Goal: Task Accomplishment & Management: Complete application form

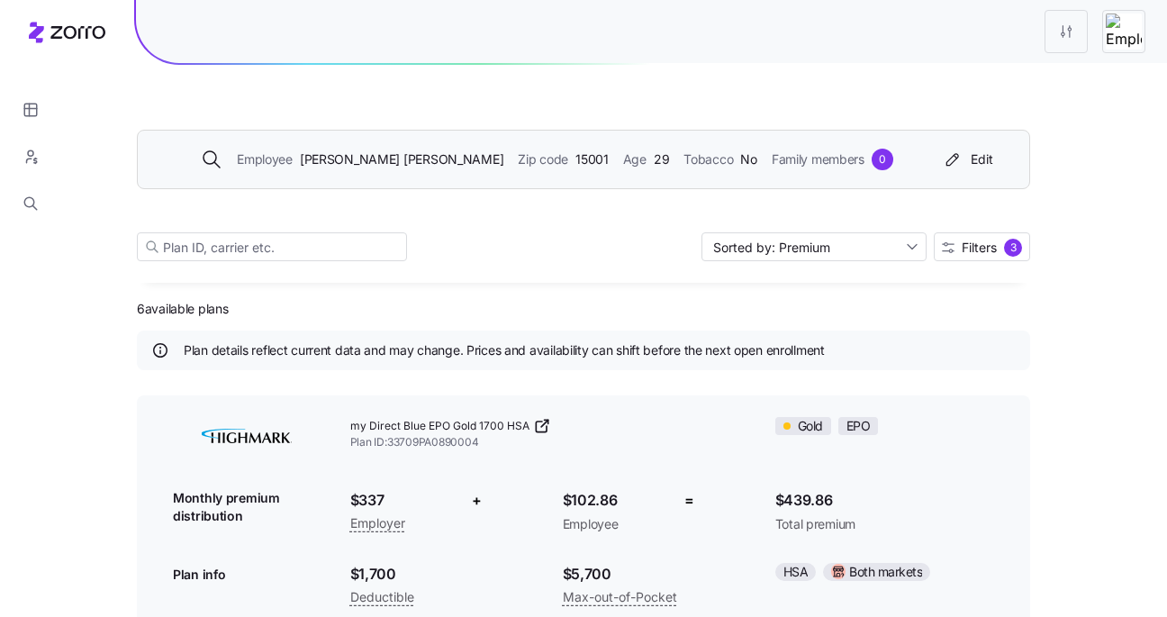
scroll to position [382, 0]
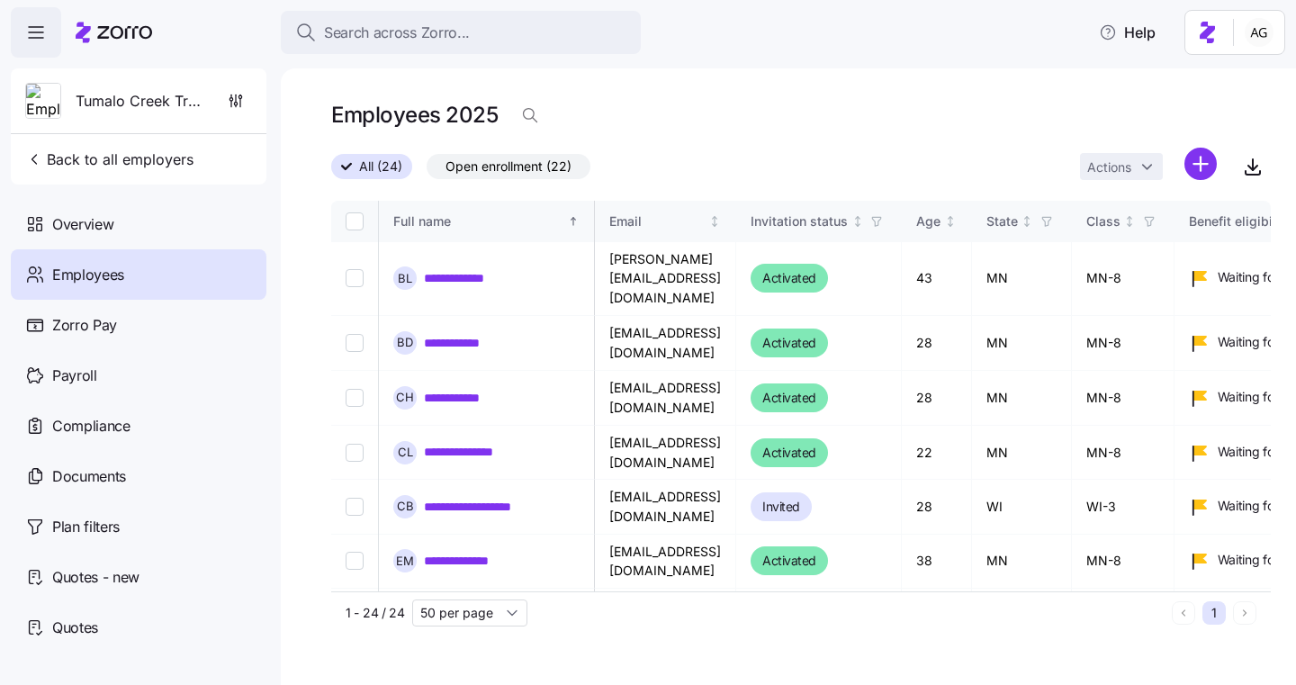
scroll to position [280, 630]
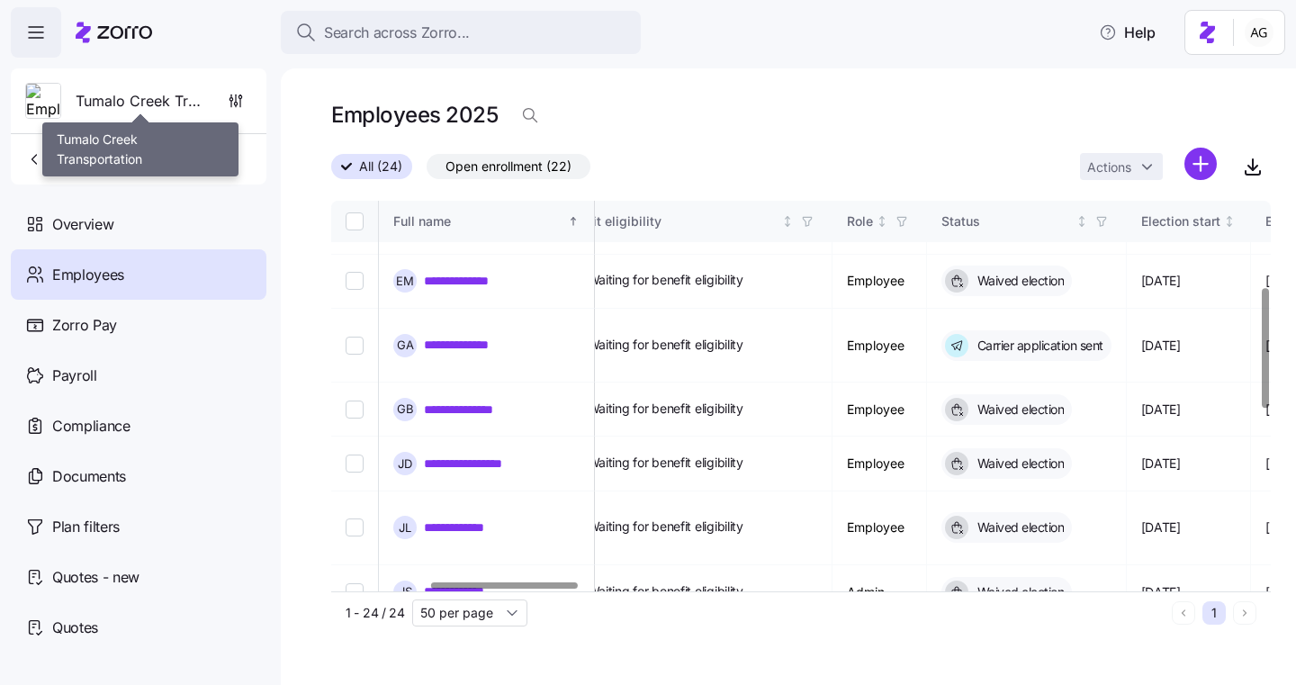
click at [150, 104] on span "Tumalo Creek Transportation" at bounding box center [141, 101] width 130 height 23
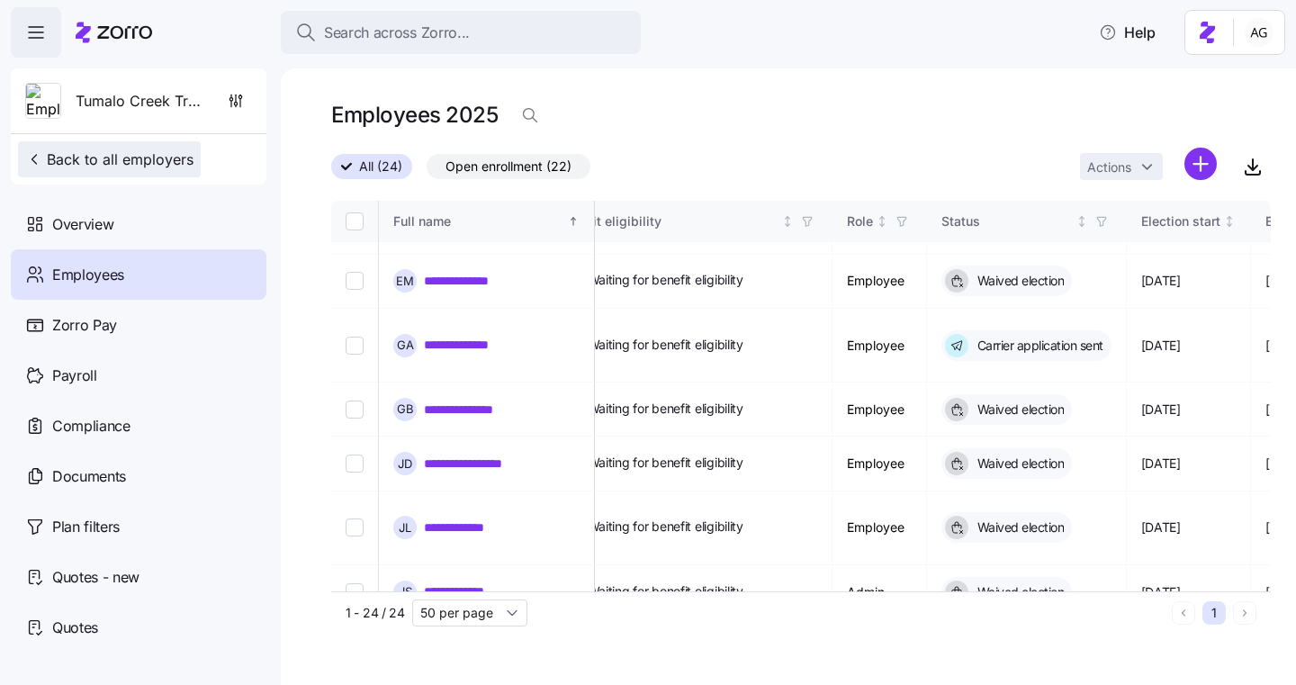
click at [137, 167] on span "Back to all employers" at bounding box center [109, 160] width 168 height 22
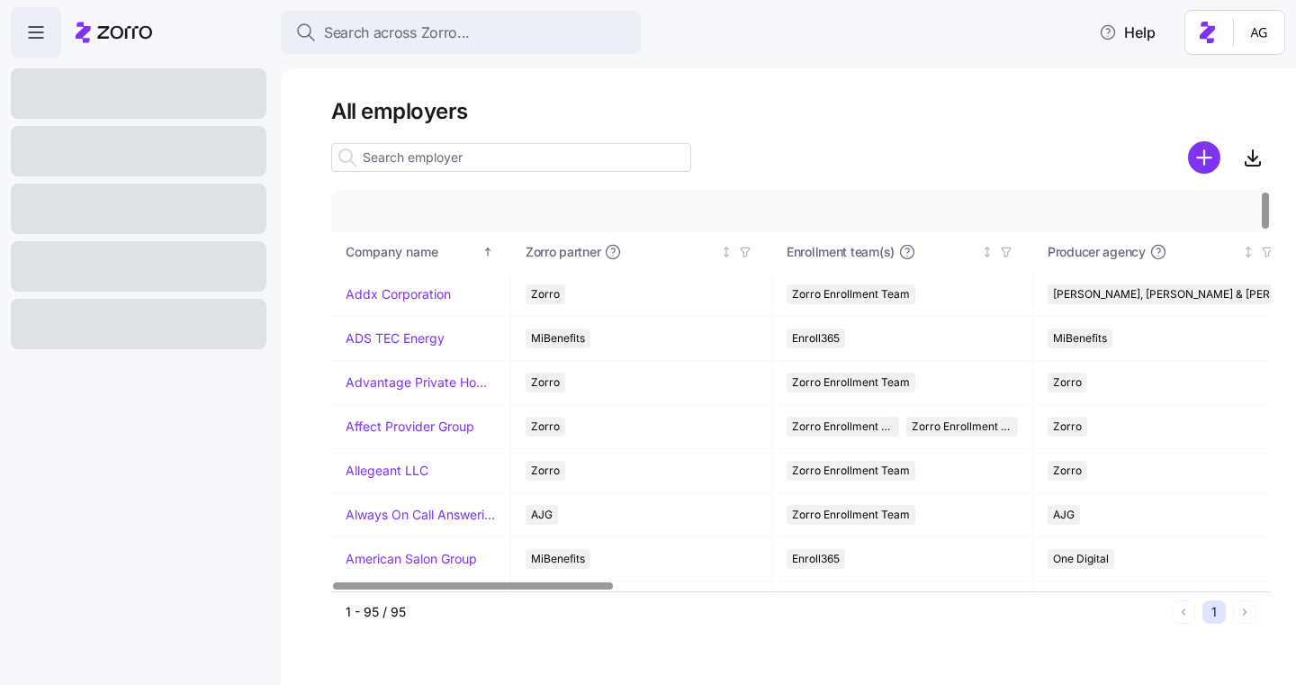
click at [553, 159] on input at bounding box center [511, 157] width 360 height 29
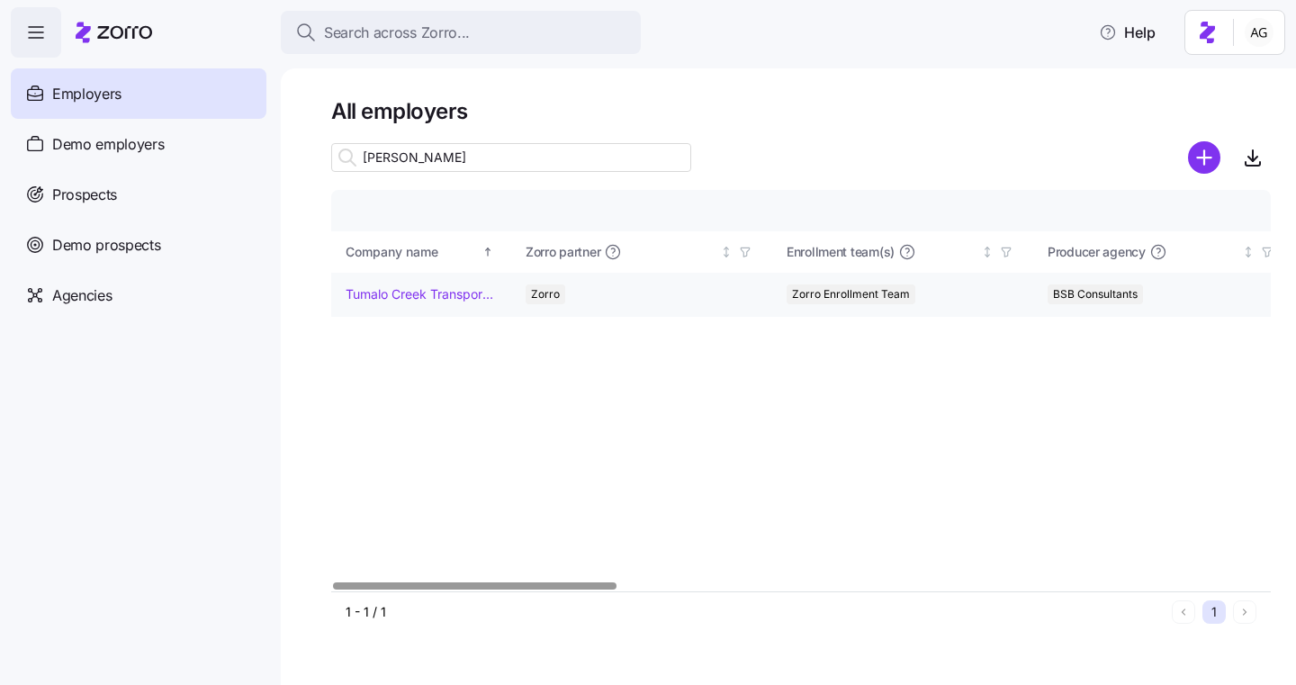
type input "[PERSON_NAME]"
click at [459, 282] on td "Tumalo Creek Transportation" at bounding box center [421, 295] width 180 height 44
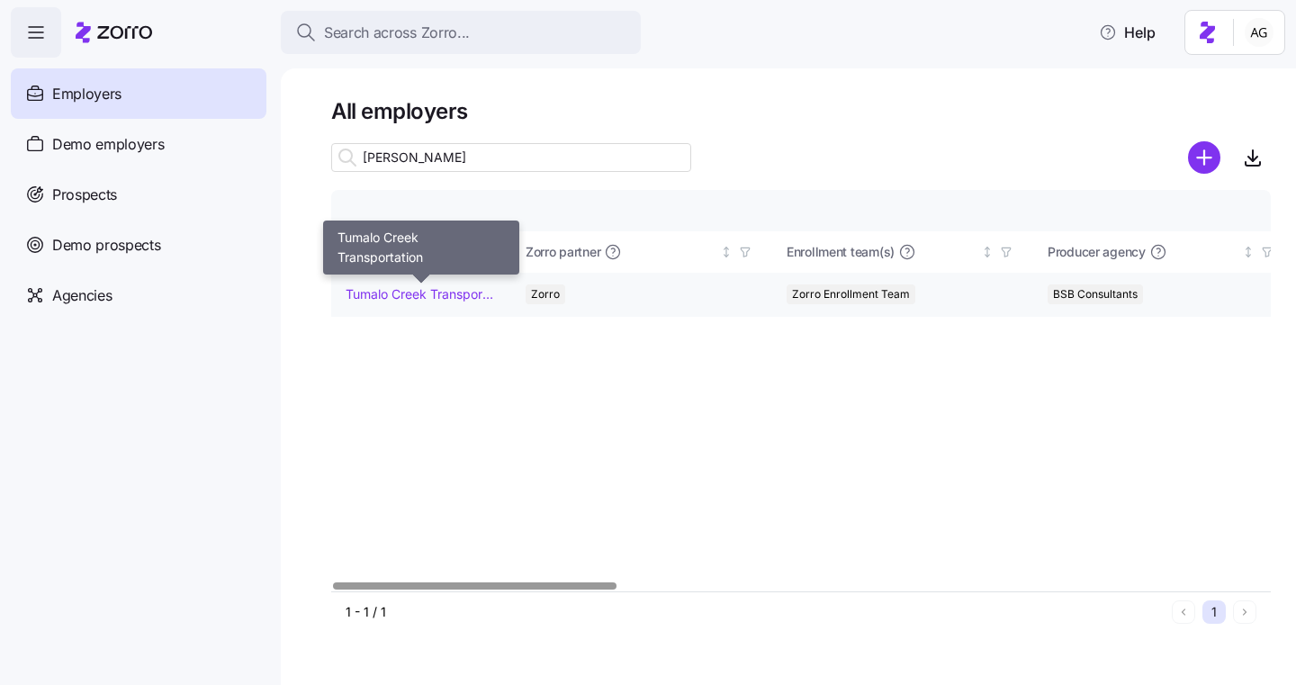
click at [452, 295] on link "Tumalo Creek Transportation" at bounding box center [421, 294] width 150 height 18
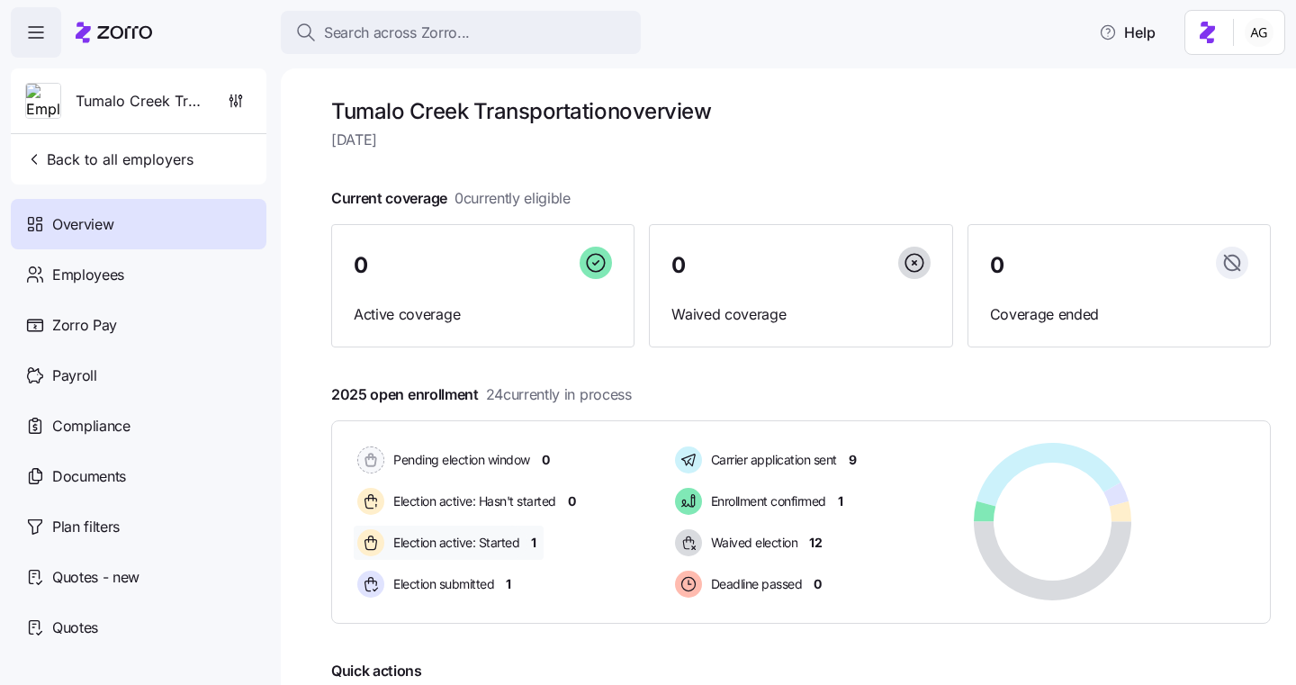
click at [528, 537] on div "Election active: Started 1" at bounding box center [449, 543] width 190 height 34
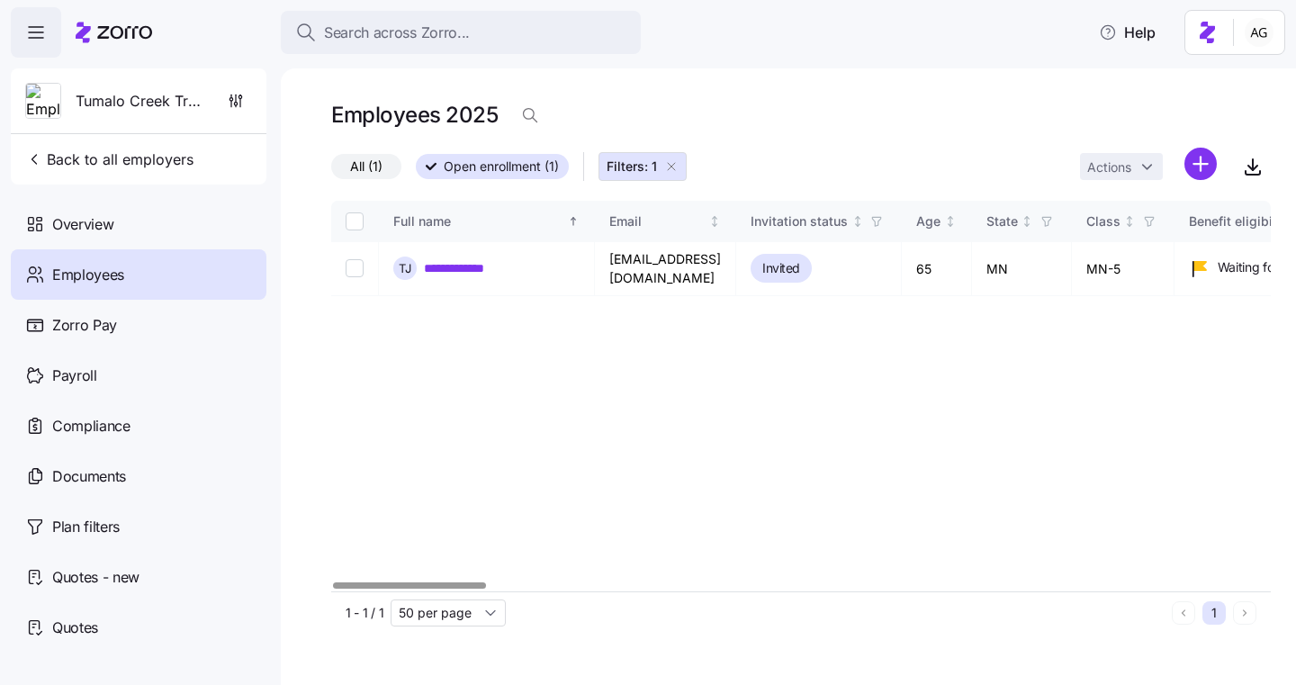
click at [105, 290] on div "Employees" at bounding box center [139, 274] width 256 height 50
click at [158, 271] on div "Employees" at bounding box center [139, 274] width 256 height 50
click at [88, 227] on span "Overview" at bounding box center [82, 224] width 61 height 23
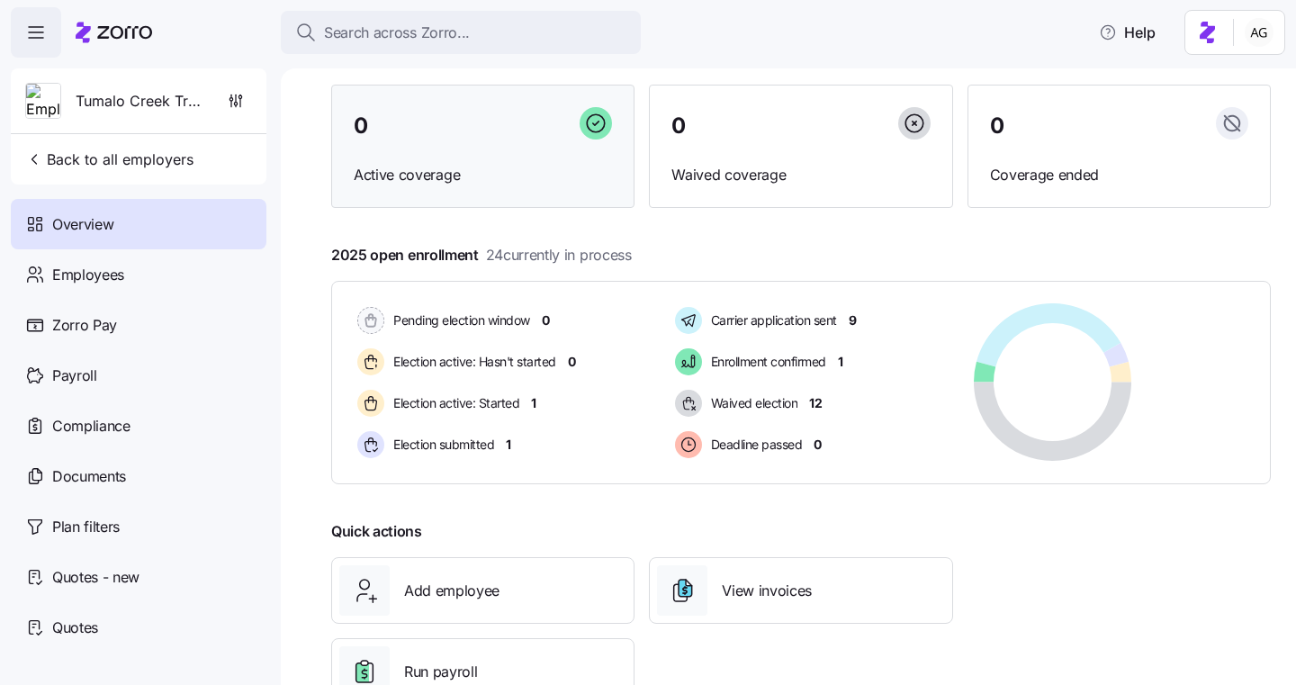
scroll to position [199, 0]
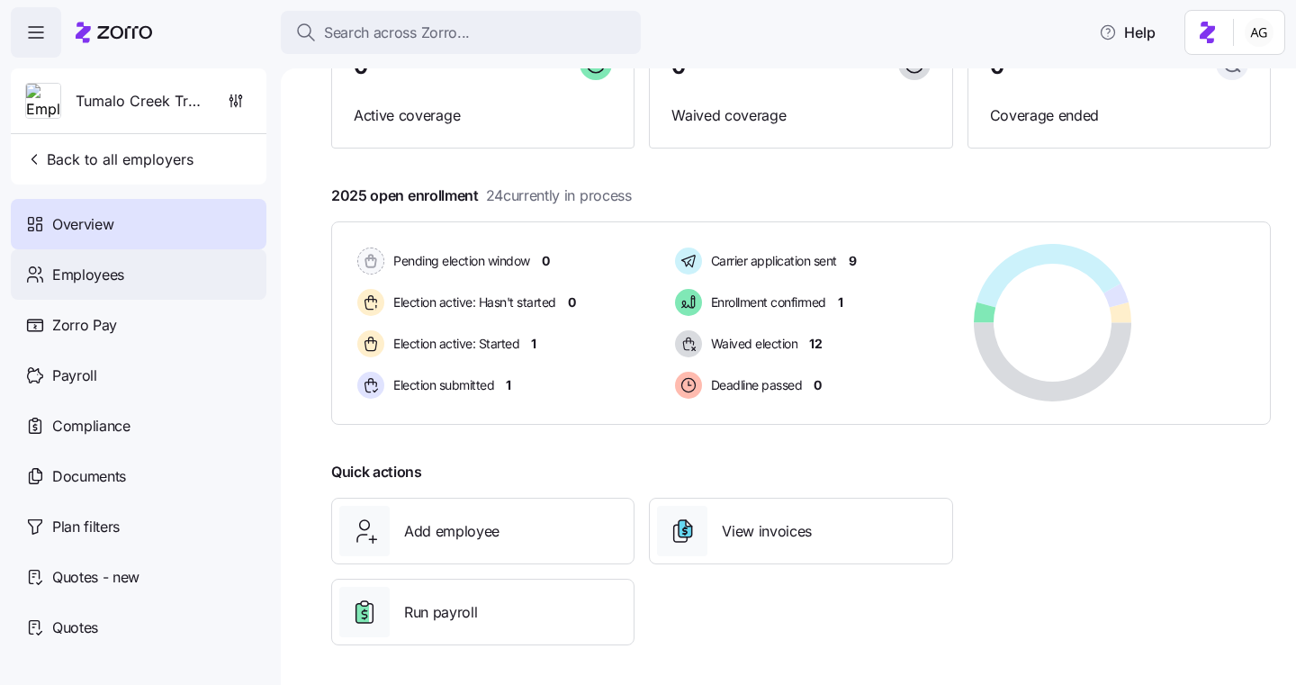
click at [130, 266] on div "Employees" at bounding box center [139, 274] width 256 height 50
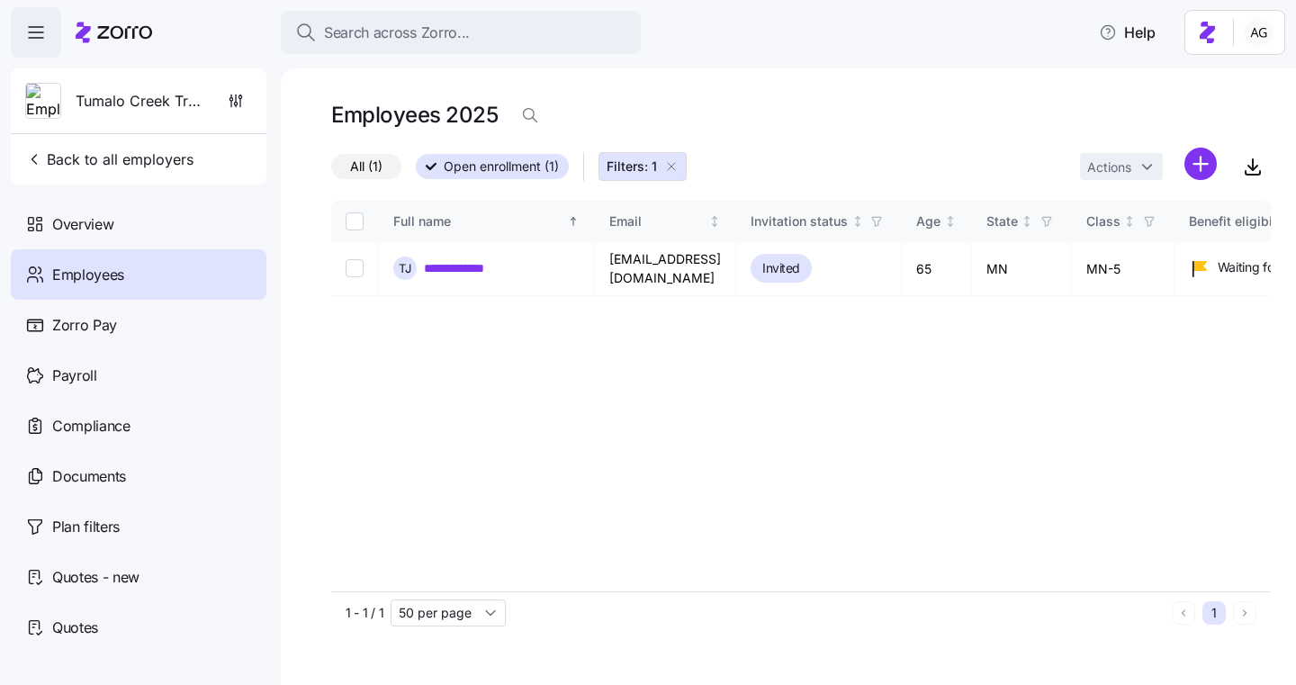
click at [672, 167] on icon "button" at bounding box center [671, 166] width 14 height 14
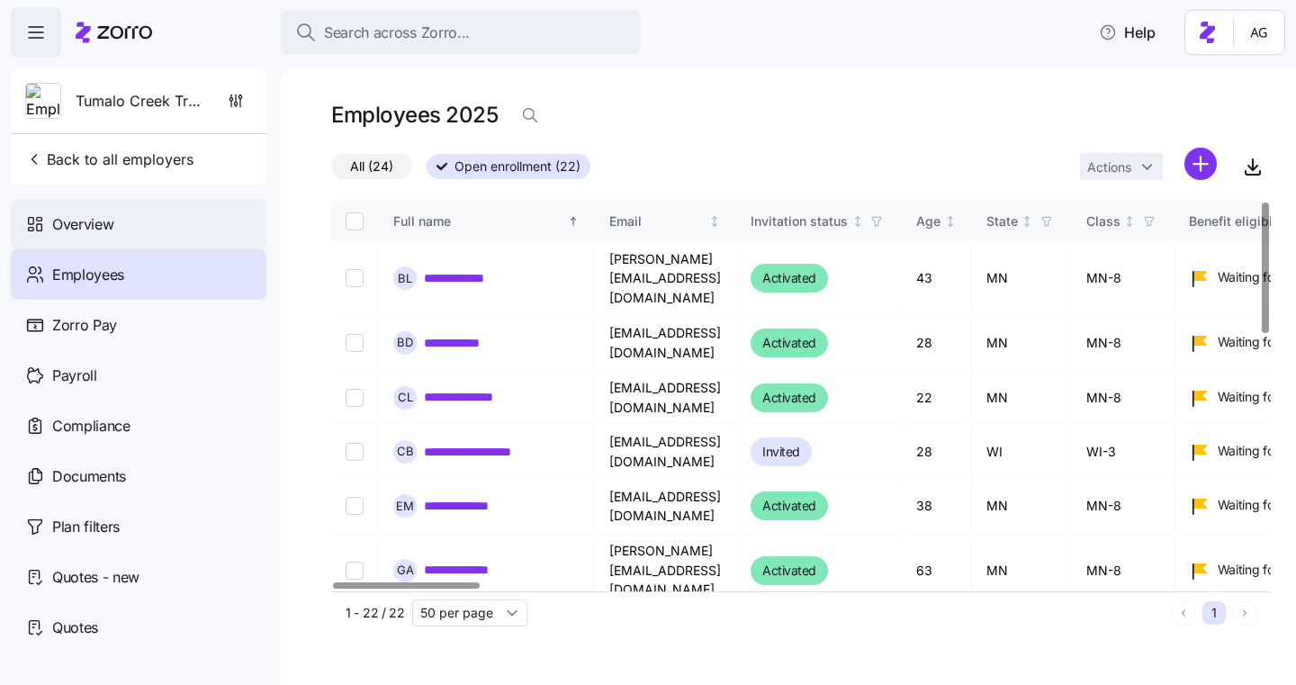
click at [112, 224] on span "Overview" at bounding box center [82, 224] width 61 height 23
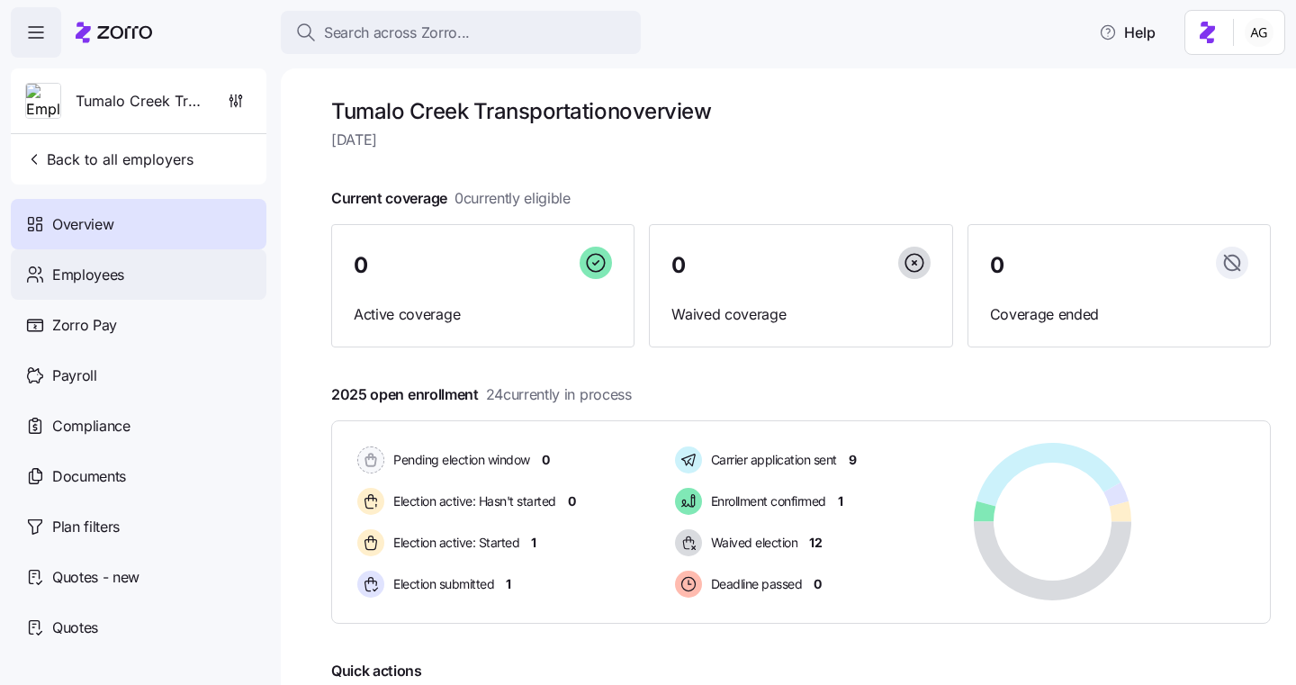
click at [115, 265] on span "Employees" at bounding box center [88, 275] width 72 height 23
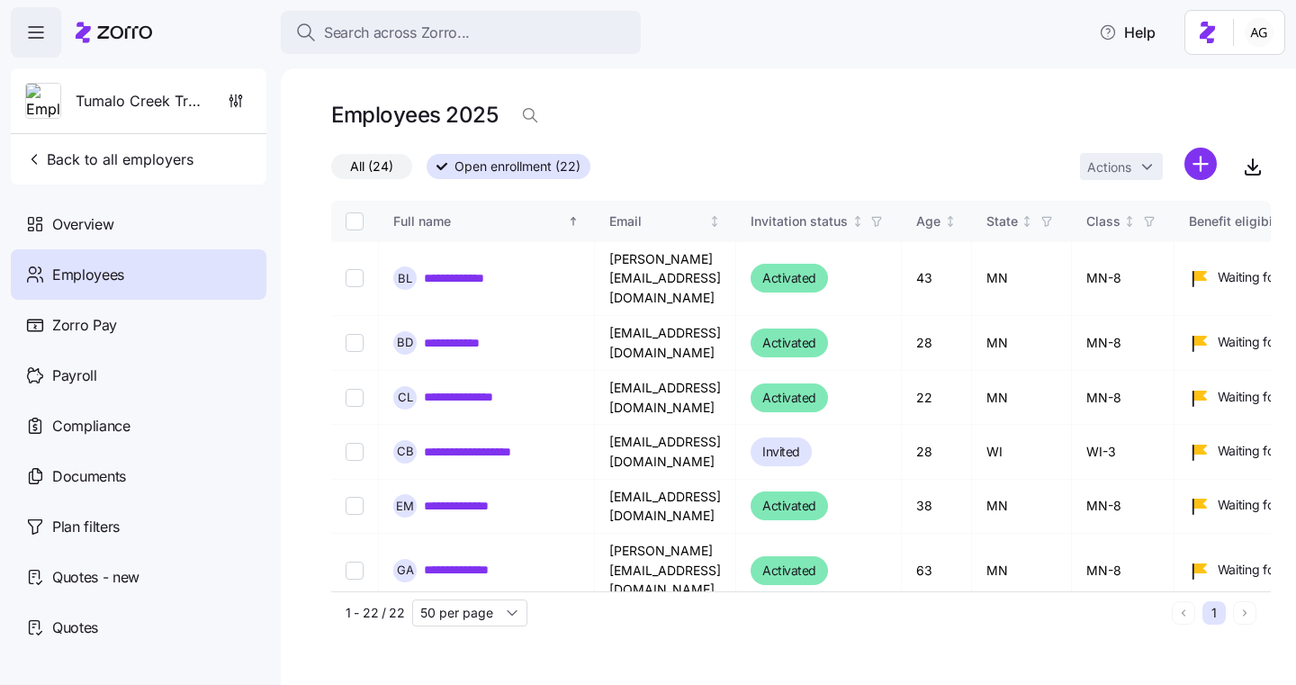
click at [368, 173] on span "All (24)" at bounding box center [371, 166] width 43 height 23
click at [331, 171] on input "All (24)" at bounding box center [331, 171] width 0 height 0
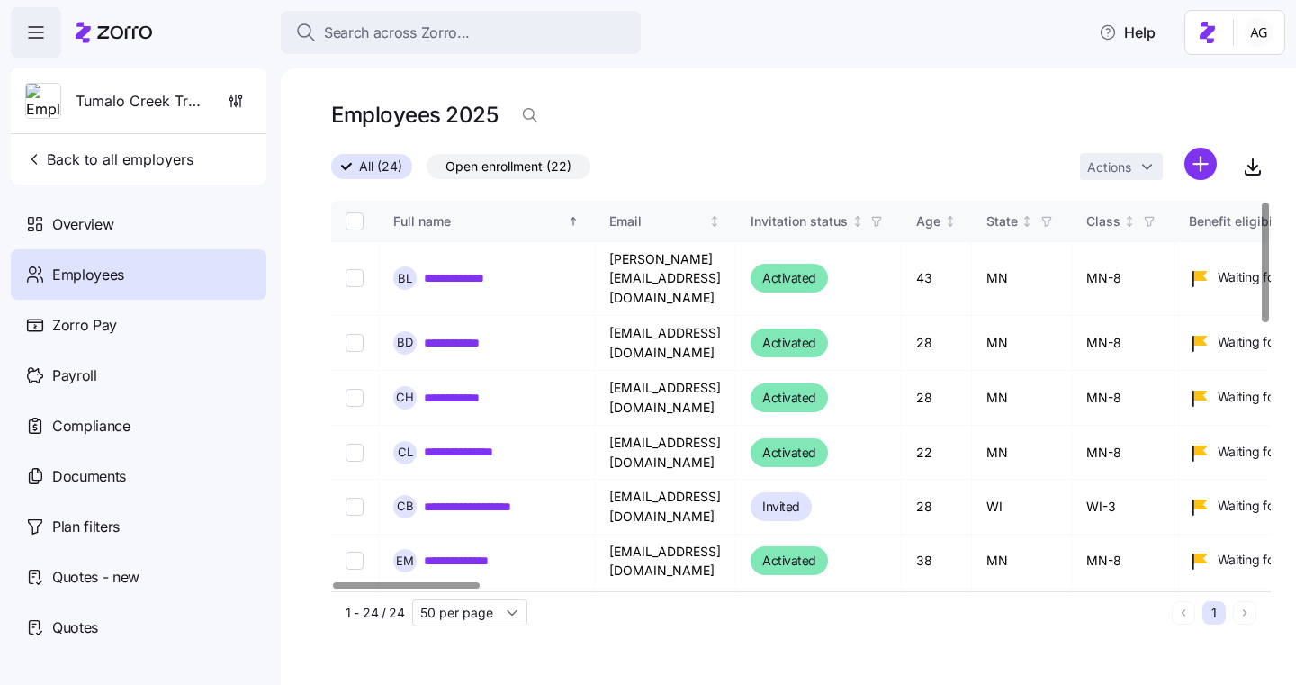
click at [353, 585] on div at bounding box center [406, 585] width 146 height 6
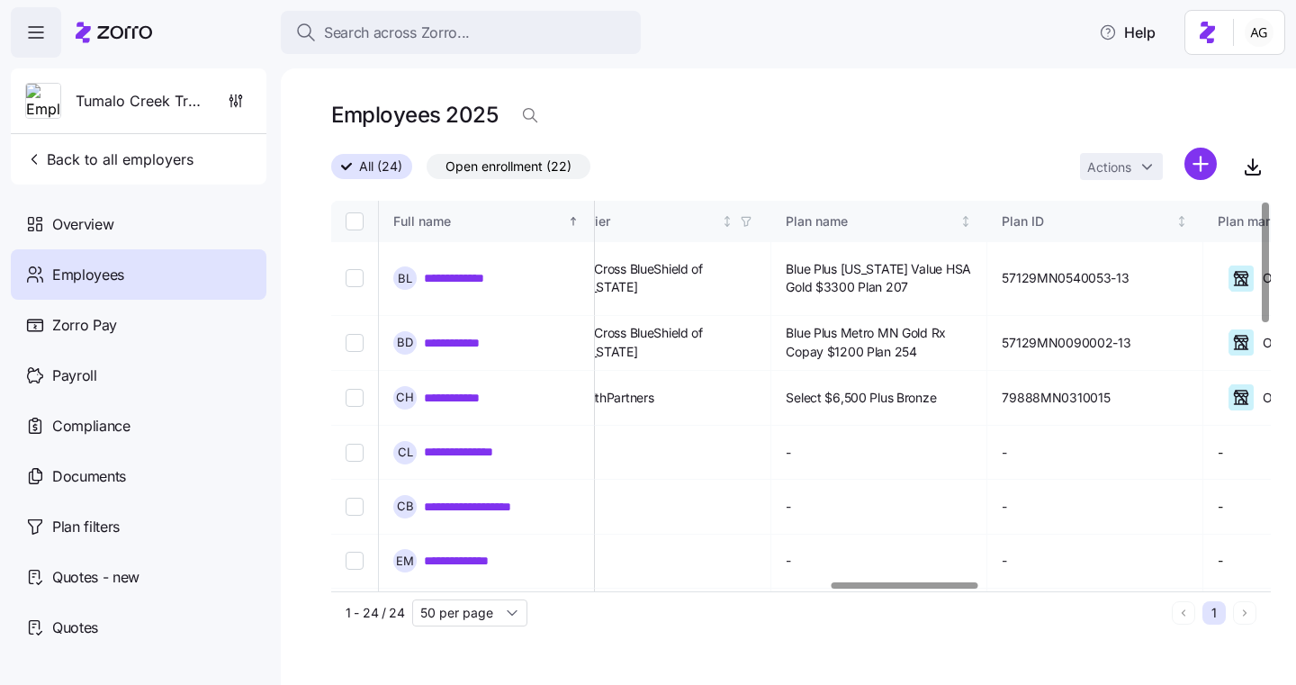
scroll to position [0, 3220]
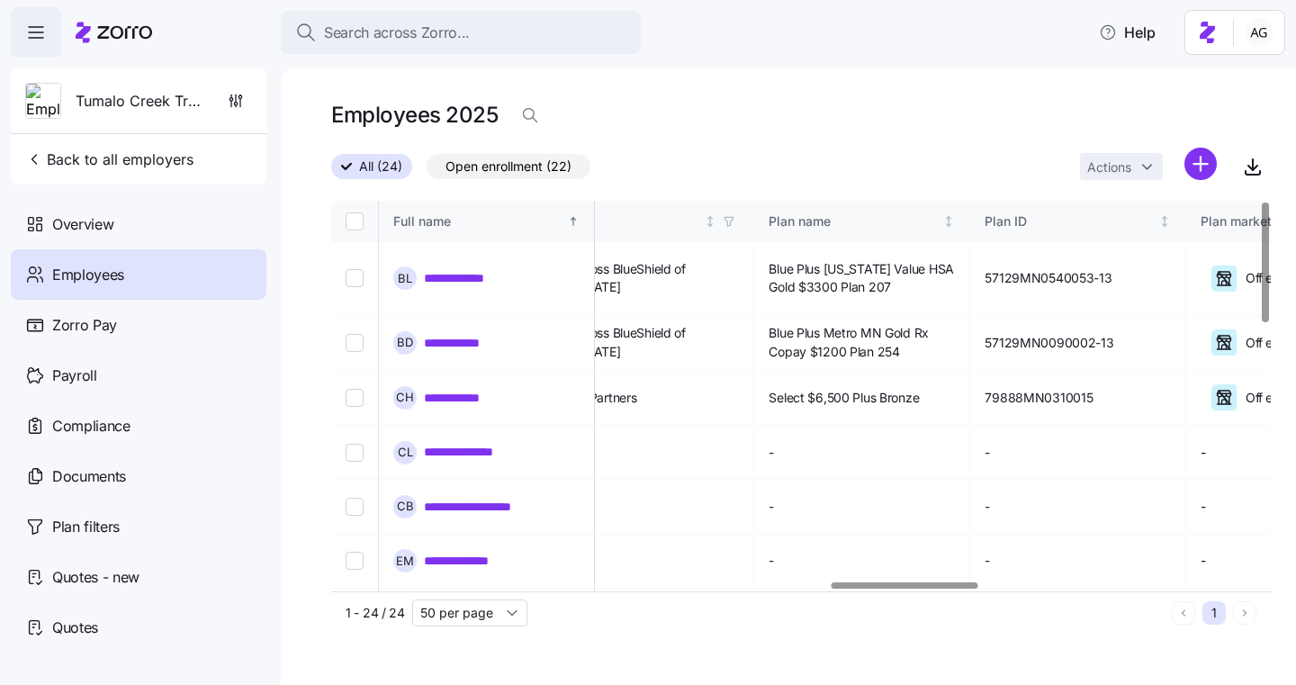
click at [888, 589] on div at bounding box center [905, 585] width 146 height 6
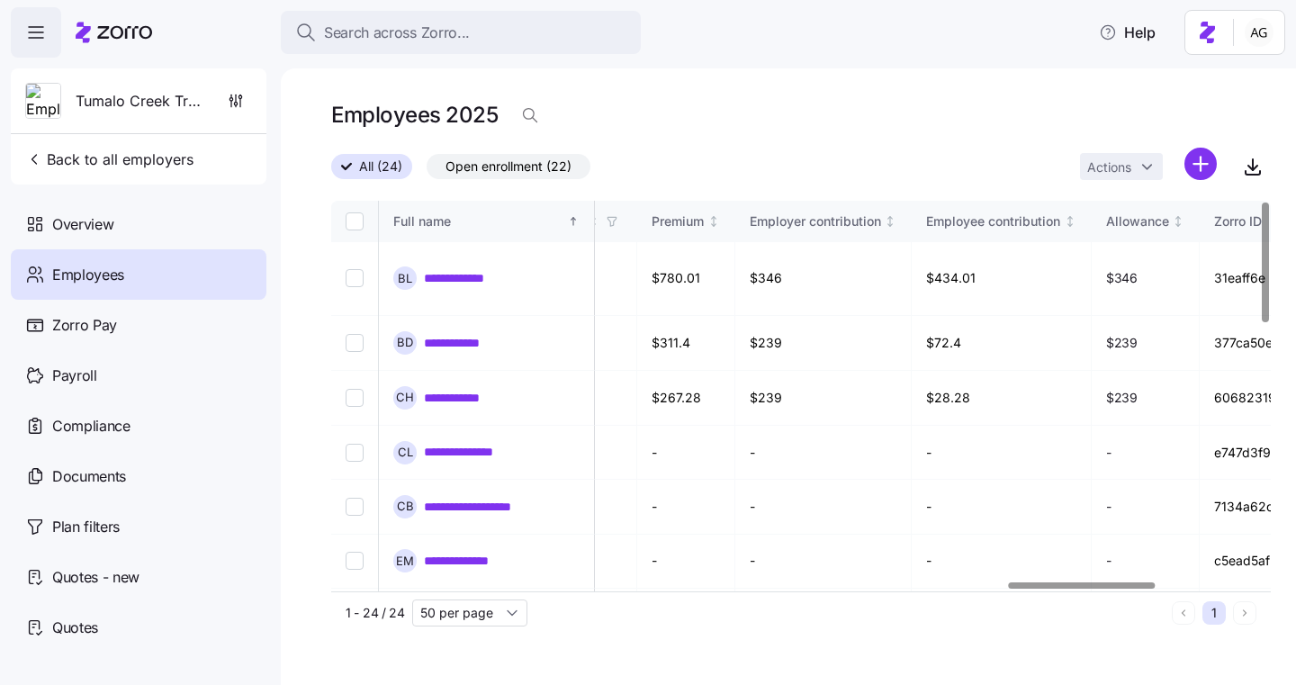
scroll to position [0, 4343]
click at [1055, 589] on div at bounding box center [1082, 585] width 146 height 6
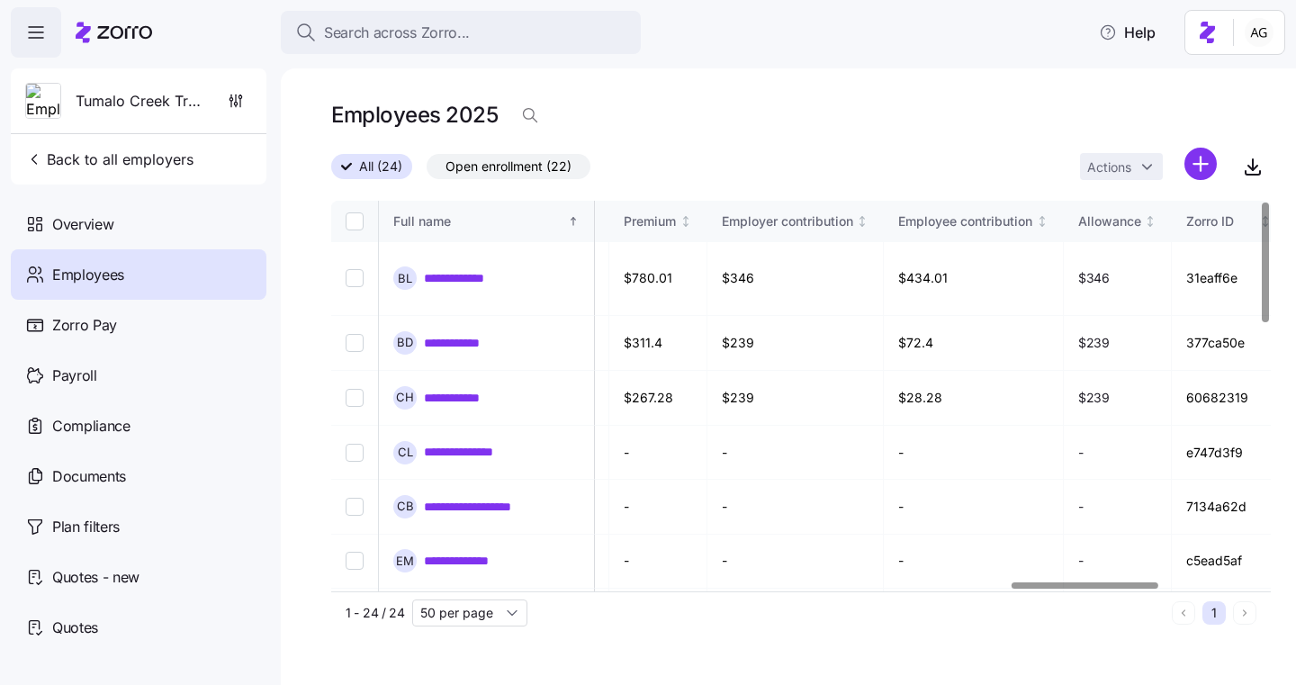
scroll to position [0, 4365]
click at [1041, 582] on div at bounding box center [1085, 585] width 146 height 6
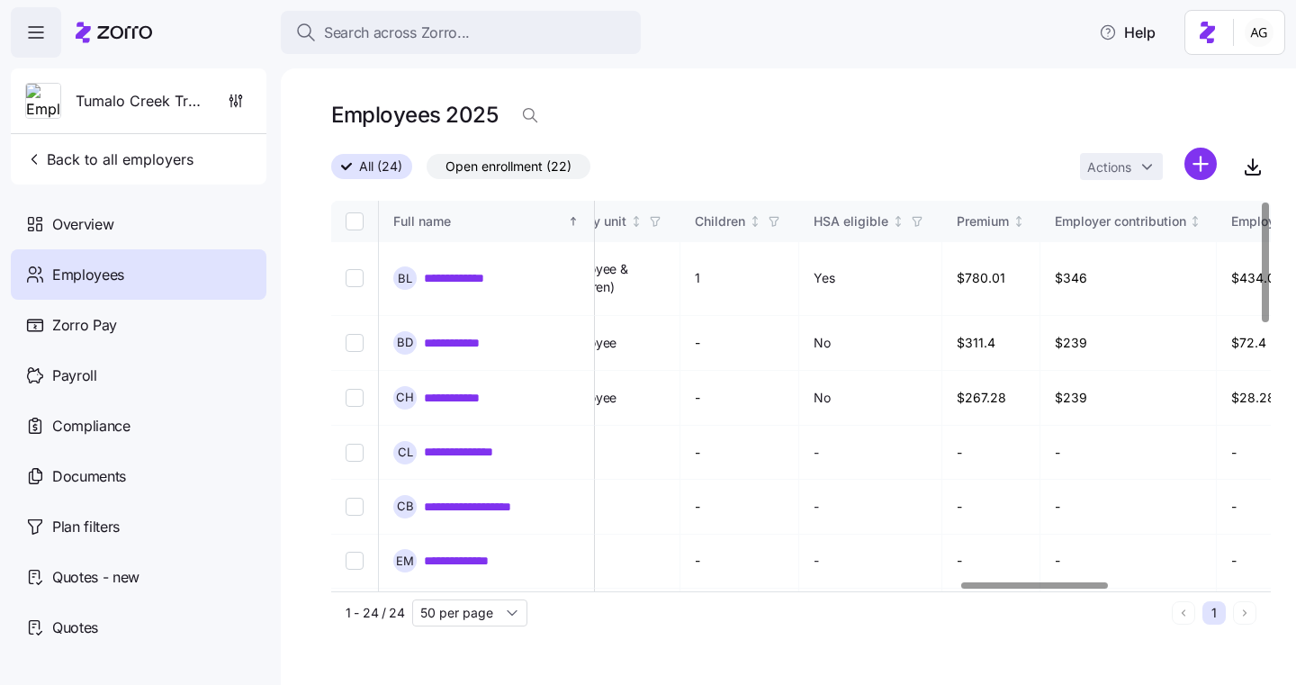
scroll to position [0, 5011]
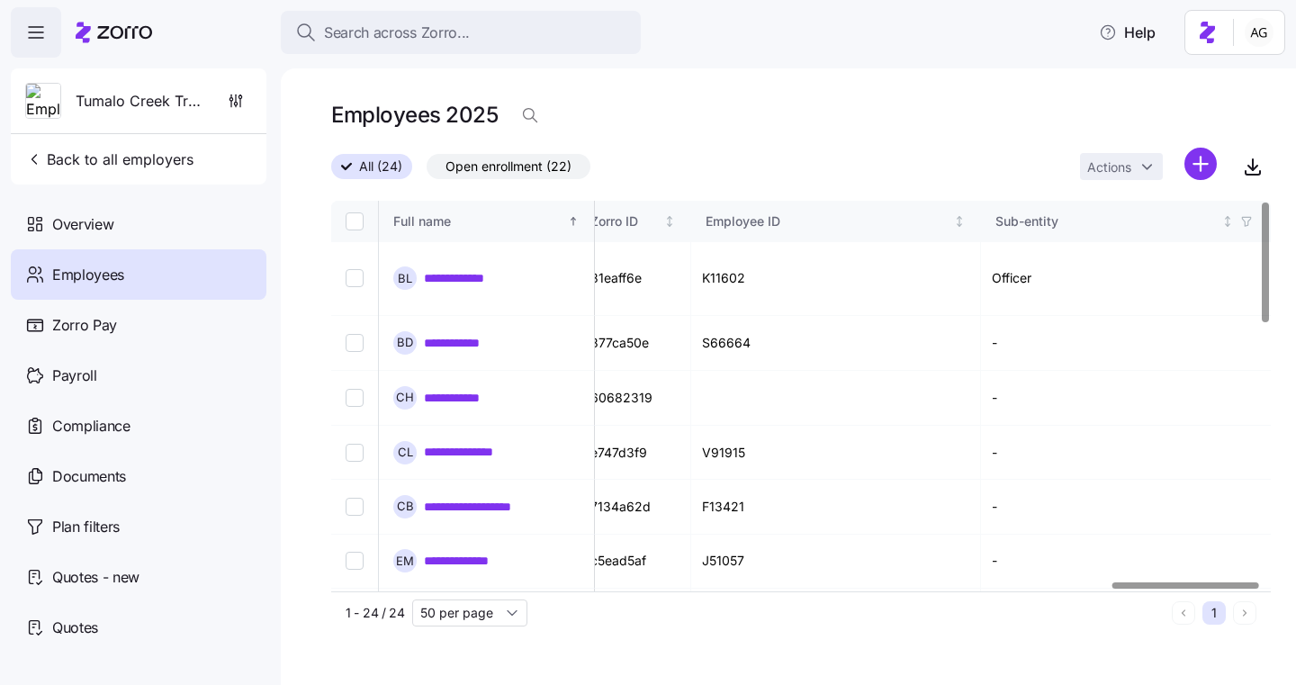
click at [1238, 582] on div at bounding box center [1186, 585] width 146 height 6
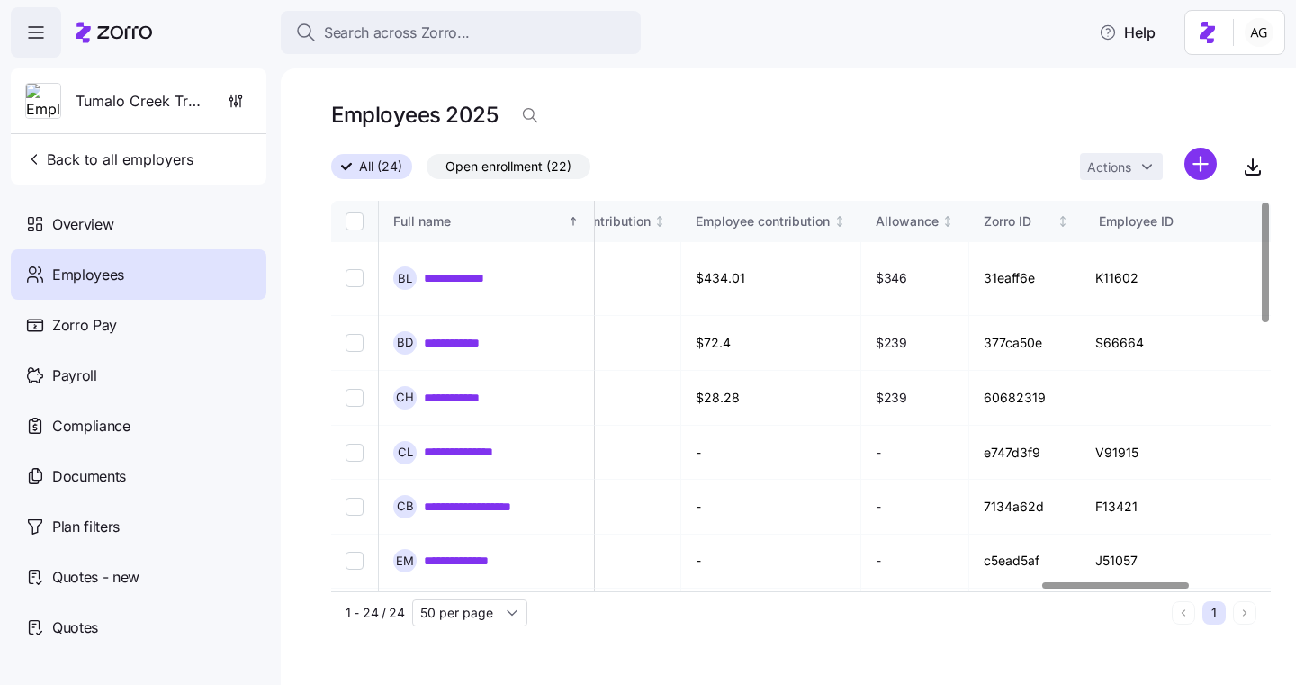
scroll to position [0, 4553]
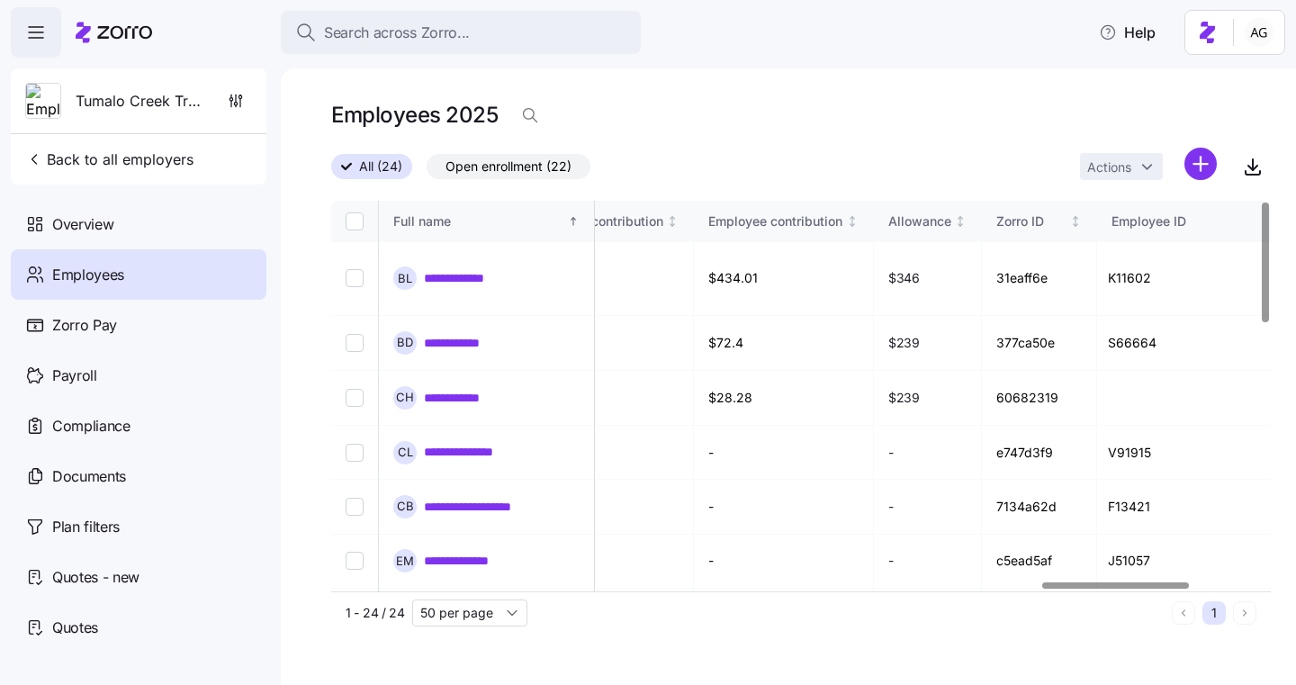
click at [1160, 589] on div at bounding box center [1116, 585] width 146 height 6
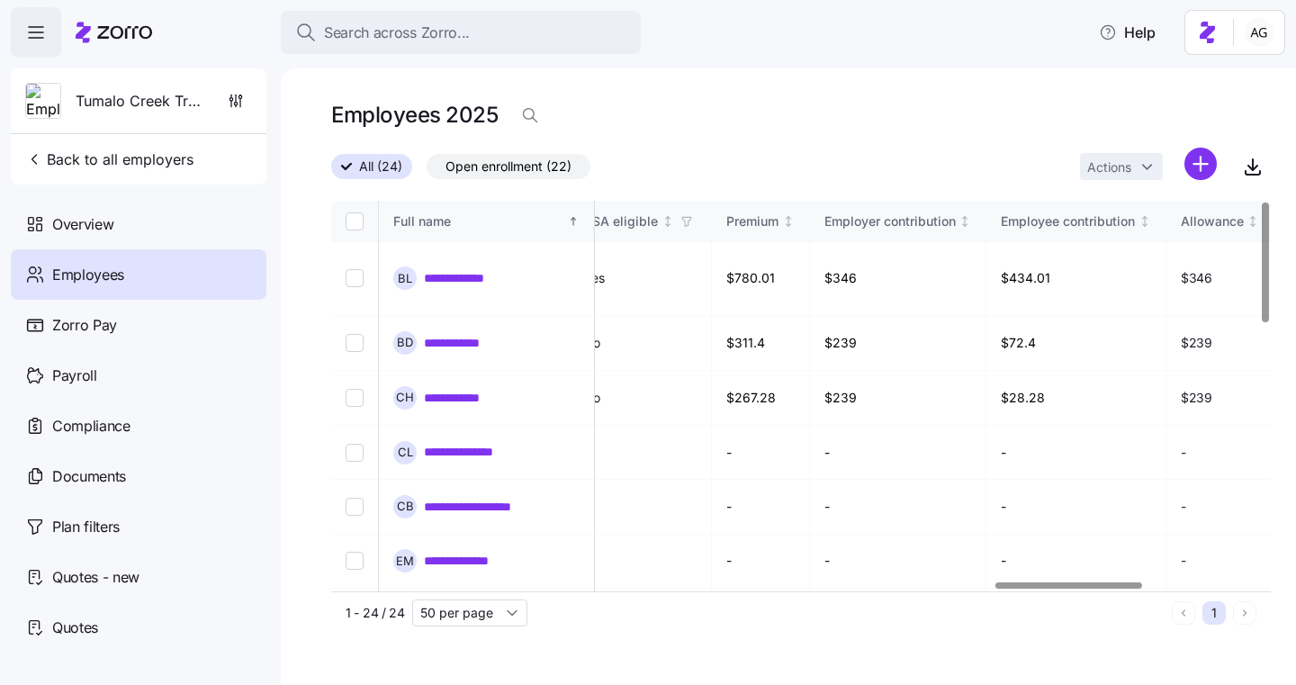
scroll to position [0, 4252]
click at [1083, 589] on div at bounding box center [1068, 585] width 146 height 6
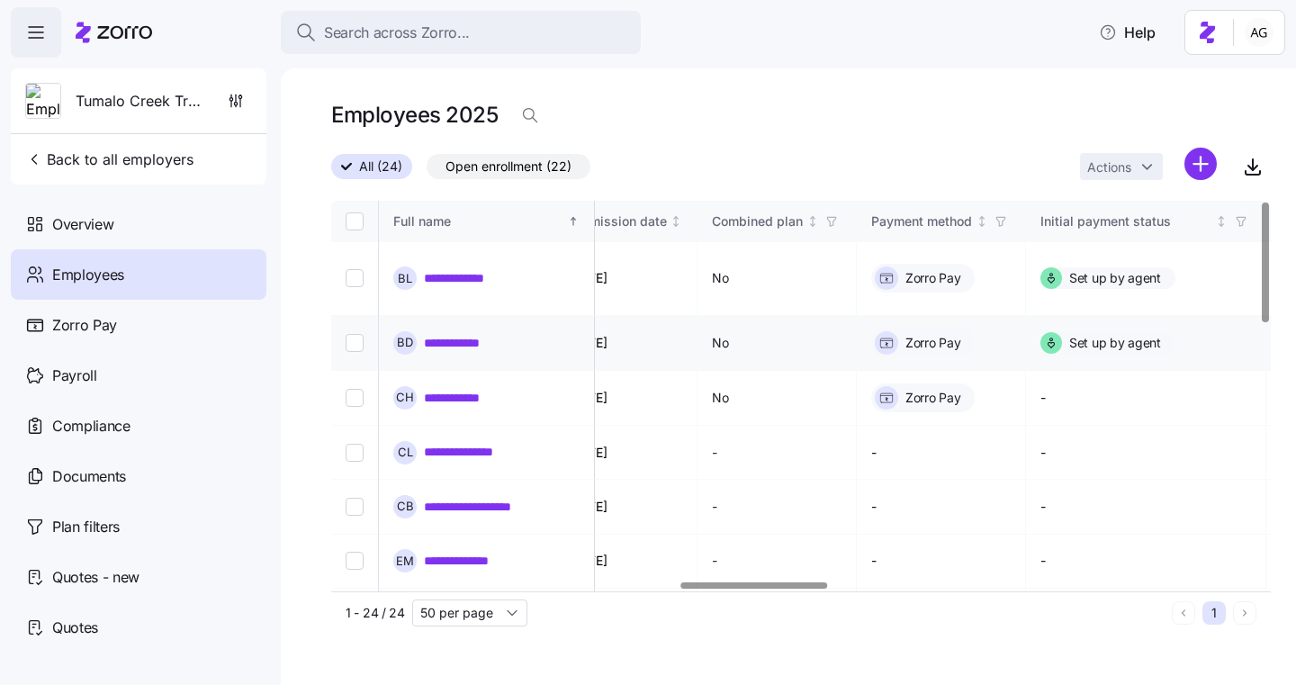
scroll to position [0, 2261]
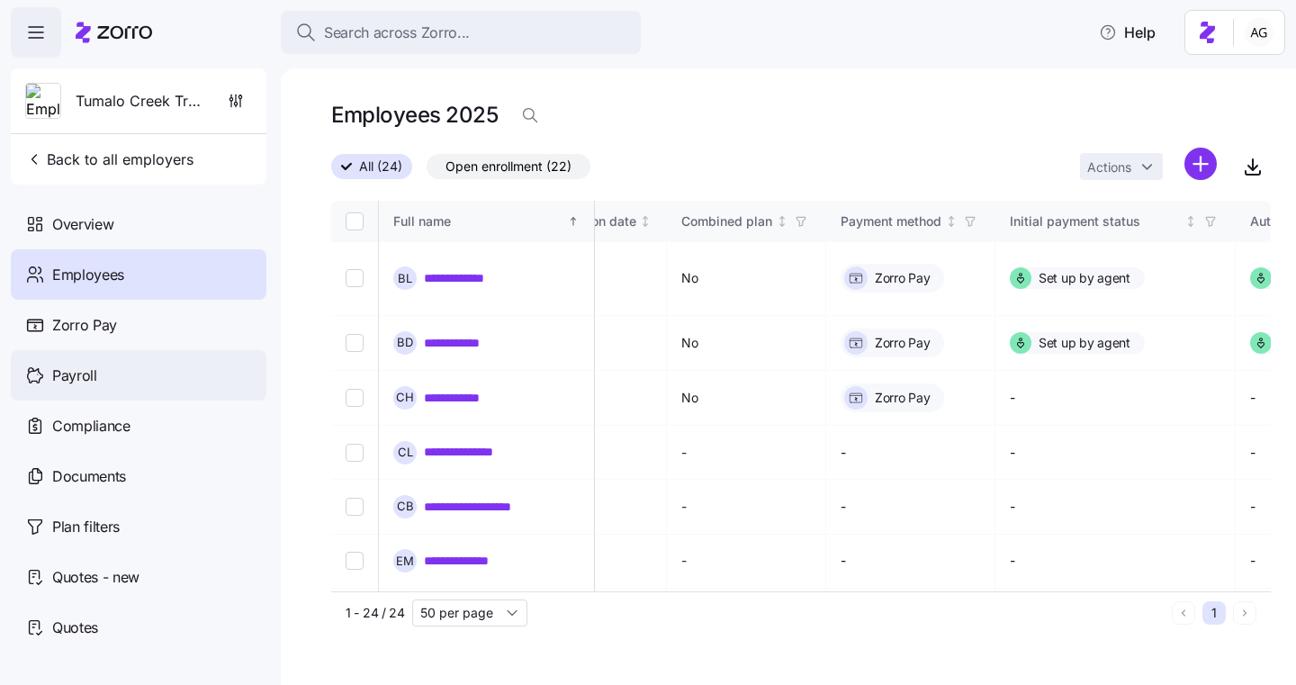
click at [74, 366] on span "Payroll" at bounding box center [74, 376] width 45 height 23
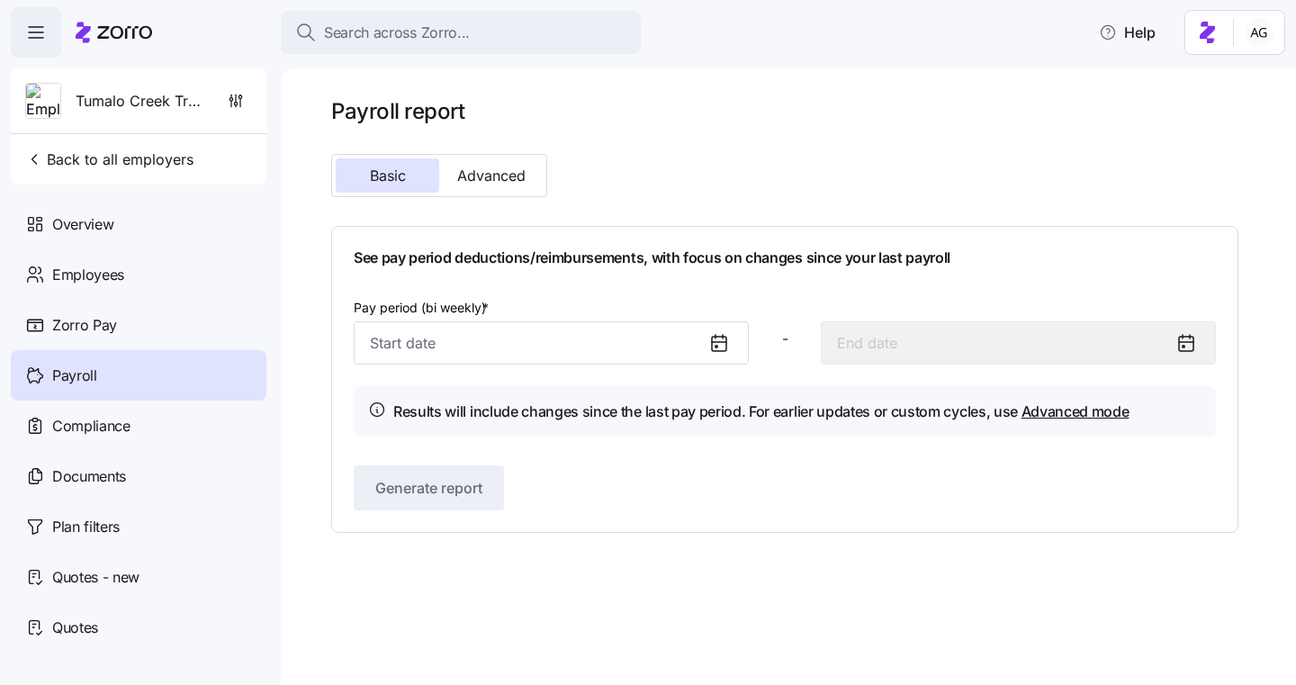
click at [720, 342] on icon at bounding box center [720, 343] width 22 height 22
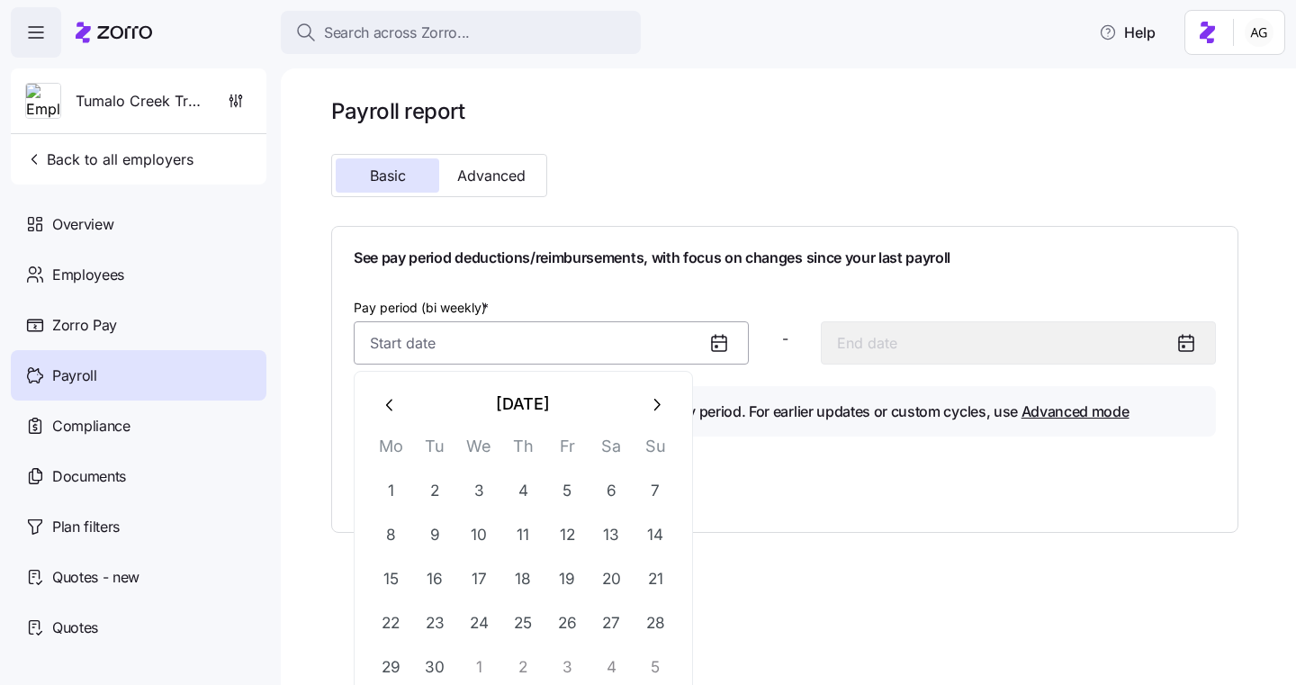
click at [586, 339] on input "Pay period (bi weekly) *" at bounding box center [551, 342] width 395 height 43
click at [656, 399] on icon "button" at bounding box center [656, 405] width 20 height 20
click at [479, 482] on button "1" at bounding box center [478, 490] width 43 height 43
type input "[DATE]"
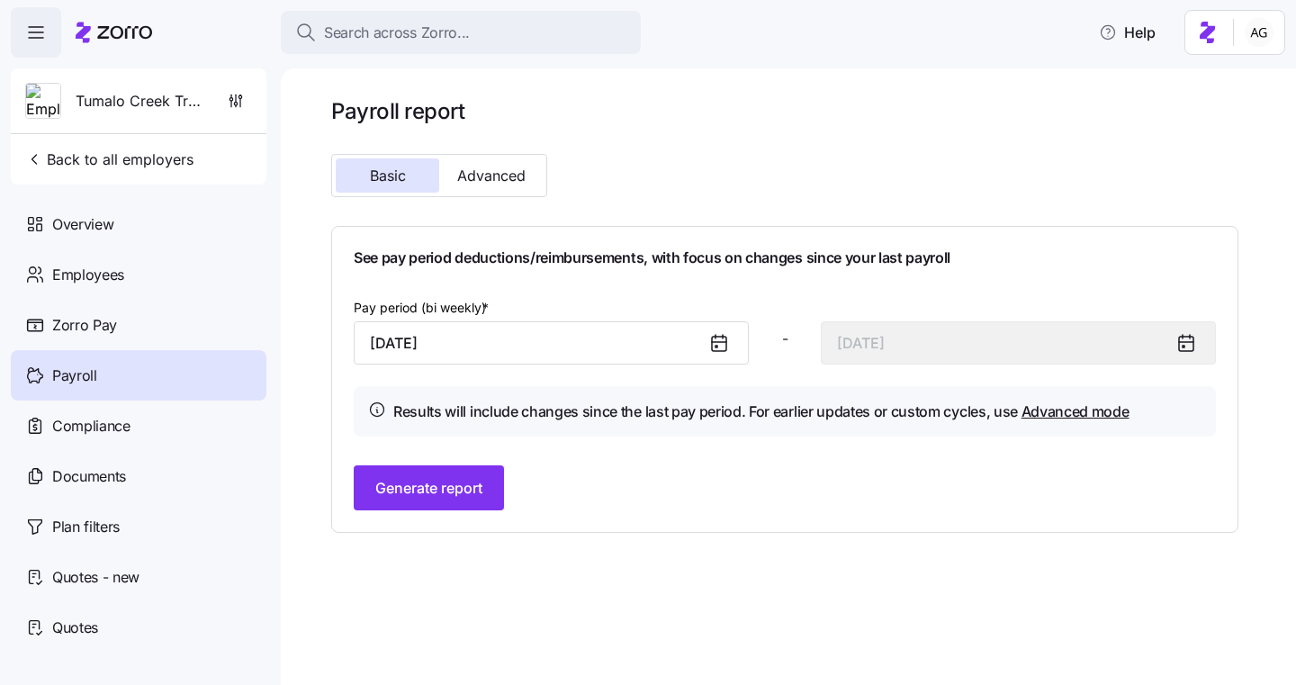
click at [718, 342] on icon at bounding box center [719, 342] width 14 height 0
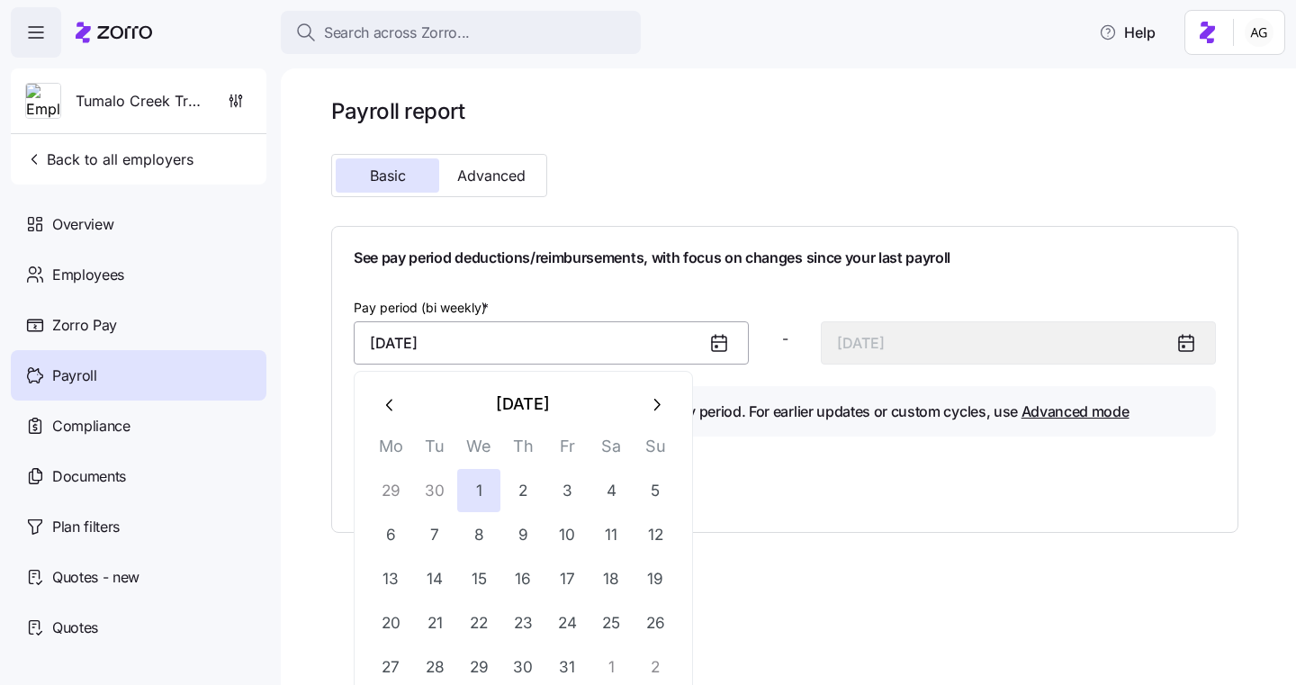
click at [649, 347] on input "[DATE]" at bounding box center [551, 342] width 395 height 43
click at [389, 391] on button "button" at bounding box center [390, 404] width 43 height 43
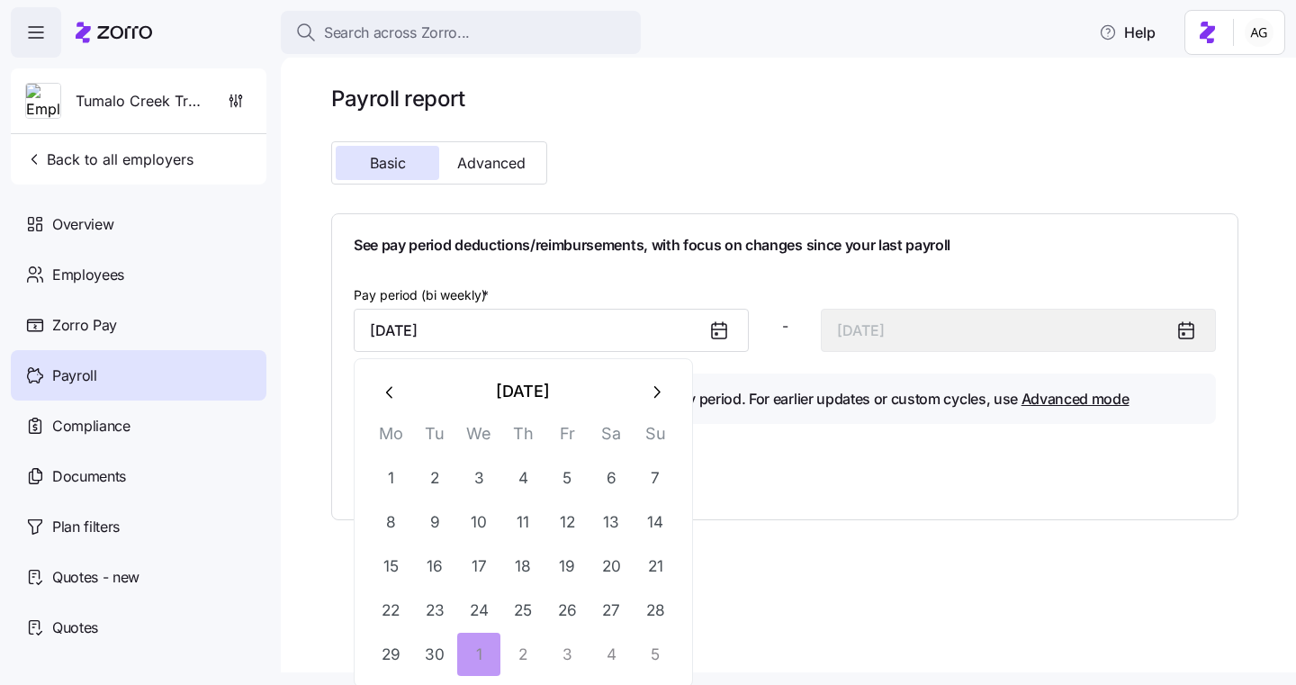
scroll to position [14, 0]
click at [396, 608] on button "22" at bounding box center [390, 608] width 43 height 43
type input "[DATE]"
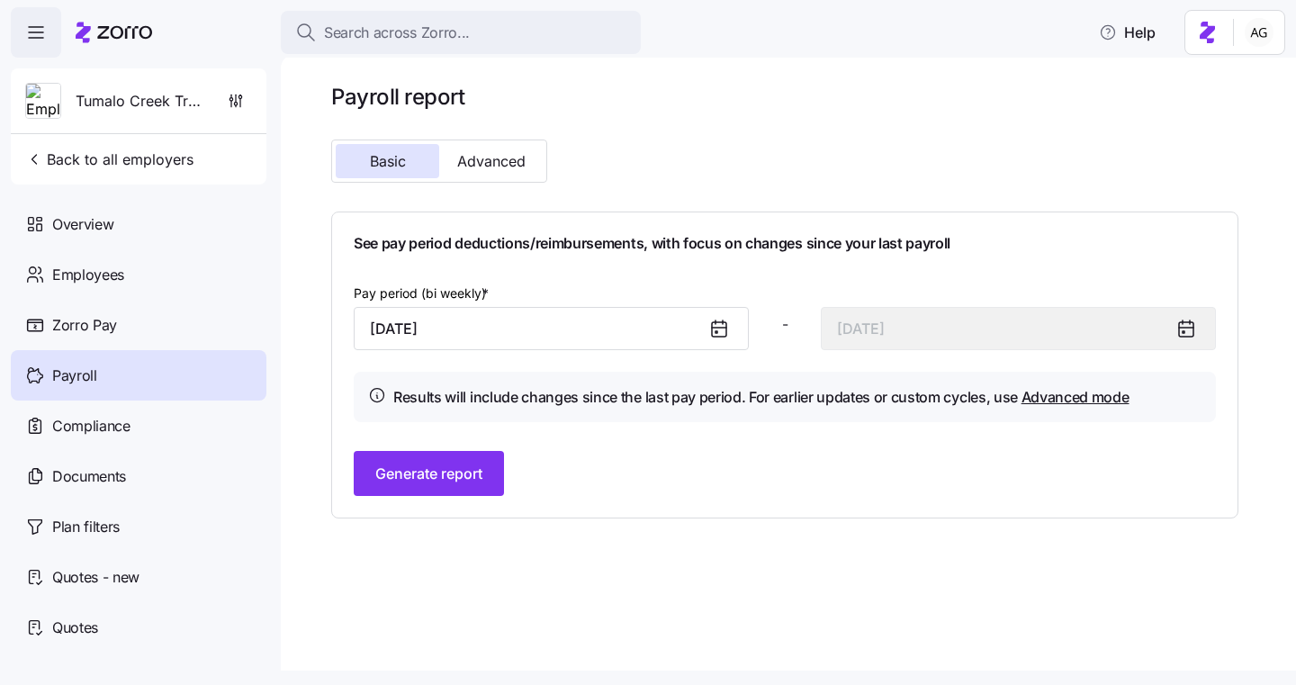
scroll to position [0, 0]
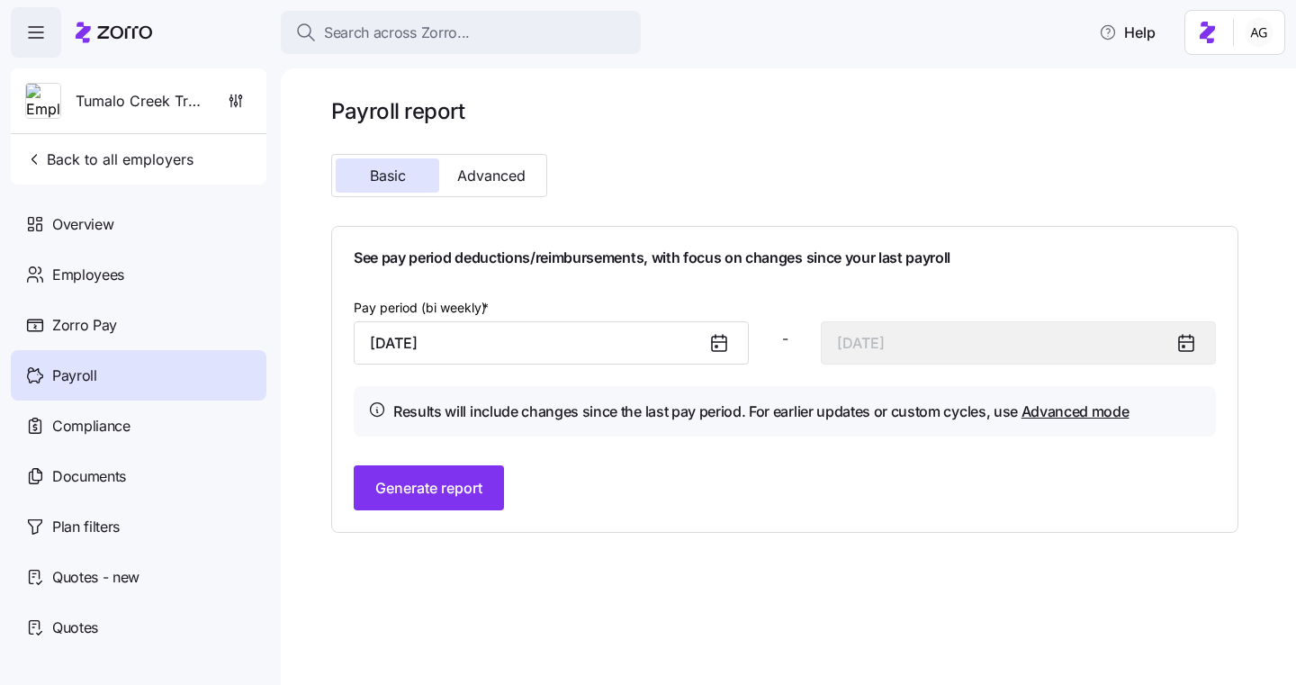
click at [722, 348] on icon at bounding box center [720, 343] width 22 height 22
click at [714, 348] on icon at bounding box center [720, 343] width 22 height 22
click at [718, 346] on icon at bounding box center [720, 343] width 22 height 22
click at [670, 339] on input "[DATE]" at bounding box center [551, 342] width 395 height 43
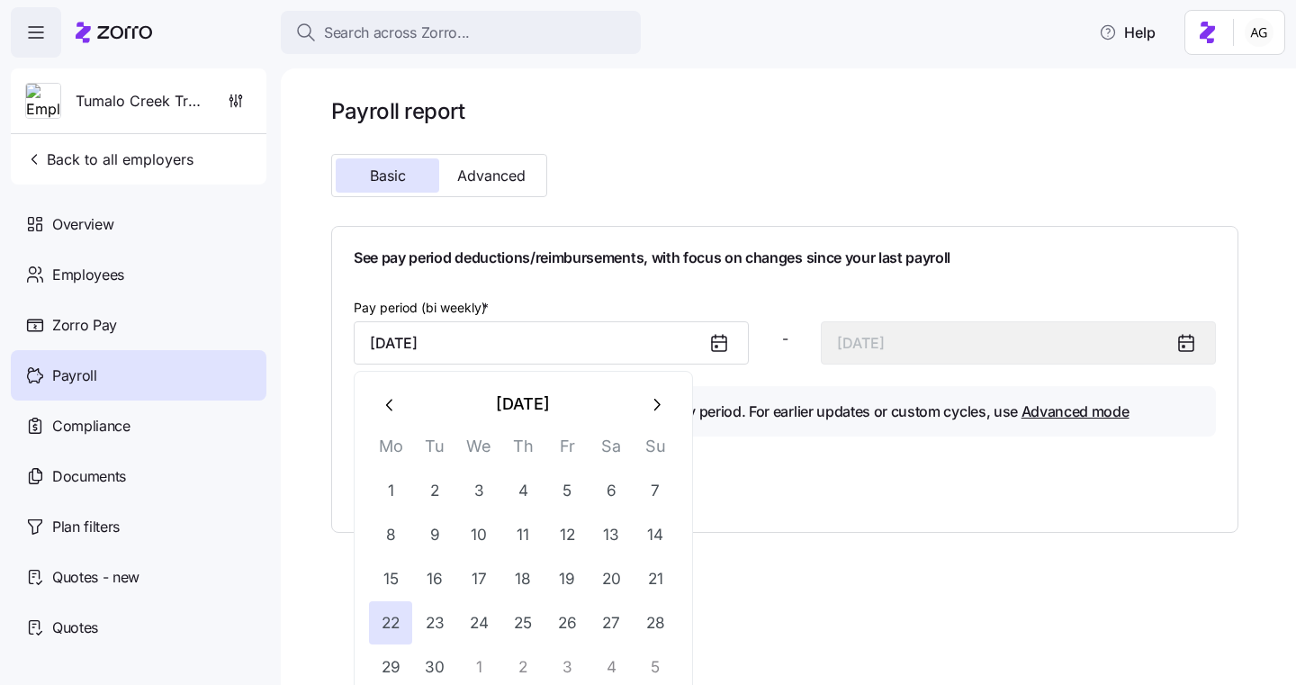
click at [678, 296] on div "Pay period (bi weekly) * [DATE]" at bounding box center [551, 330] width 395 height 68
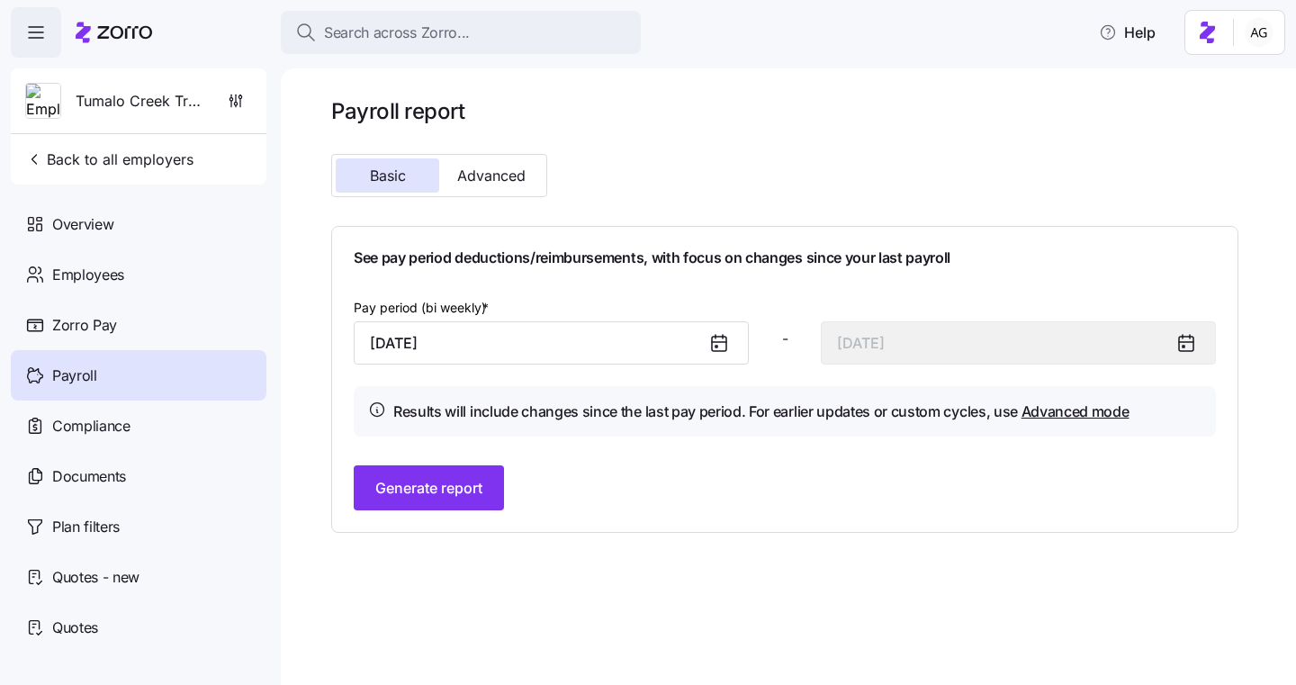
click at [713, 349] on icon at bounding box center [720, 343] width 22 height 22
click at [718, 345] on icon at bounding box center [720, 343] width 22 height 22
click at [635, 345] on input "[DATE]" at bounding box center [551, 342] width 395 height 43
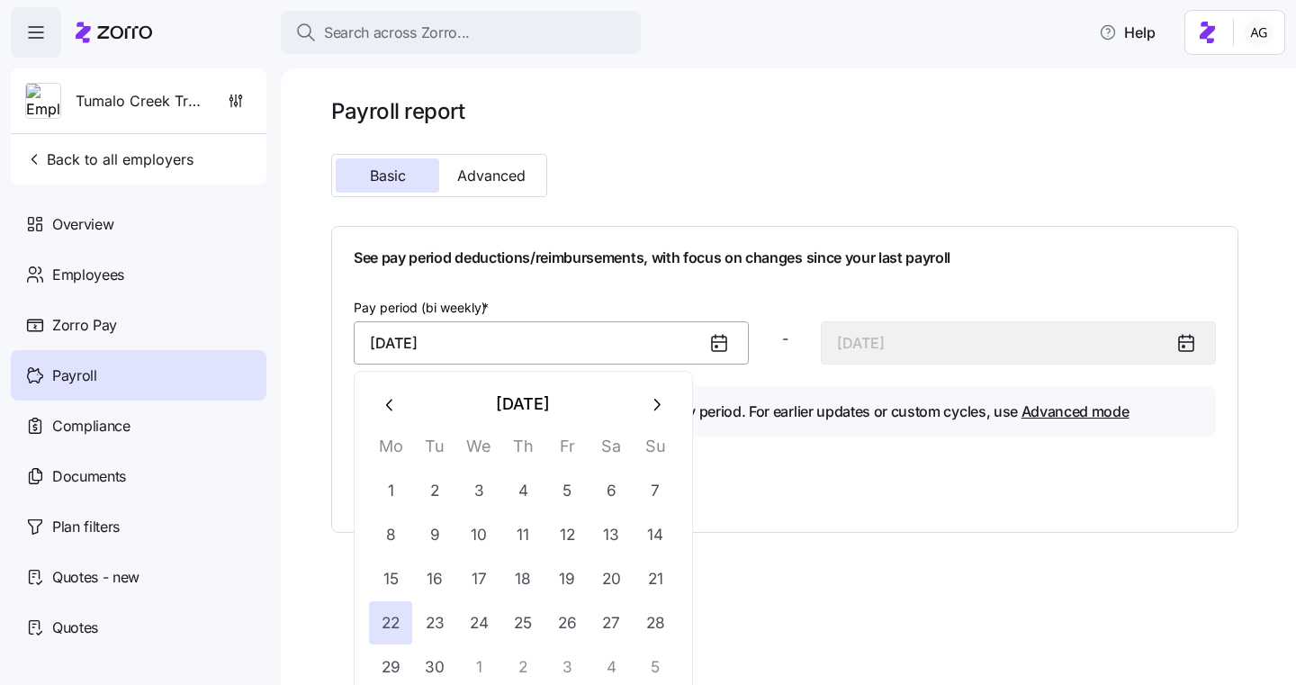
click at [578, 345] on input "[DATE]" at bounding box center [551, 342] width 395 height 43
click at [780, 470] on div "Generate report" at bounding box center [785, 487] width 862 height 45
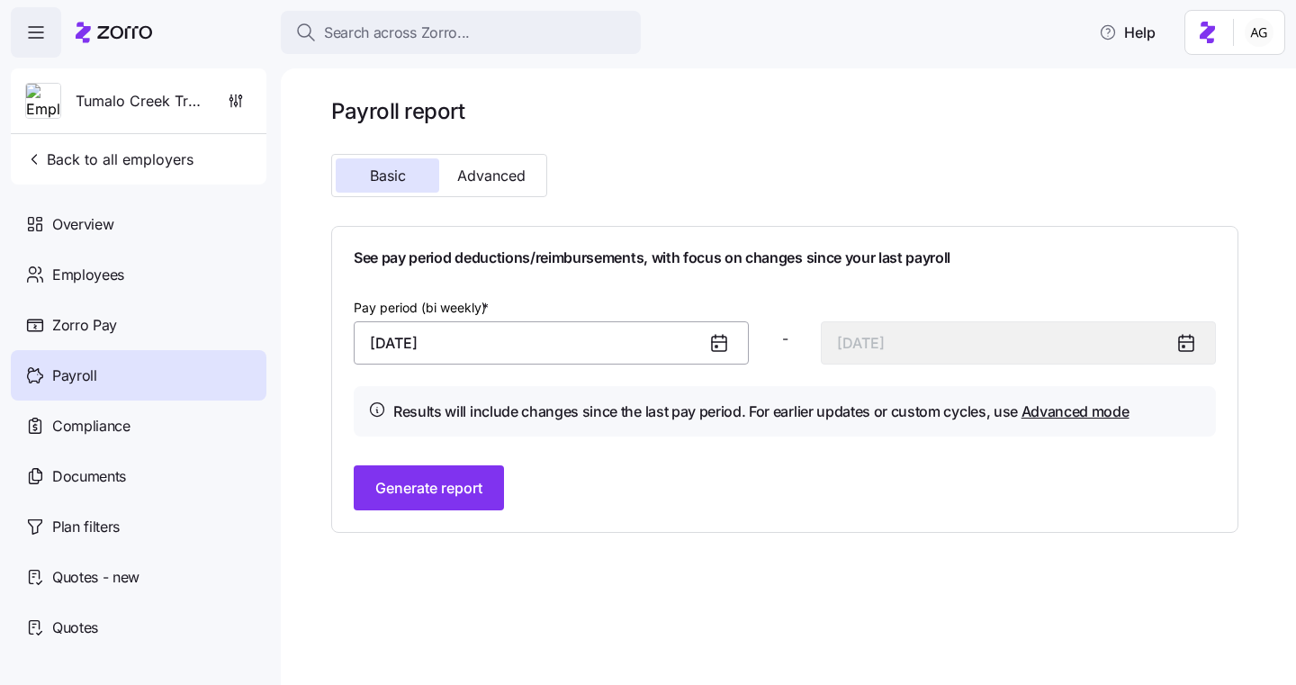
click at [549, 340] on input "[DATE]" at bounding box center [551, 342] width 395 height 43
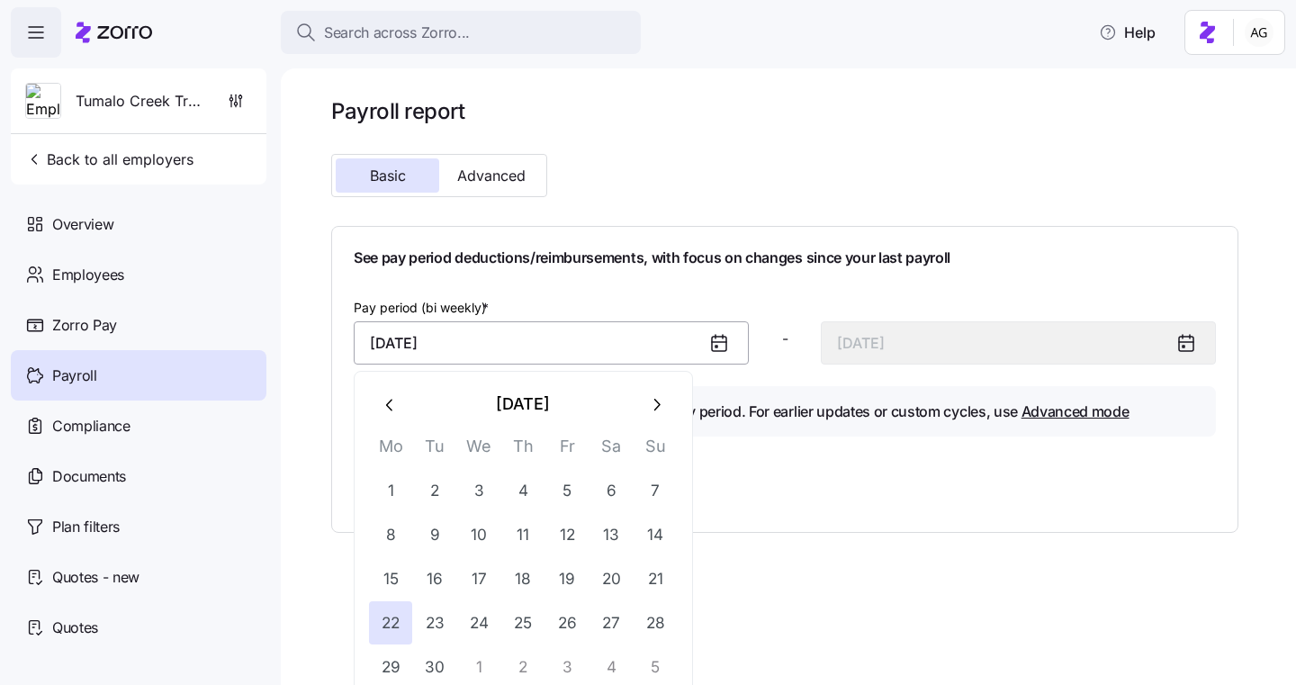
click at [616, 339] on input "[DATE]" at bounding box center [551, 342] width 395 height 43
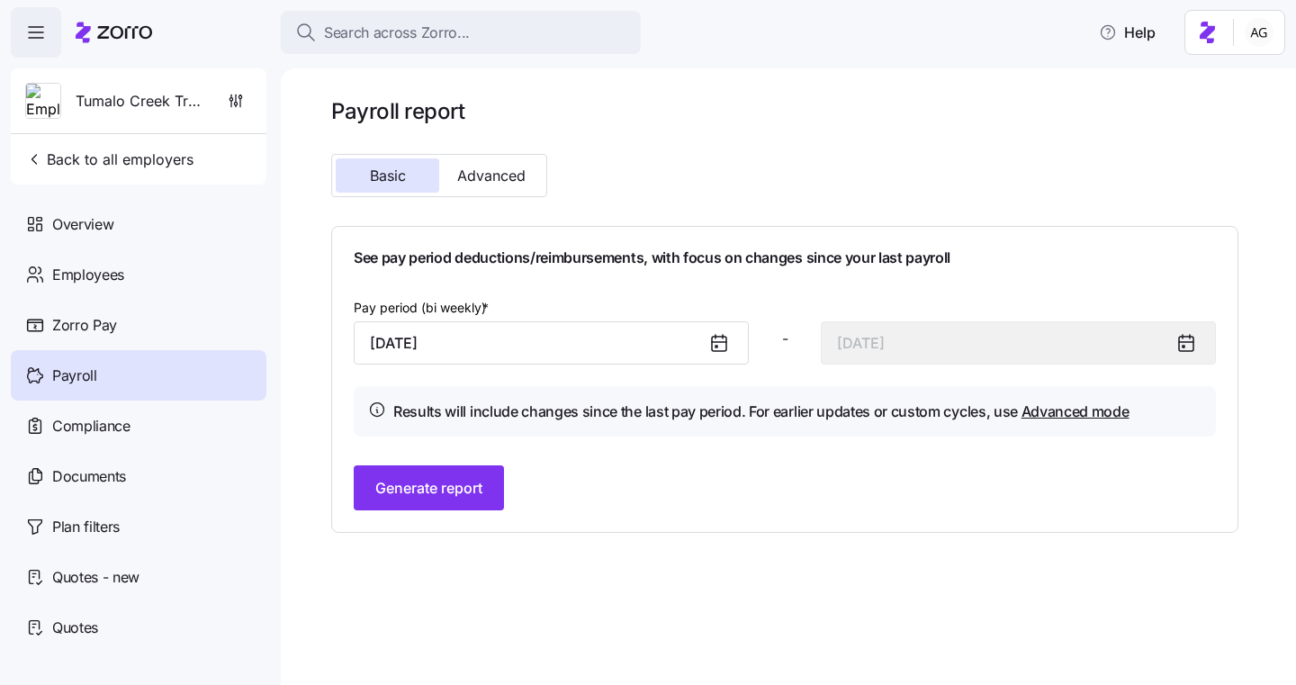
click at [717, 347] on icon at bounding box center [717, 347] width 2 height 2
click at [633, 352] on input "[DATE]" at bounding box center [551, 342] width 395 height 43
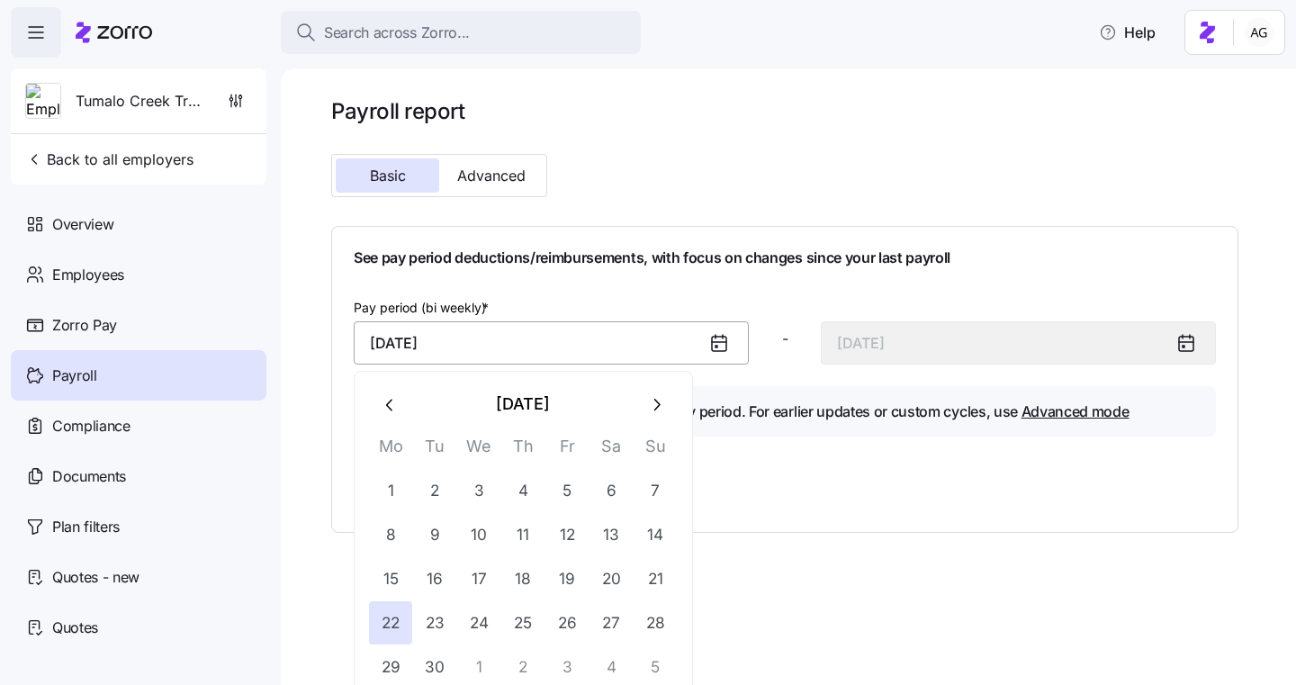
click at [516, 339] on input "[DATE]" at bounding box center [551, 342] width 395 height 43
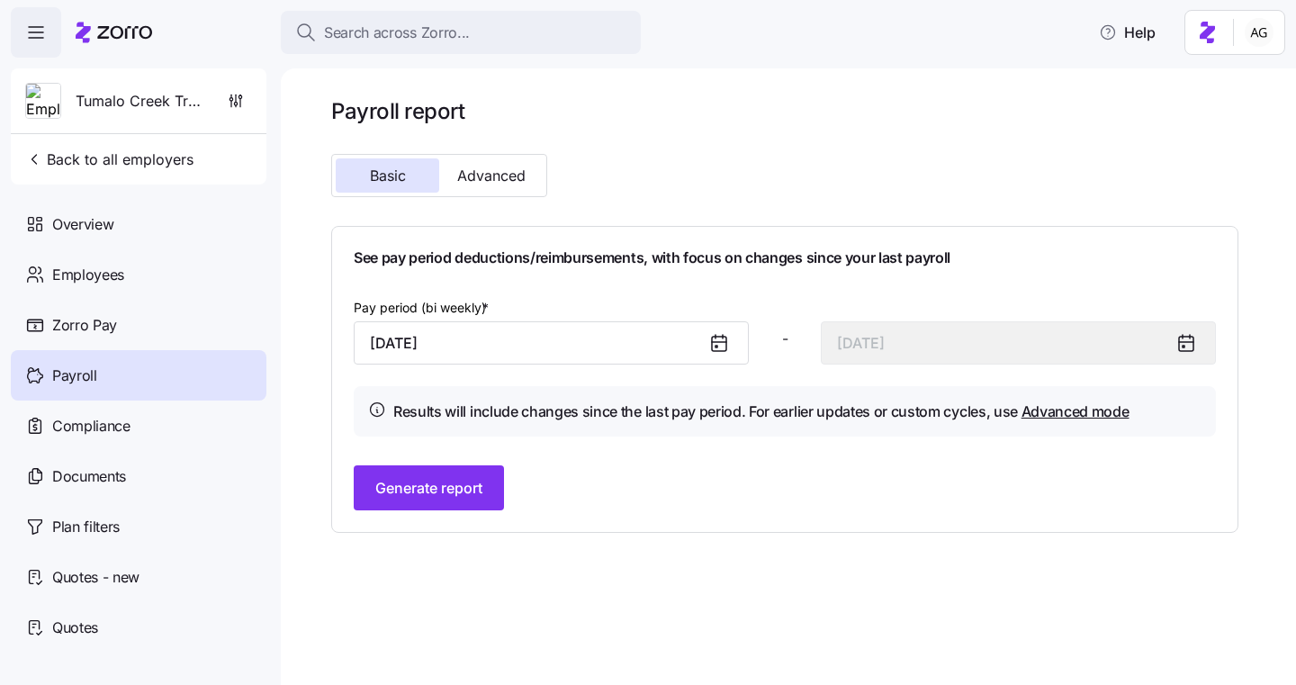
click at [719, 339] on icon at bounding box center [720, 343] width 22 height 22
click at [581, 337] on input "[DATE]" at bounding box center [551, 342] width 395 height 43
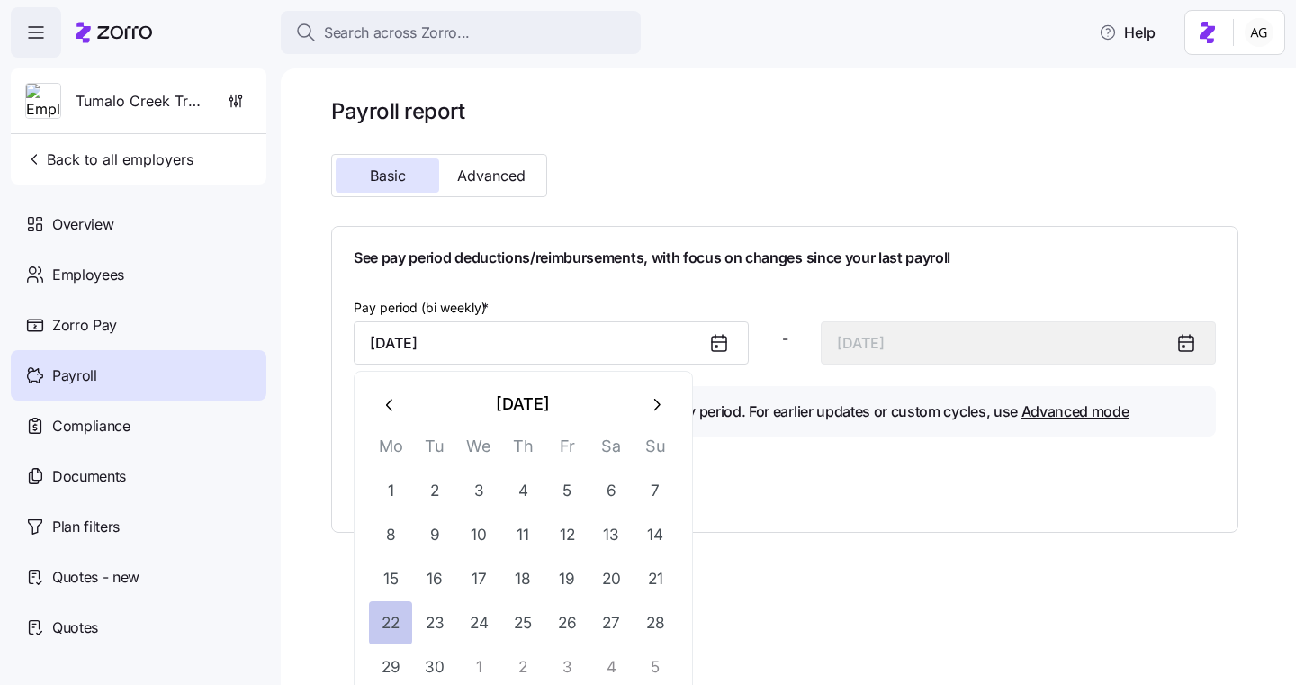
click at [394, 619] on button "22" at bounding box center [390, 622] width 43 height 43
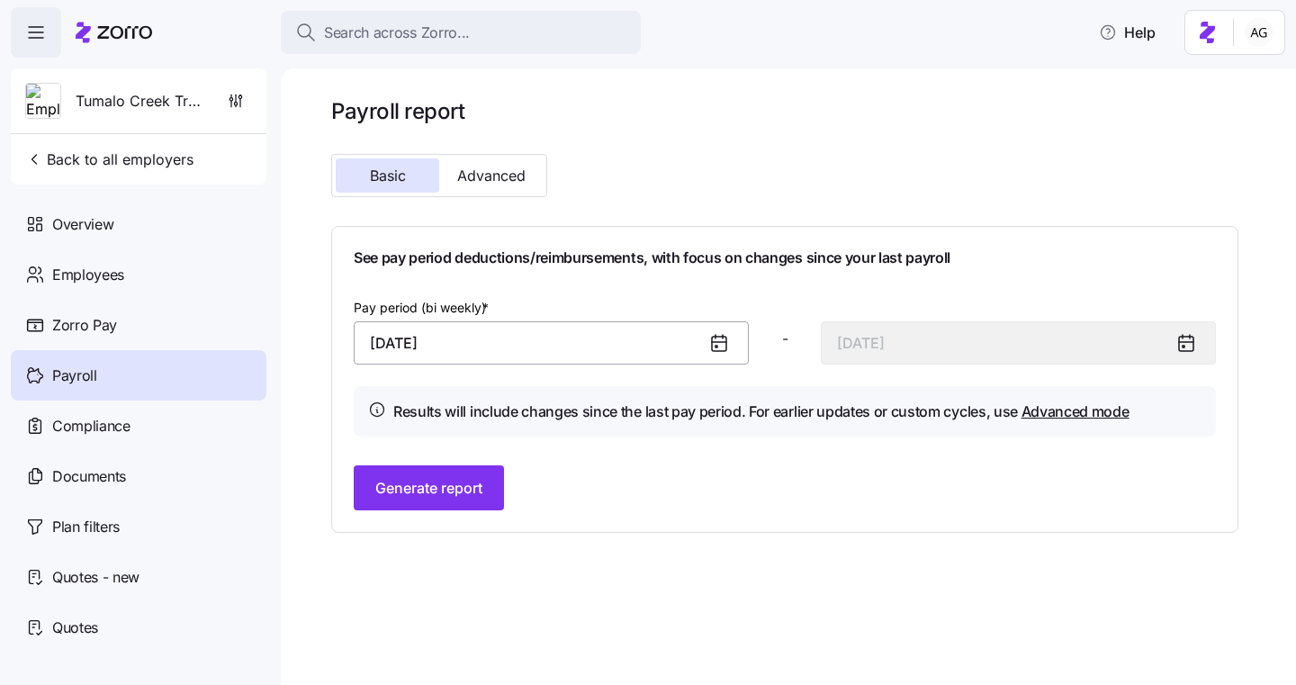
click at [538, 344] on input "[DATE]" at bounding box center [551, 342] width 395 height 43
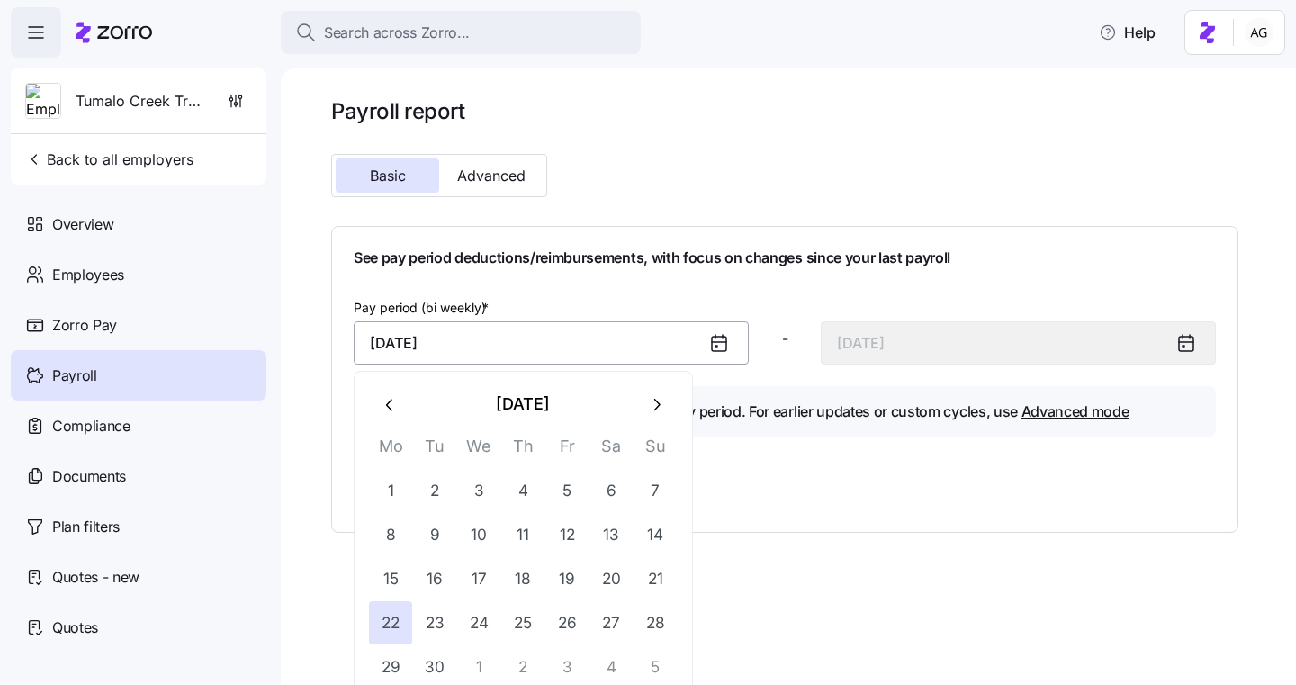
click at [638, 338] on input "[DATE]" at bounding box center [551, 342] width 395 height 43
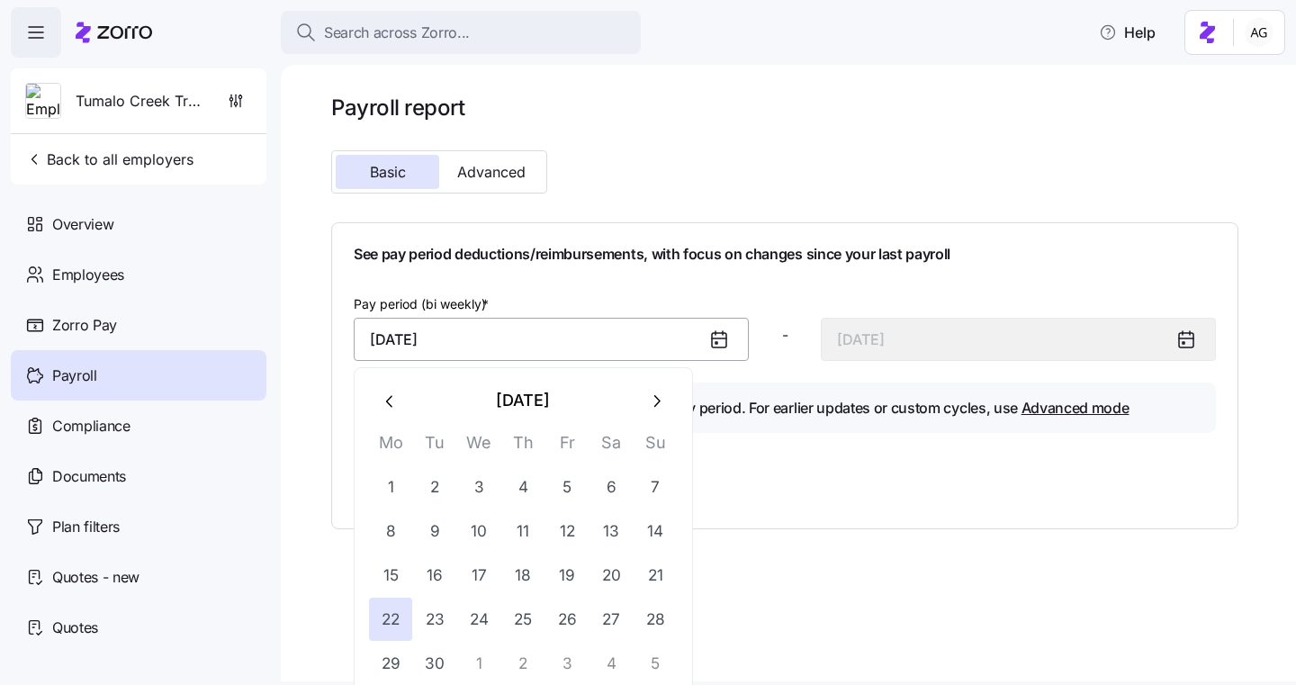
click at [576, 331] on input "[DATE]" at bounding box center [551, 339] width 395 height 43
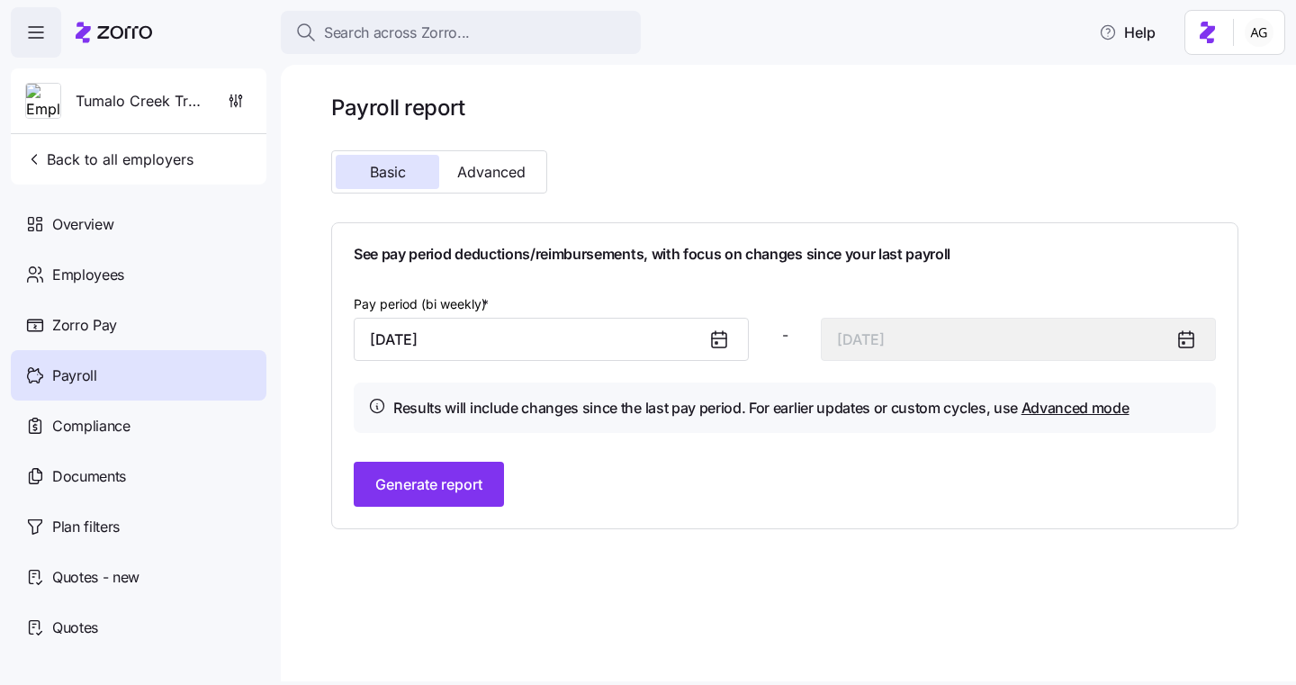
click at [554, 298] on div "Pay period (bi weekly) * [DATE]" at bounding box center [551, 327] width 395 height 68
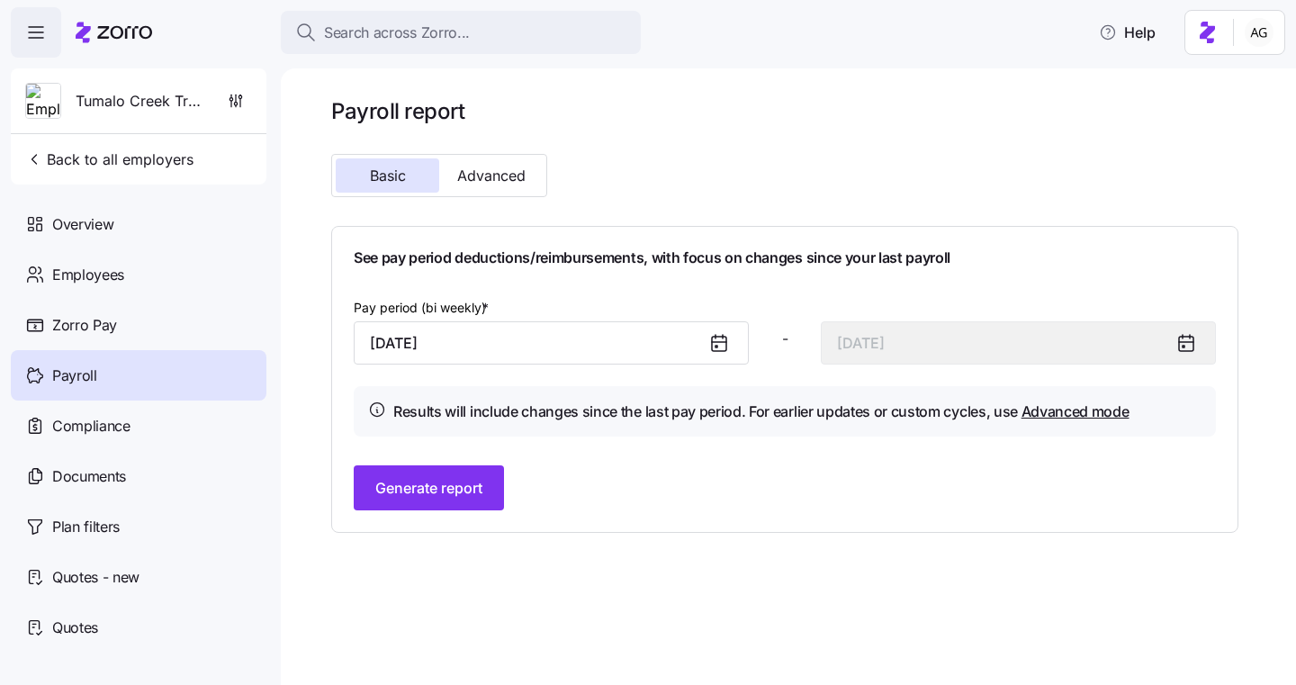
scroll to position [0, 0]
click at [113, 426] on span "Compliance" at bounding box center [91, 426] width 78 height 23
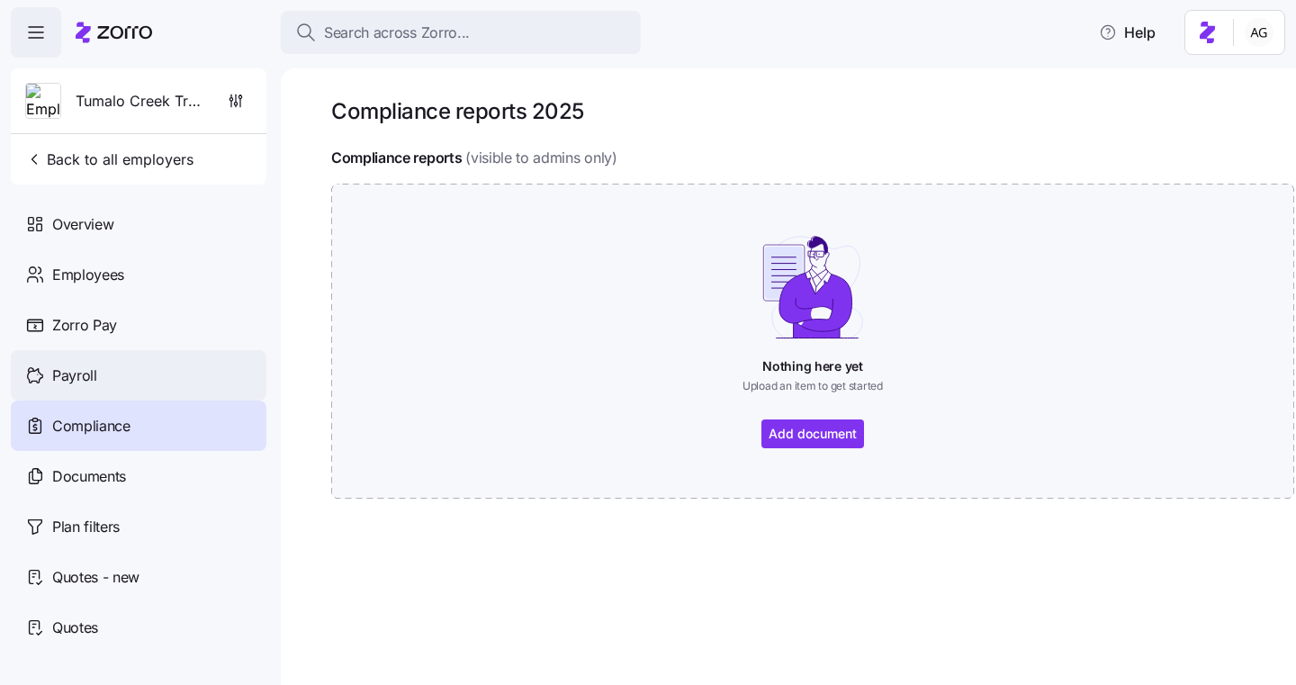
click at [115, 379] on div "Payroll" at bounding box center [139, 375] width 256 height 50
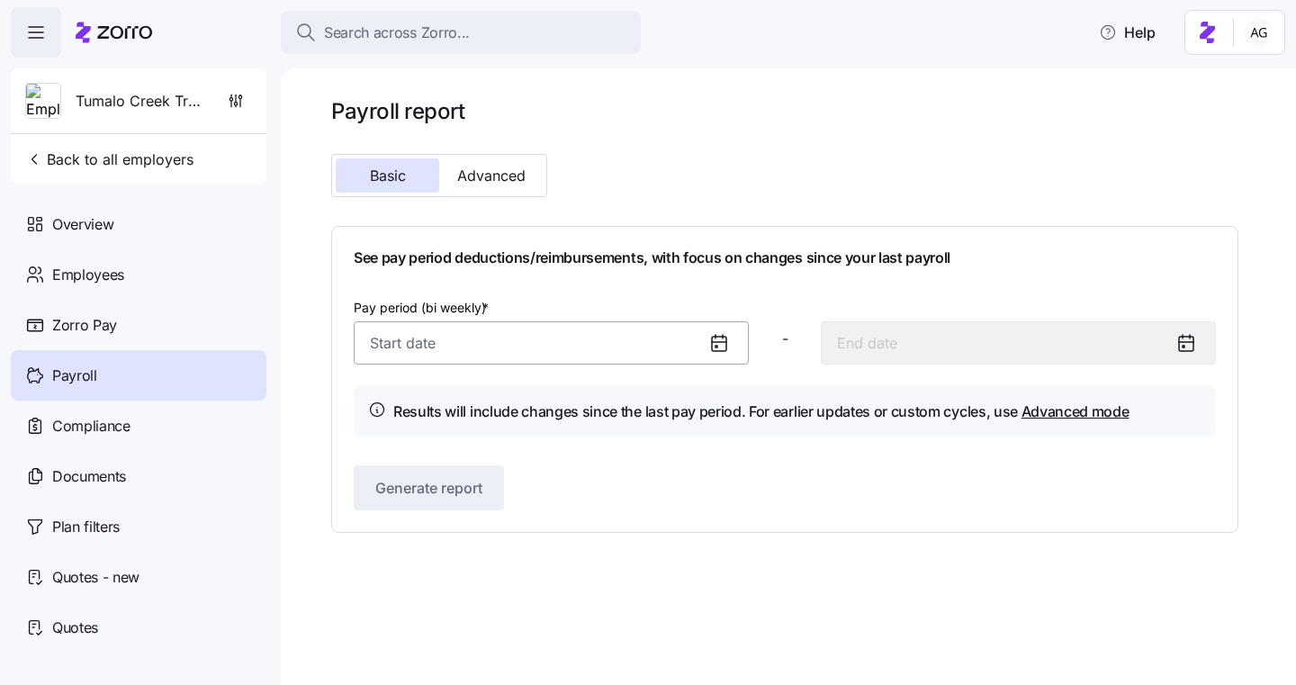
click at [373, 345] on input "Pay period (bi weekly) *" at bounding box center [551, 342] width 395 height 43
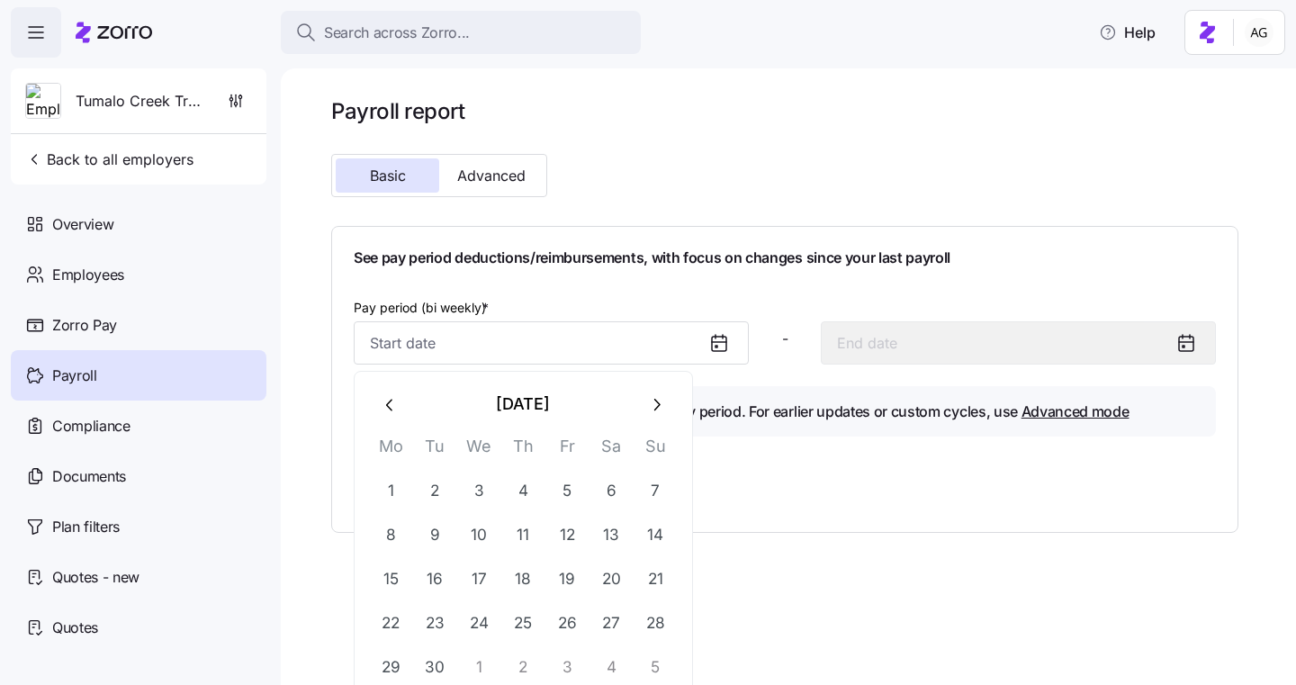
scroll to position [14, 0]
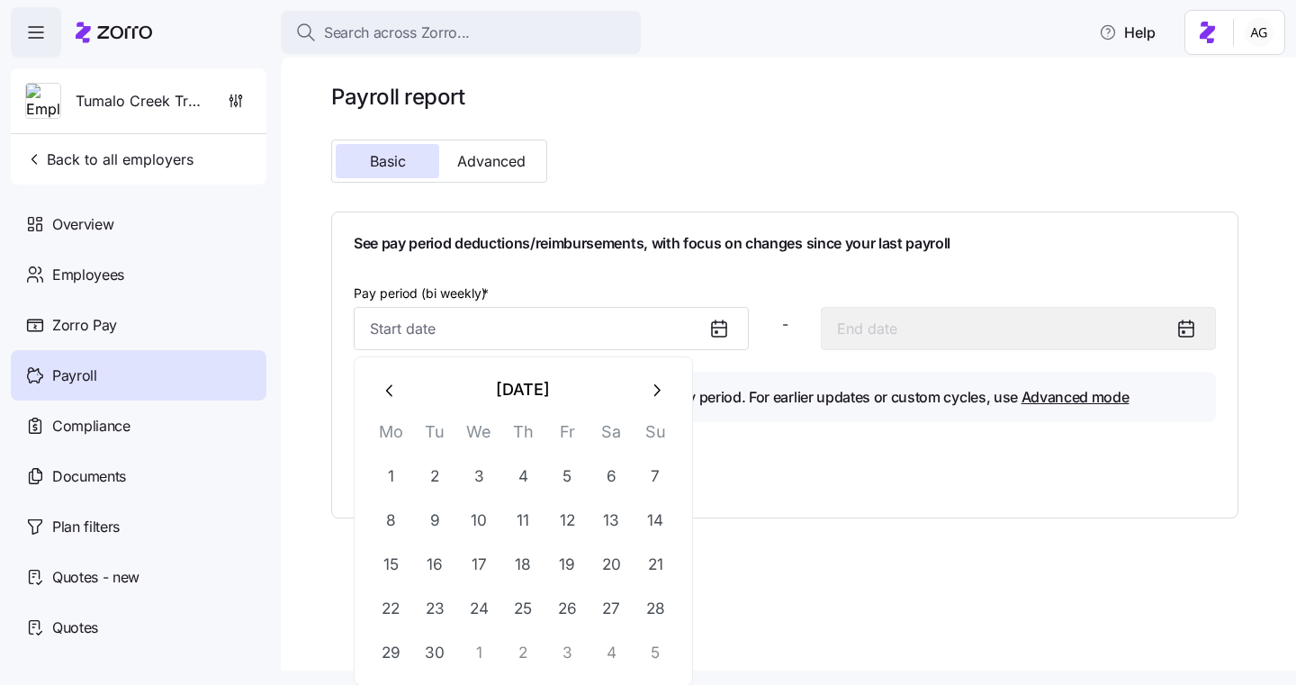
click at [297, 342] on div "Payroll report Basic Advanced See pay period deductions/reimbursements, with fo…" at bounding box center [789, 362] width 1016 height 617
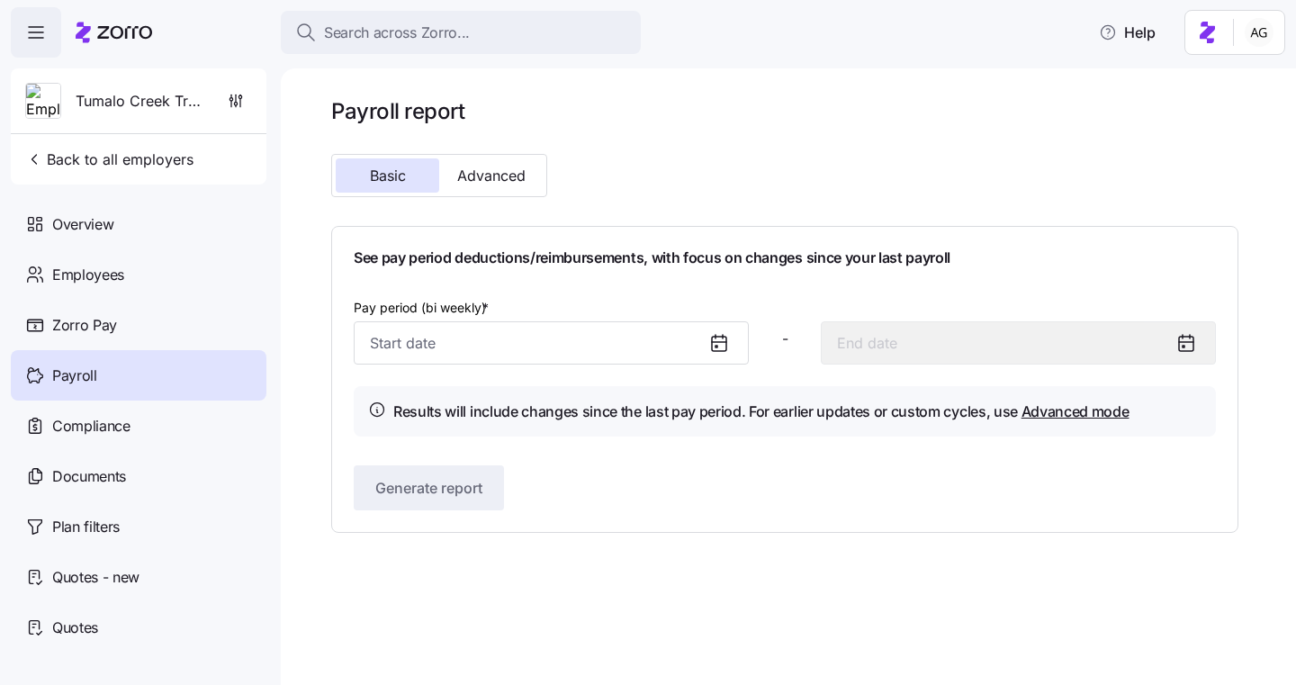
scroll to position [0, 0]
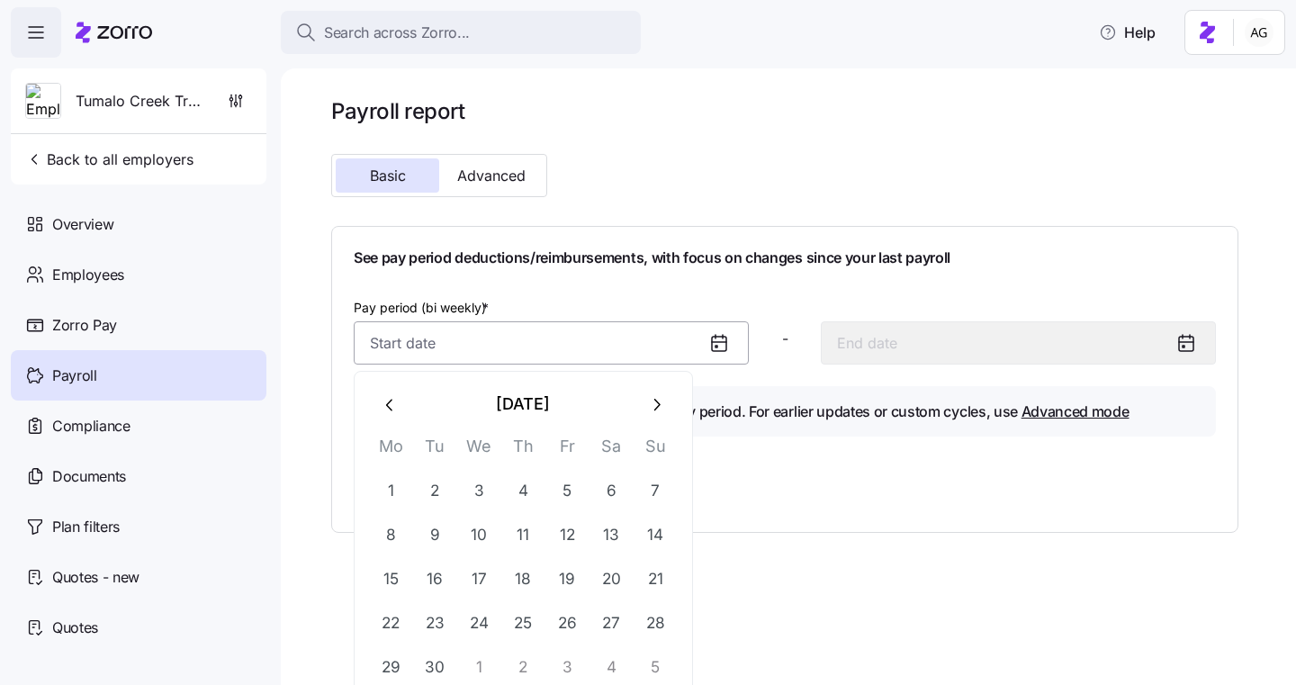
click at [413, 342] on input "Pay period (bi weekly) *" at bounding box center [551, 342] width 395 height 43
click at [270, 415] on nav "Tumalo Creek Transportation Back to all employers Overview Employees Zorro Pay …" at bounding box center [140, 372] width 281 height 628
click at [462, 357] on input "Pay period (bi weekly) *" at bounding box center [551, 342] width 395 height 43
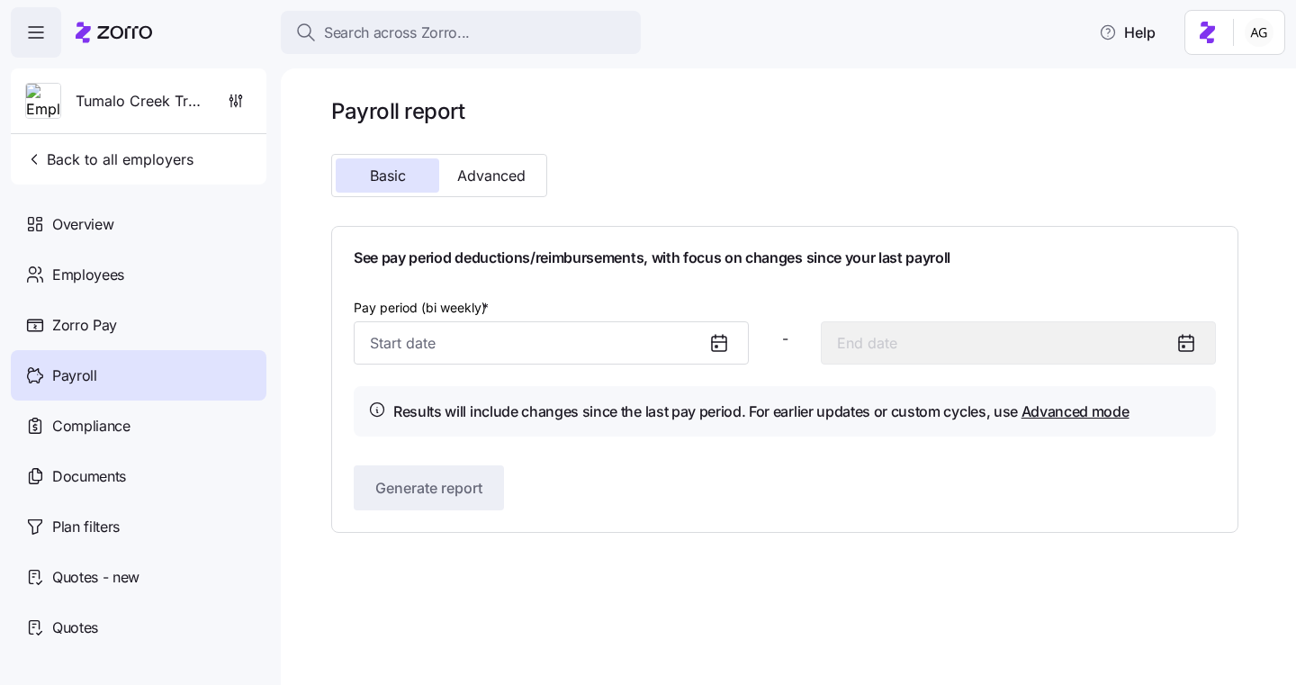
click at [842, 549] on div "Payroll report Basic Advanced See pay period deductions/reimbursements, with fo…" at bounding box center [789, 376] width 1016 height 617
click at [427, 330] on input "Pay period (bi weekly) *" at bounding box center [551, 342] width 395 height 43
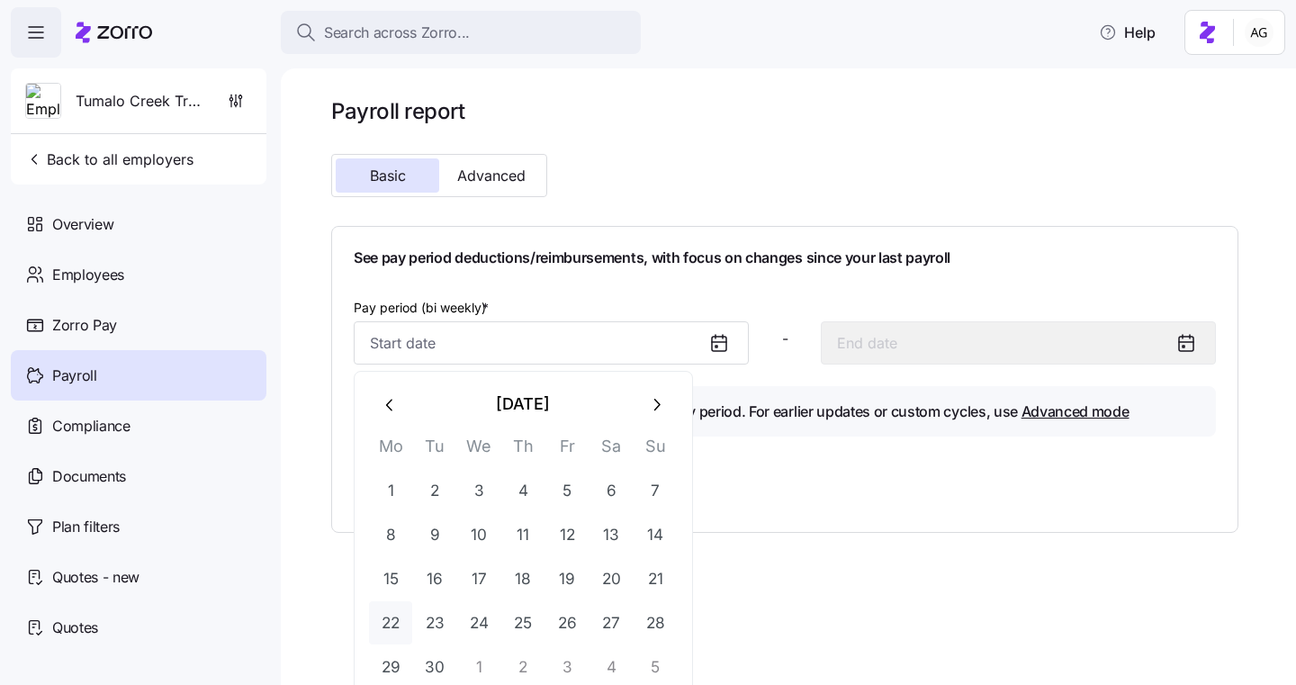
click at [387, 617] on button "22" at bounding box center [390, 622] width 43 height 43
type input "[DATE]"
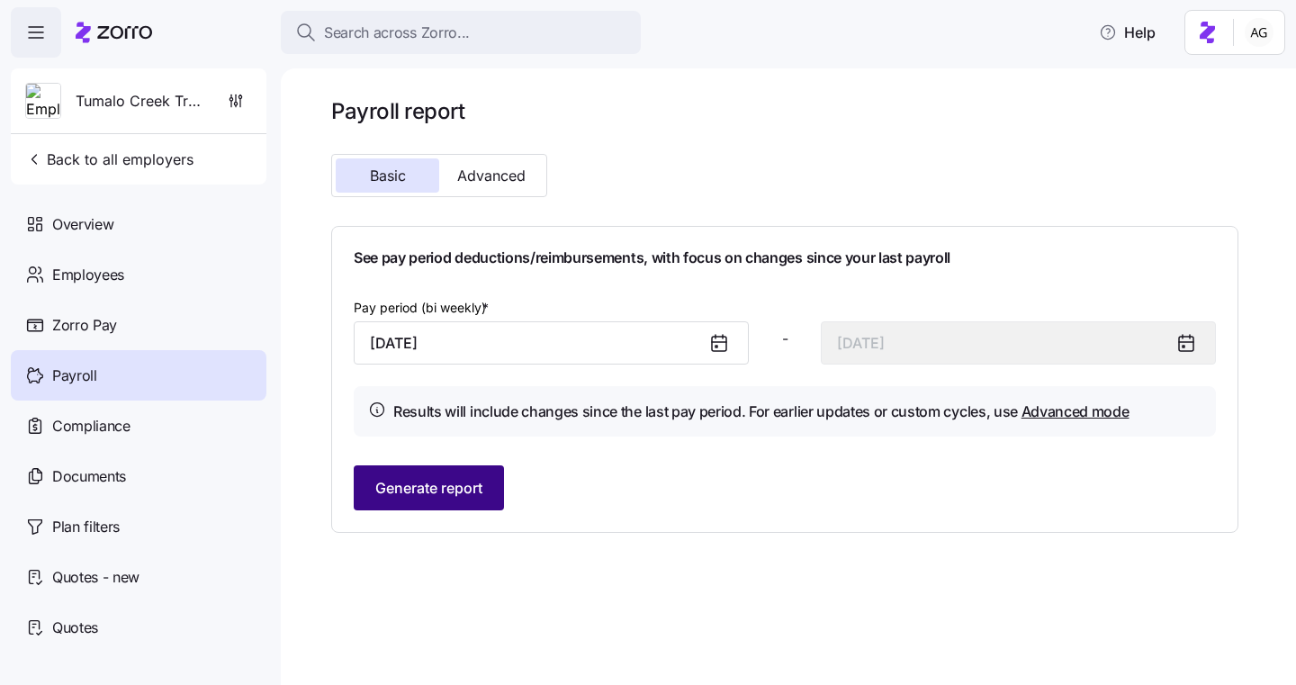
click at [431, 490] on span "Generate report" at bounding box center [428, 488] width 107 height 22
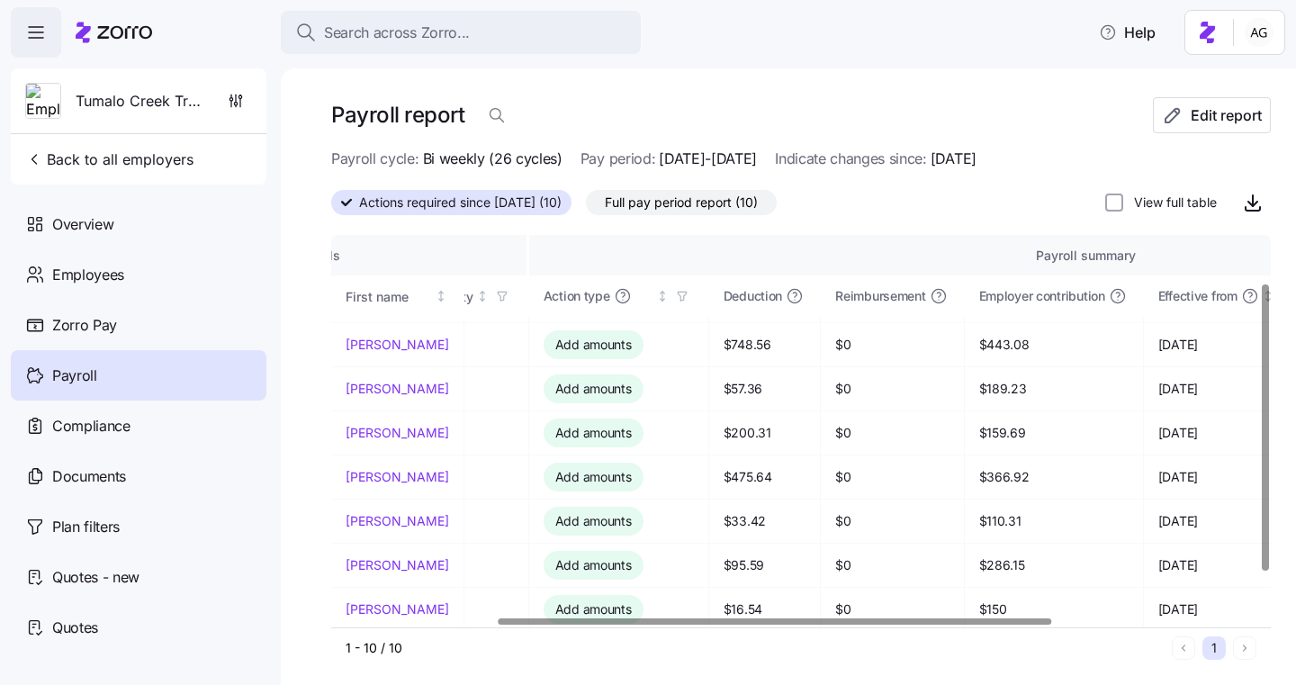
scroll to position [0, 280]
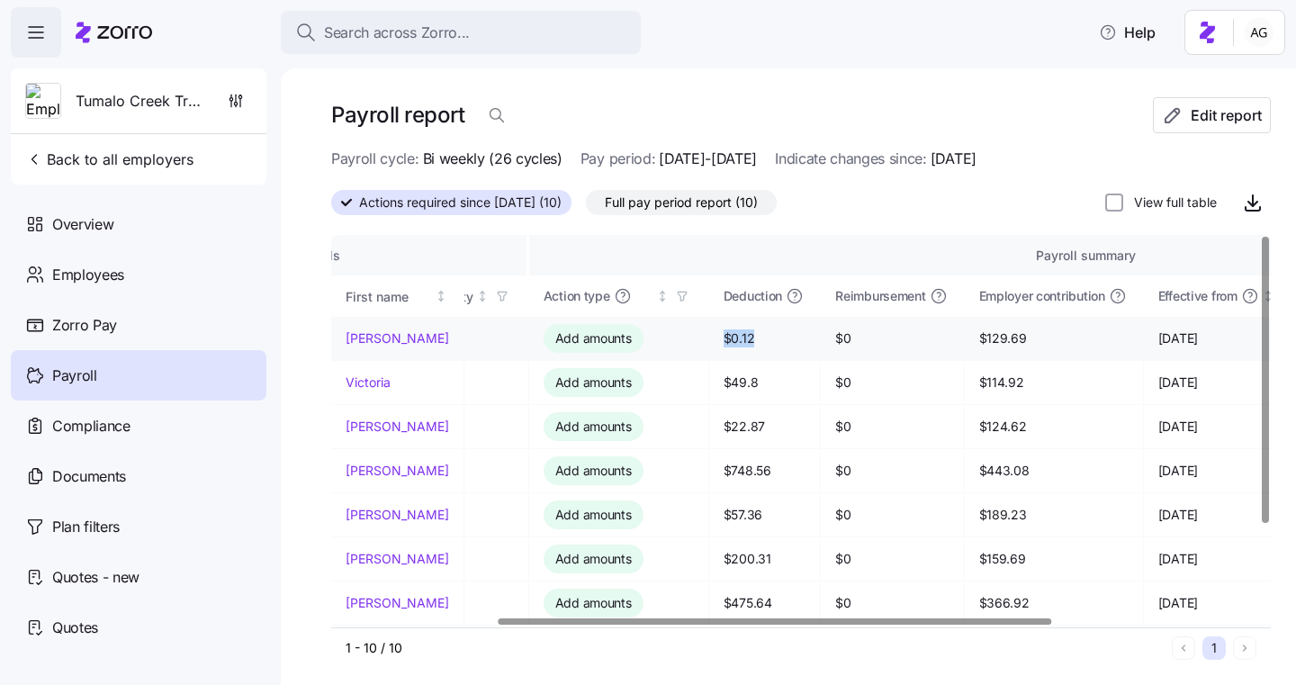
drag, startPoint x: 732, startPoint y: 338, endPoint x: 692, endPoint y: 338, distance: 39.6
click at [709, 338] on td "$0.12" at bounding box center [765, 339] width 112 height 44
click at [733, 377] on span "$49.8" at bounding box center [765, 383] width 82 height 18
drag, startPoint x: 735, startPoint y: 383, endPoint x: 694, endPoint y: 386, distance: 40.7
click at [709, 386] on td "$49.8" at bounding box center [765, 383] width 112 height 44
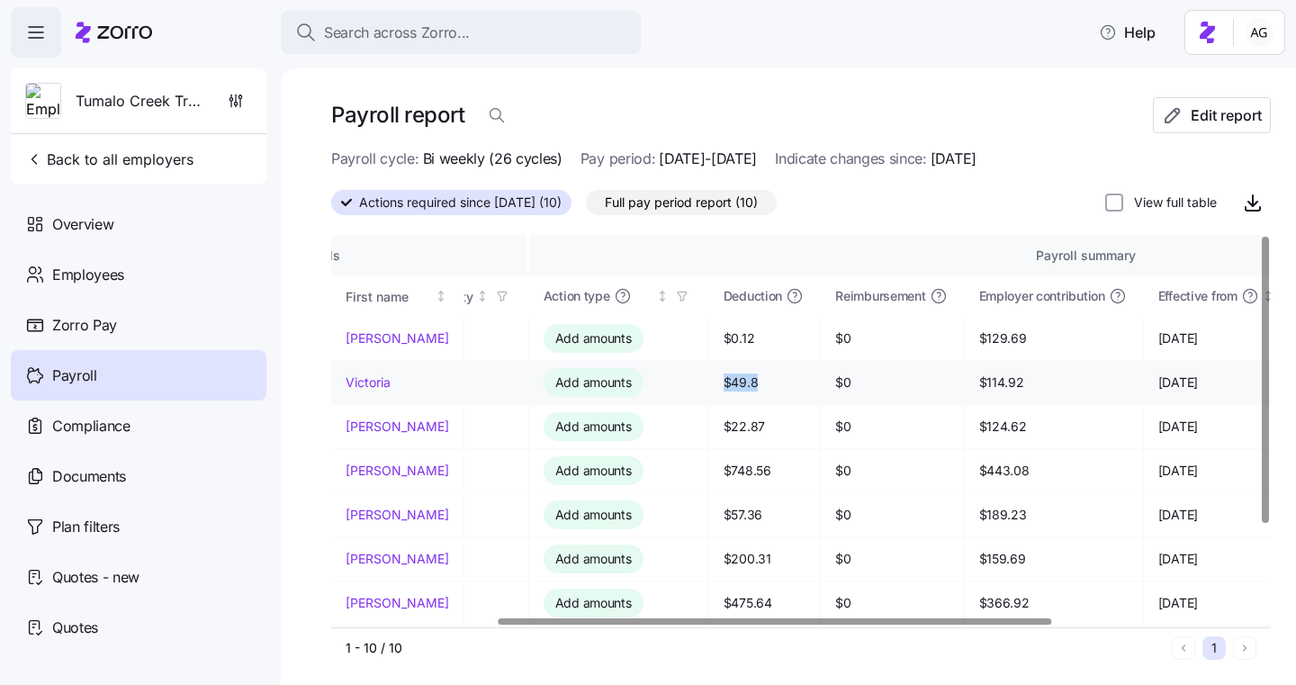
click at [738, 388] on span "$49.8" at bounding box center [765, 383] width 82 height 18
drag, startPoint x: 738, startPoint y: 384, endPoint x: 697, endPoint y: 386, distance: 41.5
click at [709, 386] on td "$49.8" at bounding box center [765, 383] width 112 height 44
click at [749, 384] on span "$49.8" at bounding box center [765, 383] width 82 height 18
drag, startPoint x: 746, startPoint y: 384, endPoint x: 679, endPoint y: 383, distance: 67.5
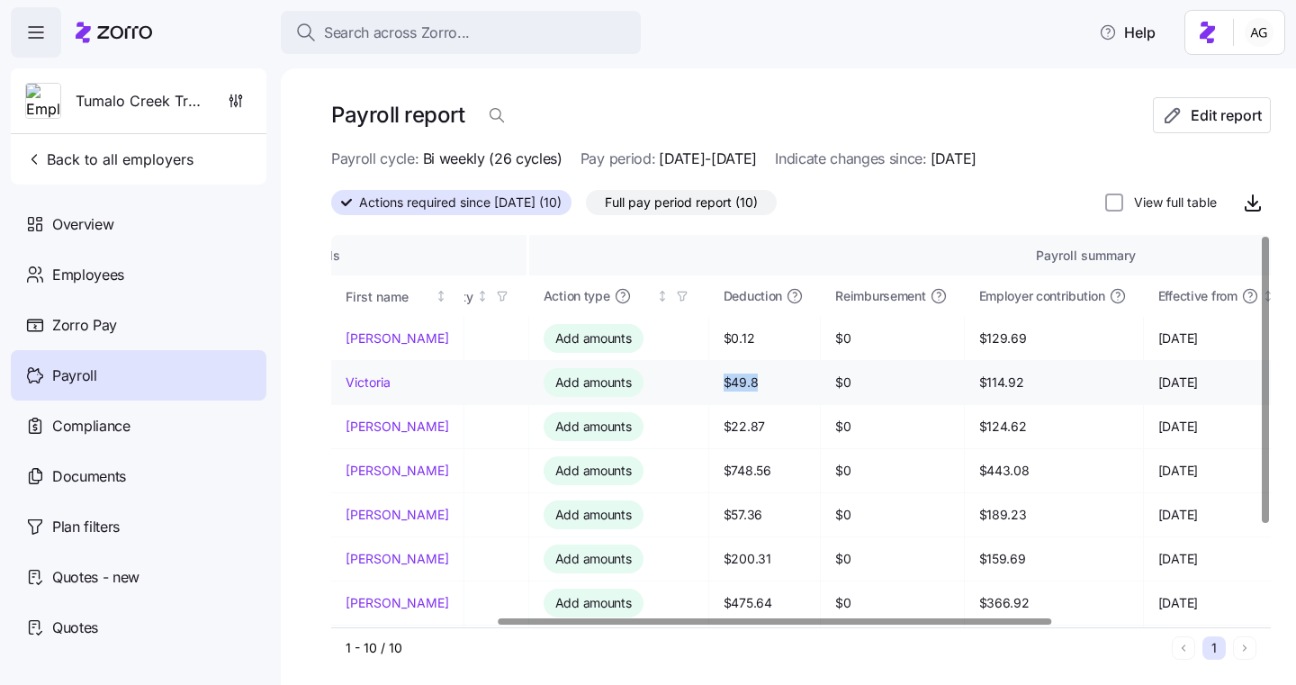
click at [679, 383] on tr "[PERSON_NAME] G82902 - Add amounts $49.8 $0 $114.92 [DATE] [DATE] [DATE] 4:46 PM" at bounding box center [847, 383] width 1593 height 44
click at [749, 421] on span "$22.87" at bounding box center [765, 427] width 82 height 18
click at [236, 93] on icon "button" at bounding box center [236, 101] width 18 height 18
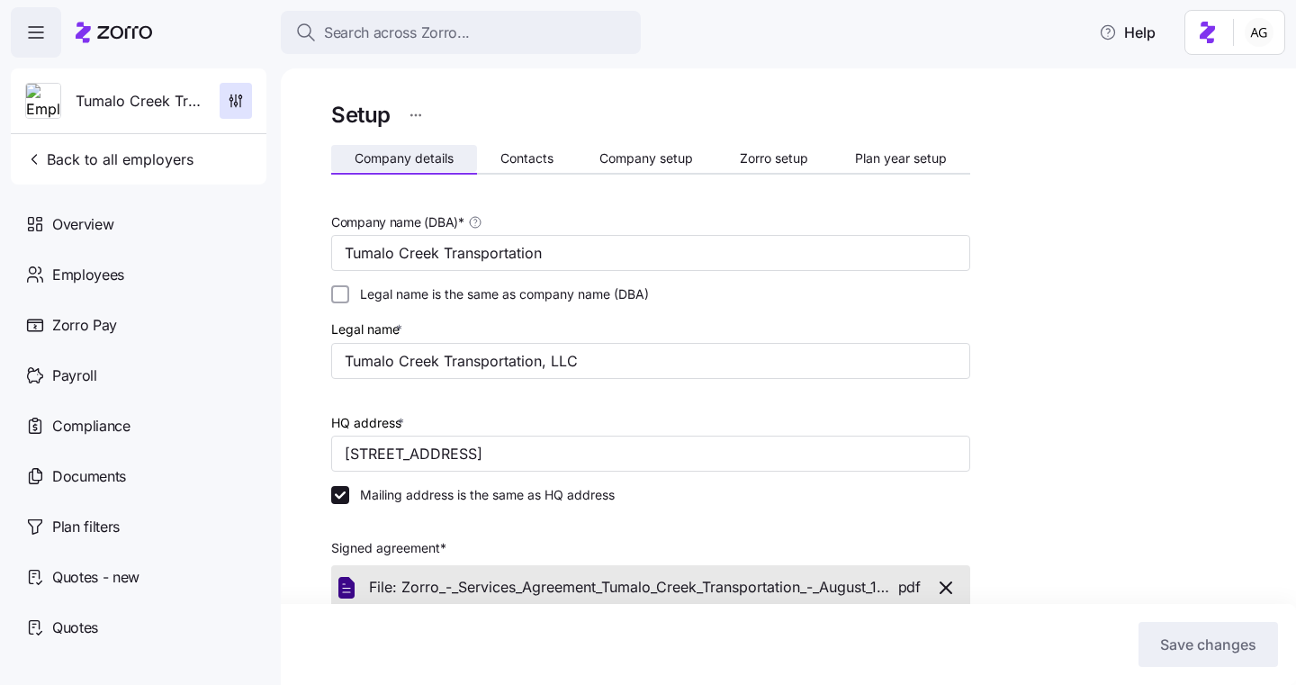
click at [413, 160] on span "Company details" at bounding box center [404, 158] width 99 height 13
click at [637, 159] on span "Company setup" at bounding box center [647, 158] width 94 height 13
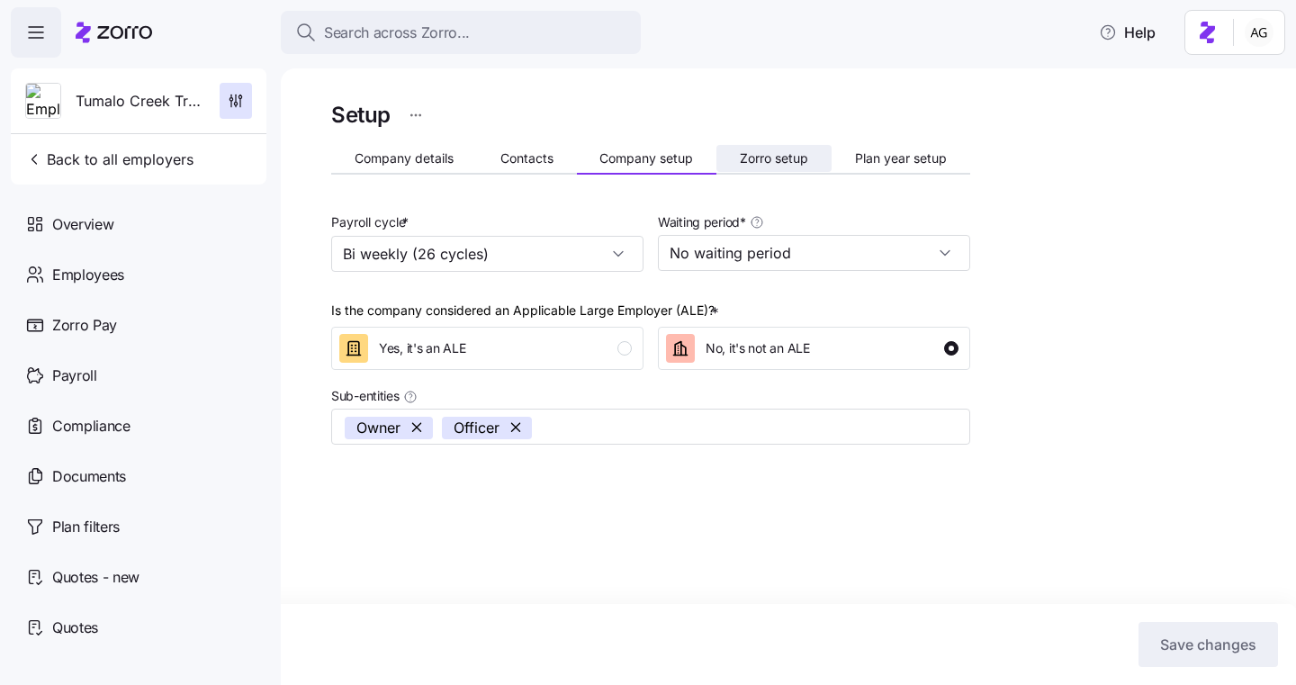
click at [761, 159] on span "Zorro setup" at bounding box center [774, 158] width 68 height 13
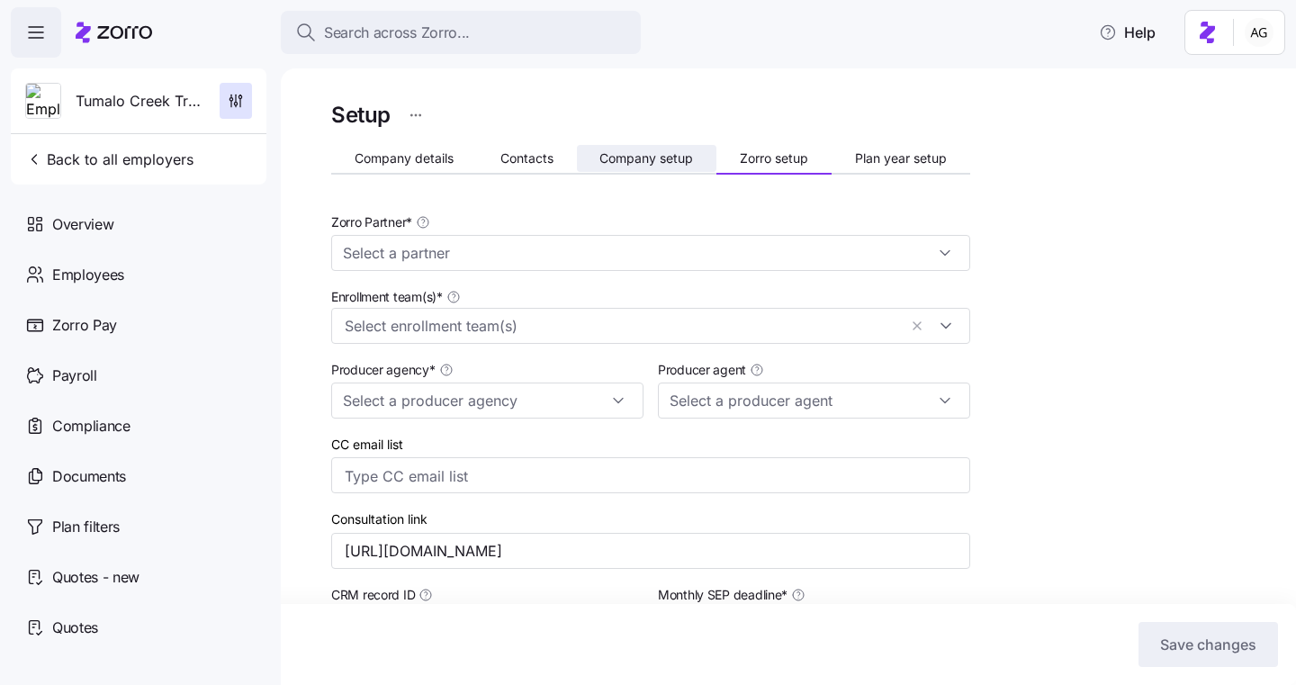
type input "[PERSON_NAME] ([EMAIL_ADDRESS][DOMAIN_NAME])"
type input "Zorro"
type input "BSB Consultants"
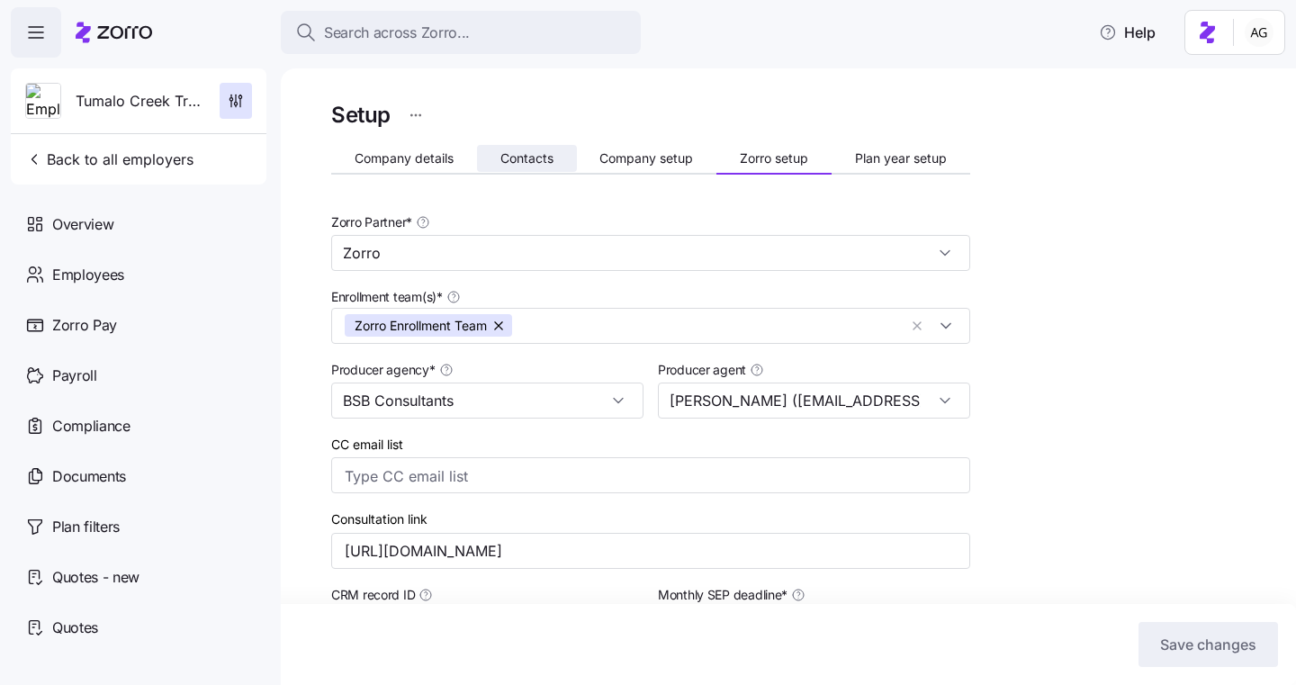
click at [555, 152] on button "Contacts" at bounding box center [527, 158] width 100 height 27
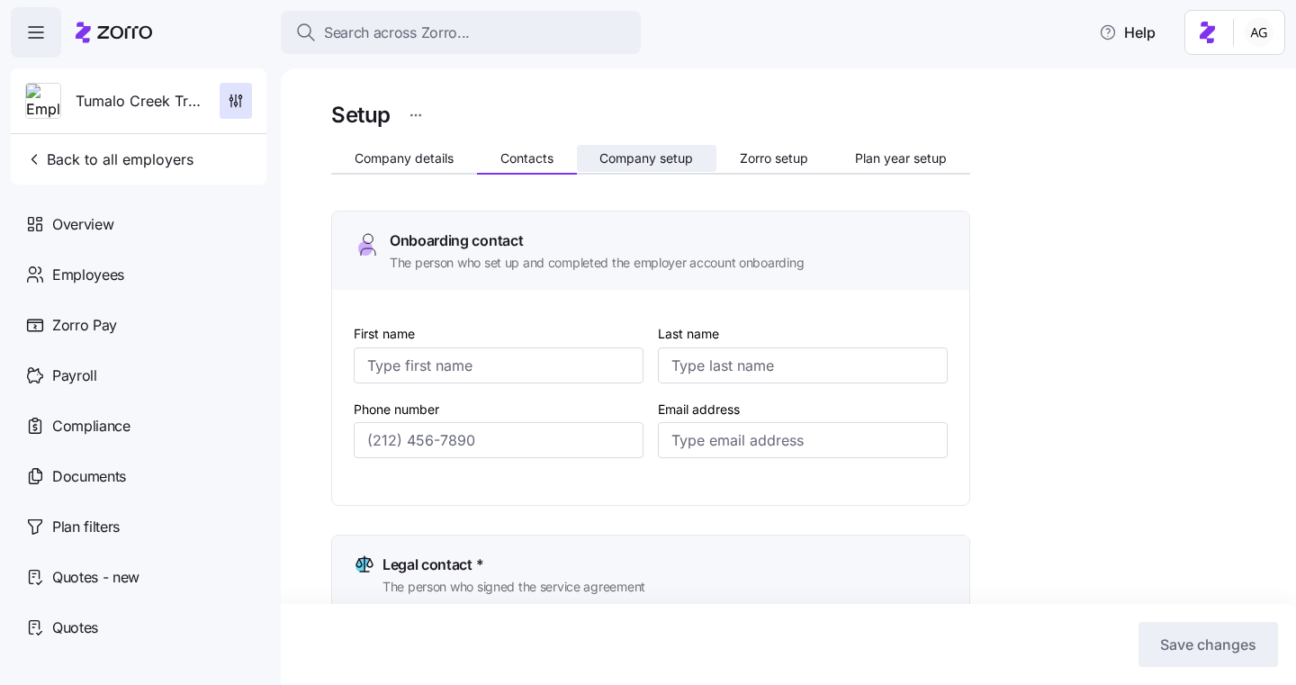
type input "[PERSON_NAME]"
type input "[EMAIL_ADDRESS][DOMAIN_NAME]"
type input "[PERSON_NAME]"
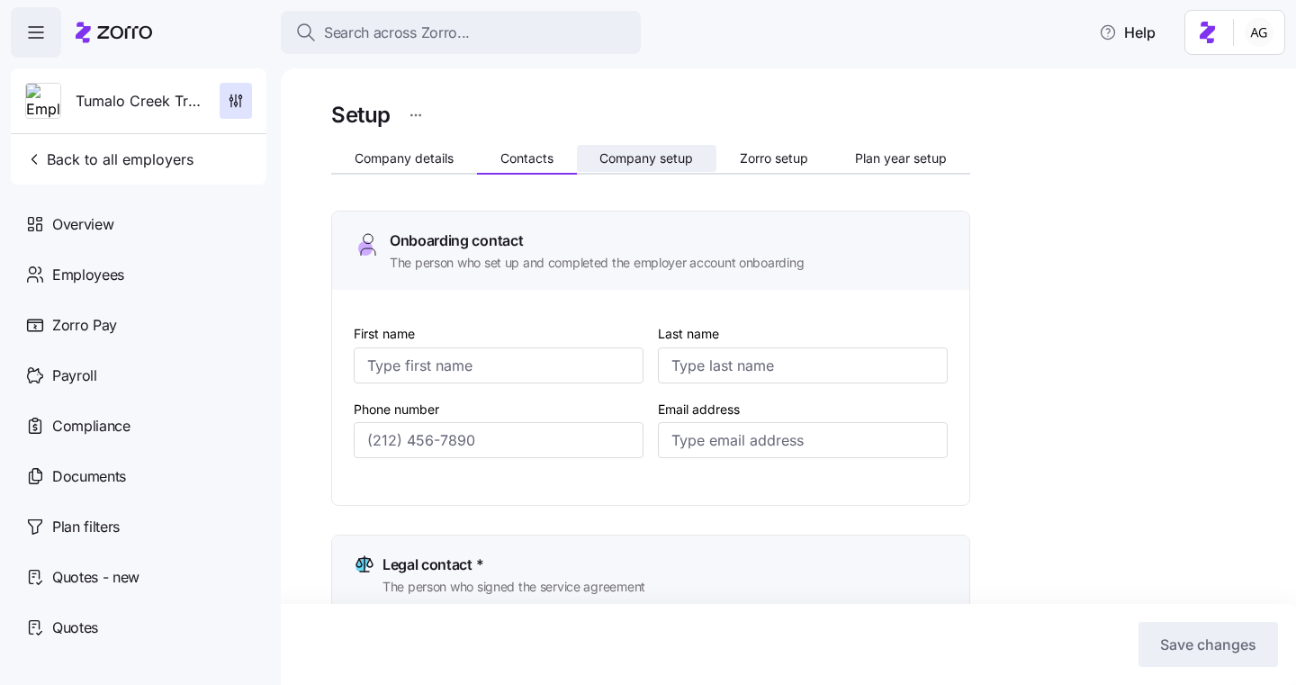
type input "[PERSON_NAME][EMAIL_ADDRESS][DOMAIN_NAME]"
type input "[PERSON_NAME]"
type input "[EMAIL_ADDRESS][DOMAIN_NAME]"
type input "[PERSON_NAME]"
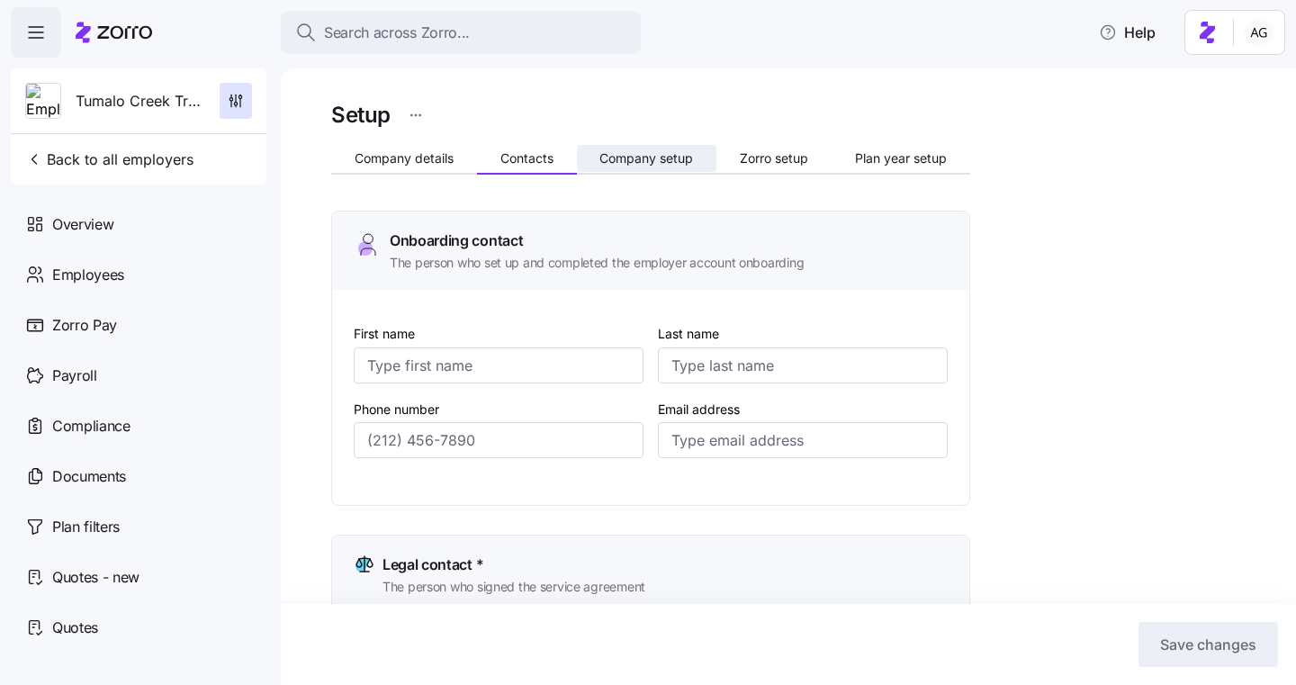
type input "[GEOGRAPHIC_DATA]"
type input "[EMAIL_ADDRESS][DOMAIN_NAME]"
type input "[PHONE_NUMBER]"
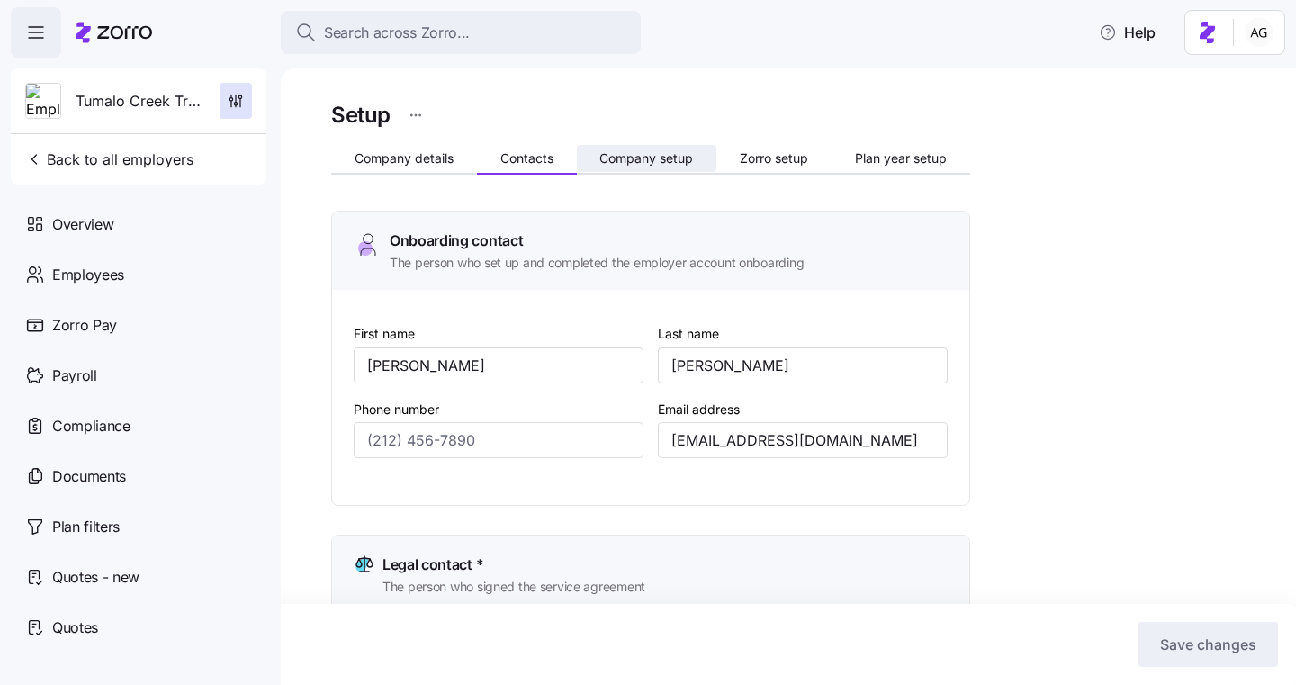
type input "[PHONE_NUMBER]"
click at [618, 156] on span "Company setup" at bounding box center [647, 158] width 94 height 13
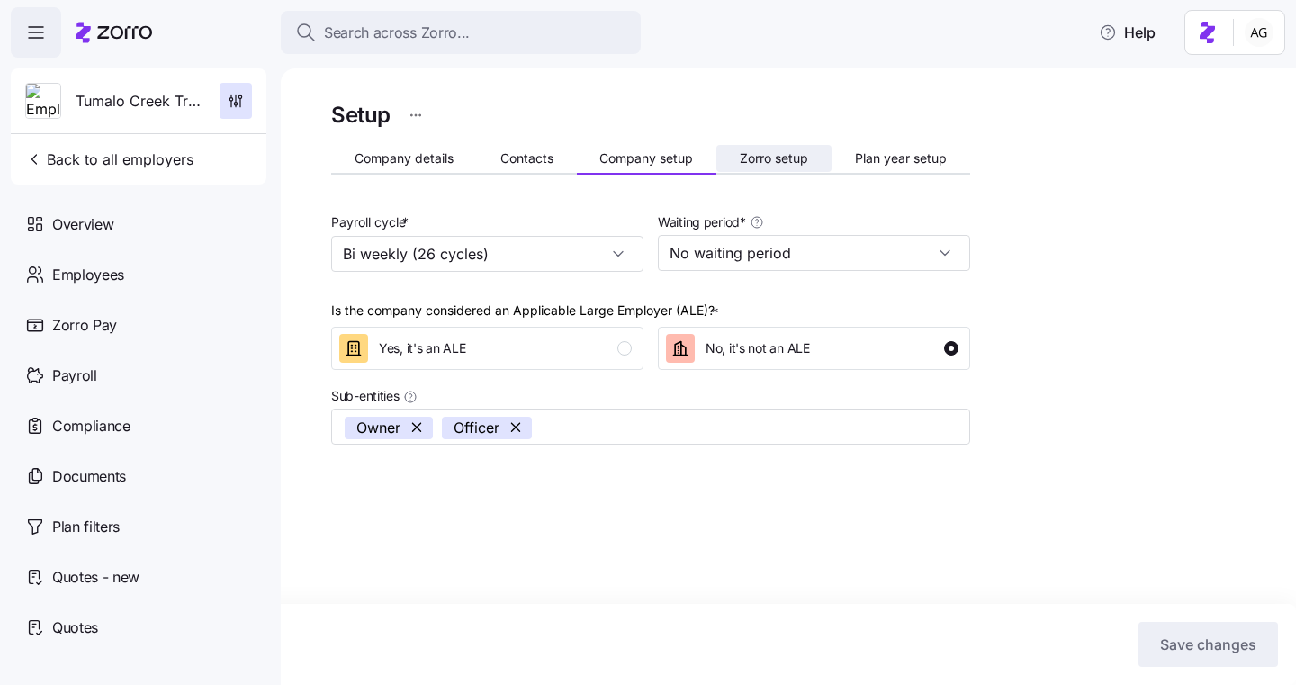
click at [745, 164] on span "Zorro setup" at bounding box center [774, 158] width 68 height 13
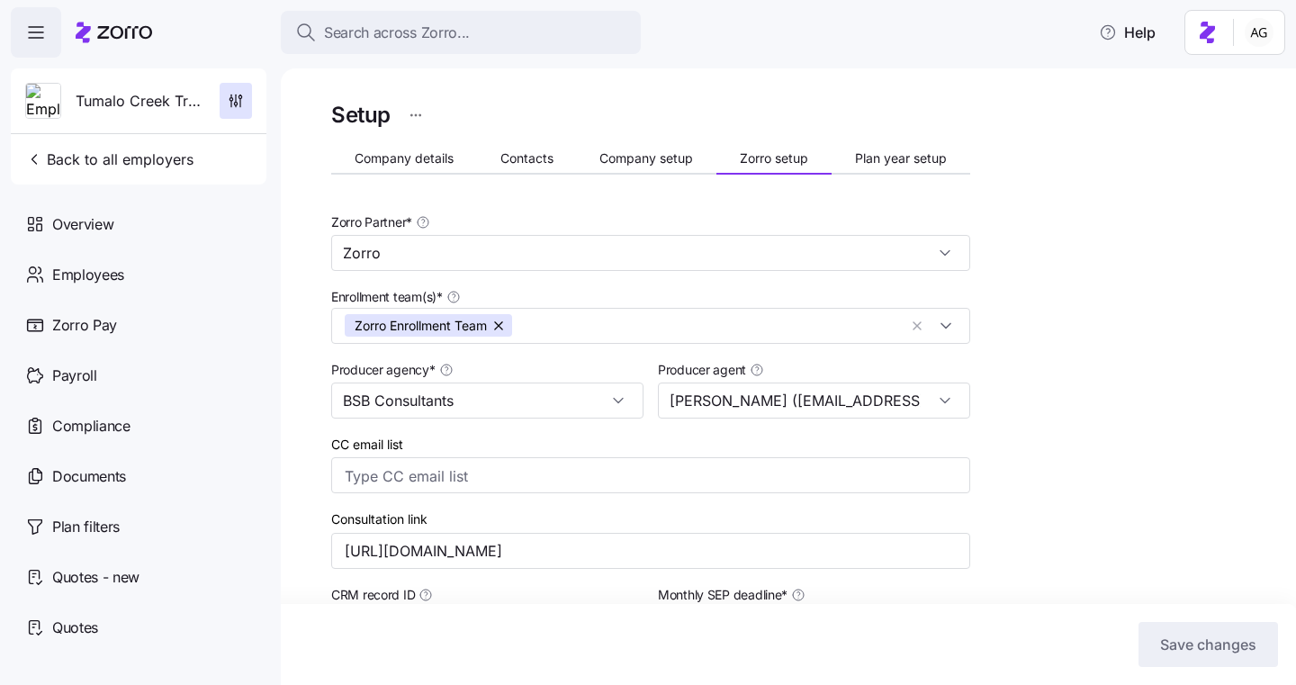
click at [907, 161] on span "Plan year setup" at bounding box center [901, 158] width 92 height 13
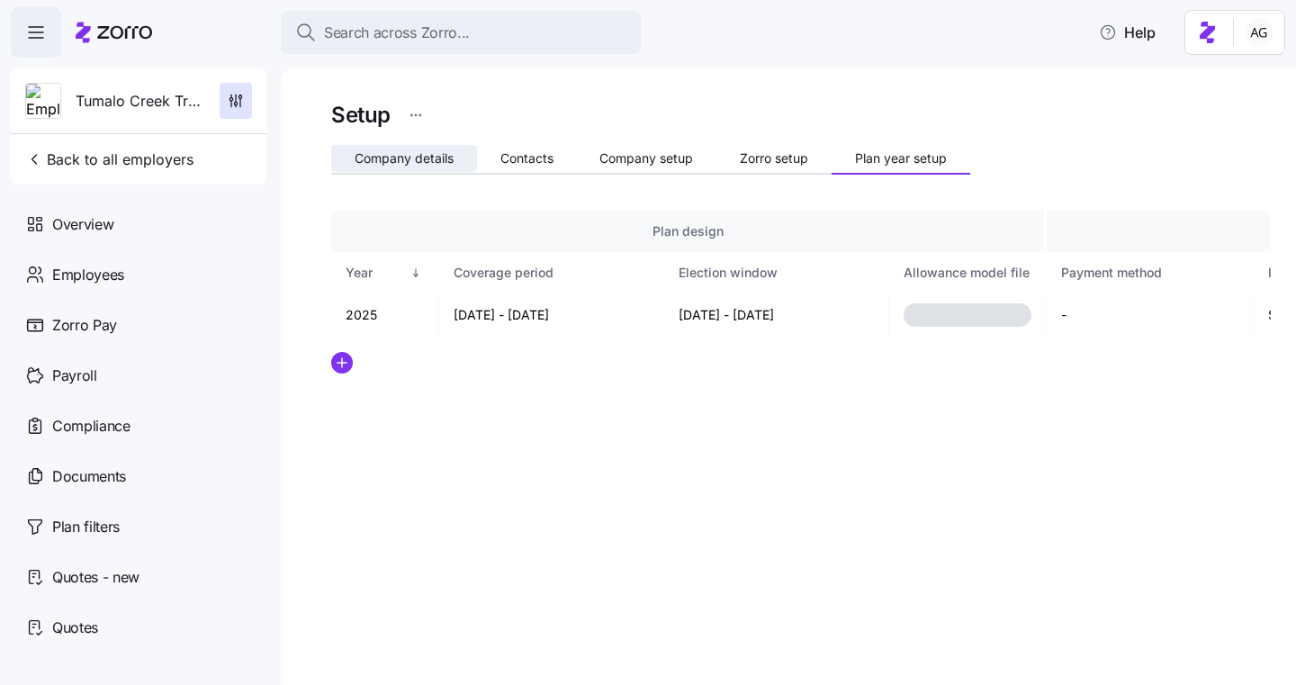
click at [425, 167] on button "Company details" at bounding box center [404, 158] width 146 height 27
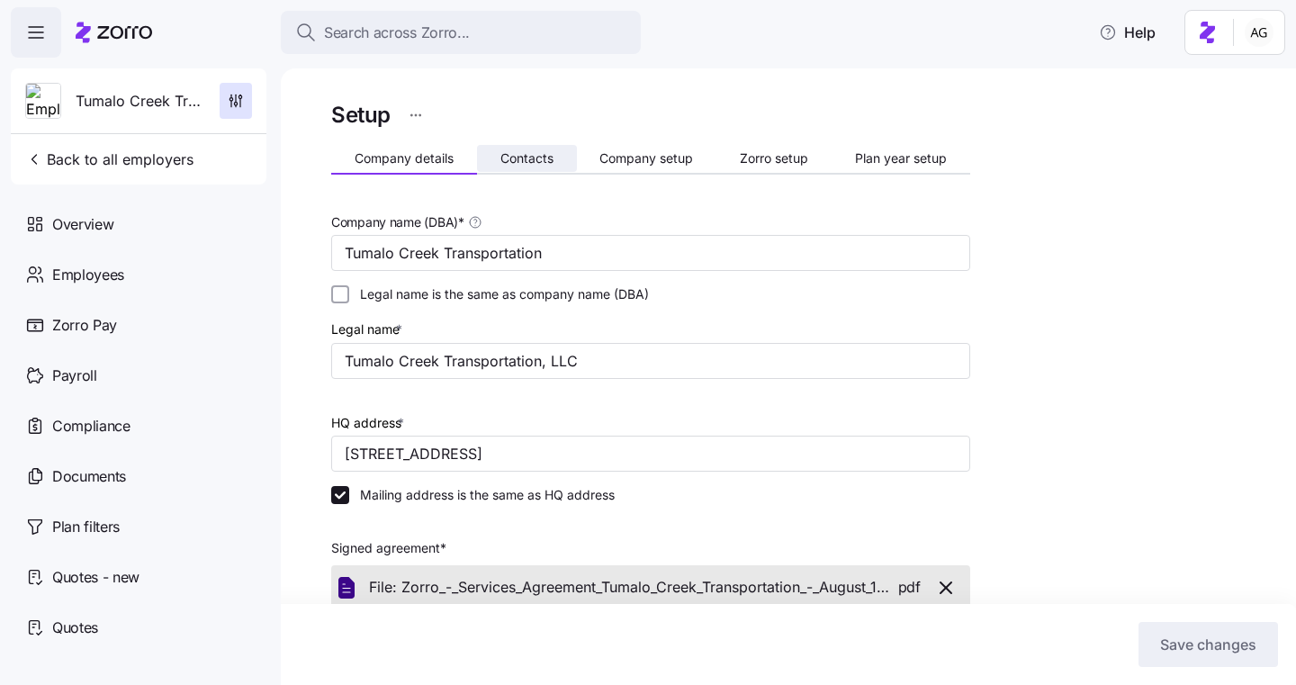
click at [536, 154] on span "Contacts" at bounding box center [527, 158] width 53 height 13
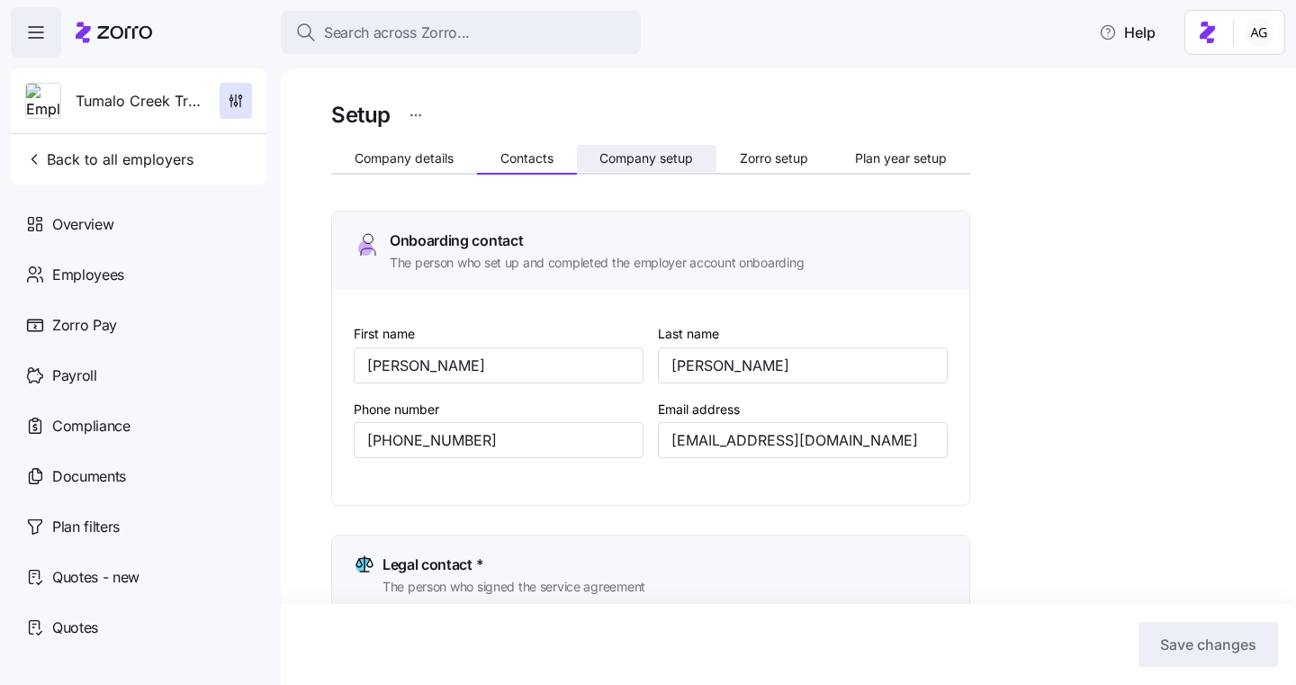
click at [620, 152] on span "Company setup" at bounding box center [647, 158] width 94 height 13
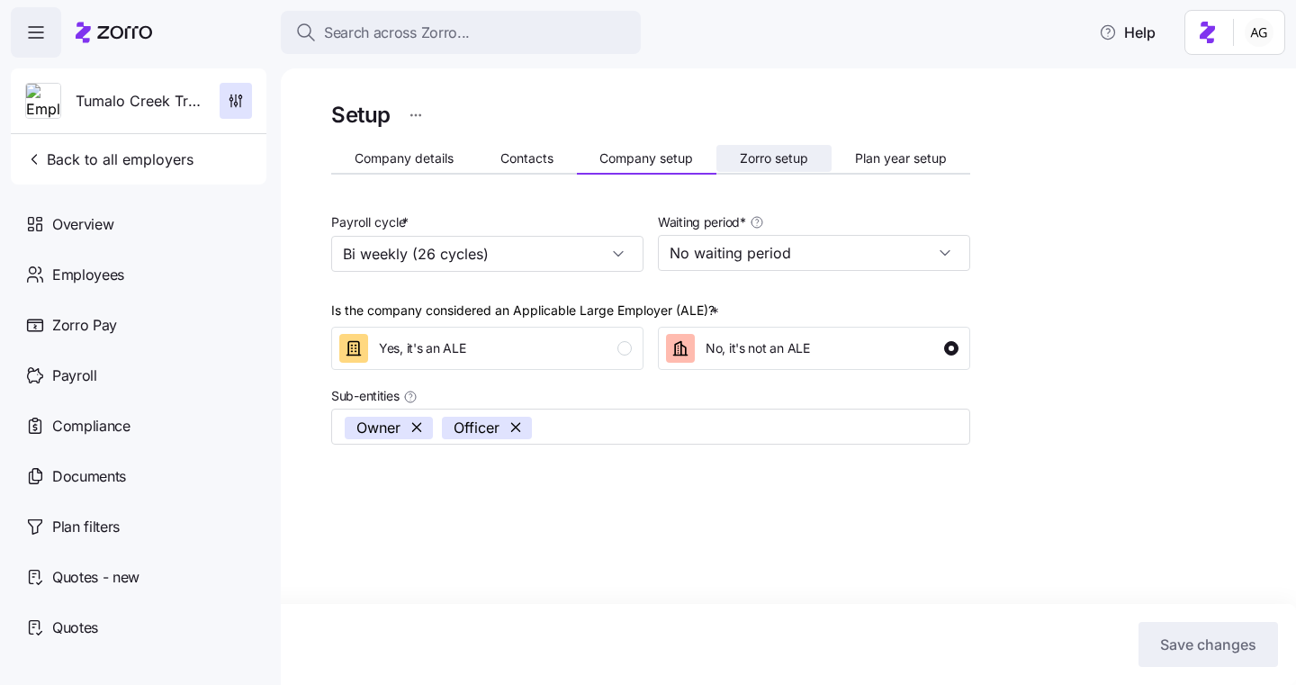
click at [750, 149] on button "Zorro setup" at bounding box center [774, 158] width 115 height 27
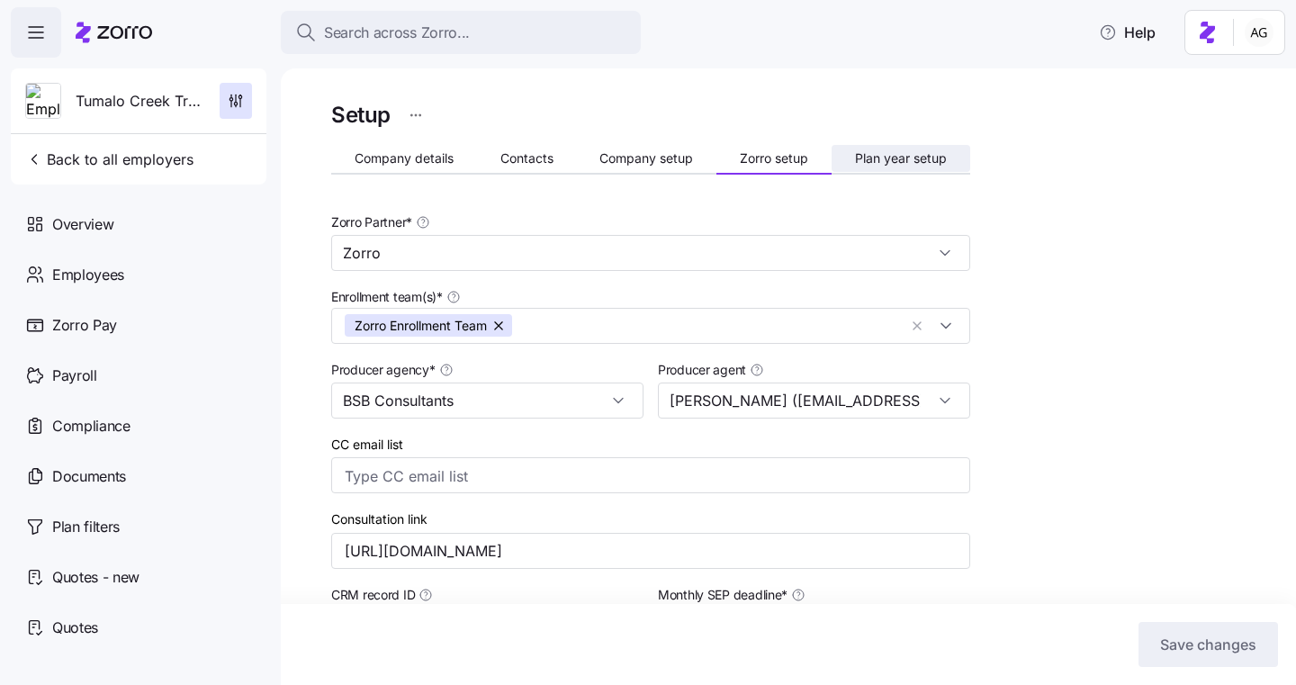
click at [897, 156] on span "Plan year setup" at bounding box center [901, 158] width 92 height 13
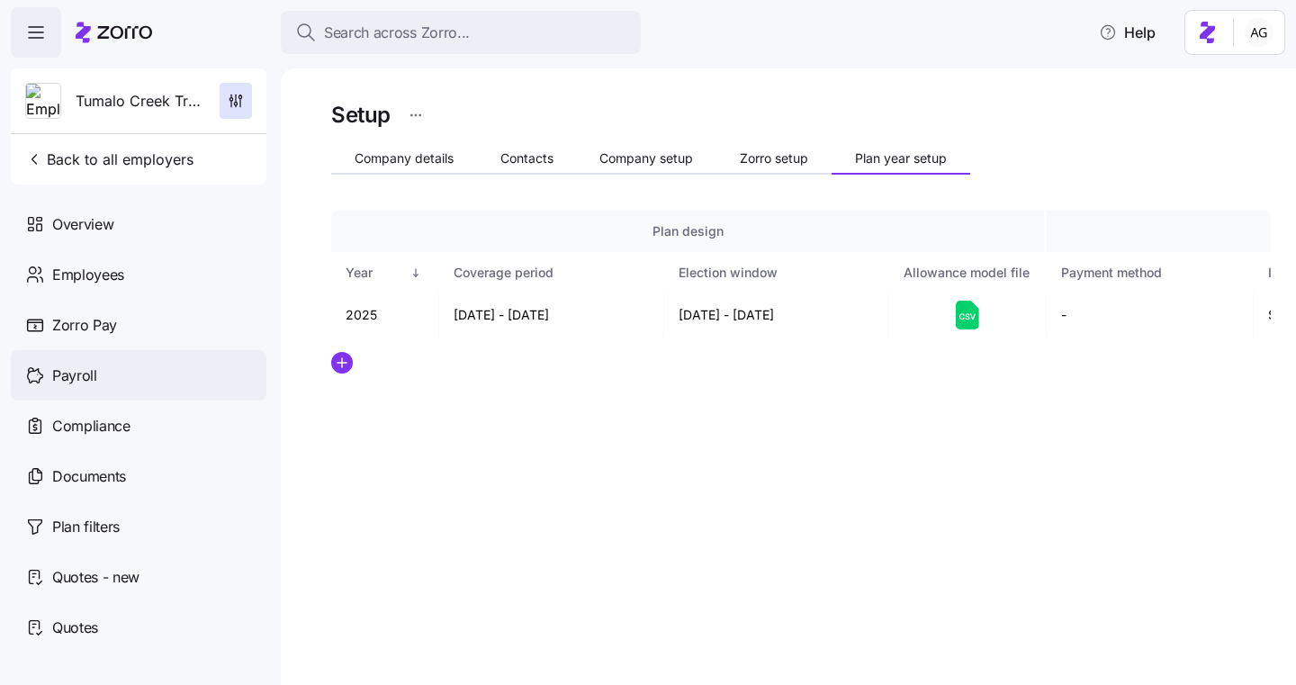
click at [84, 385] on span "Payroll" at bounding box center [74, 376] width 45 height 23
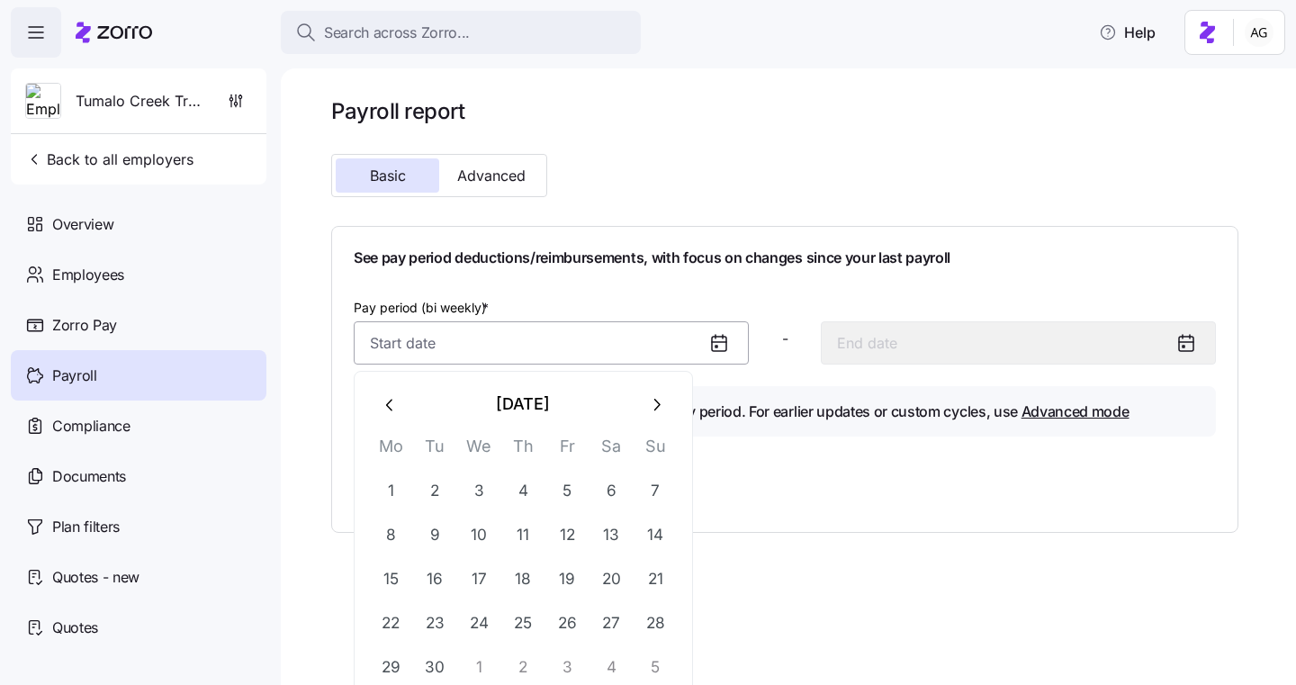
click at [454, 350] on input "Pay period (bi weekly) *" at bounding box center [551, 342] width 395 height 43
click at [386, 619] on button "22" at bounding box center [390, 622] width 43 height 43
type input "[DATE]"
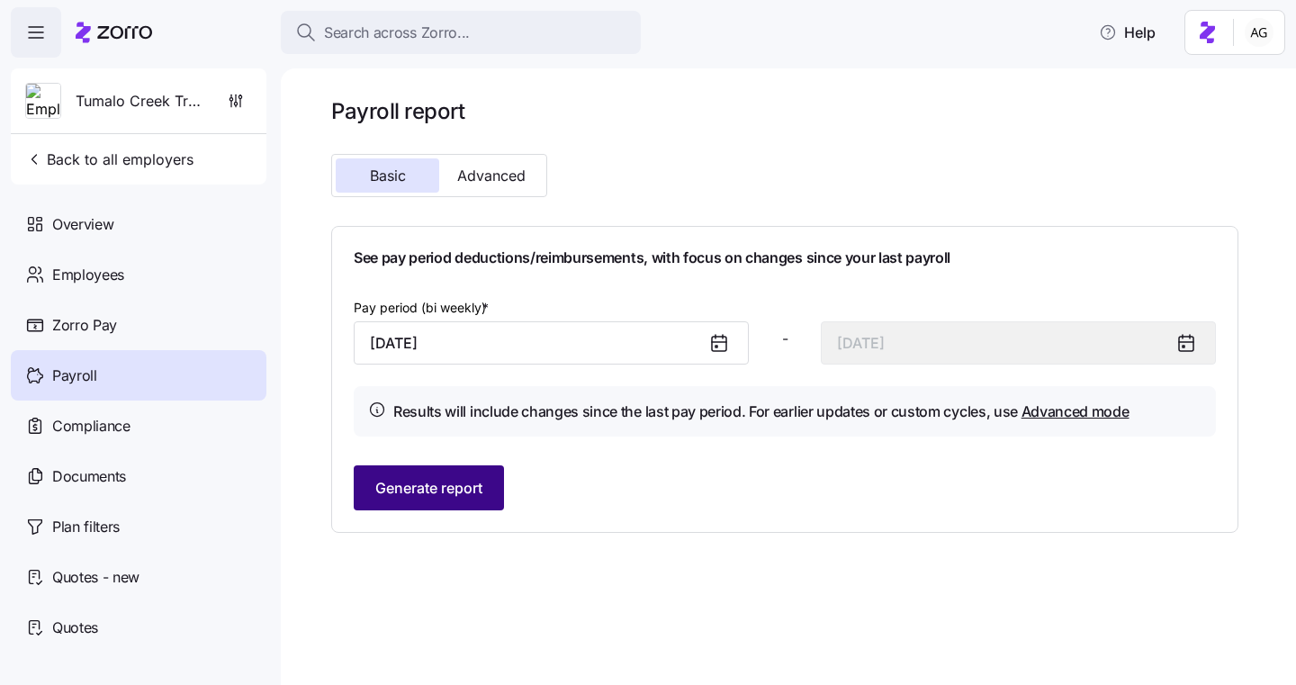
click at [445, 491] on span "Generate report" at bounding box center [428, 488] width 107 height 22
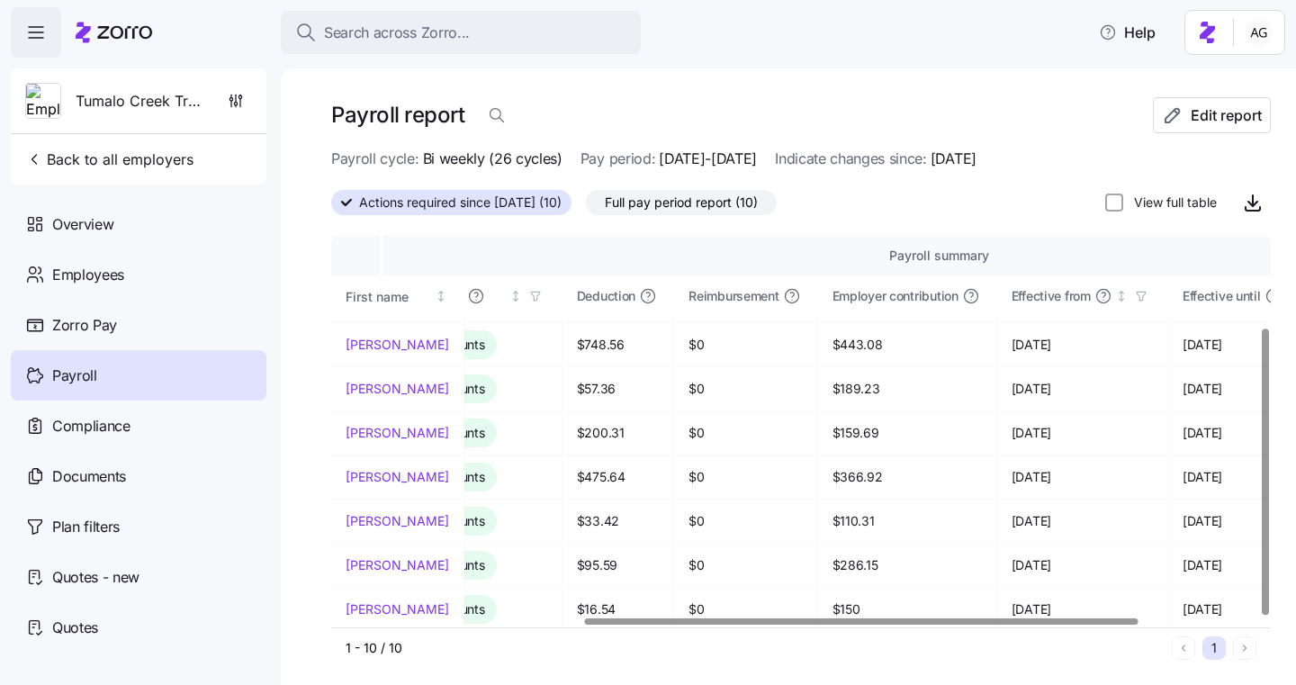
scroll to position [4, 0]
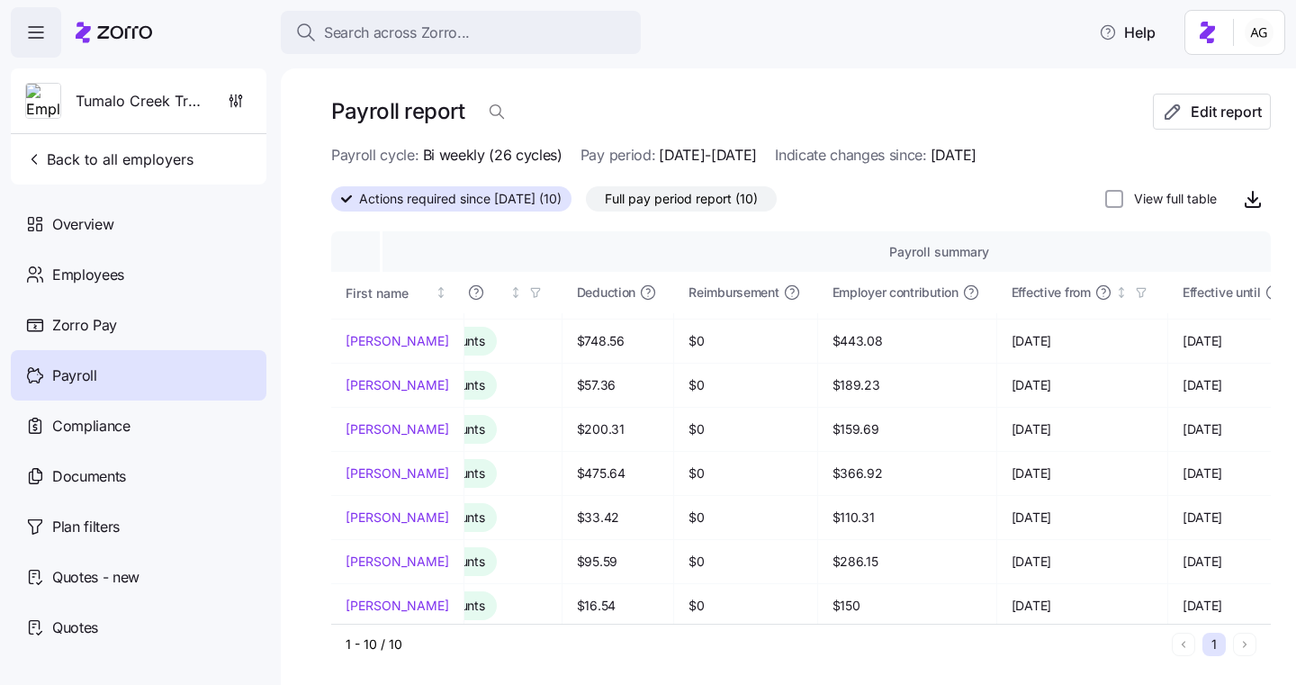
click at [126, 26] on icon at bounding box center [114, 33] width 77 height 22
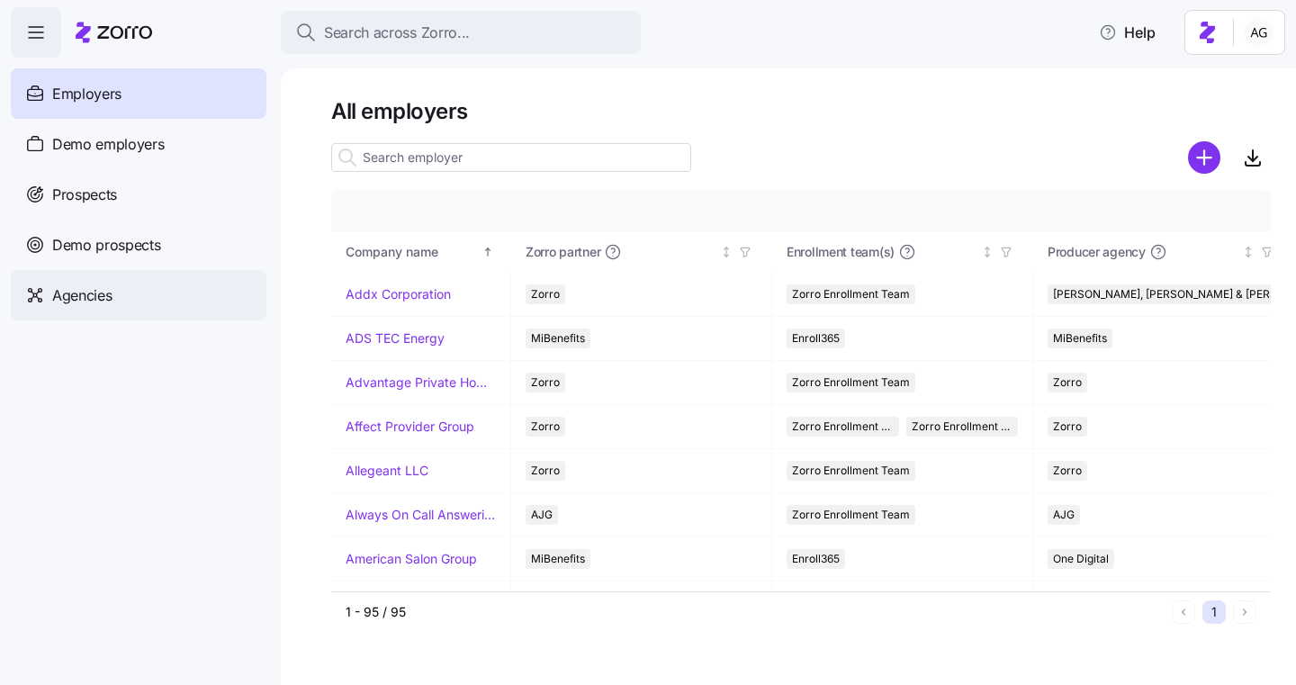
click at [91, 303] on span "Agencies" at bounding box center [81, 295] width 59 height 23
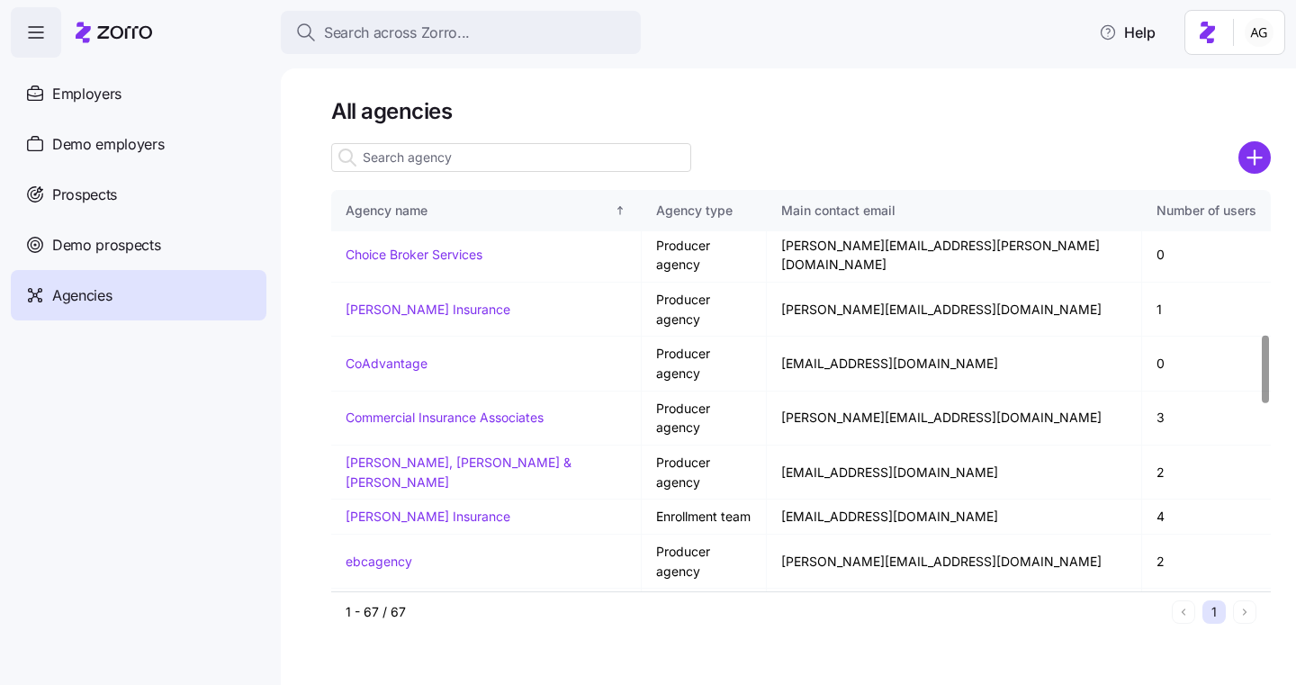
scroll to position [840, 0]
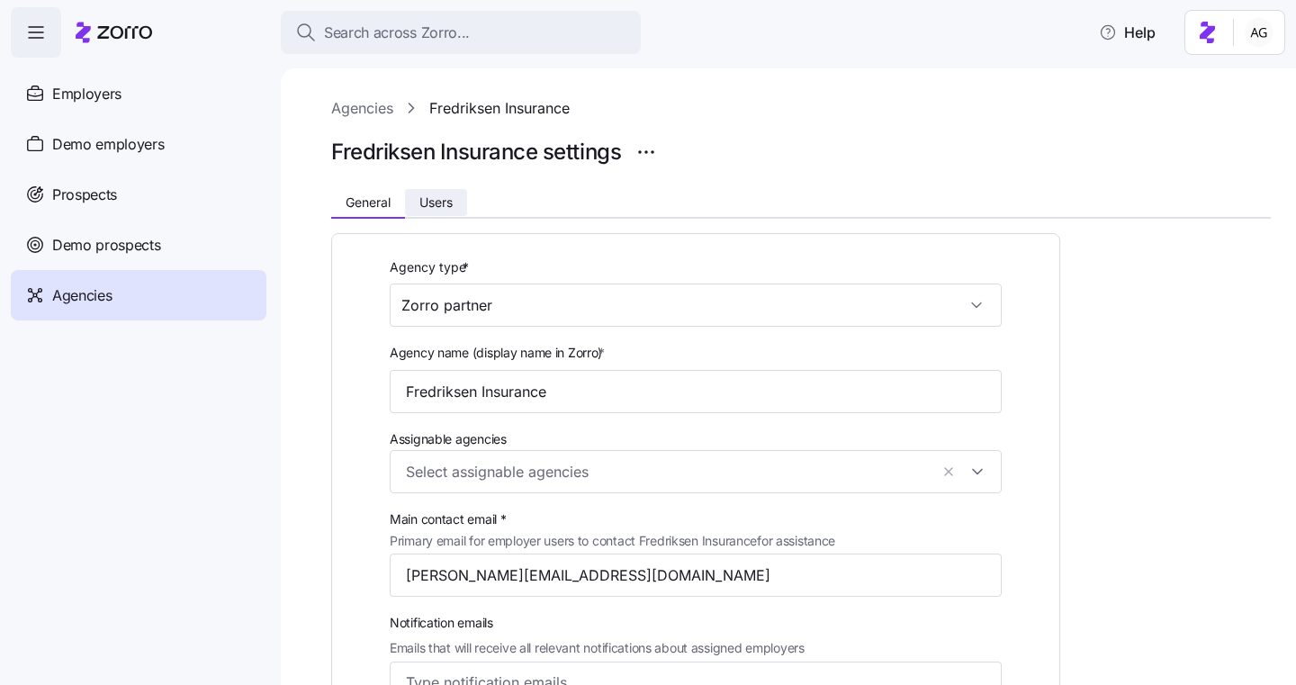
click at [440, 196] on span "Users" at bounding box center [436, 202] width 33 height 13
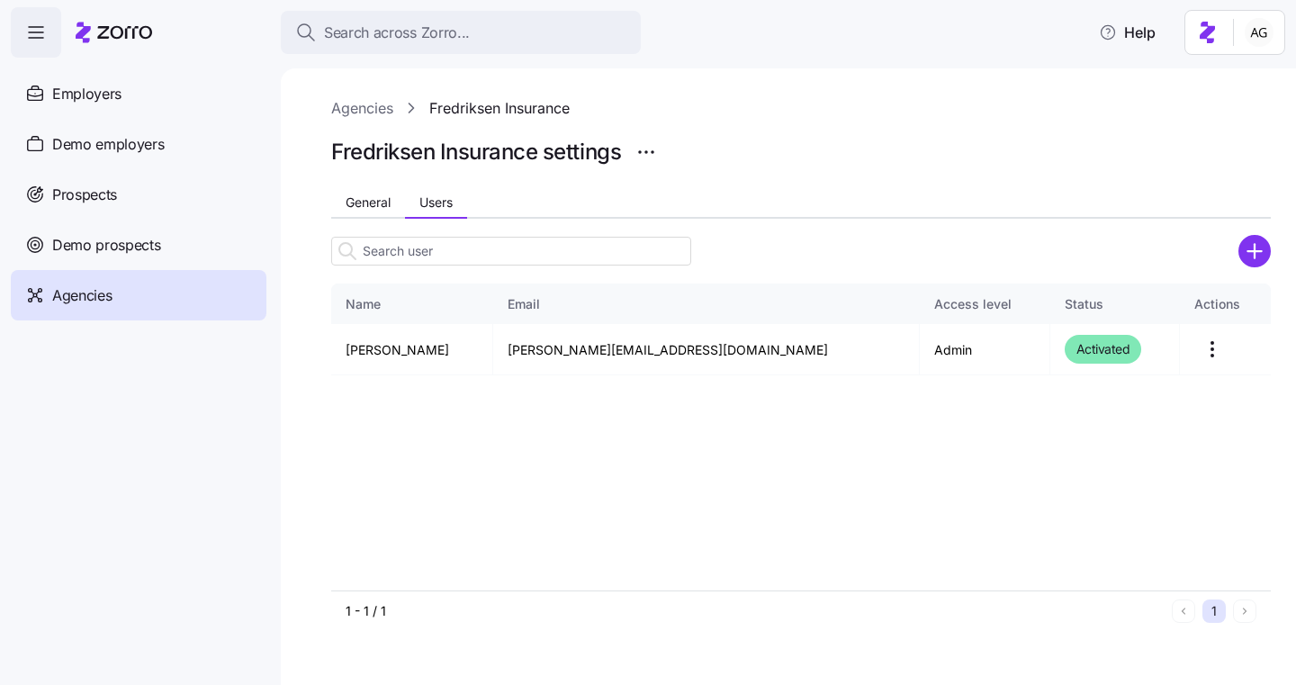
click at [362, 110] on link "Agencies" at bounding box center [362, 108] width 62 height 23
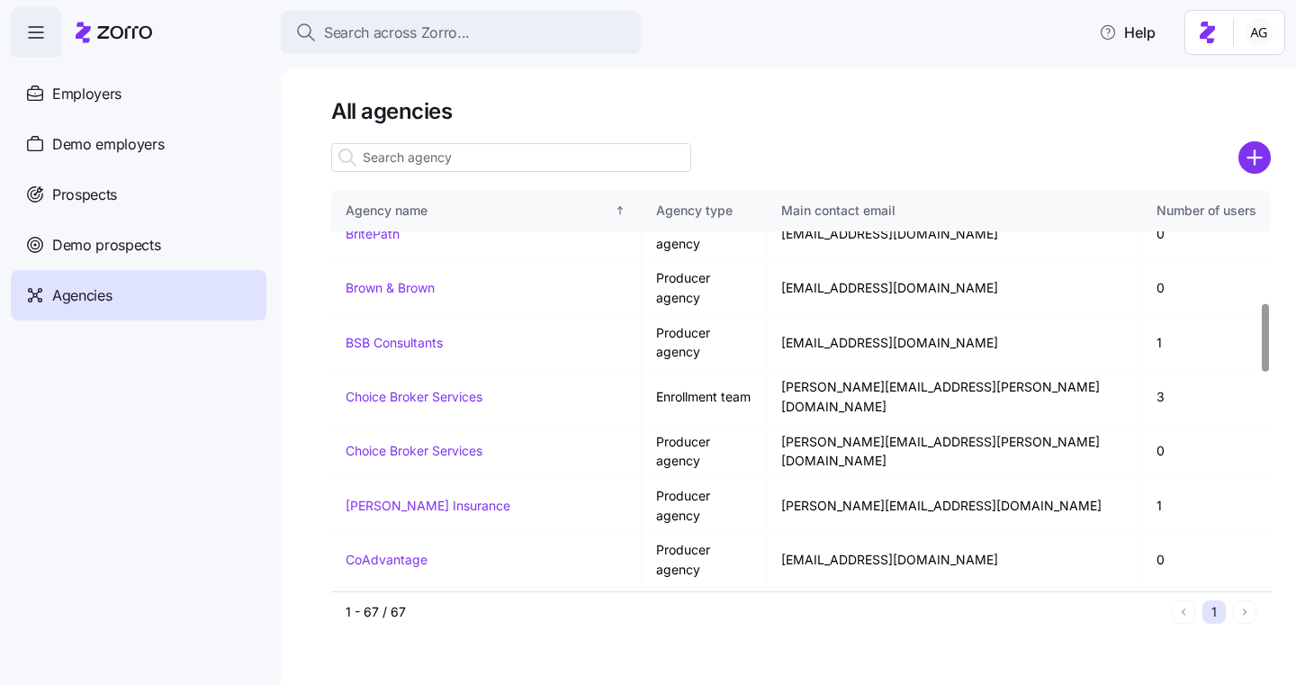
scroll to position [720, 0]
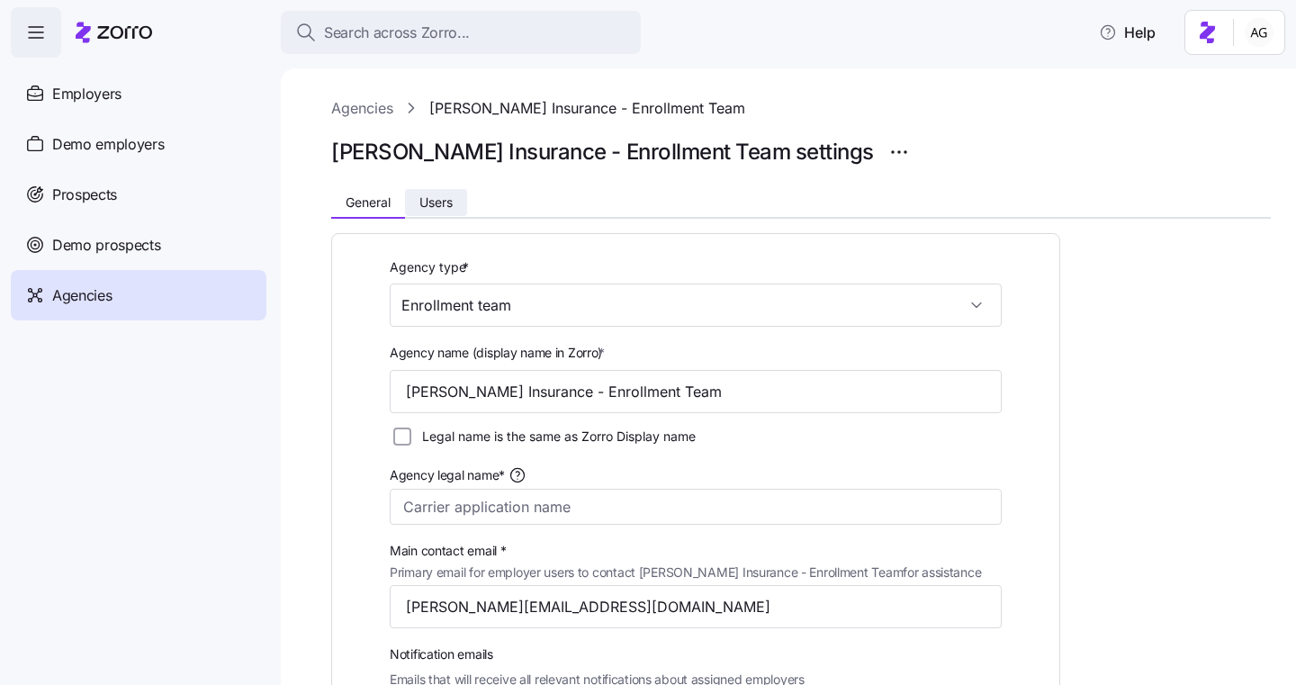
click at [453, 200] on span "Users" at bounding box center [436, 202] width 33 height 13
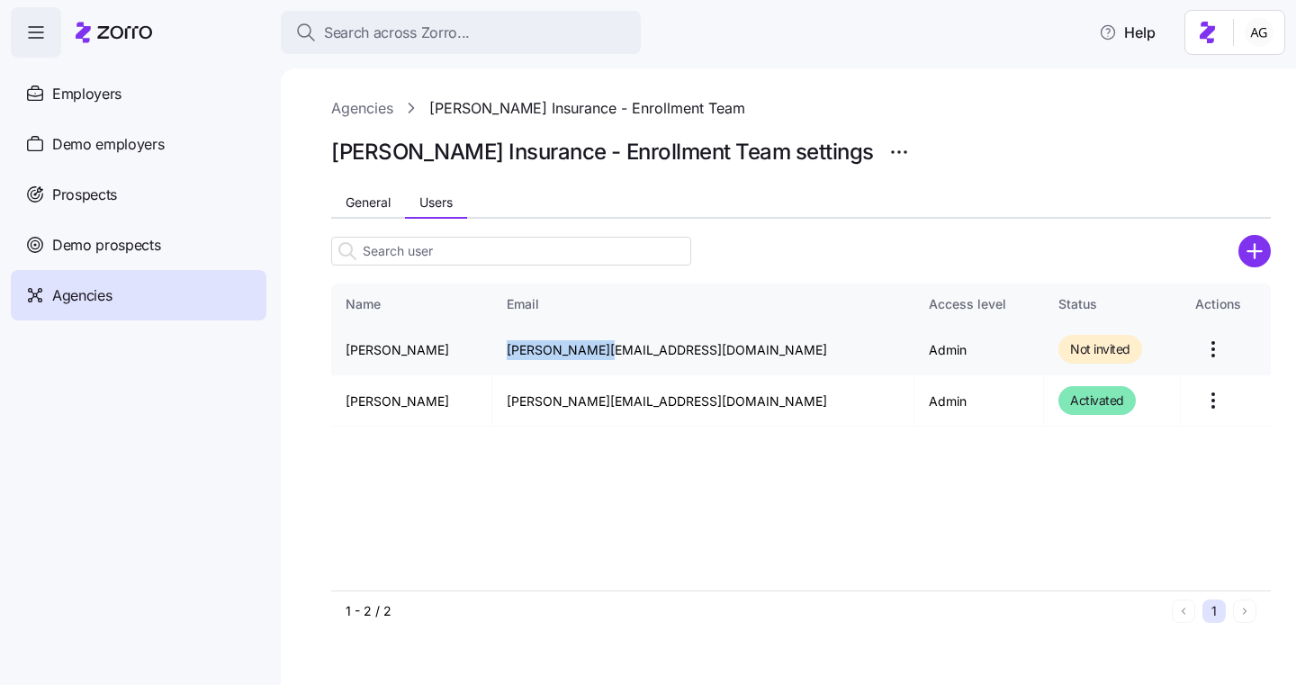
drag, startPoint x: 624, startPoint y: 350, endPoint x: 526, endPoint y: 350, distance: 98.1
click at [526, 350] on td "[PERSON_NAME][EMAIL_ADDRESS][DOMAIN_NAME]" at bounding box center [703, 349] width 423 height 51
drag, startPoint x: 719, startPoint y: 345, endPoint x: 525, endPoint y: 348, distance: 194.5
click at [525, 348] on td "[PERSON_NAME][EMAIL_ADDRESS][DOMAIN_NAME]" at bounding box center [703, 349] width 423 height 51
click at [683, 343] on td "[PERSON_NAME][EMAIL_ADDRESS][DOMAIN_NAME]" at bounding box center [703, 349] width 423 height 51
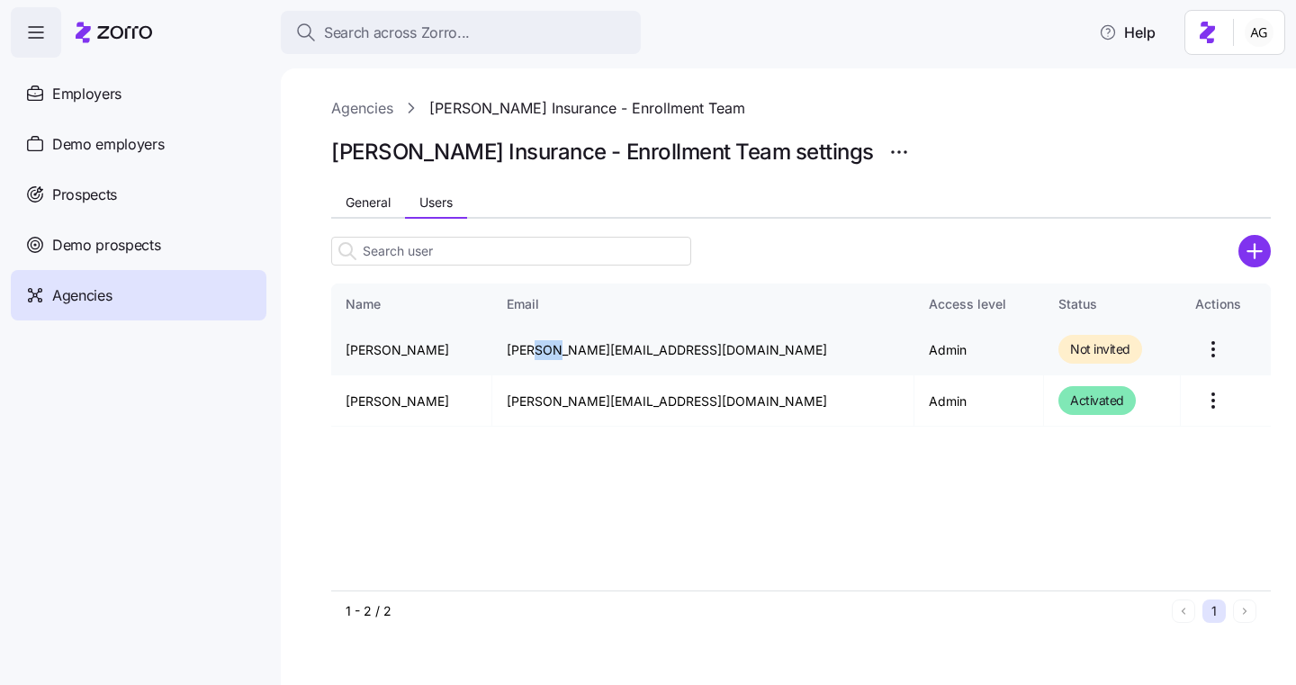
drag, startPoint x: 577, startPoint y: 356, endPoint x: 554, endPoint y: 356, distance: 23.4
click at [554, 356] on td "[PERSON_NAME][EMAIL_ADDRESS][DOMAIN_NAME]" at bounding box center [703, 349] width 423 height 51
click at [660, 348] on td "[PERSON_NAME][EMAIL_ADDRESS][DOMAIN_NAME]" at bounding box center [703, 349] width 423 height 51
drag, startPoint x: 578, startPoint y: 354, endPoint x: 510, endPoint y: 354, distance: 68.4
click at [510, 354] on tr "[PERSON_NAME] [PERSON_NAME][EMAIL_ADDRESS][DOMAIN_NAME] Admin Not invited" at bounding box center [801, 349] width 940 height 51
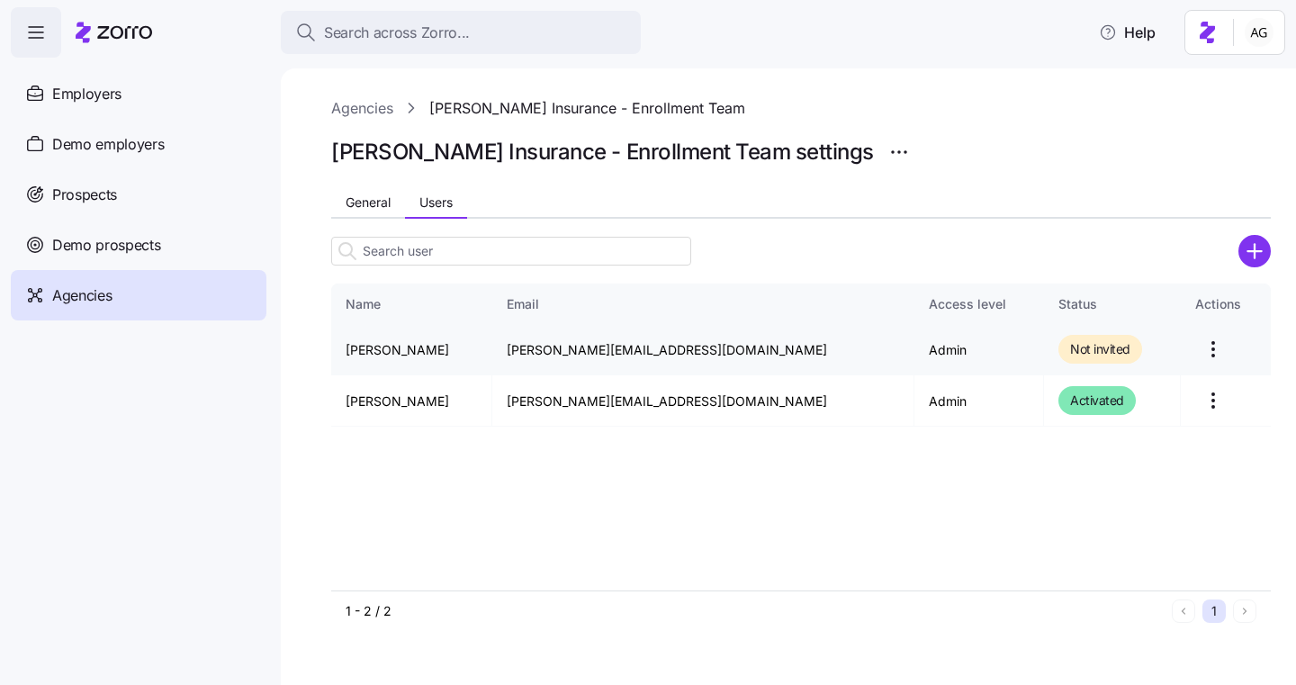
click at [698, 347] on td "[PERSON_NAME][EMAIL_ADDRESS][DOMAIN_NAME]" at bounding box center [703, 349] width 423 height 51
drag, startPoint x: 691, startPoint y: 346, endPoint x: 583, endPoint y: 350, distance: 108.1
click at [583, 350] on td "[PERSON_NAME][EMAIL_ADDRESS][DOMAIN_NAME]" at bounding box center [703, 349] width 423 height 51
click at [560, 349] on td "[PERSON_NAME][EMAIL_ADDRESS][DOMAIN_NAME]" at bounding box center [703, 349] width 423 height 51
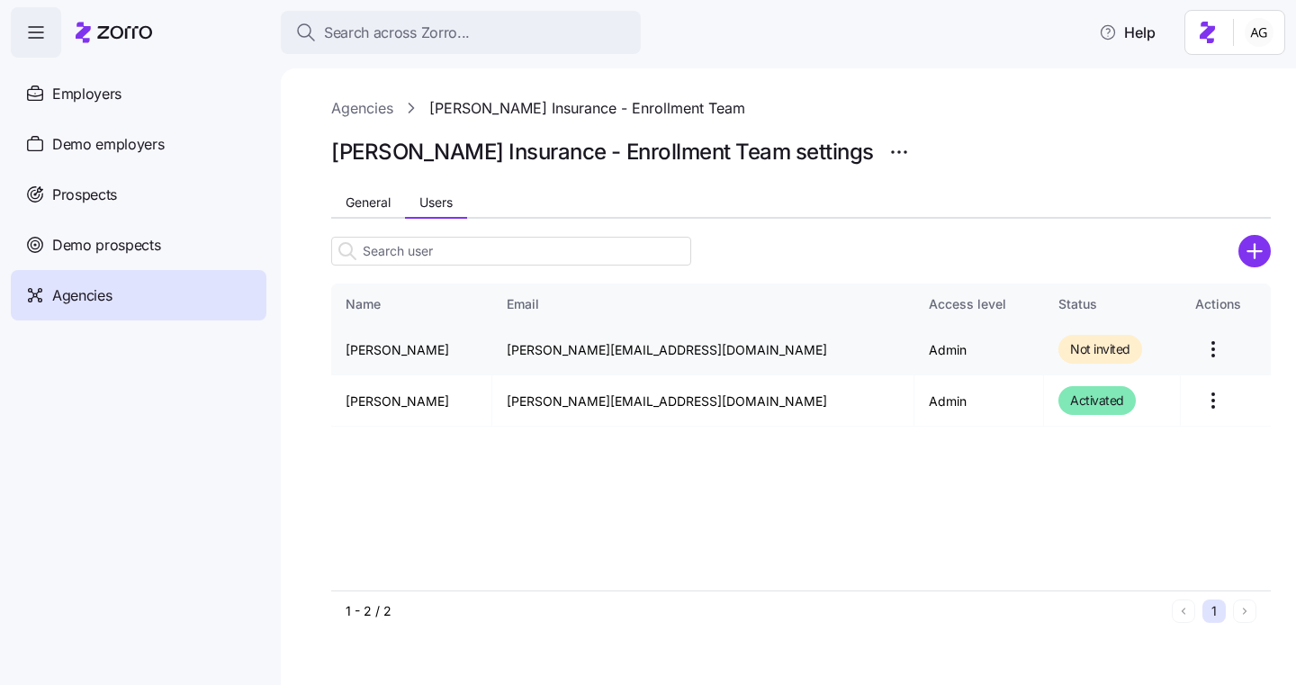
click at [572, 351] on td "[PERSON_NAME][EMAIL_ADDRESS][DOMAIN_NAME]" at bounding box center [703, 349] width 423 height 51
drag, startPoint x: 546, startPoint y: 351, endPoint x: 532, endPoint y: 351, distance: 14.4
click at [532, 351] on td "[PERSON_NAME][EMAIL_ADDRESS][DOMAIN_NAME]" at bounding box center [703, 349] width 423 height 51
click at [586, 353] on td "[PERSON_NAME][EMAIL_ADDRESS][DOMAIN_NAME]" at bounding box center [703, 349] width 423 height 51
drag, startPoint x: 718, startPoint y: 347, endPoint x: 525, endPoint y: 349, distance: 193.6
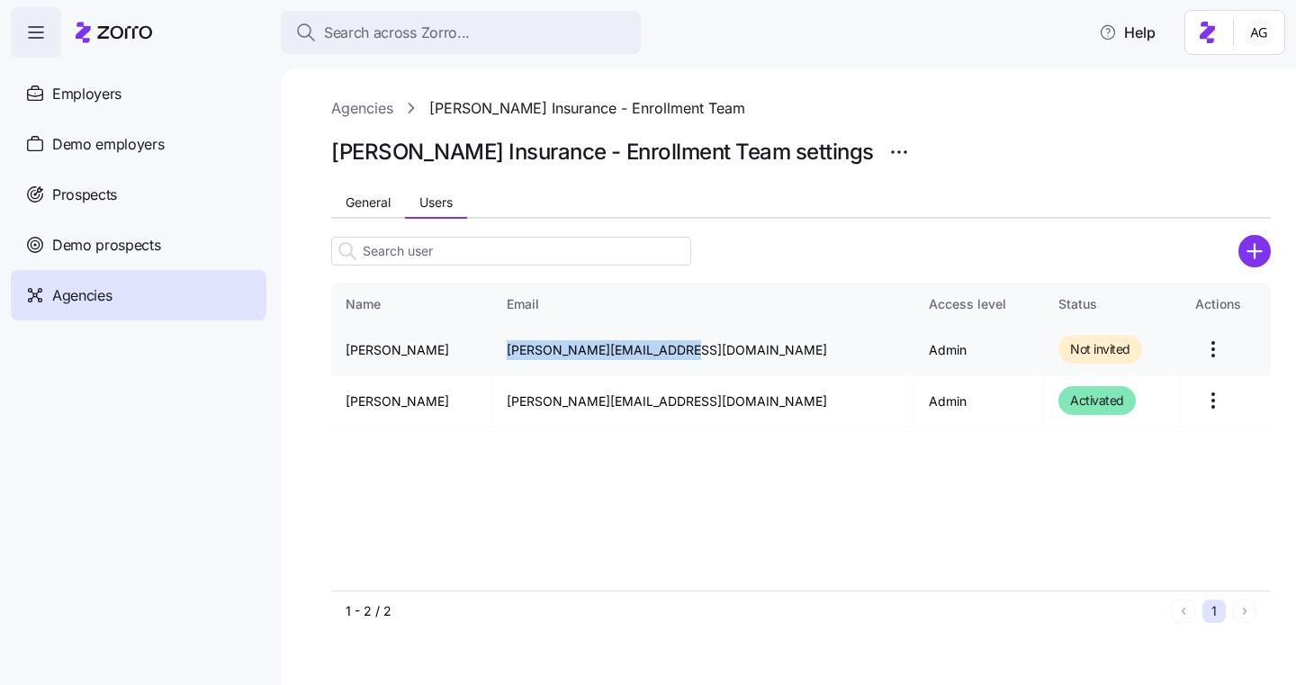
click at [525, 349] on td "[PERSON_NAME][EMAIL_ADDRESS][DOMAIN_NAME]" at bounding box center [703, 349] width 423 height 51
click at [649, 345] on td "[PERSON_NAME][EMAIL_ADDRESS][DOMAIN_NAME]" at bounding box center [703, 349] width 423 height 51
click at [354, 120] on div at bounding box center [801, 127] width 940 height 14
click at [354, 109] on link "Agencies" at bounding box center [362, 108] width 62 height 23
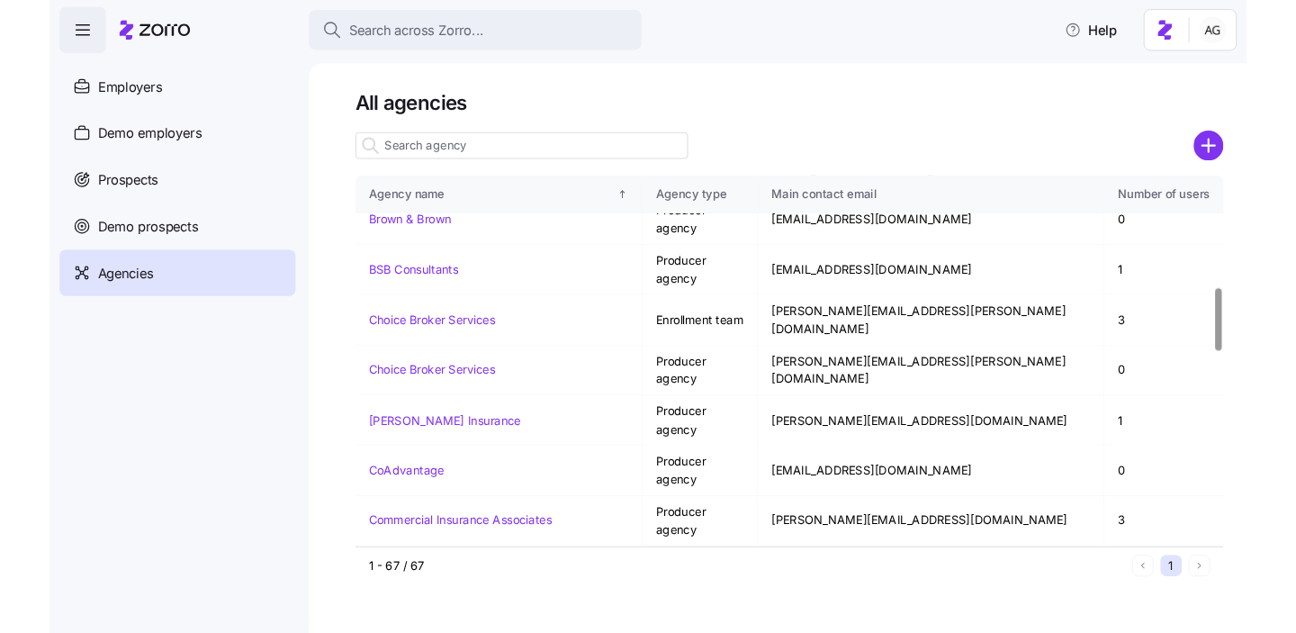
scroll to position [742, 0]
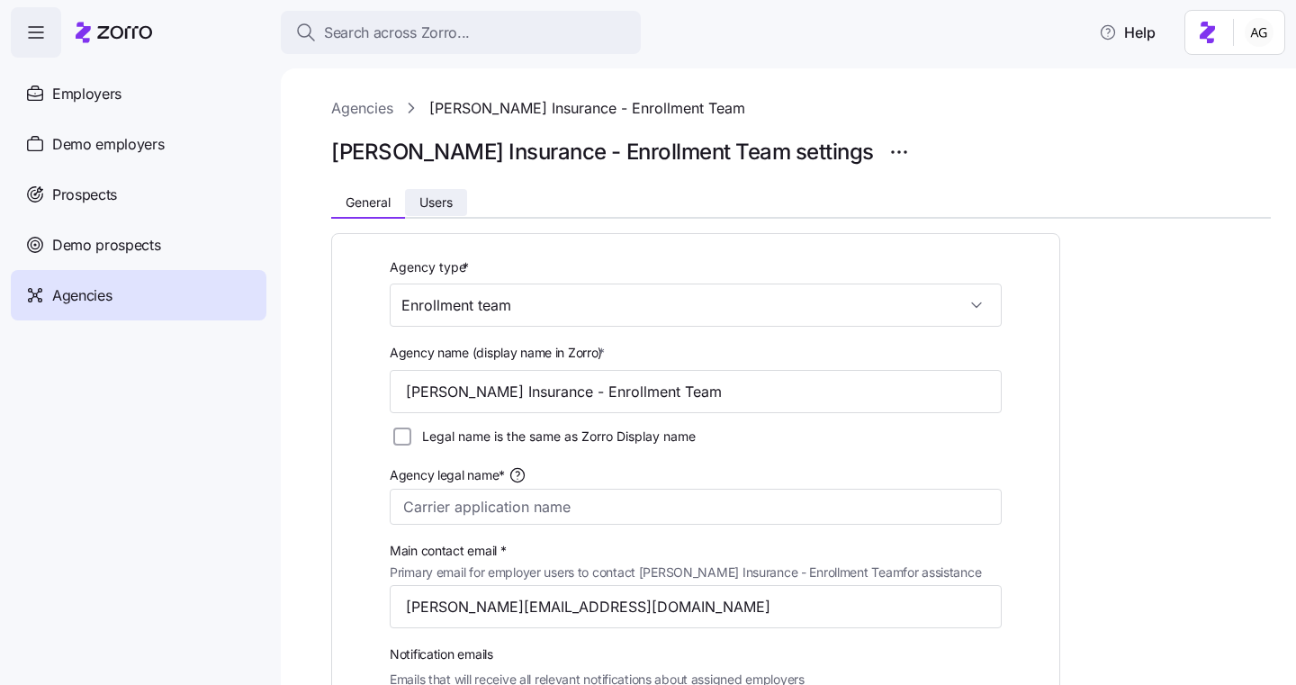
click at [450, 204] on span "Users" at bounding box center [436, 202] width 33 height 13
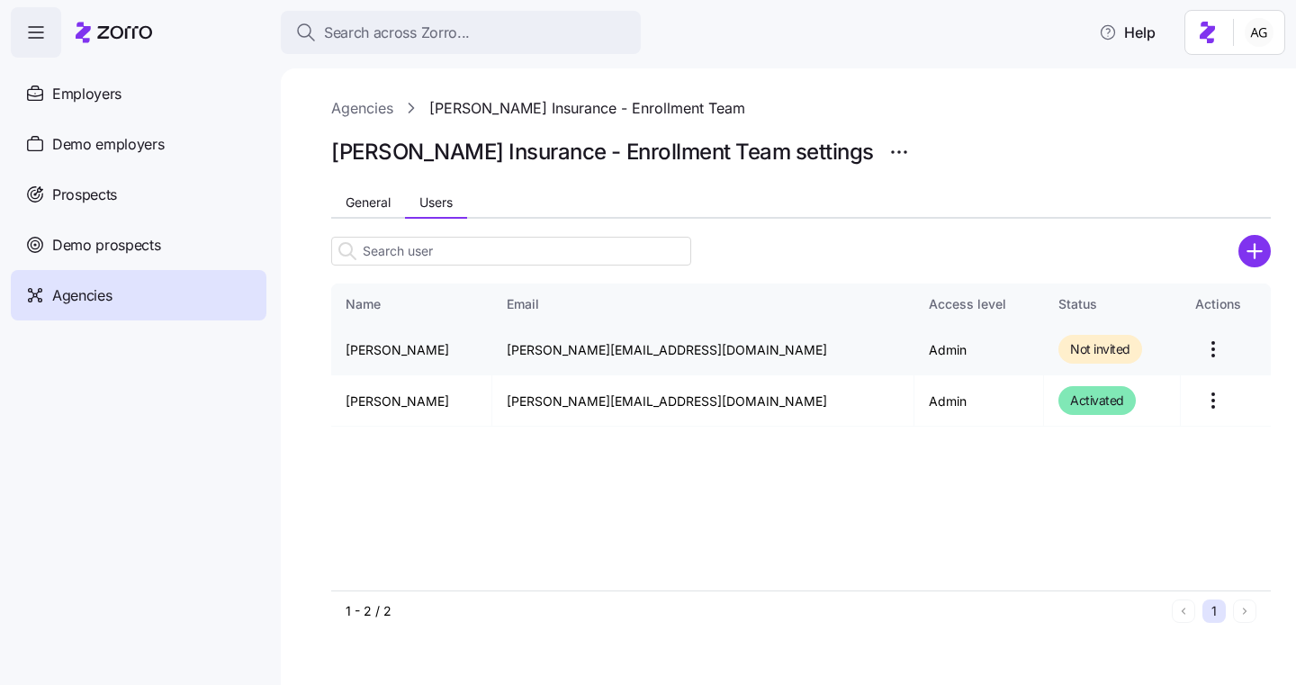
click at [1185, 349] on html "Search across Zorro... Help Employers Demo employers Prospects Demo prospects A…" at bounding box center [648, 337] width 1296 height 674
click at [1120, 390] on div "Send invitation email" at bounding box center [1101, 394] width 122 height 20
click at [470, 392] on td "[PERSON_NAME]" at bounding box center [412, 400] width 162 height 51
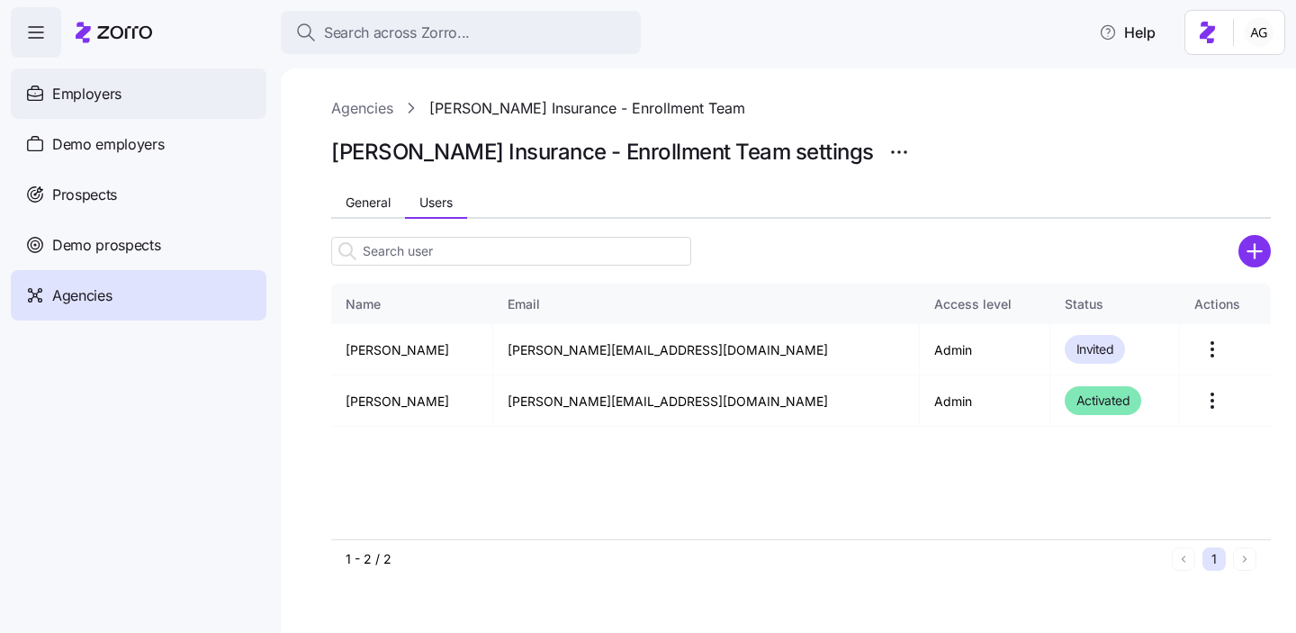
click at [81, 95] on span "Employers" at bounding box center [86, 94] width 69 height 23
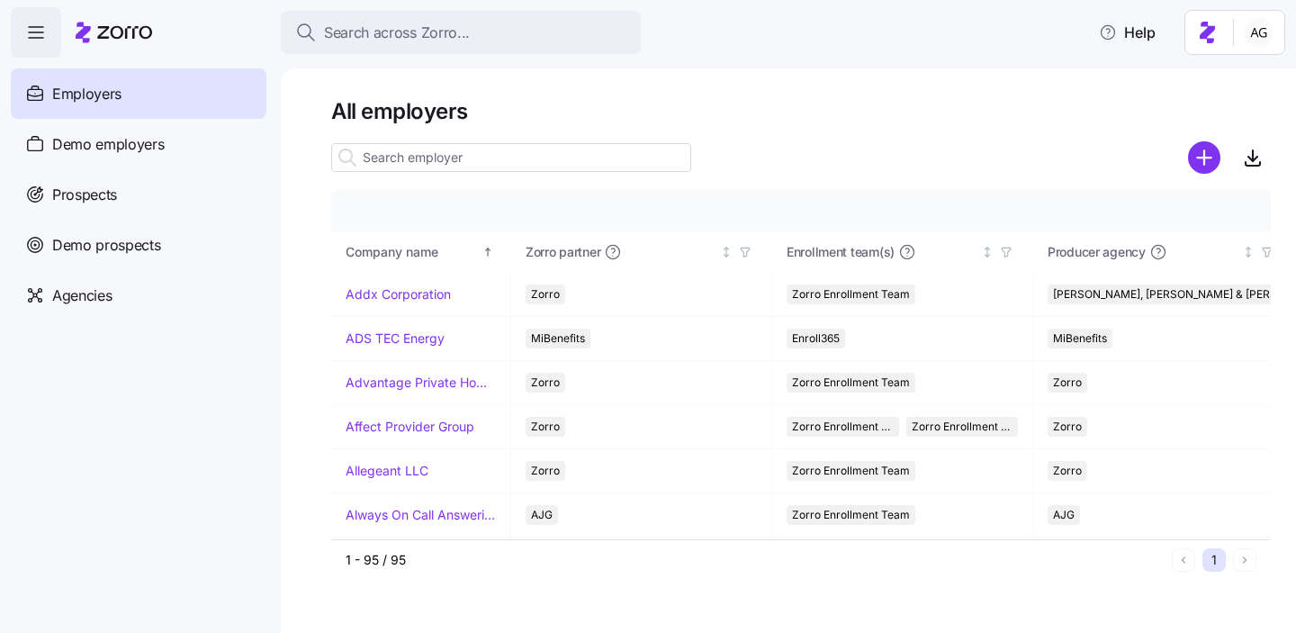
click at [413, 150] on input at bounding box center [511, 157] width 360 height 29
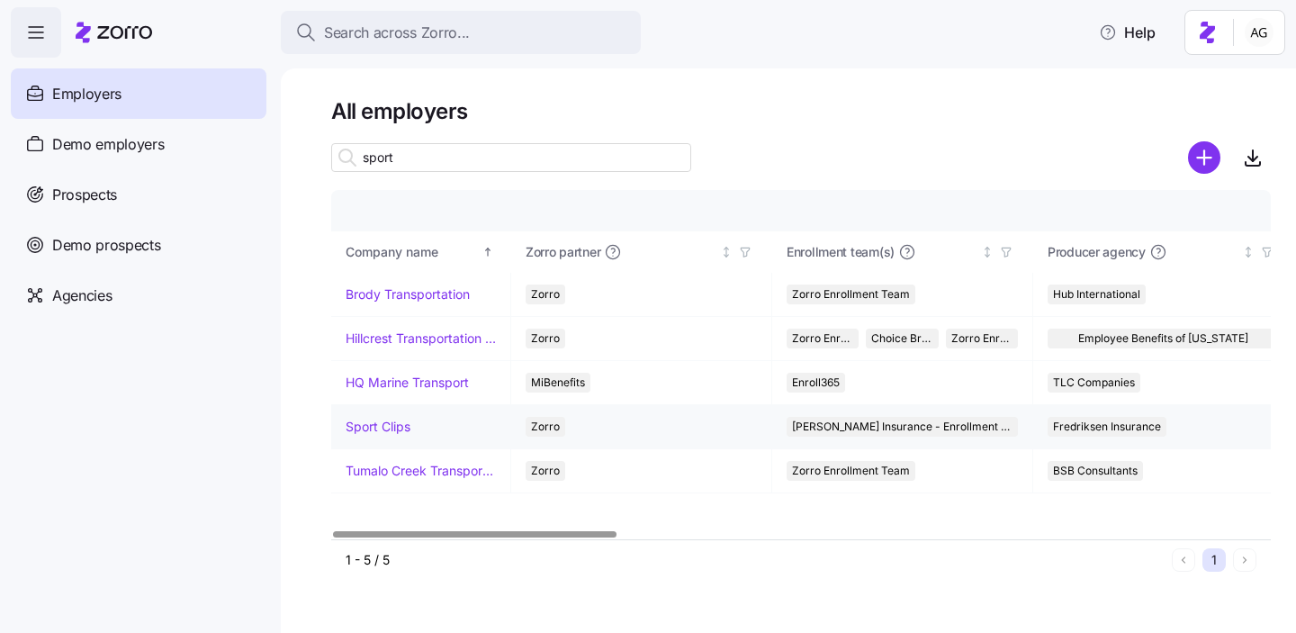
type input "sport"
click at [382, 424] on link "Sport Clips" at bounding box center [378, 427] width 65 height 18
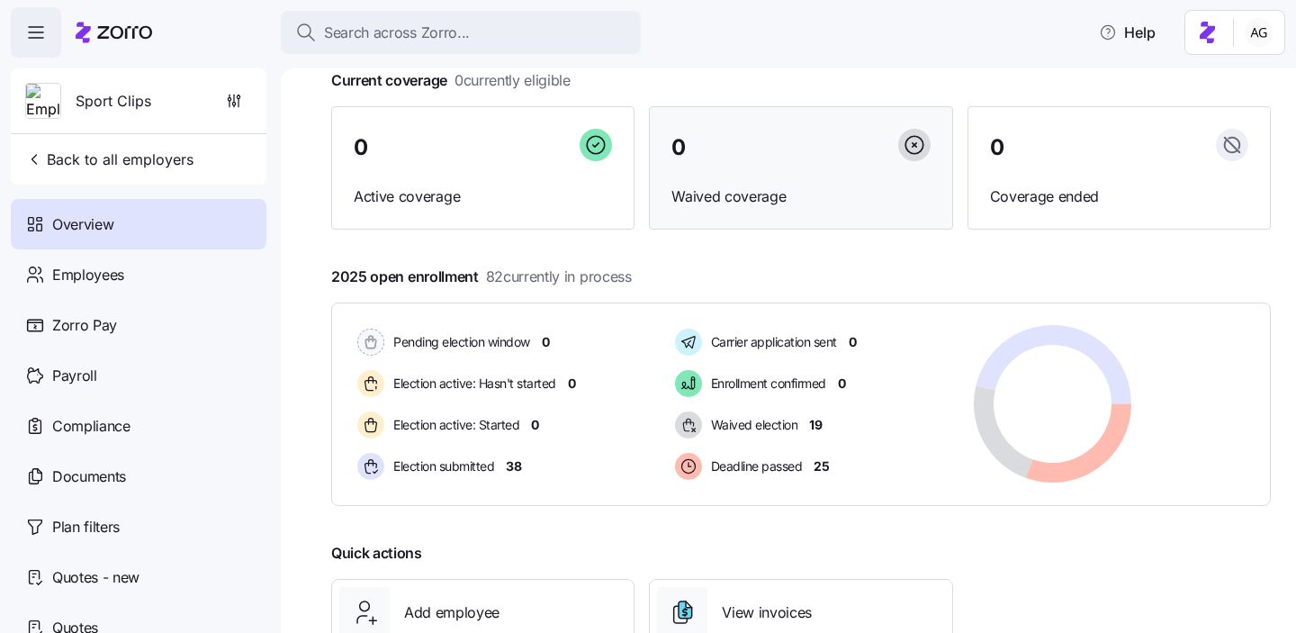
scroll to position [122, 0]
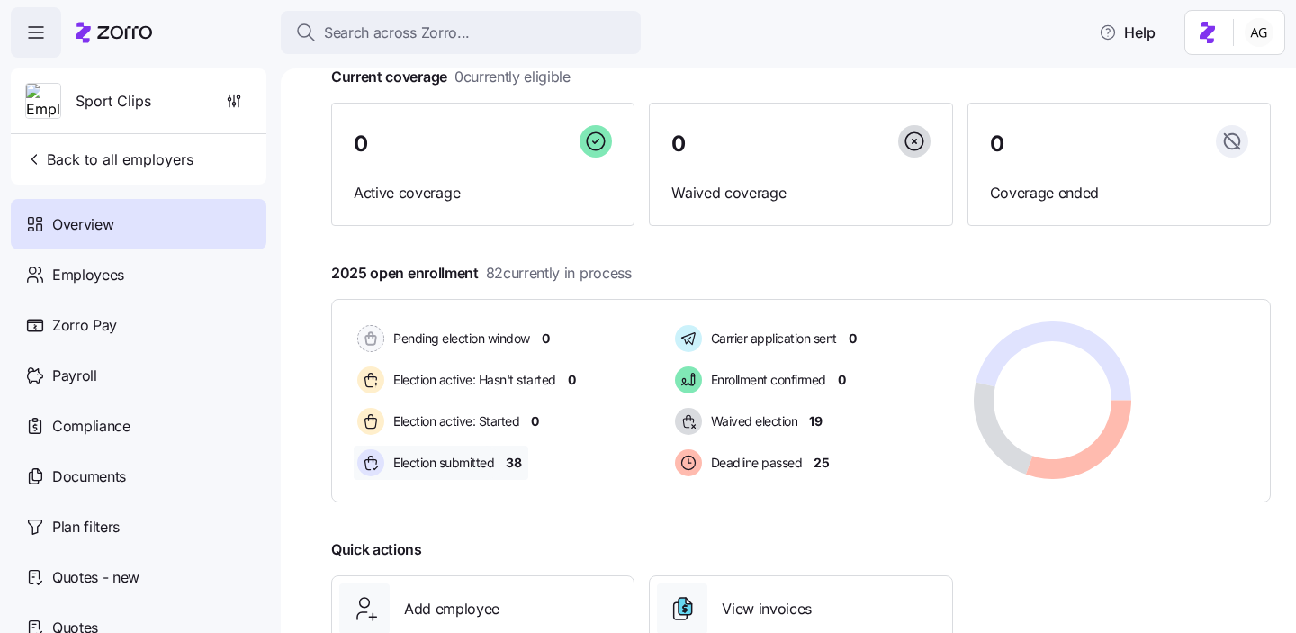
click at [513, 466] on span "38" at bounding box center [513, 463] width 15 height 18
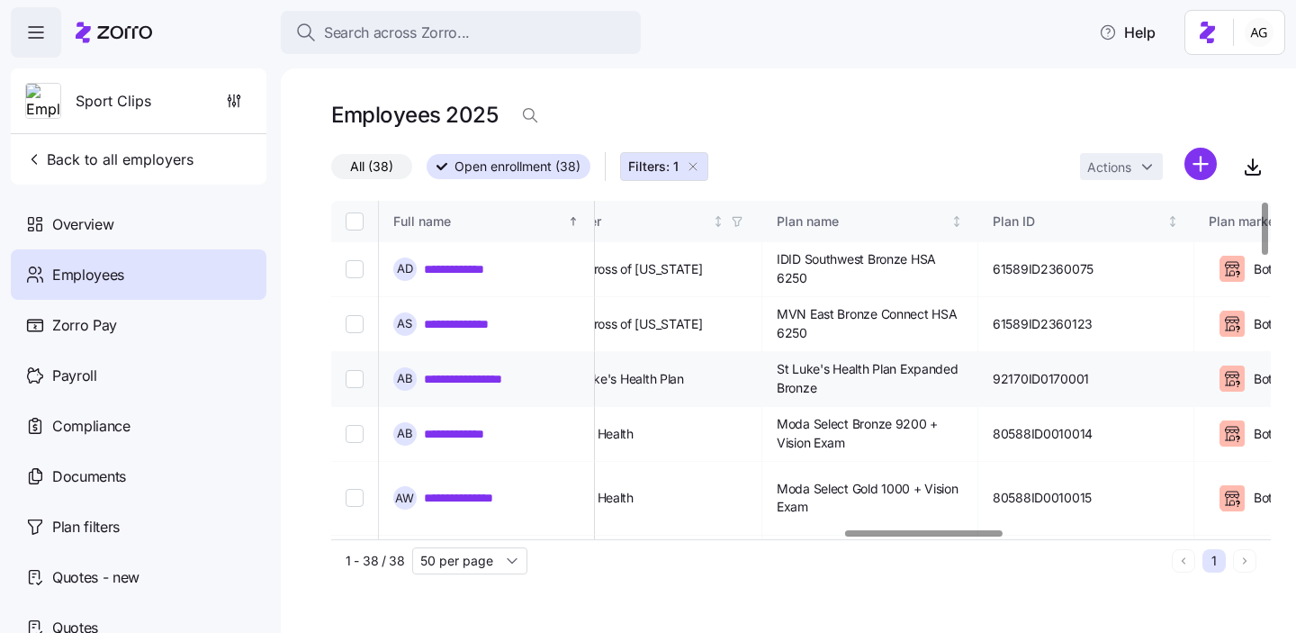
scroll to position [0, 3052]
click at [741, 221] on icon "button" at bounding box center [734, 221] width 13 height 13
click at [738, 223] on icon "button" at bounding box center [734, 221] width 8 height 9
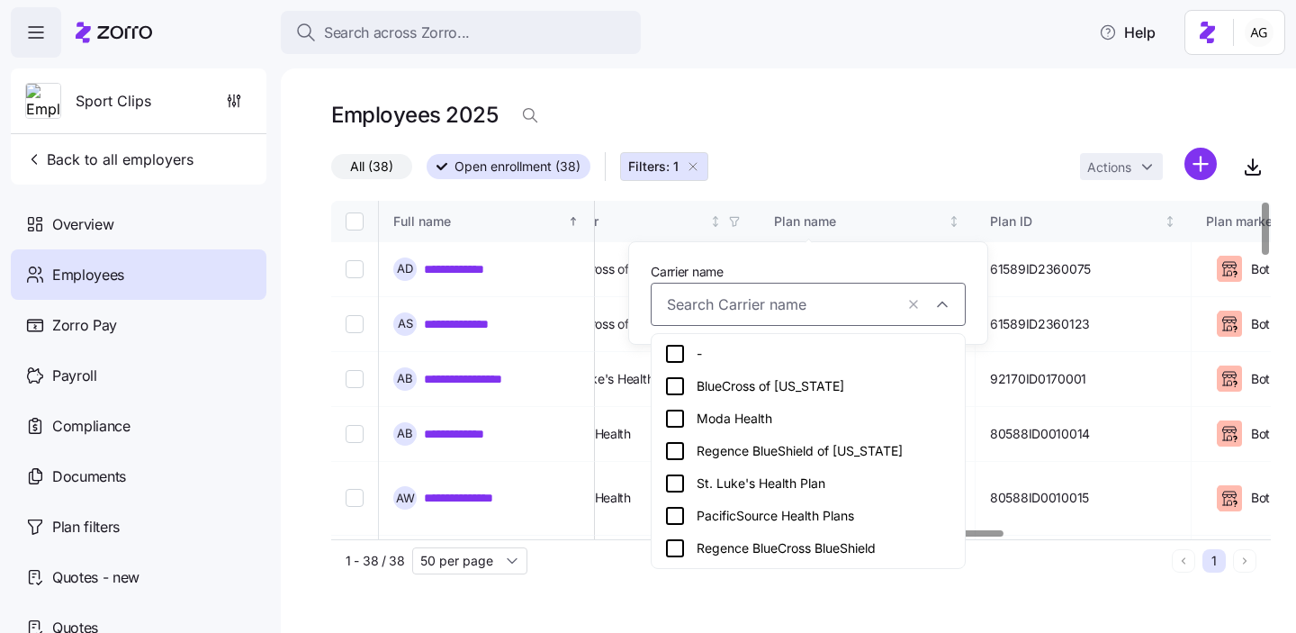
click at [675, 386] on icon at bounding box center [675, 386] width 22 height 22
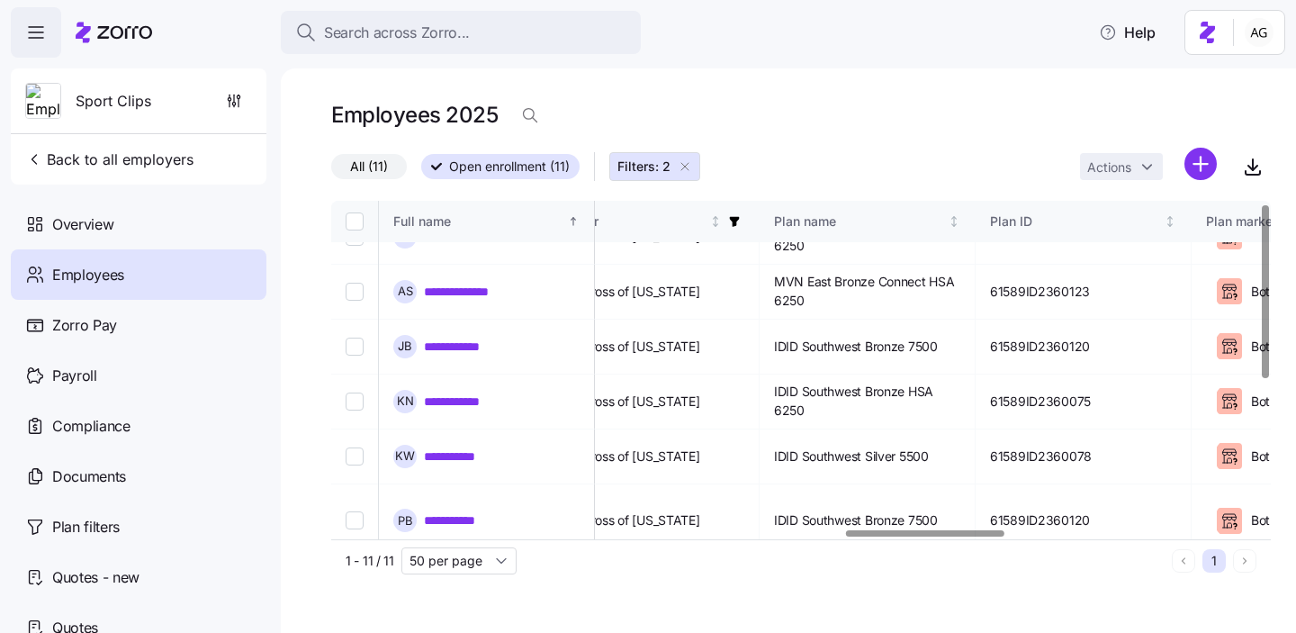
scroll to position [0, 3052]
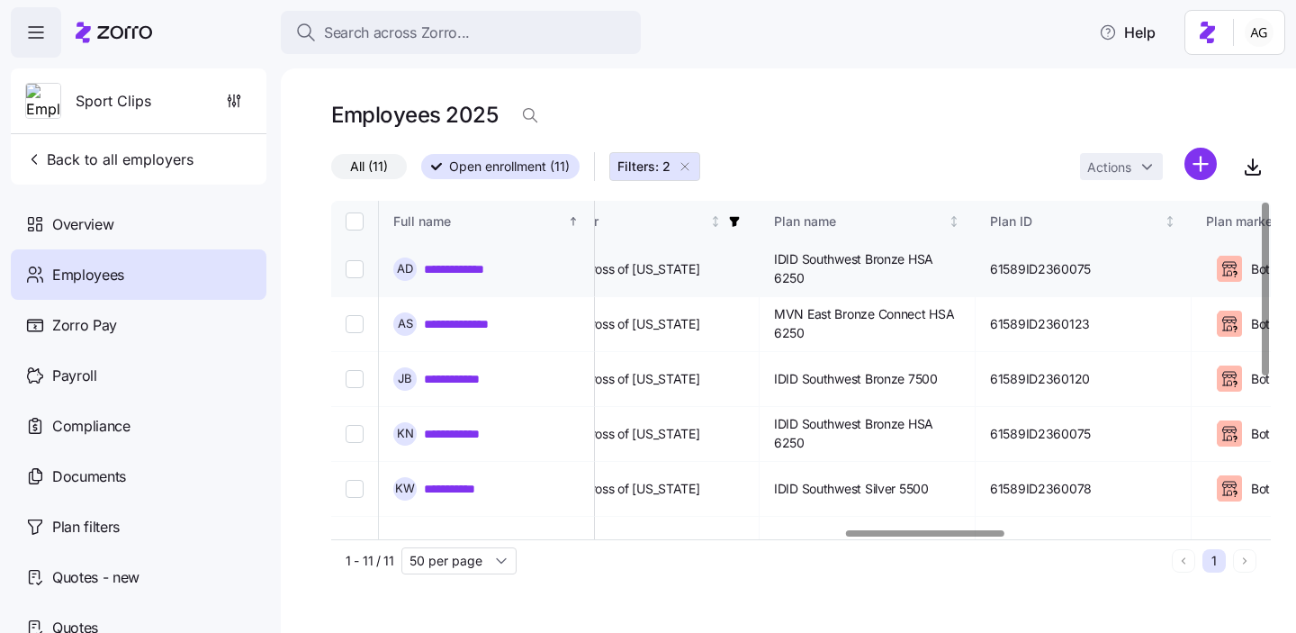
click at [474, 266] on link "**********" at bounding box center [462, 269] width 77 height 18
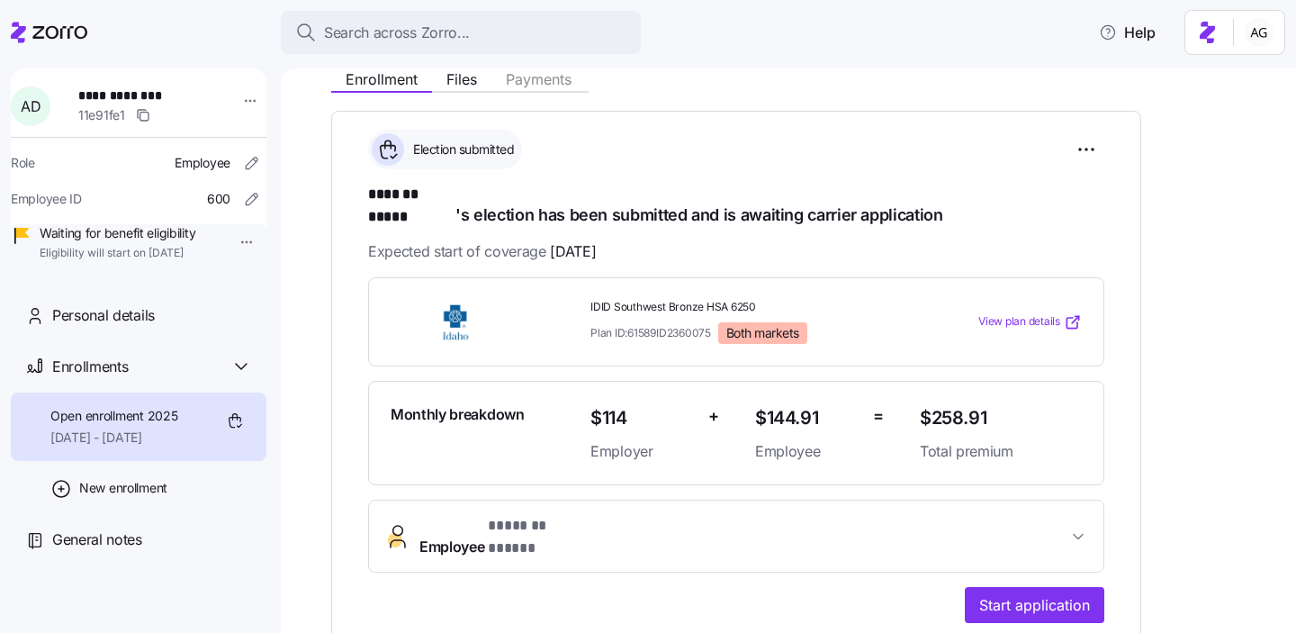
scroll to position [245, 0]
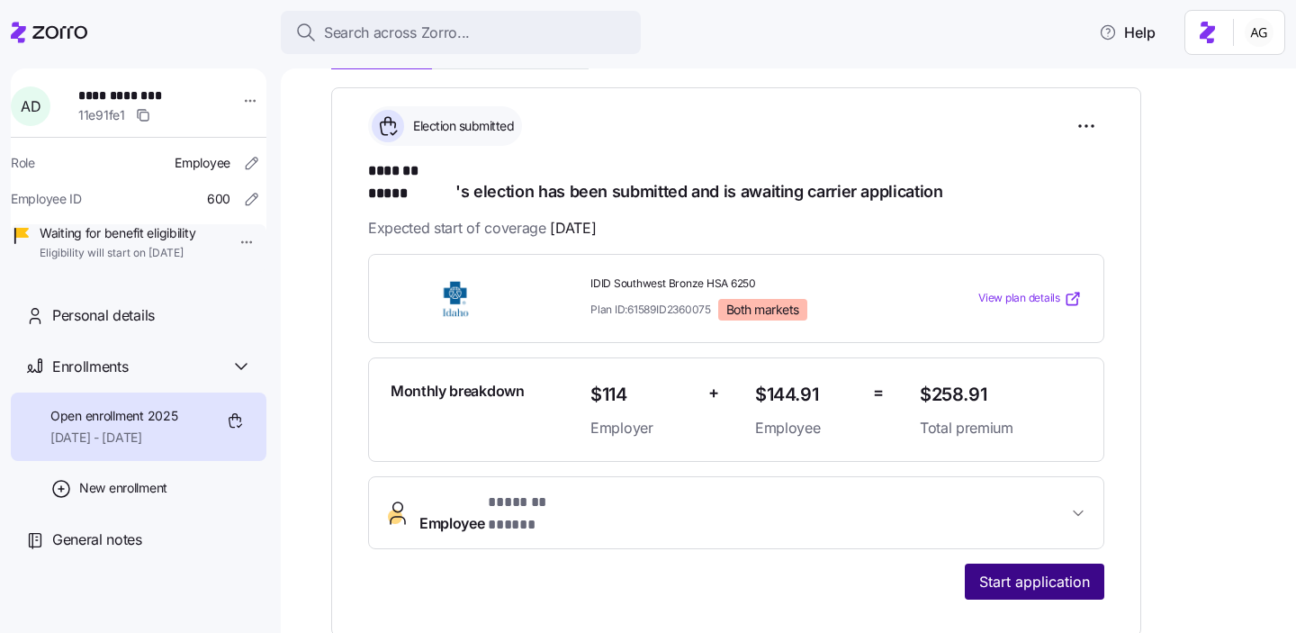
click at [1040, 571] on span "Start application" at bounding box center [1035, 582] width 111 height 22
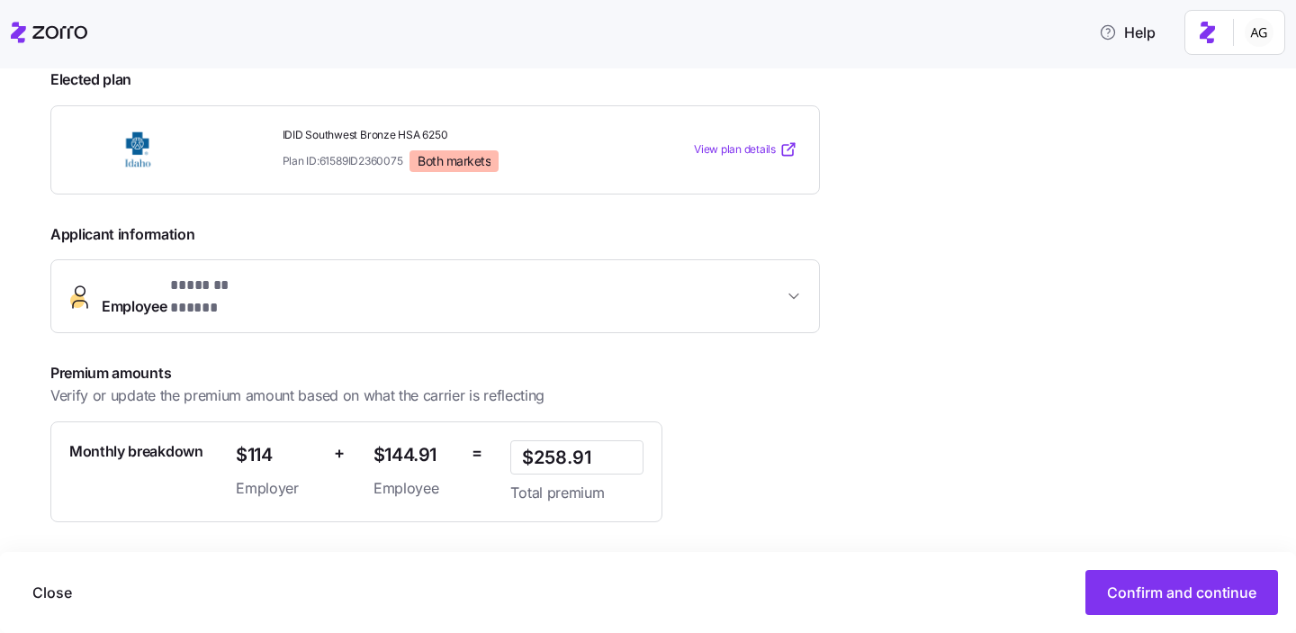
scroll to position [271, 0]
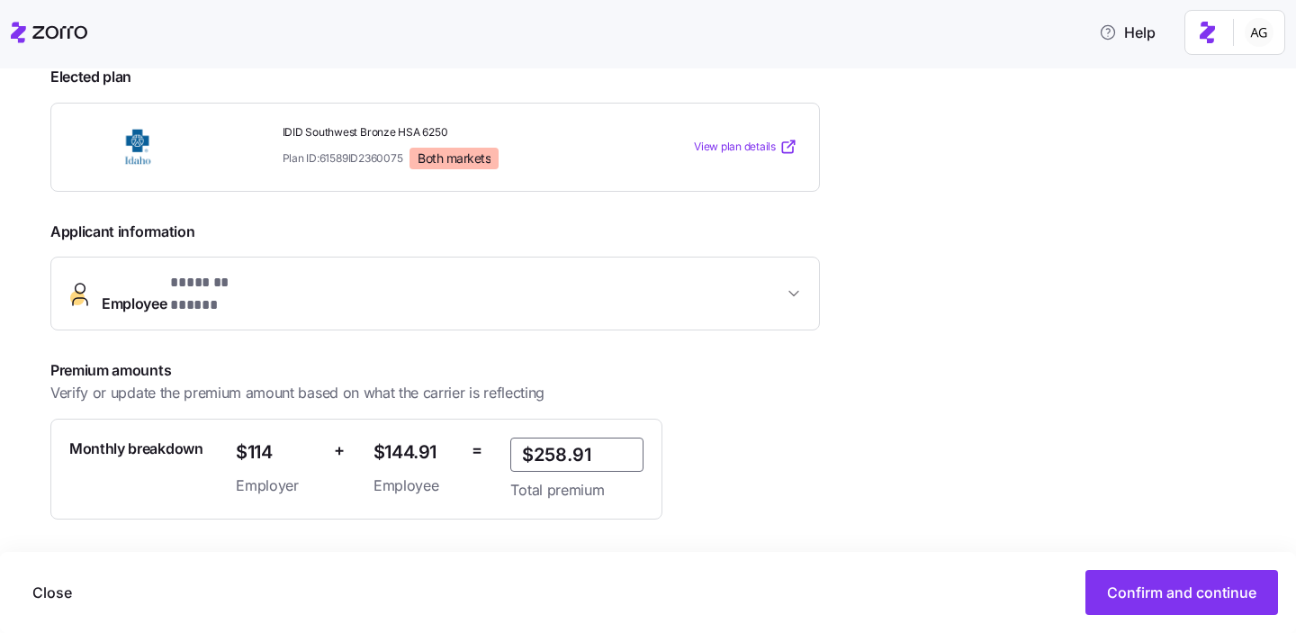
drag, startPoint x: 603, startPoint y: 441, endPoint x: 510, endPoint y: 448, distance: 93.9
click at [510, 448] on div "$258.91 Total premium" at bounding box center [577, 469] width 148 height 78
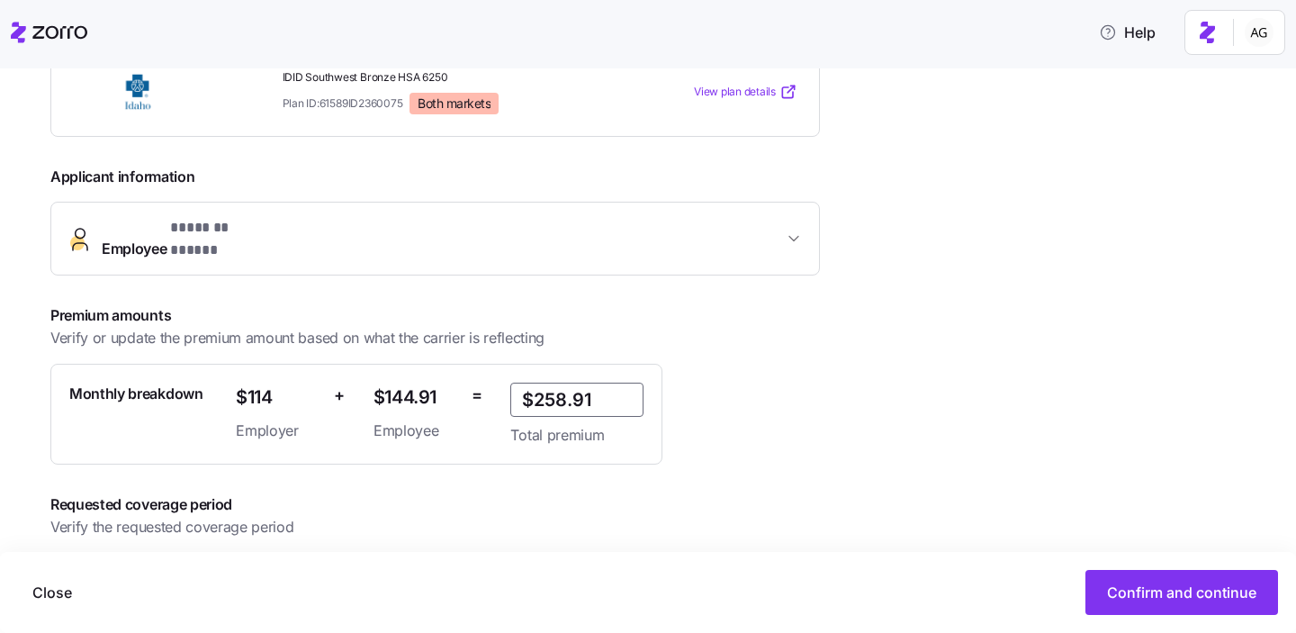
scroll to position [375, 0]
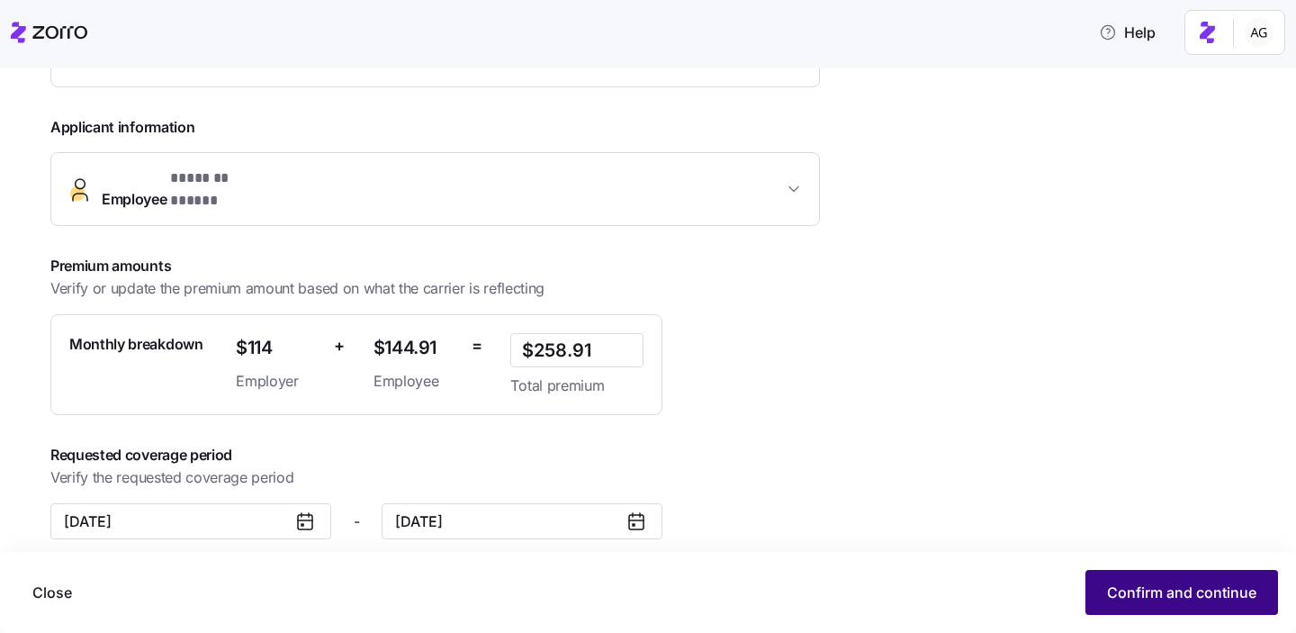
click at [1159, 601] on span "Confirm and continue" at bounding box center [1181, 593] width 149 height 22
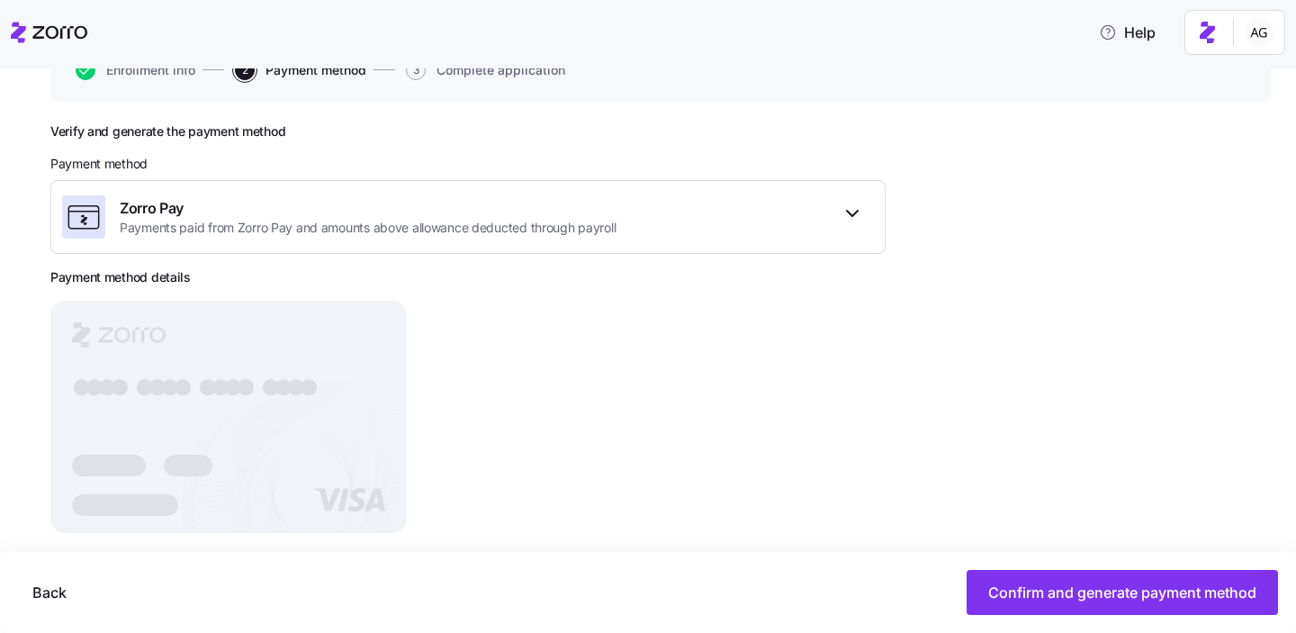
scroll to position [204, 0]
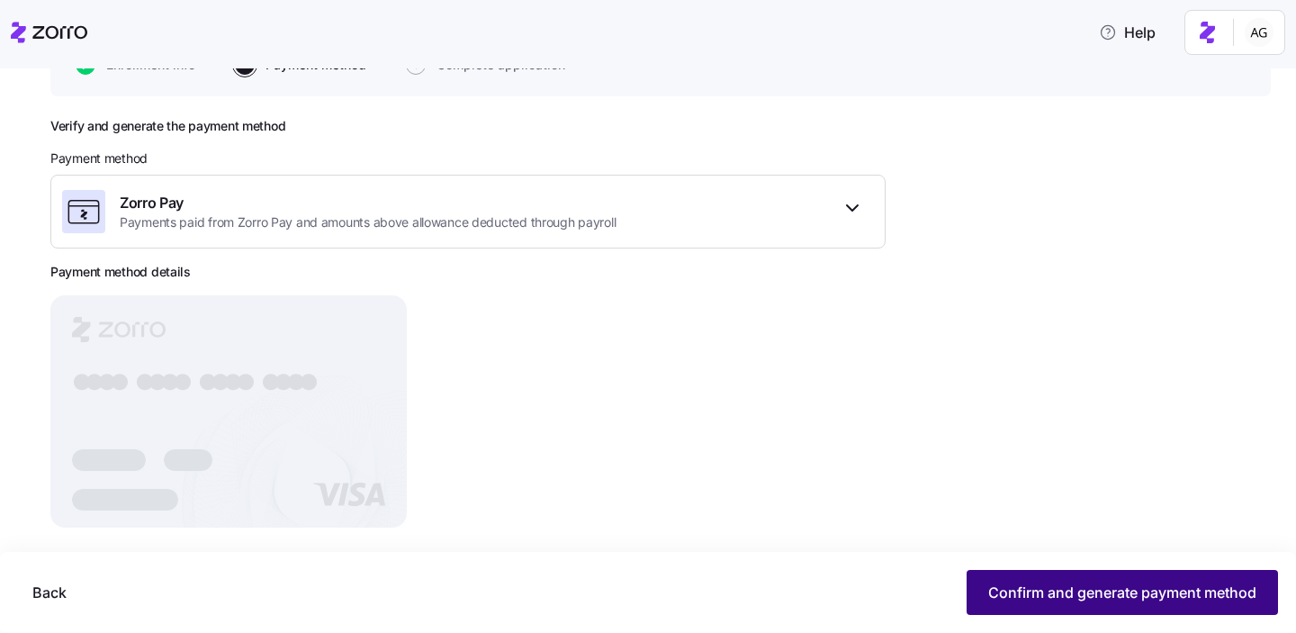
click at [1033, 594] on span "Confirm and generate payment method" at bounding box center [1123, 593] width 268 height 22
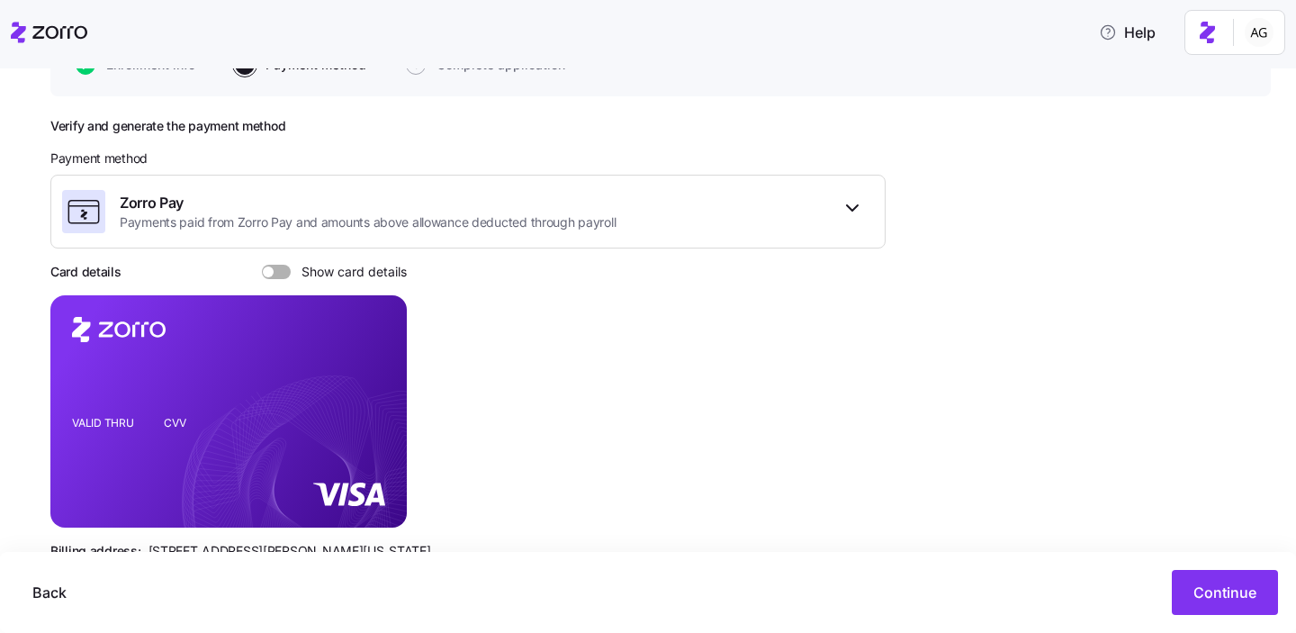
click at [280, 273] on span at bounding box center [283, 272] width 18 height 14
click at [262, 265] on input "Show card details" at bounding box center [262, 265] width 0 height 0
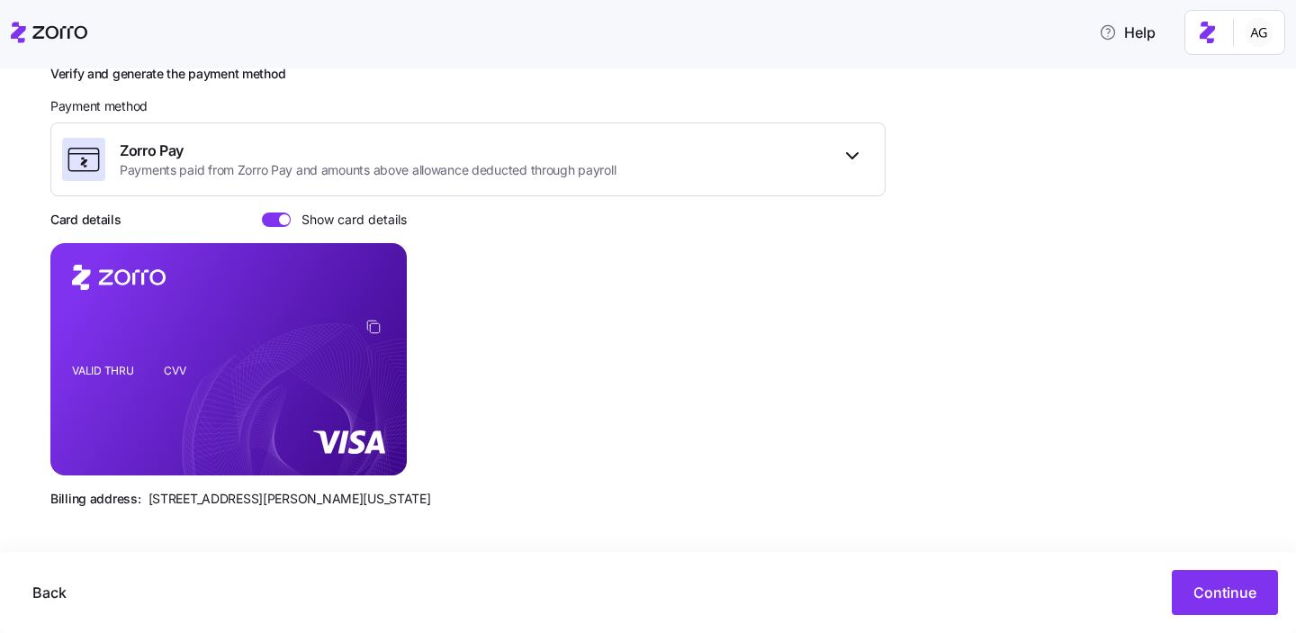
scroll to position [250, 0]
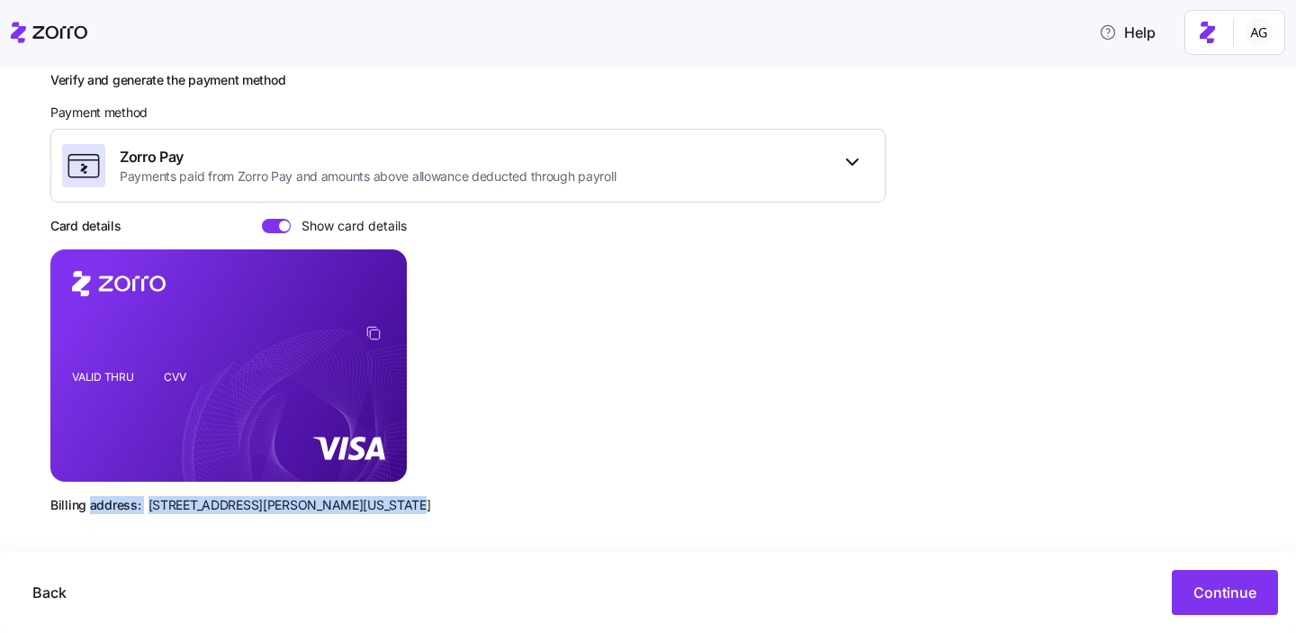
drag, startPoint x: 87, startPoint y: 503, endPoint x: 380, endPoint y: 499, distance: 292.6
click at [380, 499] on div "Billing address: [STREET_ADDRESS][PERSON_NAME][US_STATE]" at bounding box center [467, 505] width 835 height 18
click at [415, 499] on div "Billing address: [STREET_ADDRESS][PERSON_NAME][US_STATE]" at bounding box center [467, 505] width 835 height 18
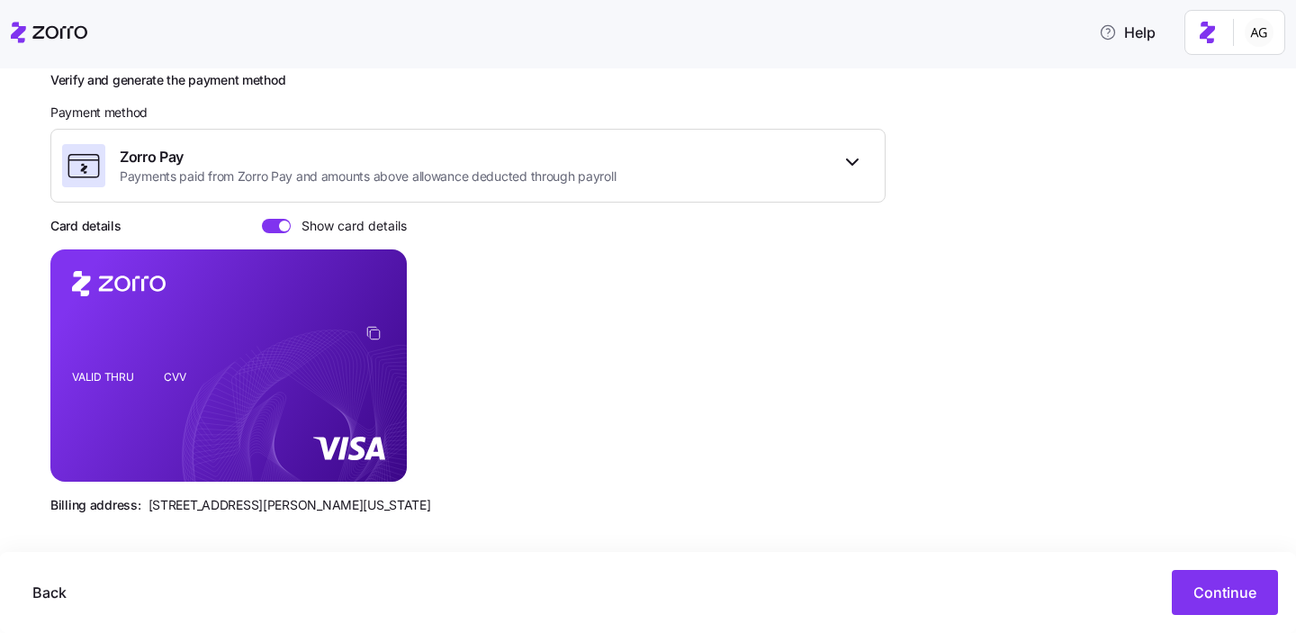
scroll to position [257, 0]
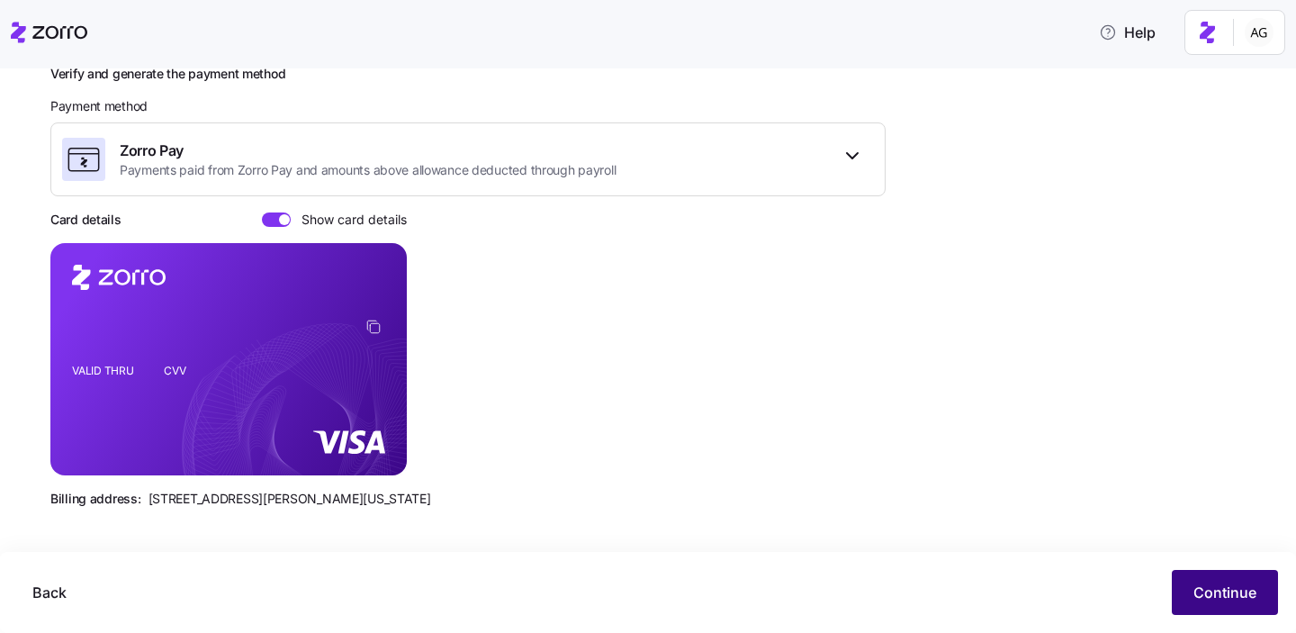
click at [1249, 579] on button "Continue" at bounding box center [1225, 592] width 106 height 45
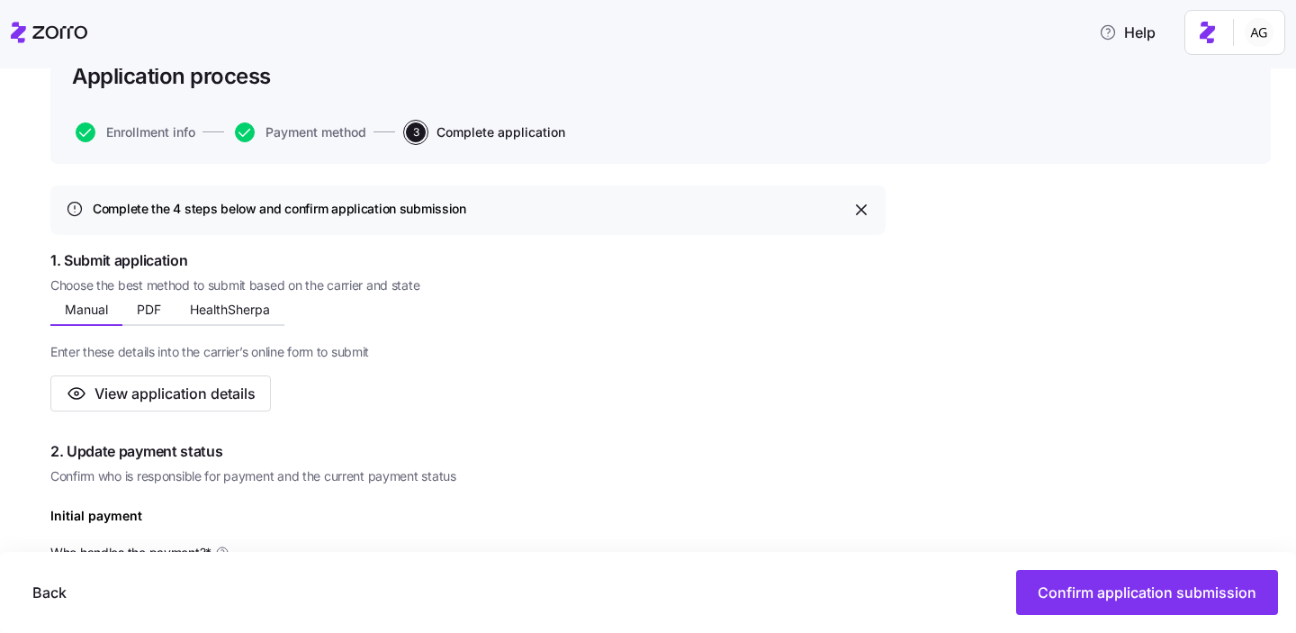
scroll to position [149, 0]
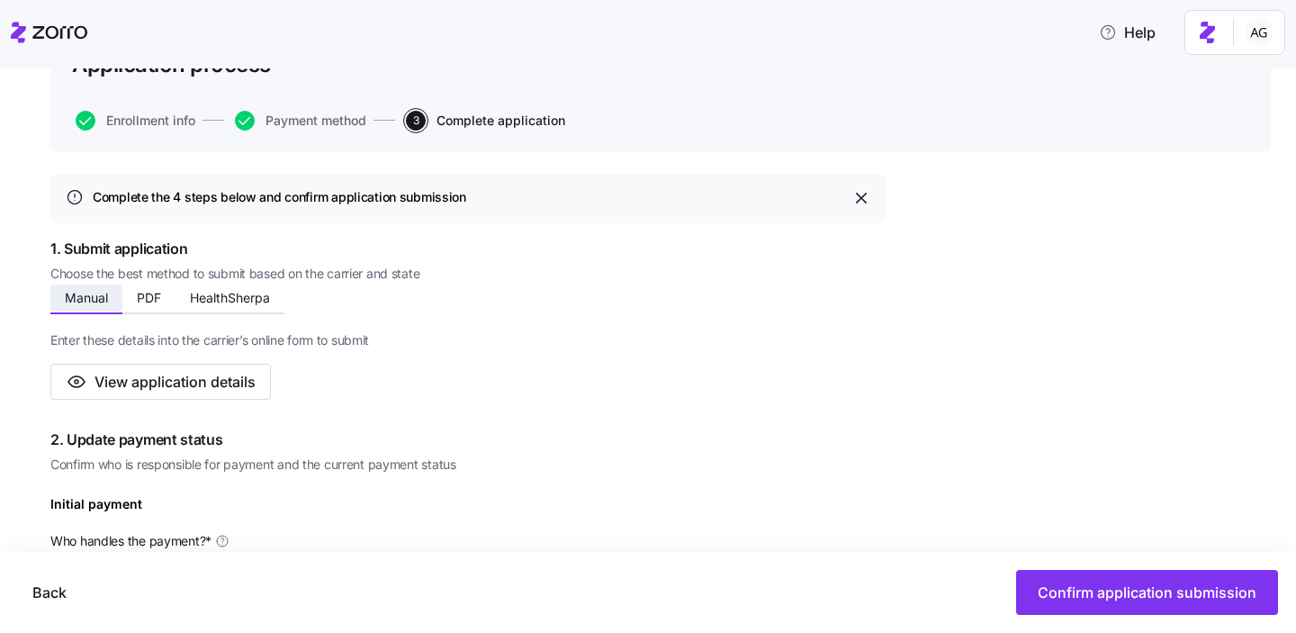
click at [103, 303] on button "Manual" at bounding box center [86, 297] width 72 height 27
click at [154, 295] on span "PDF" at bounding box center [149, 298] width 24 height 13
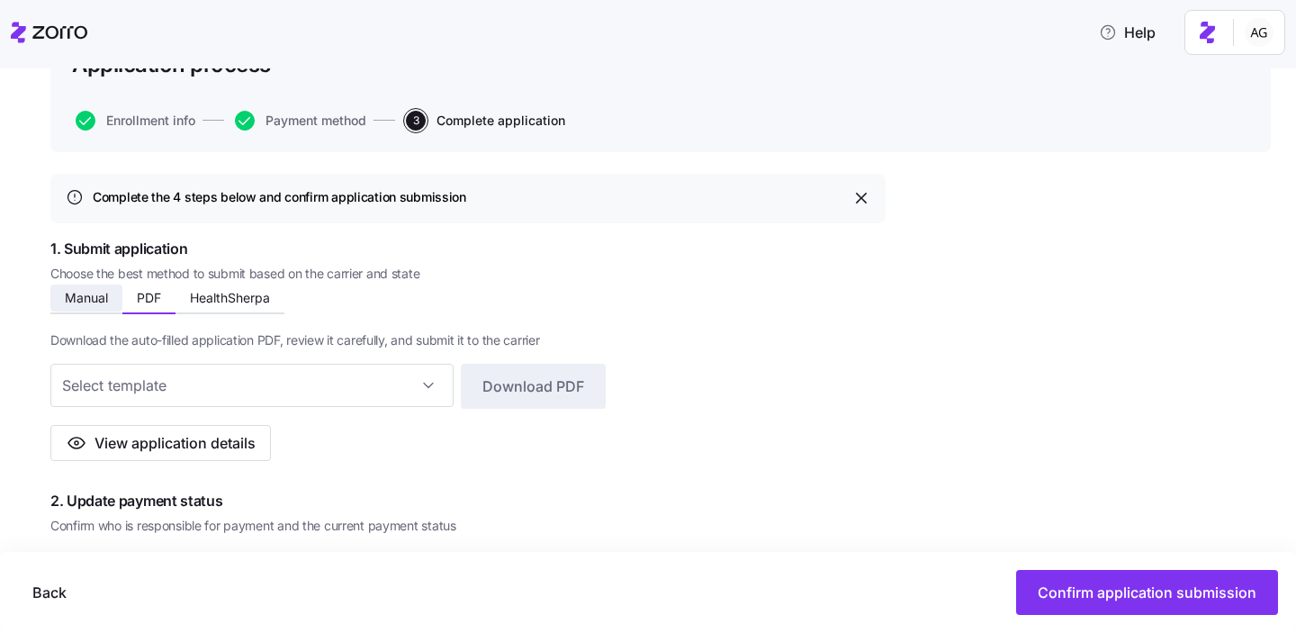
click at [86, 296] on span "Manual" at bounding box center [86, 298] width 43 height 13
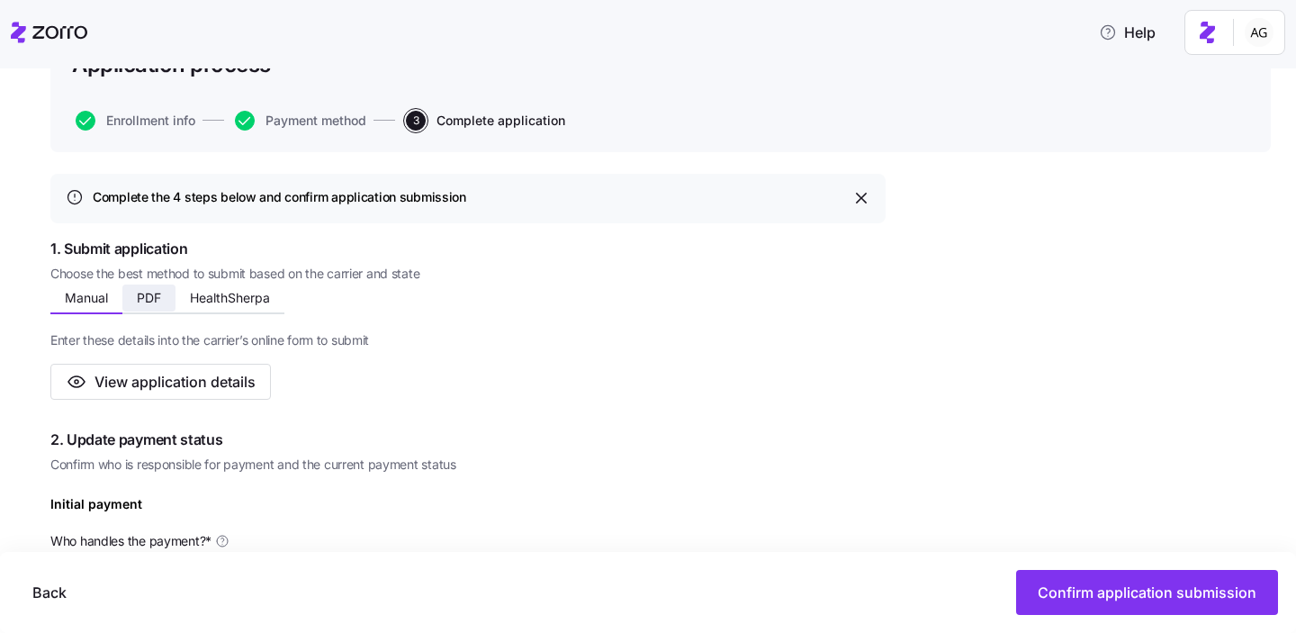
click at [149, 293] on span "PDF" at bounding box center [149, 298] width 24 height 13
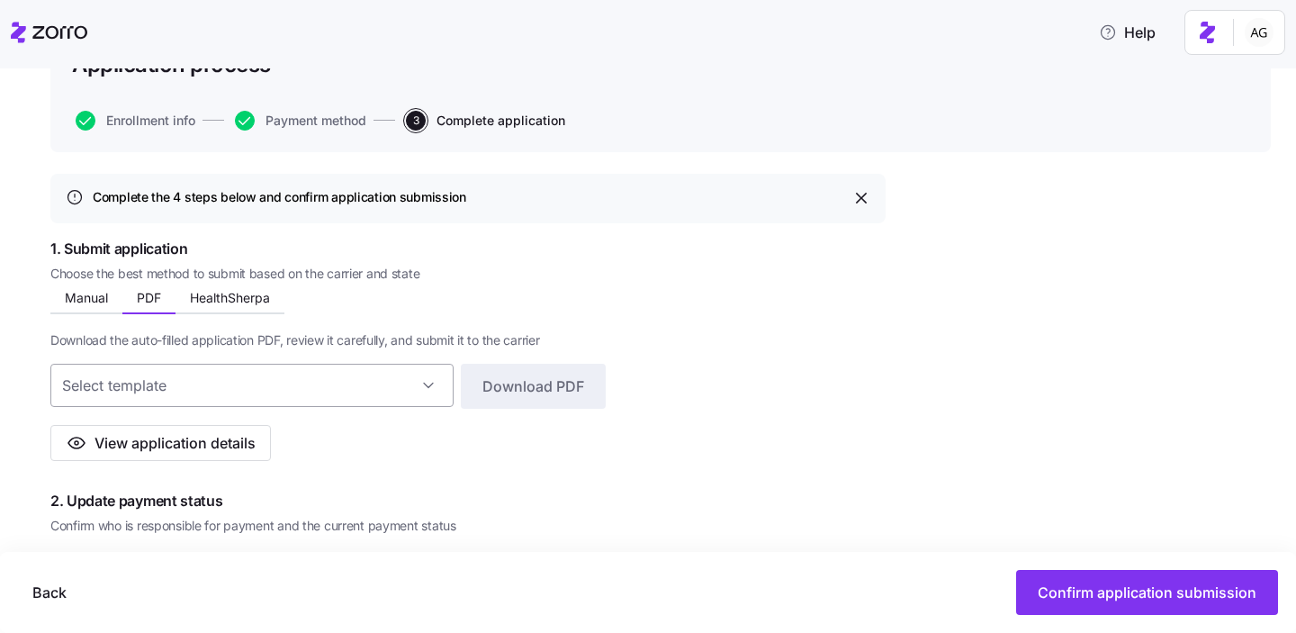
click at [232, 375] on input at bounding box center [251, 385] width 403 height 43
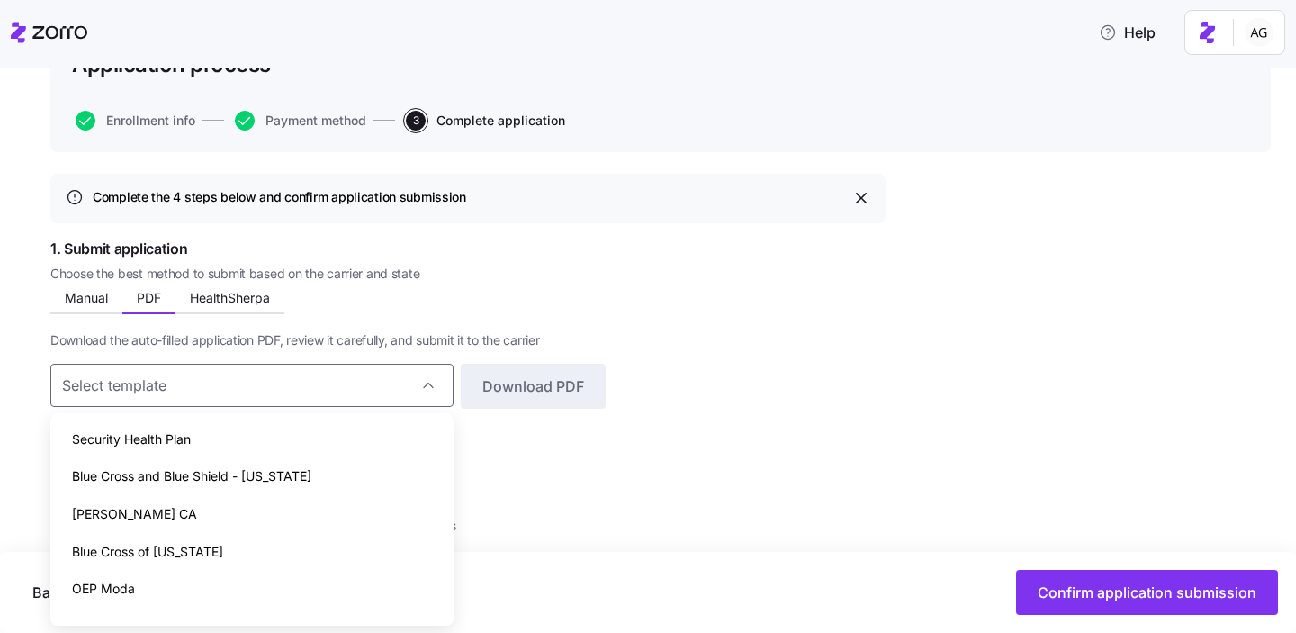
scroll to position [27, 0]
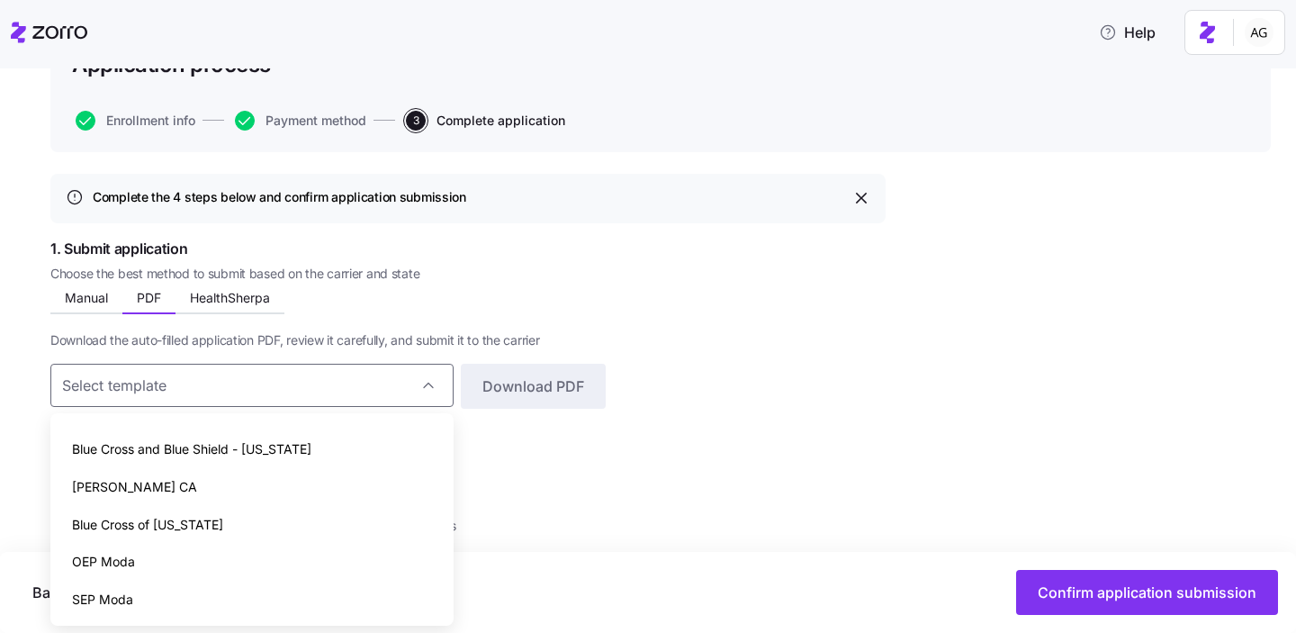
click at [202, 521] on div "Blue Cross of [US_STATE]" at bounding box center [252, 525] width 389 height 38
type input "Blue Cross of [US_STATE]"
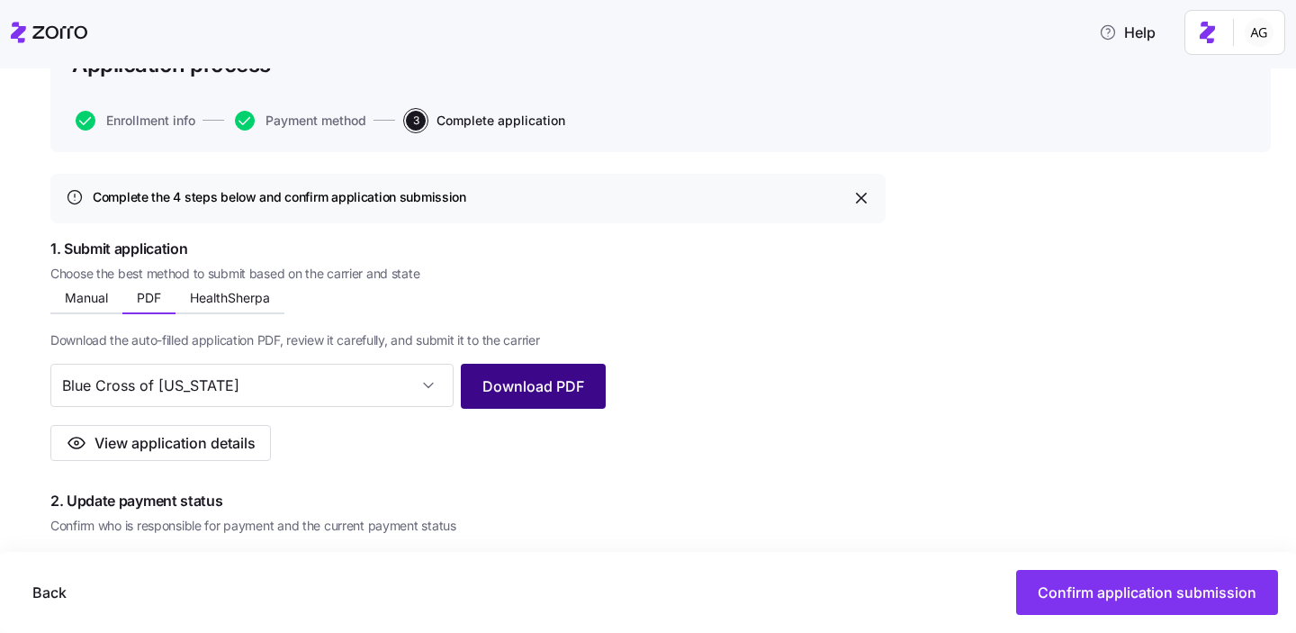
click at [541, 393] on span "Download PDF" at bounding box center [534, 386] width 102 height 22
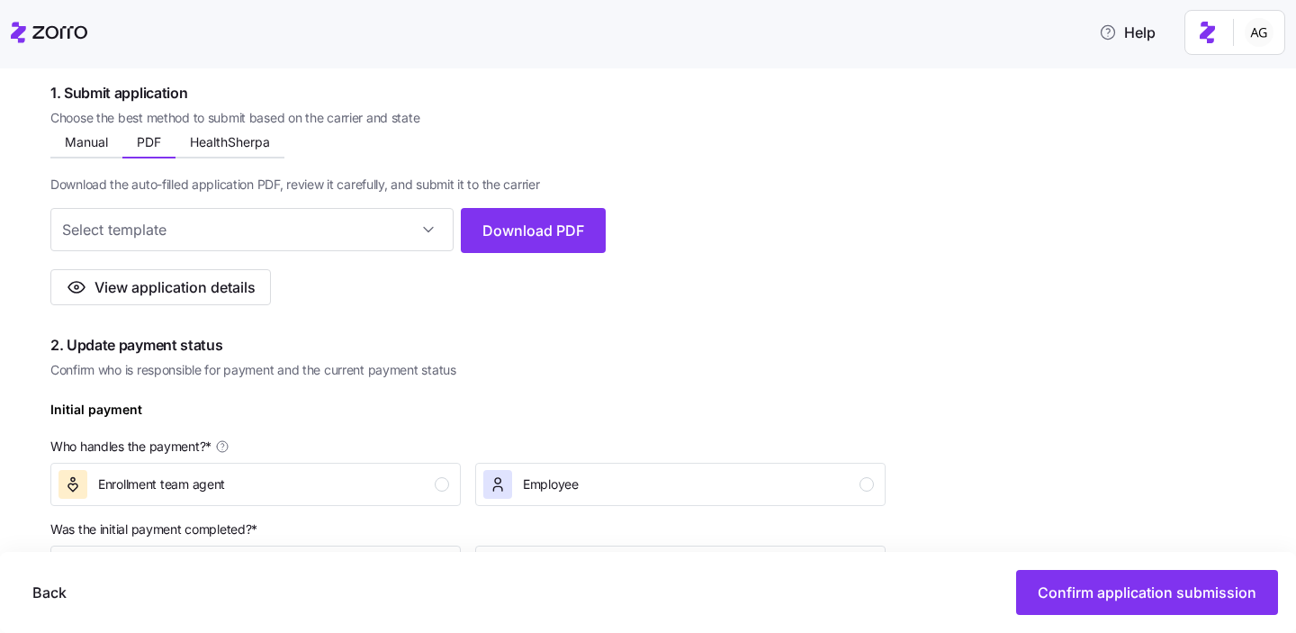
scroll to position [216, 0]
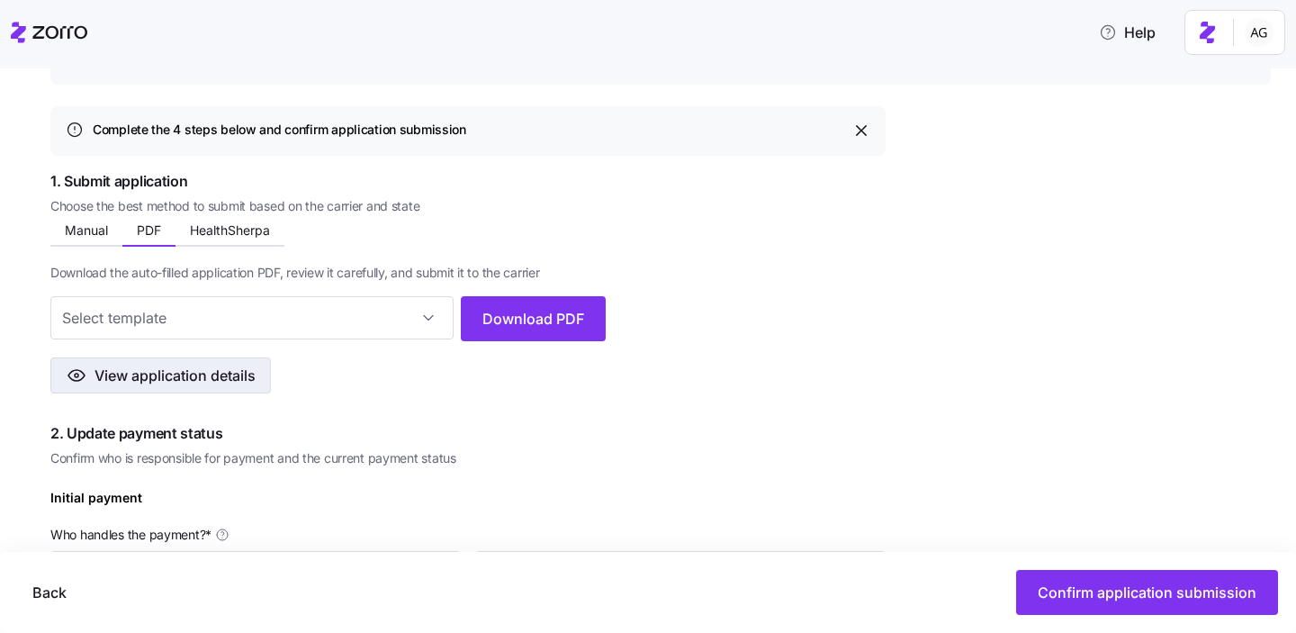
click at [241, 375] on span "View application details" at bounding box center [175, 376] width 161 height 22
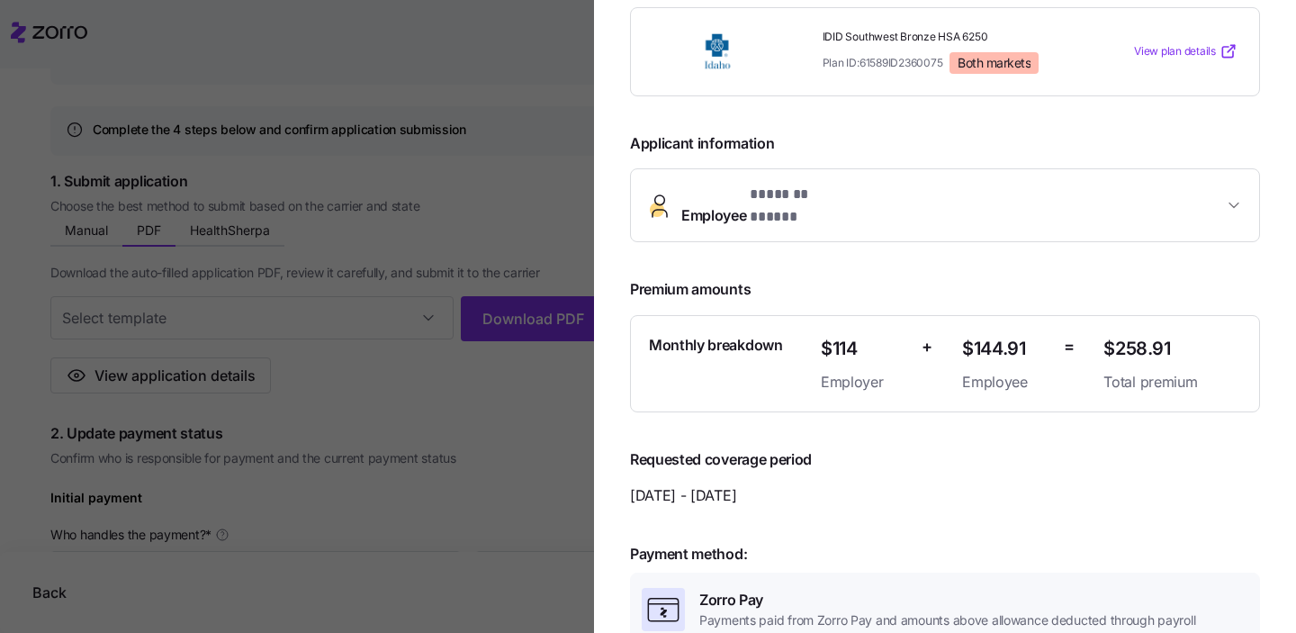
scroll to position [119, 0]
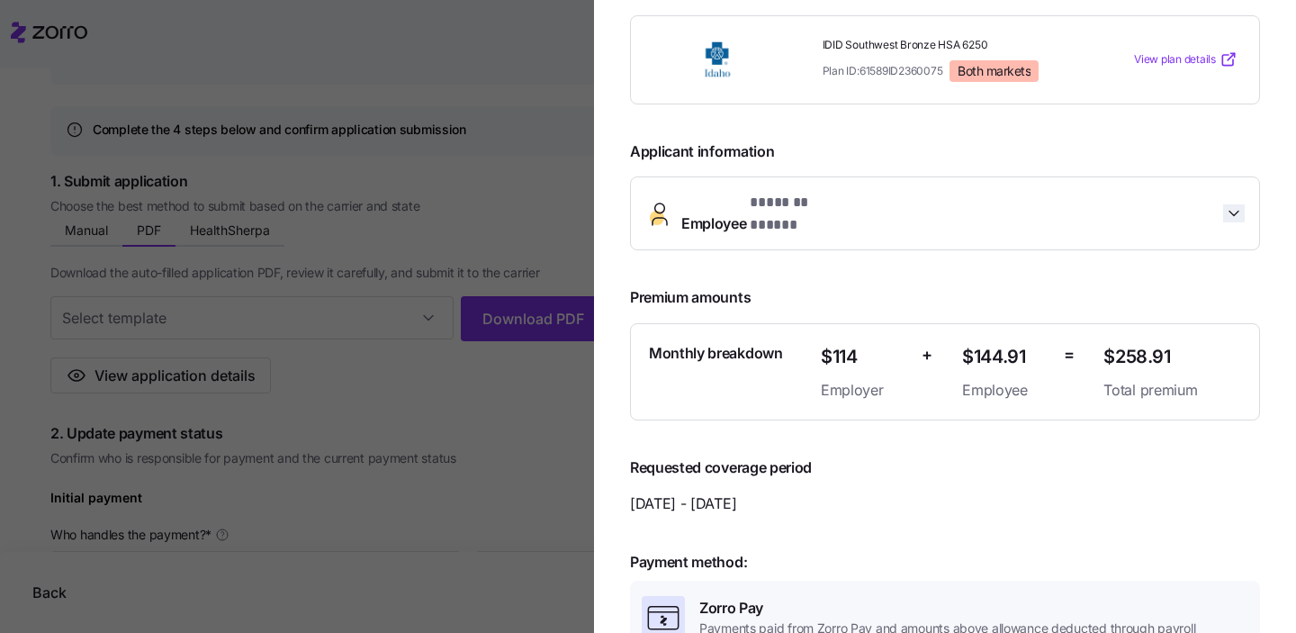
click at [1233, 208] on icon "button" at bounding box center [1234, 213] width 18 height 18
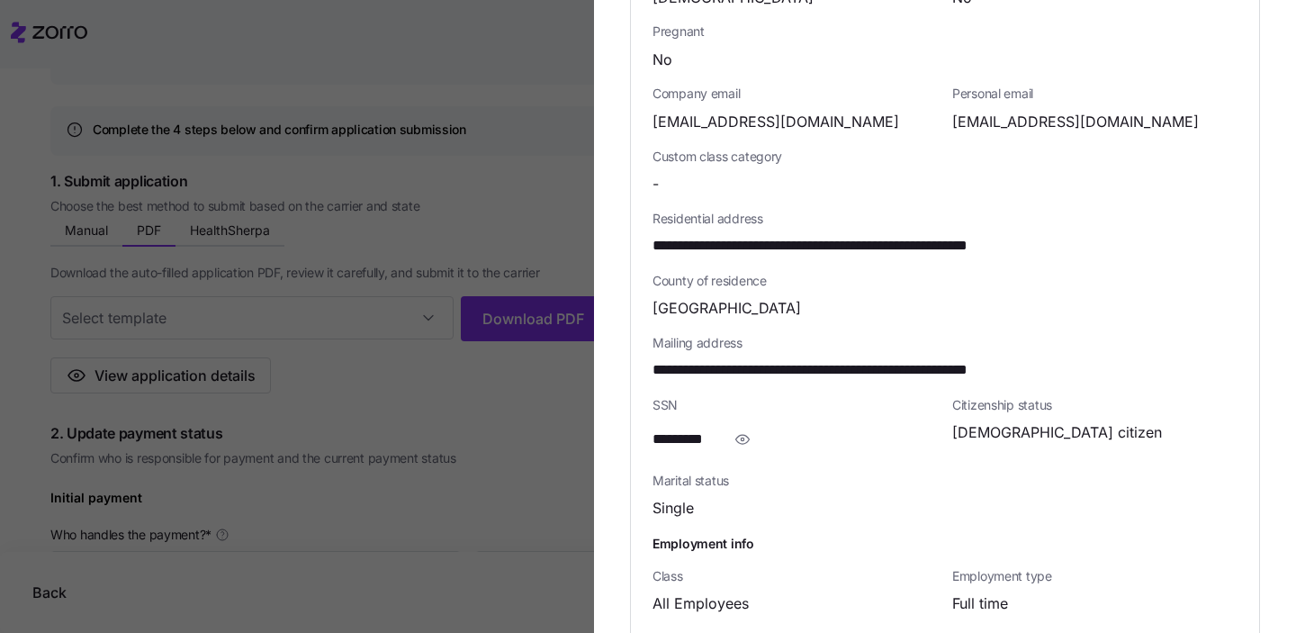
scroll to position [595, 0]
click at [746, 428] on icon "button" at bounding box center [743, 439] width 18 height 22
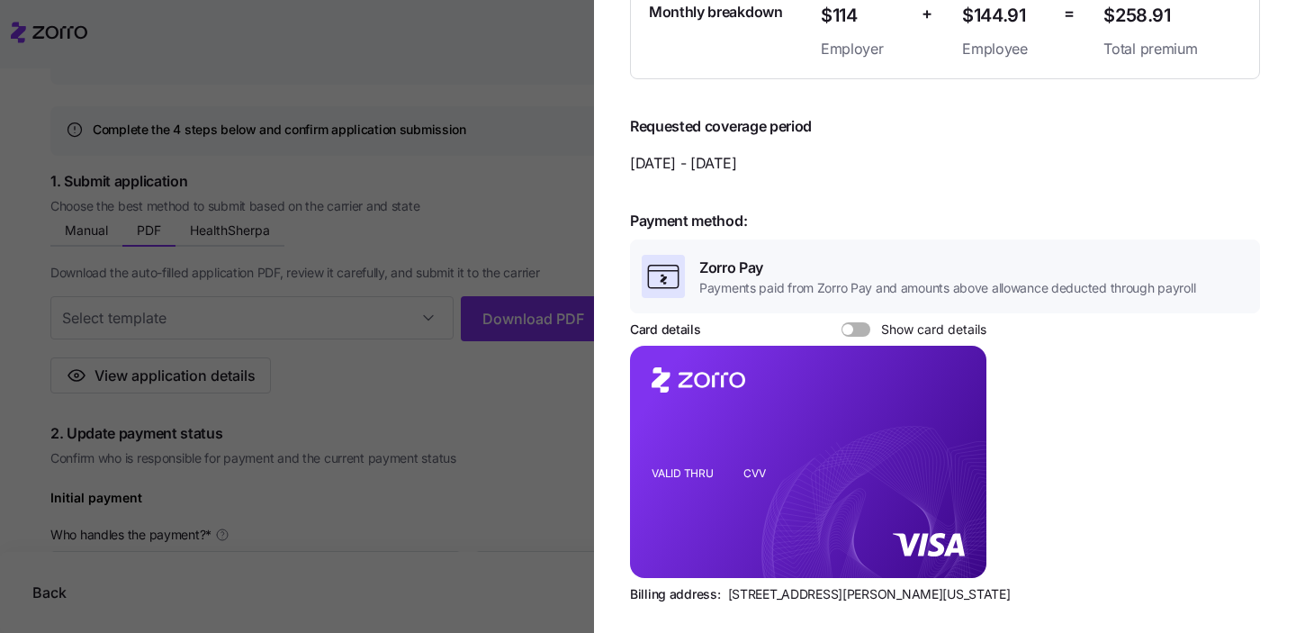
scroll to position [1386, 0]
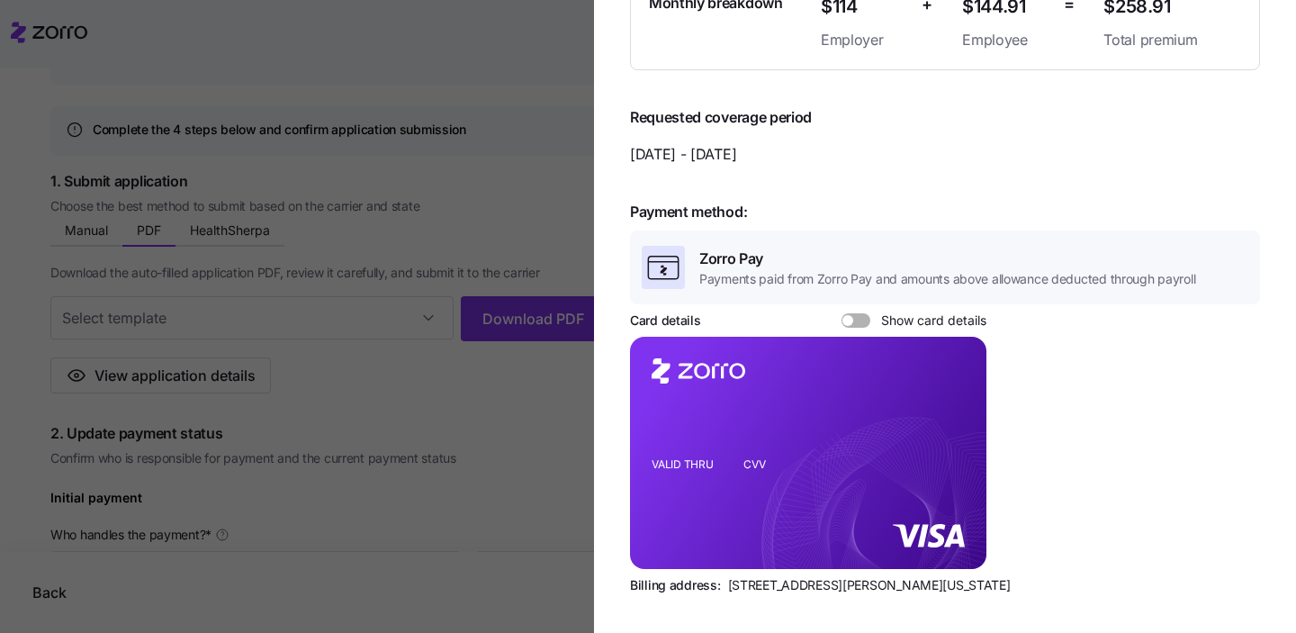
click at [862, 313] on span at bounding box center [862, 320] width 18 height 14
click at [842, 313] on input "Show card details" at bounding box center [842, 313] width 0 height 0
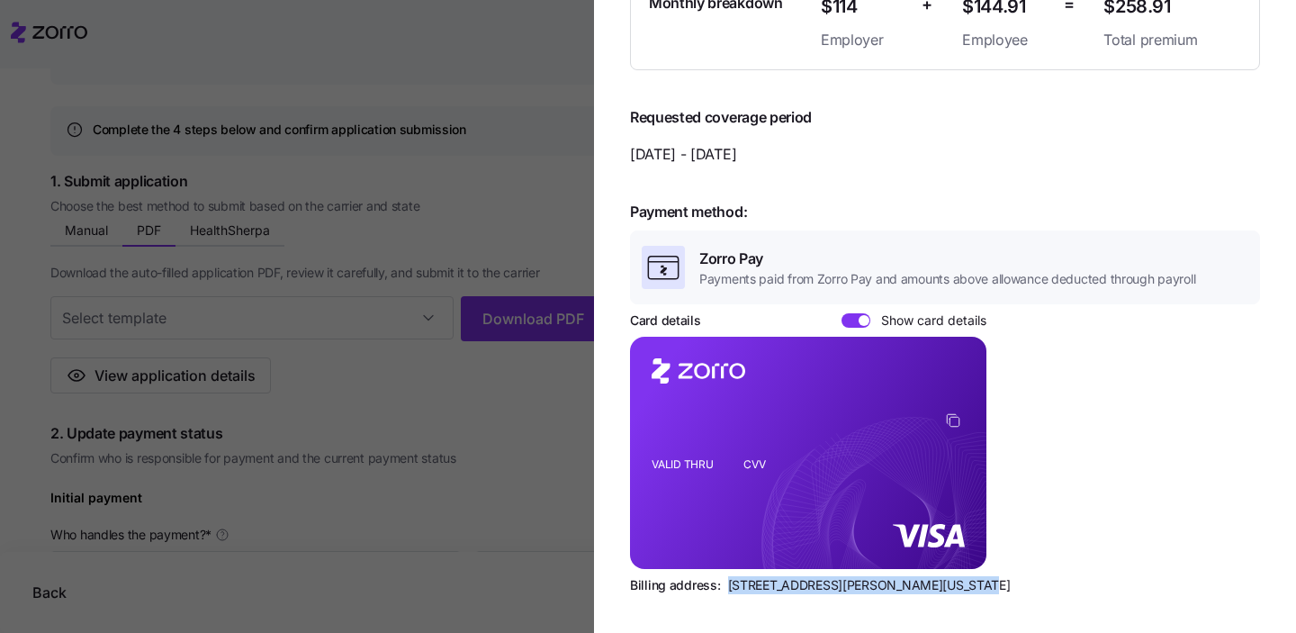
drag, startPoint x: 725, startPoint y: 567, endPoint x: 949, endPoint y: 571, distance: 224.2
click at [949, 576] on span "[STREET_ADDRESS][PERSON_NAME][US_STATE]" at bounding box center [869, 585] width 283 height 18
click at [544, 467] on div at bounding box center [648, 316] width 1296 height 633
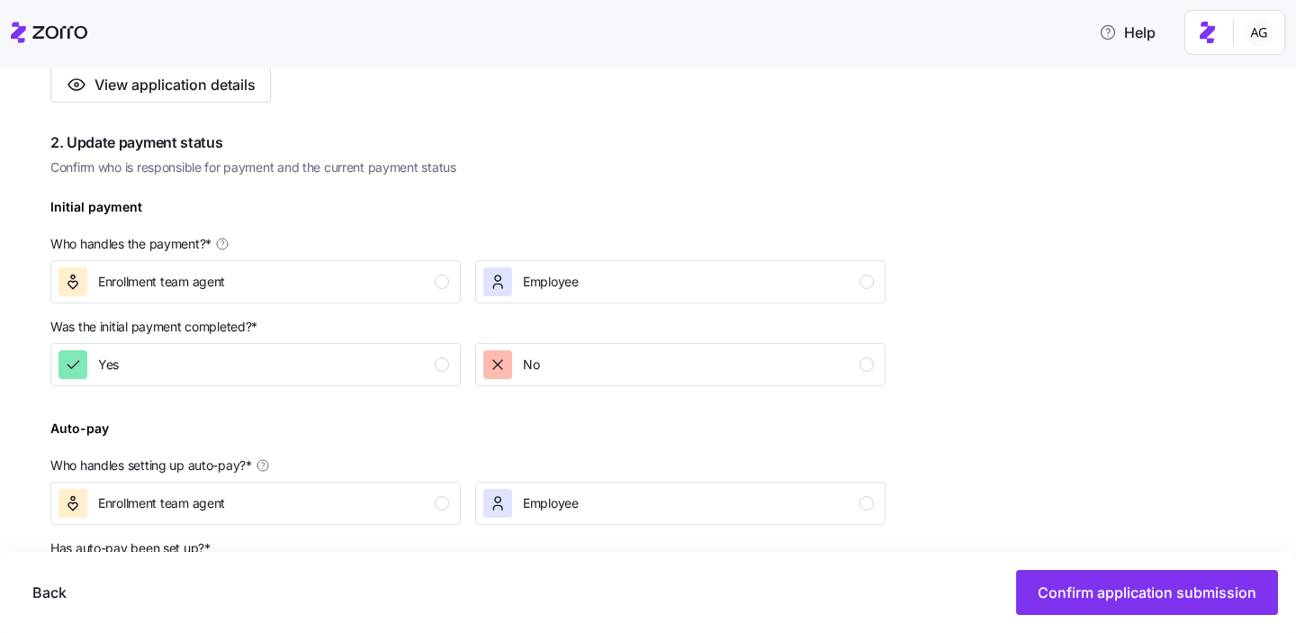
scroll to position [505, 0]
click at [437, 280] on div "button" at bounding box center [442, 283] width 14 height 14
click at [443, 366] on div "button" at bounding box center [442, 366] width 14 height 14
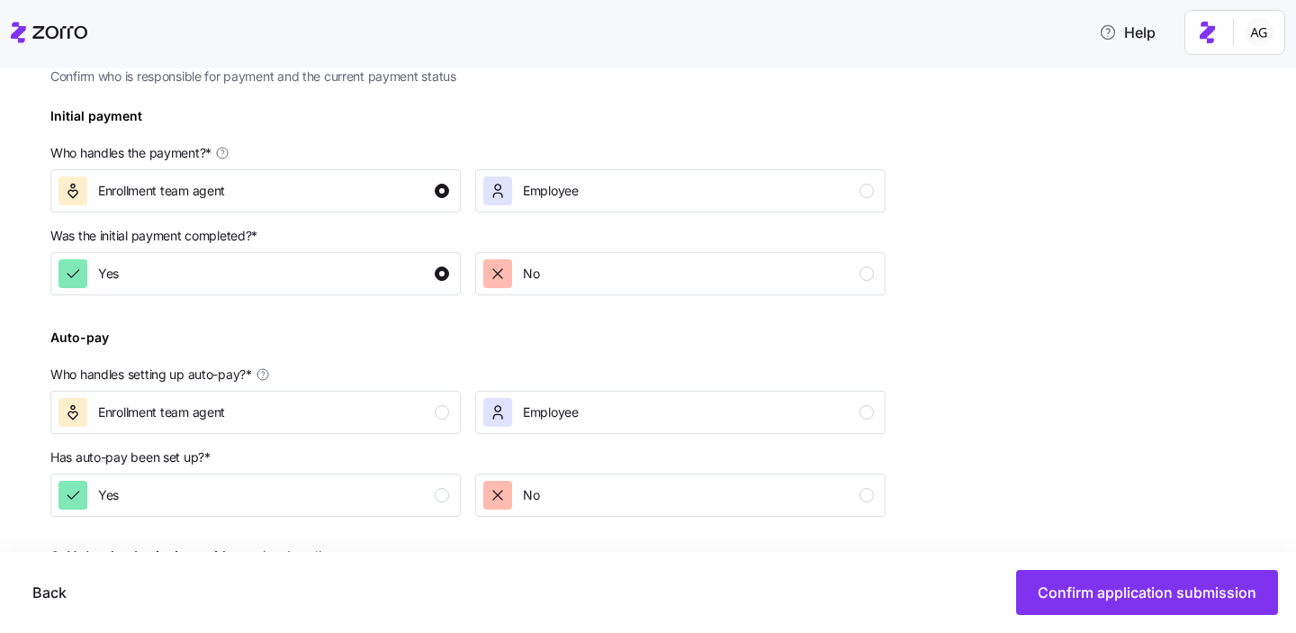
scroll to position [609, 0]
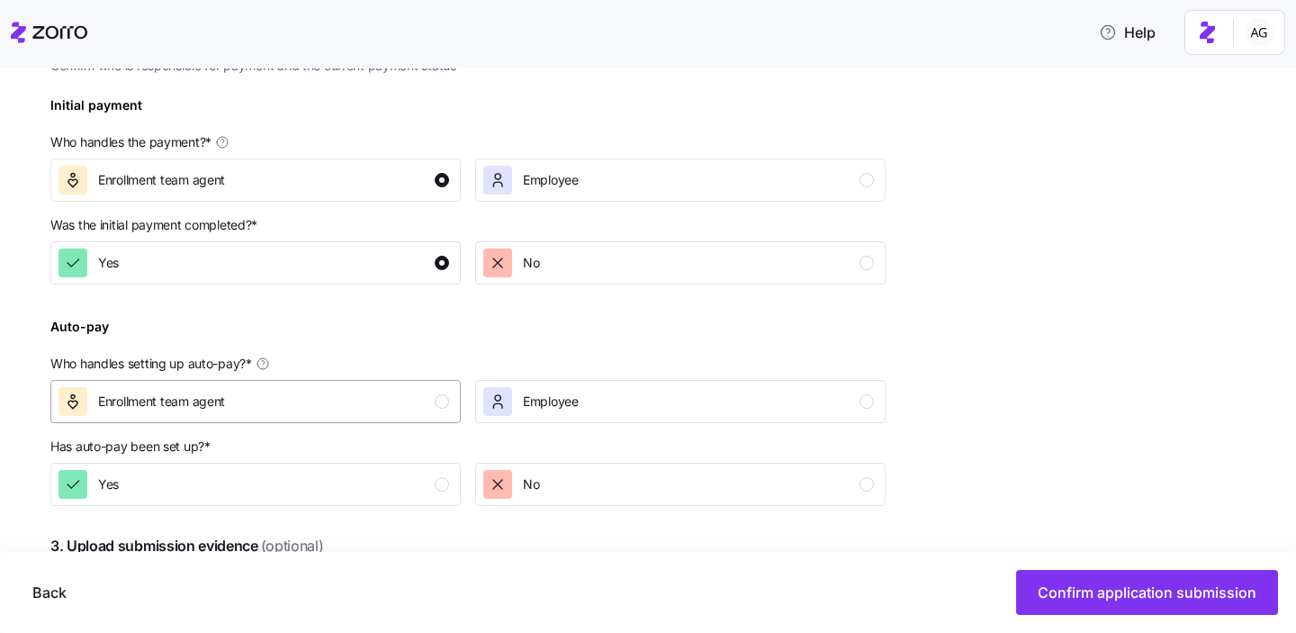
click at [298, 398] on div "Enrollment team agent" at bounding box center [254, 401] width 391 height 29
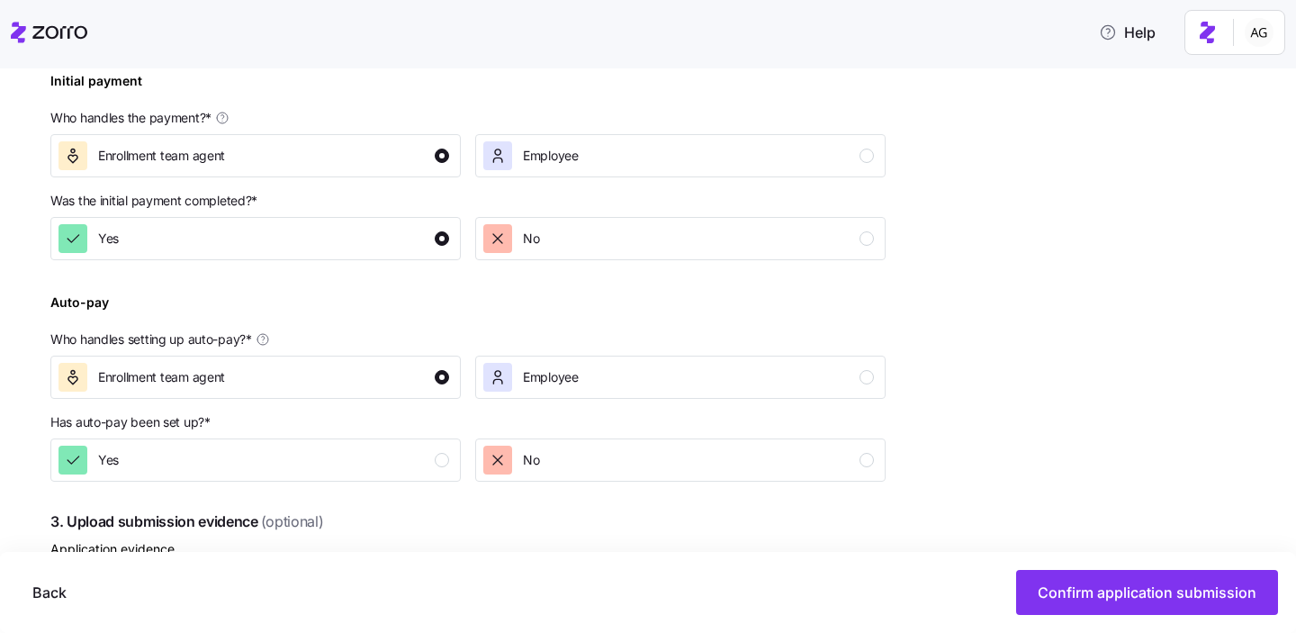
scroll to position [637, 0]
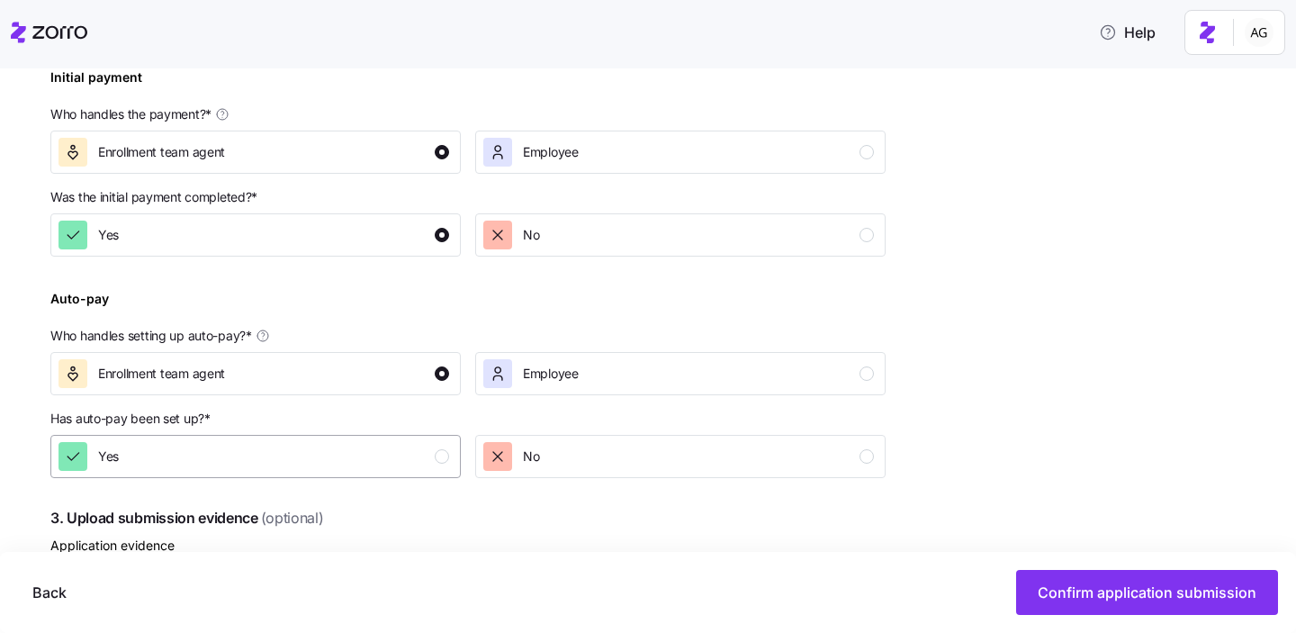
click at [365, 459] on div "Yes" at bounding box center [254, 456] width 391 height 29
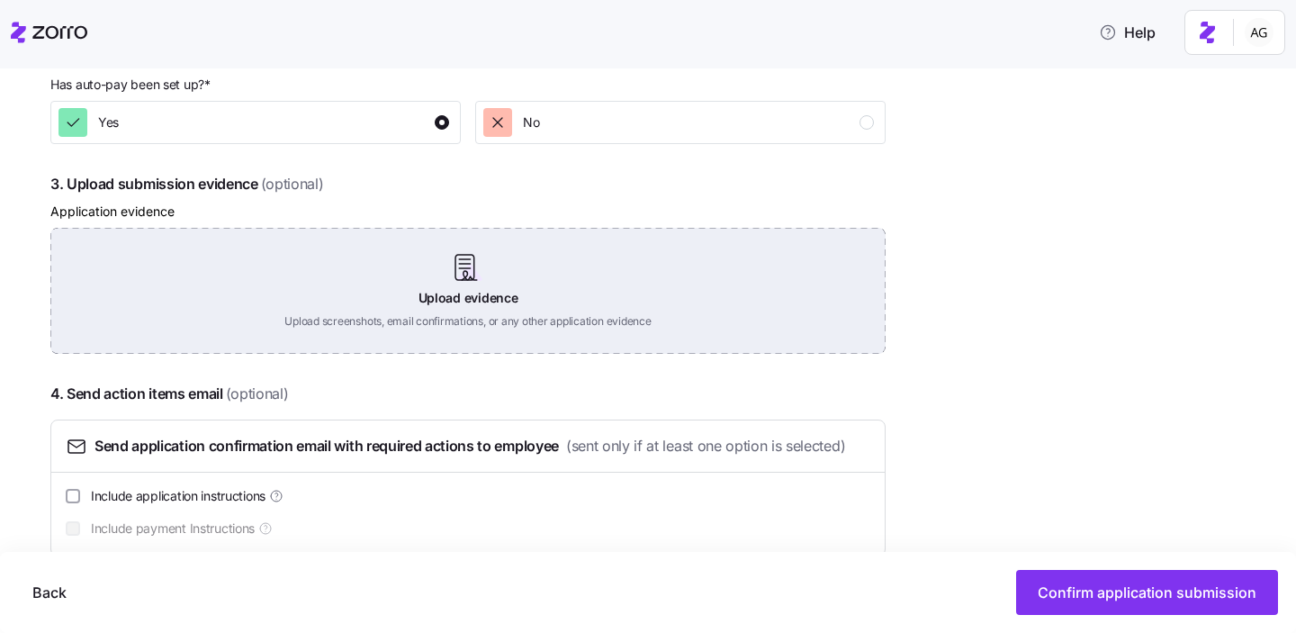
scroll to position [1003, 0]
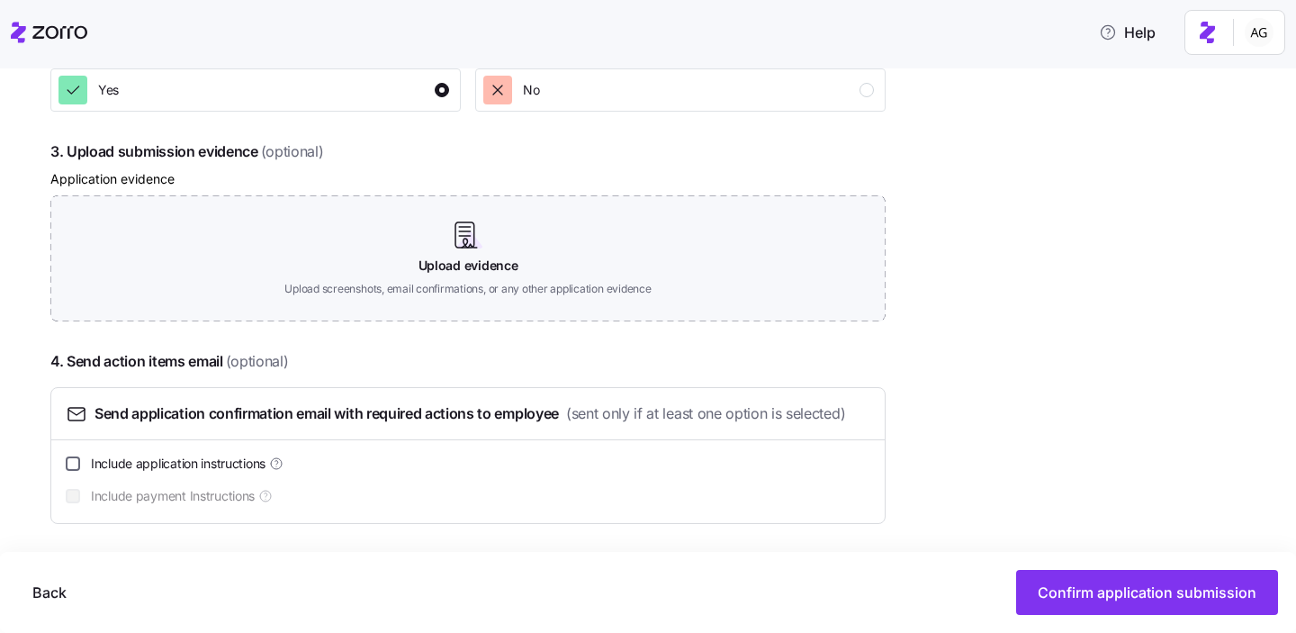
click at [80, 464] on input "Include application instructions" at bounding box center [73, 463] width 14 height 14
click at [74, 465] on input "Include application instructions" at bounding box center [73, 464] width 14 height 14
checkbox input "false"
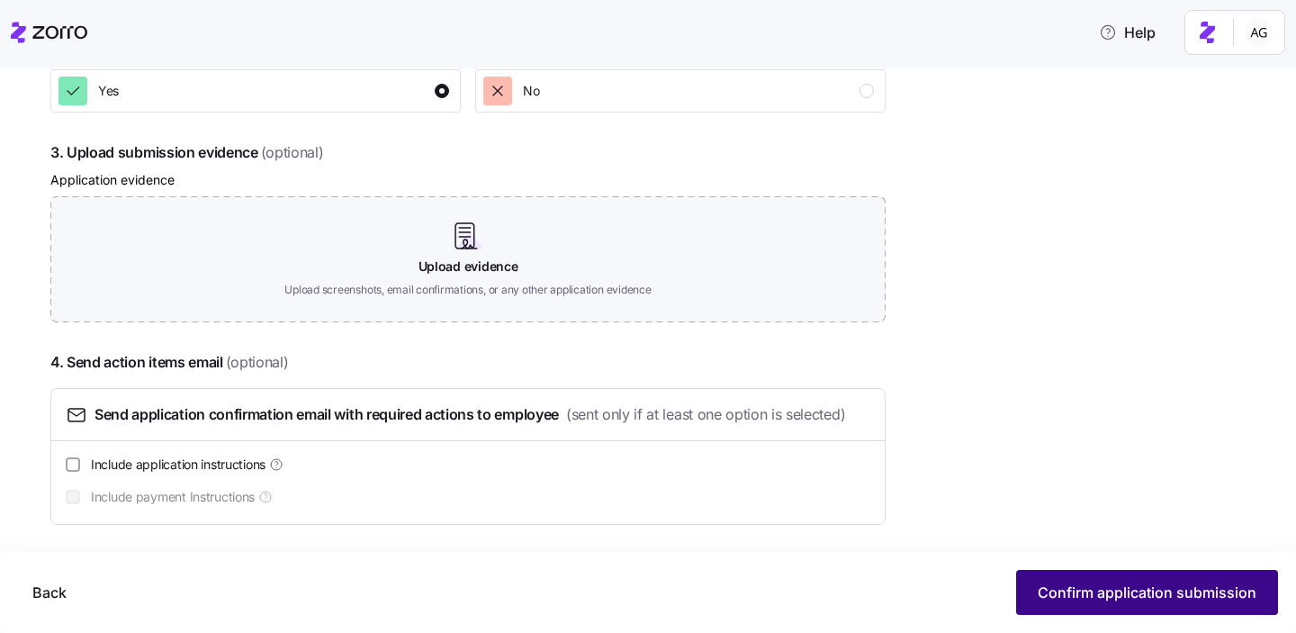
click at [1183, 585] on span "Confirm application submission" at bounding box center [1147, 593] width 219 height 22
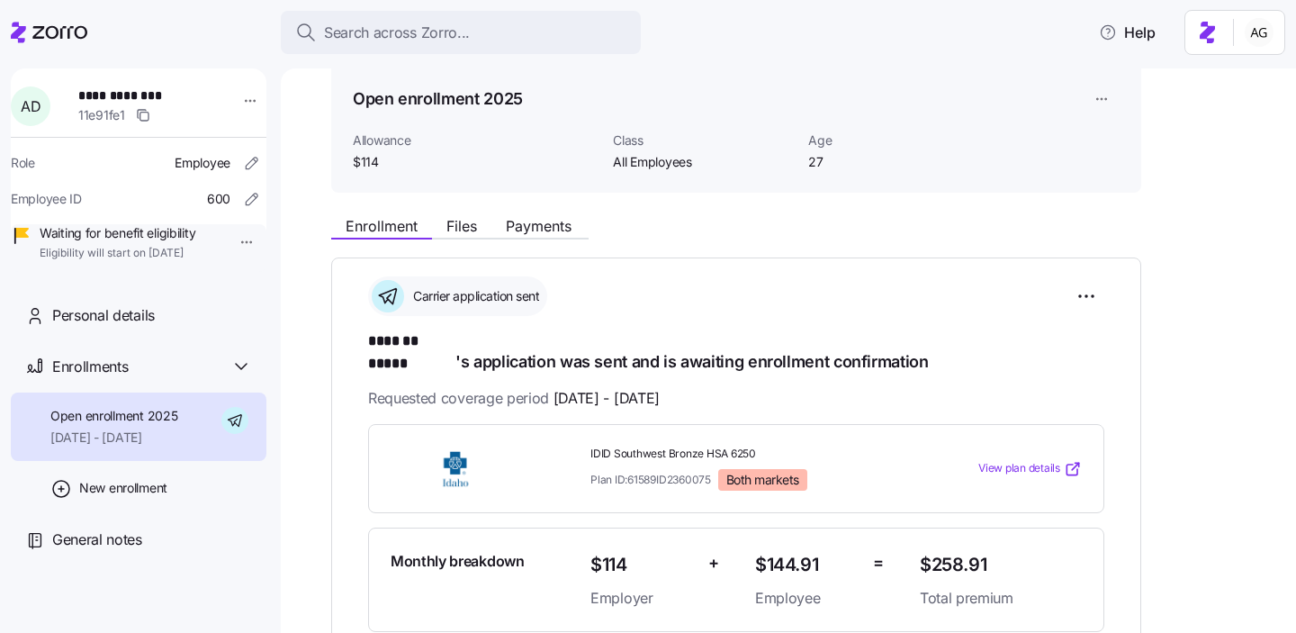
scroll to position [85, 0]
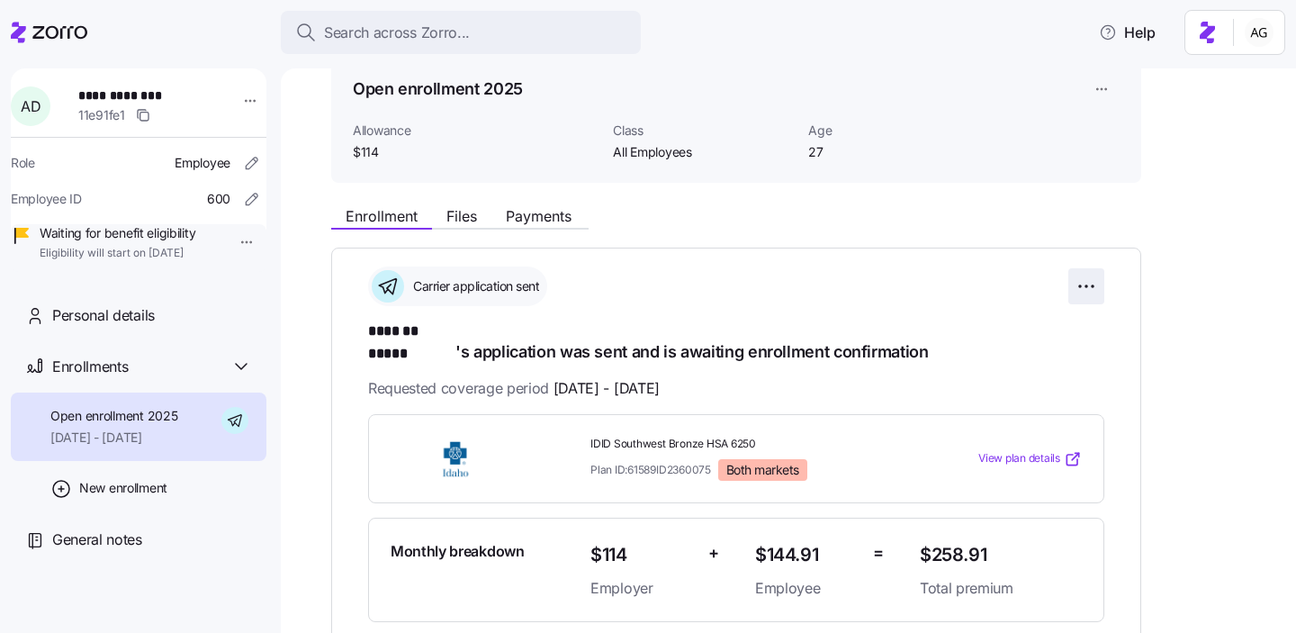
click at [1090, 285] on html "**********" at bounding box center [648, 311] width 1296 height 622
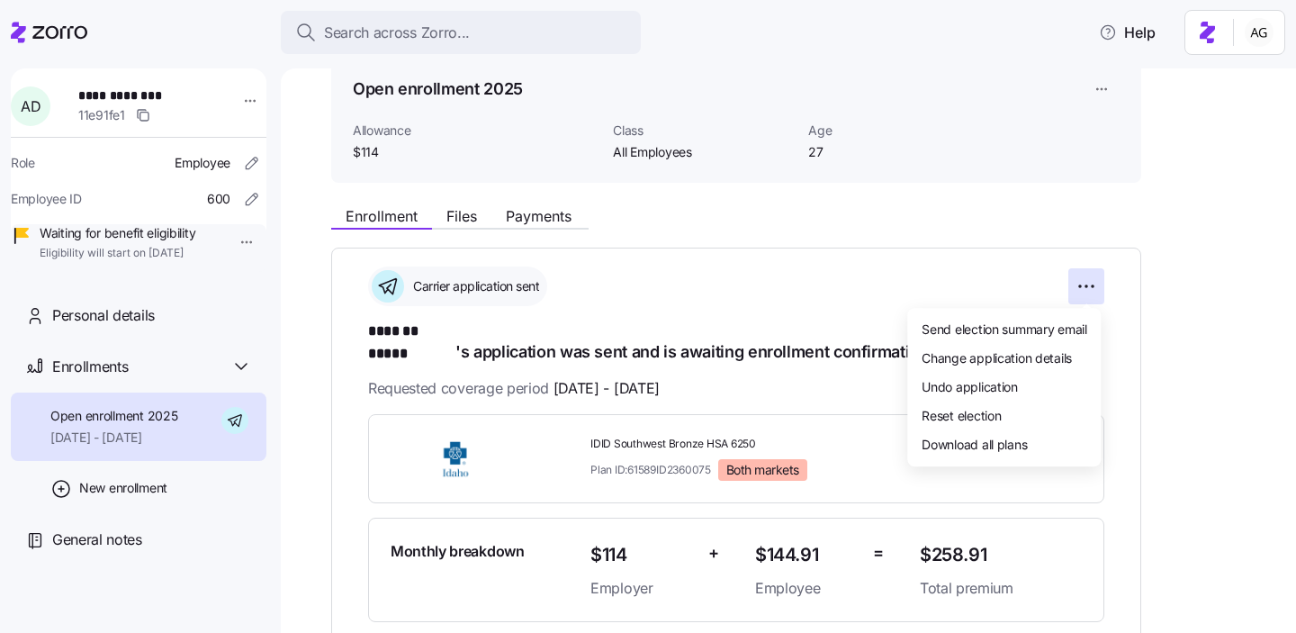
click at [916, 181] on html "**********" at bounding box center [648, 311] width 1296 height 622
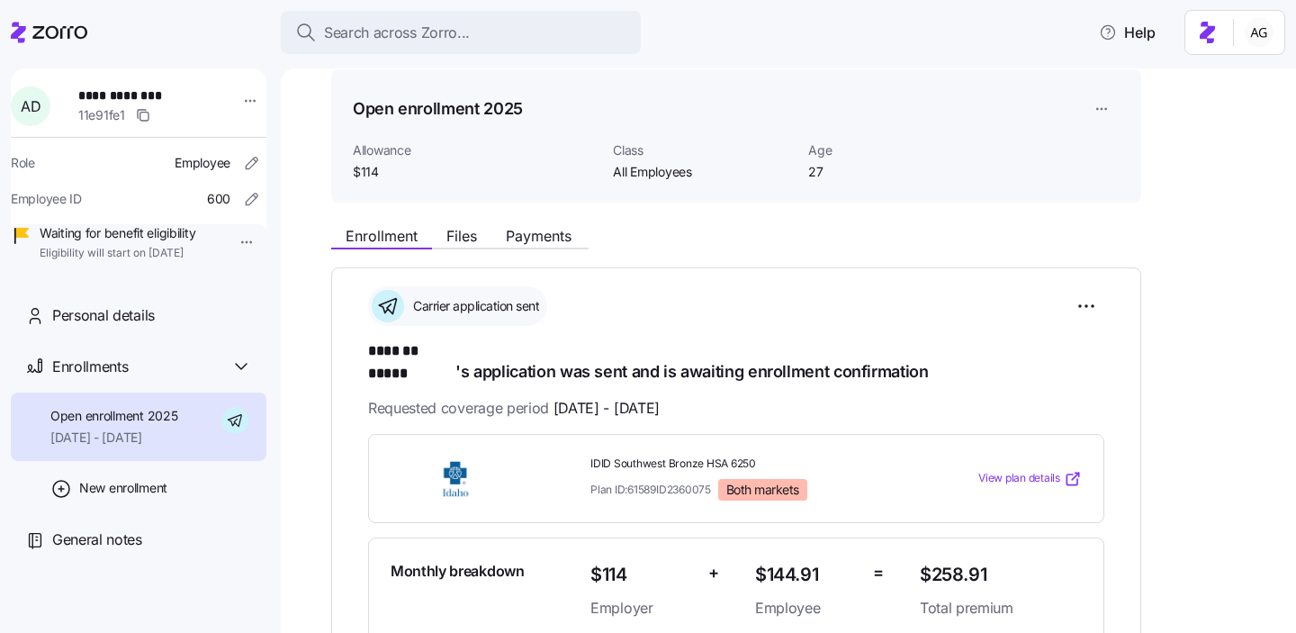
scroll to position [66, 0]
click at [205, 327] on div "Personal details" at bounding box center [152, 315] width 200 height 23
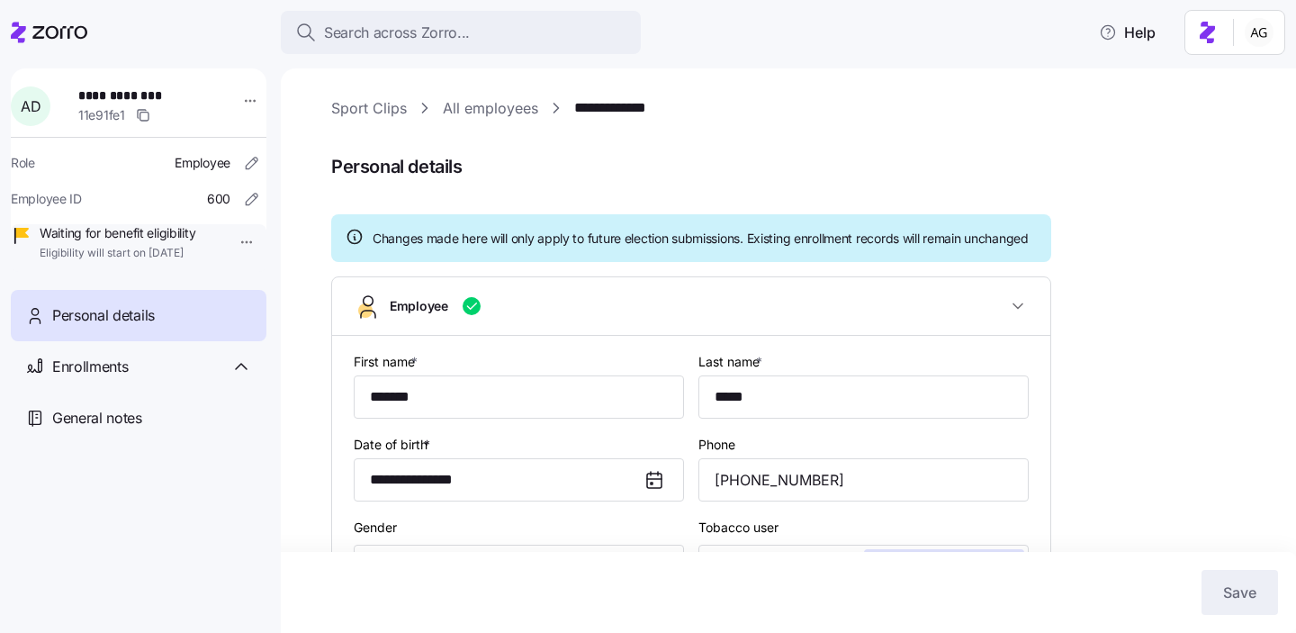
type input "All Employees"
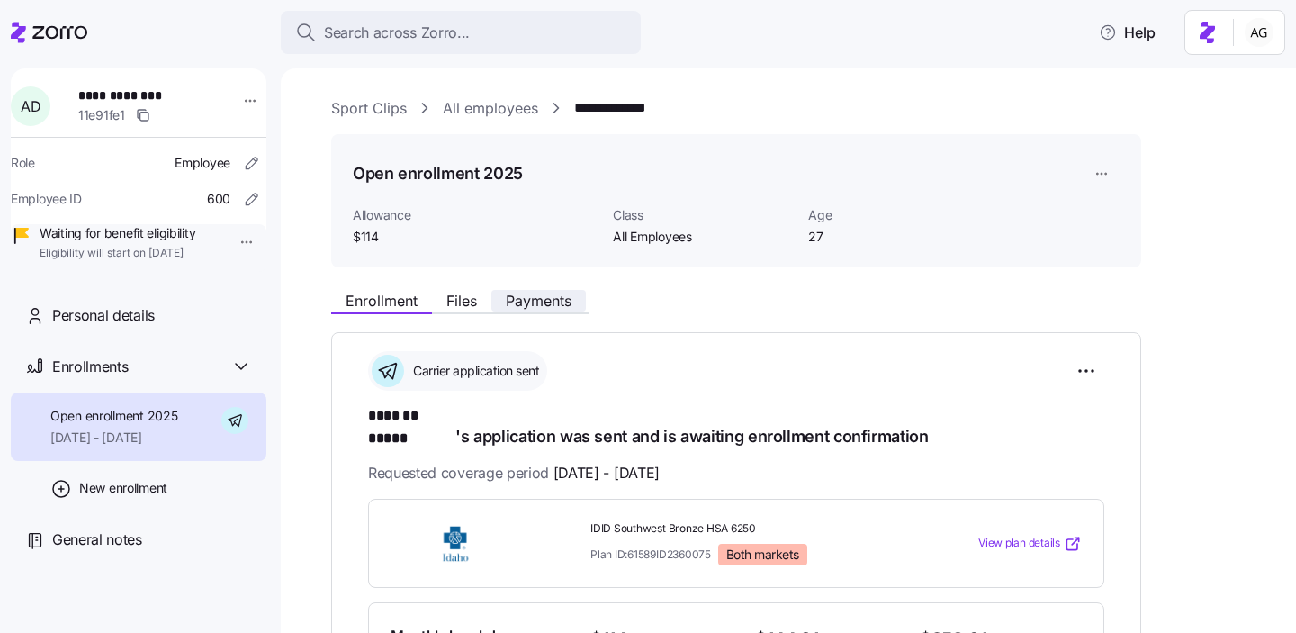
click at [538, 293] on span "Payments" at bounding box center [539, 300] width 66 height 14
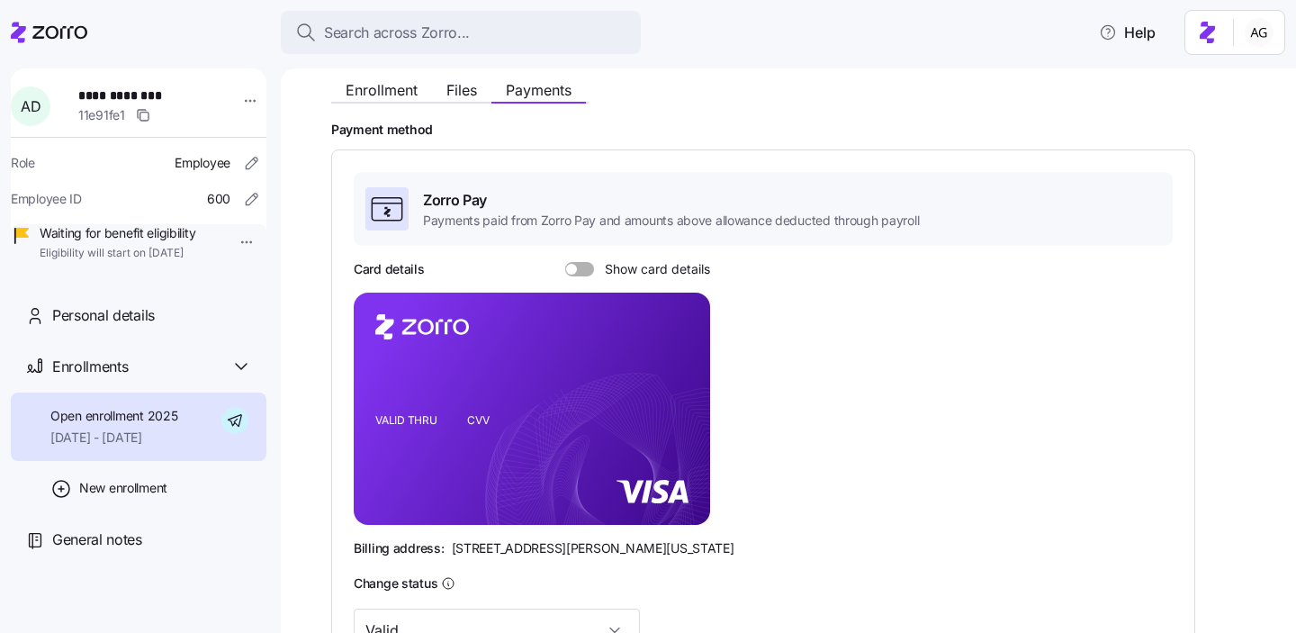
scroll to position [227, 0]
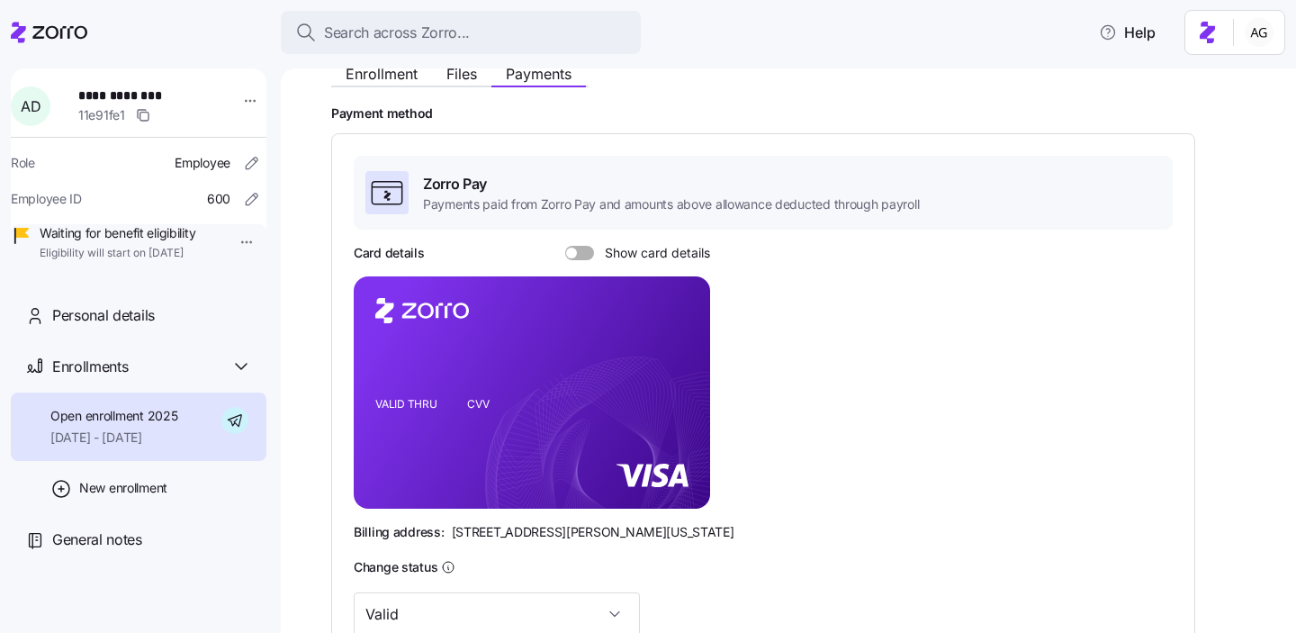
click at [587, 255] on span at bounding box center [586, 253] width 18 height 14
click at [565, 246] on input "Show card details" at bounding box center [565, 246] width 0 height 0
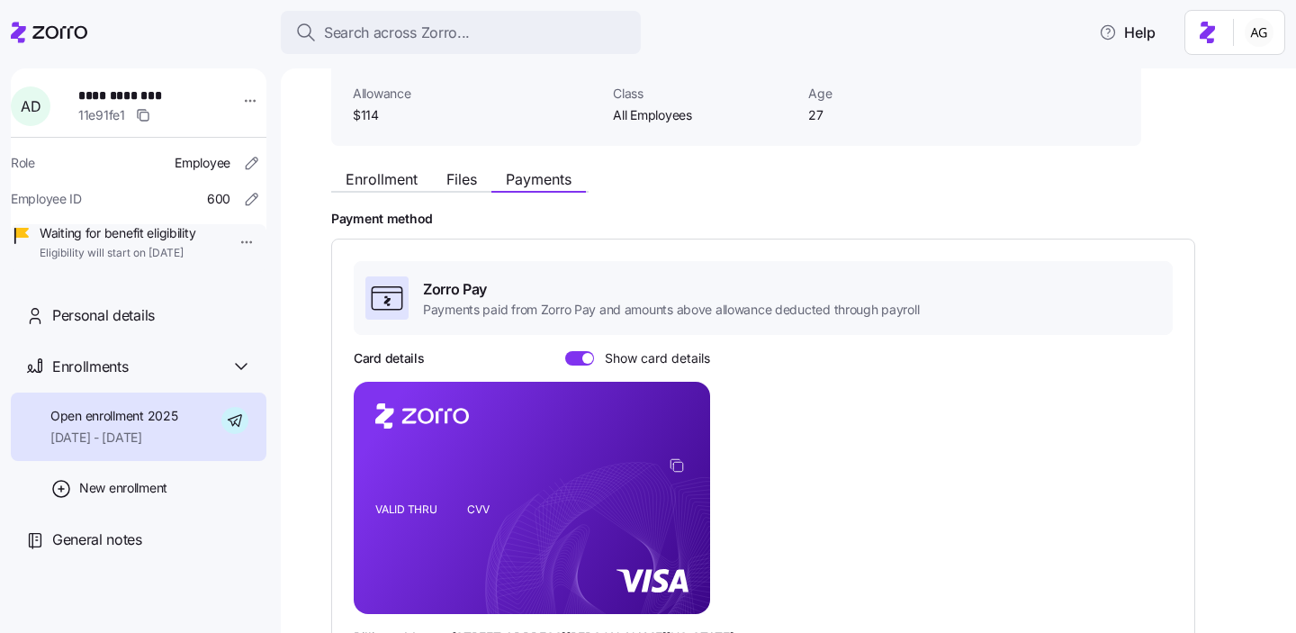
scroll to position [112, 0]
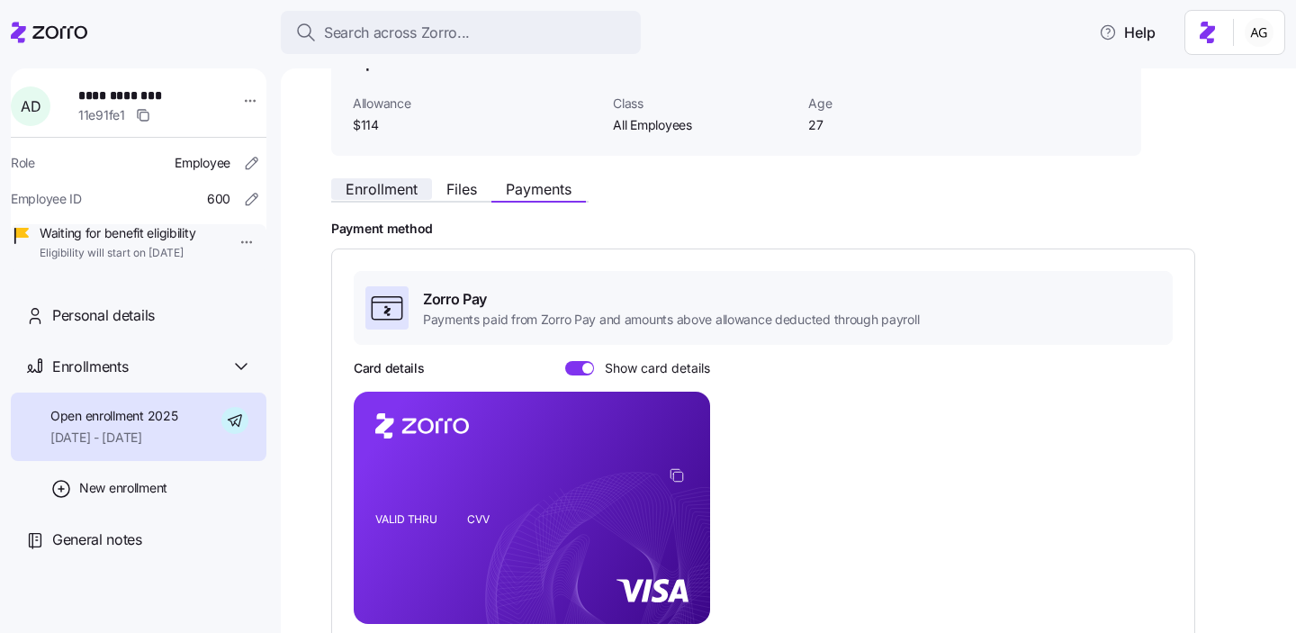
click at [406, 194] on span "Enrollment" at bounding box center [382, 189] width 72 height 14
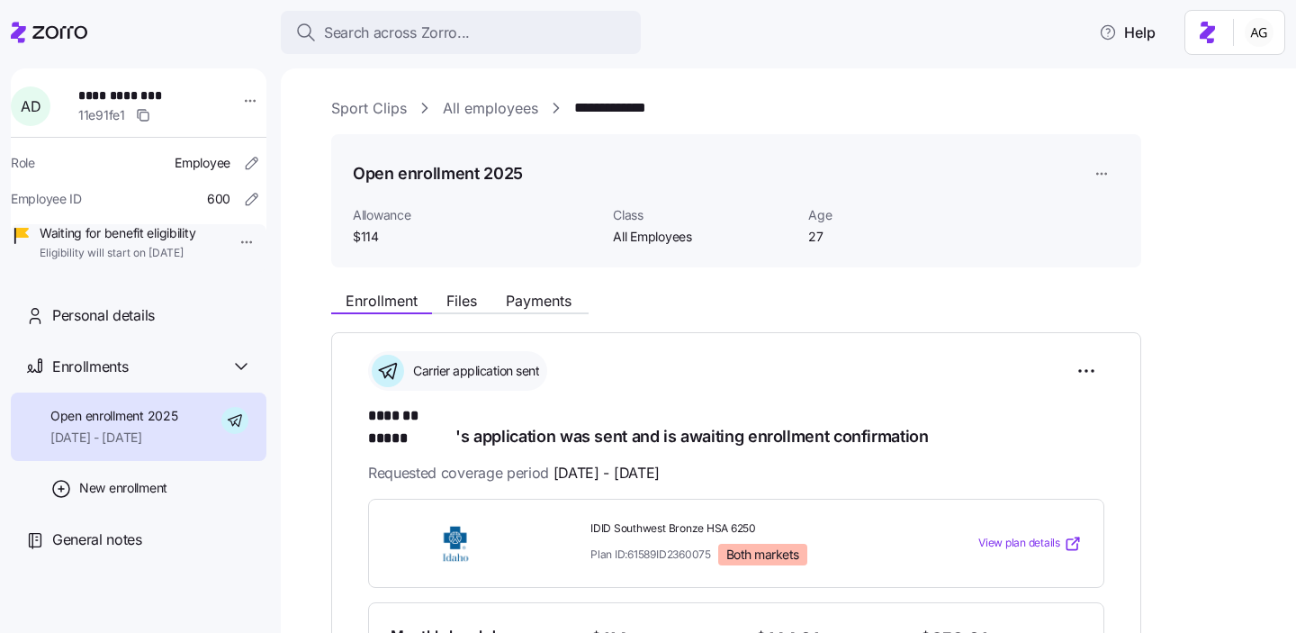
click at [510, 104] on link "All employees" at bounding box center [490, 108] width 95 height 23
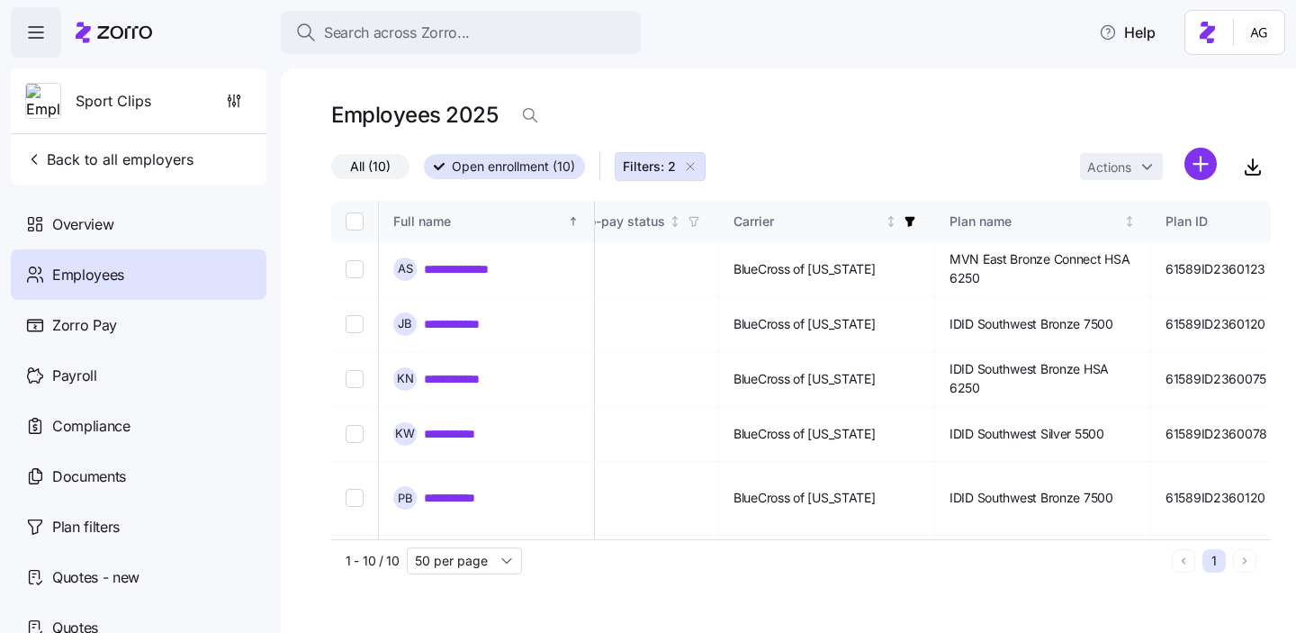
scroll to position [0, 2870]
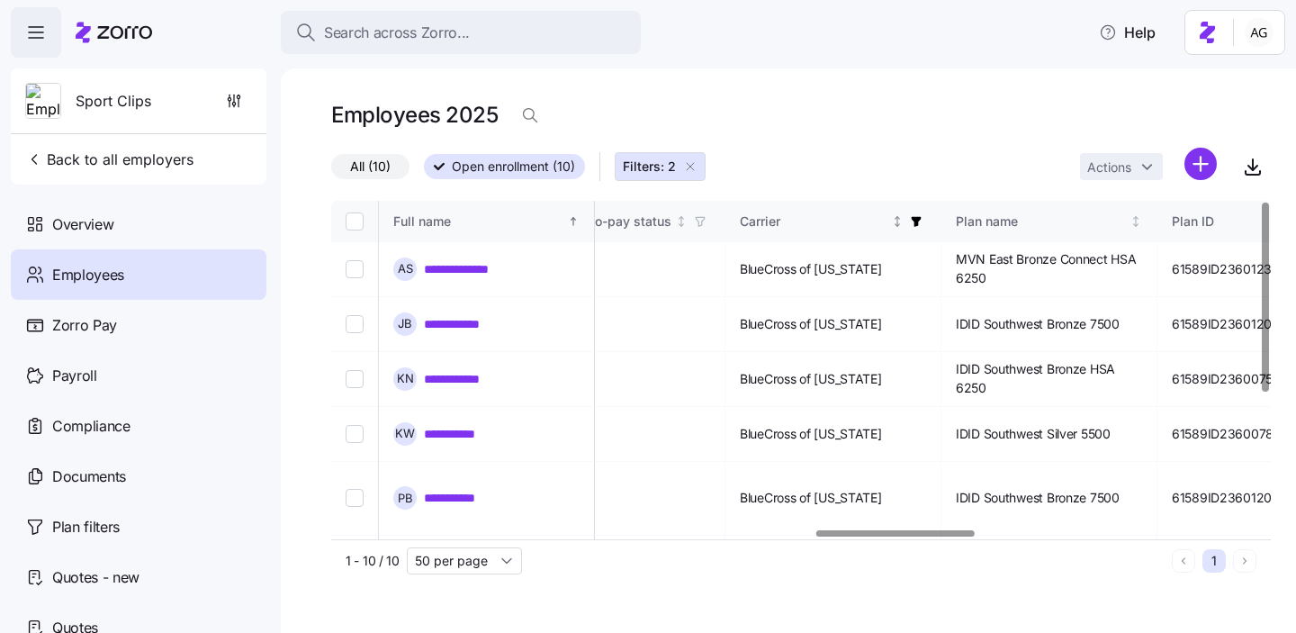
click at [923, 222] on icon "button" at bounding box center [916, 221] width 13 height 13
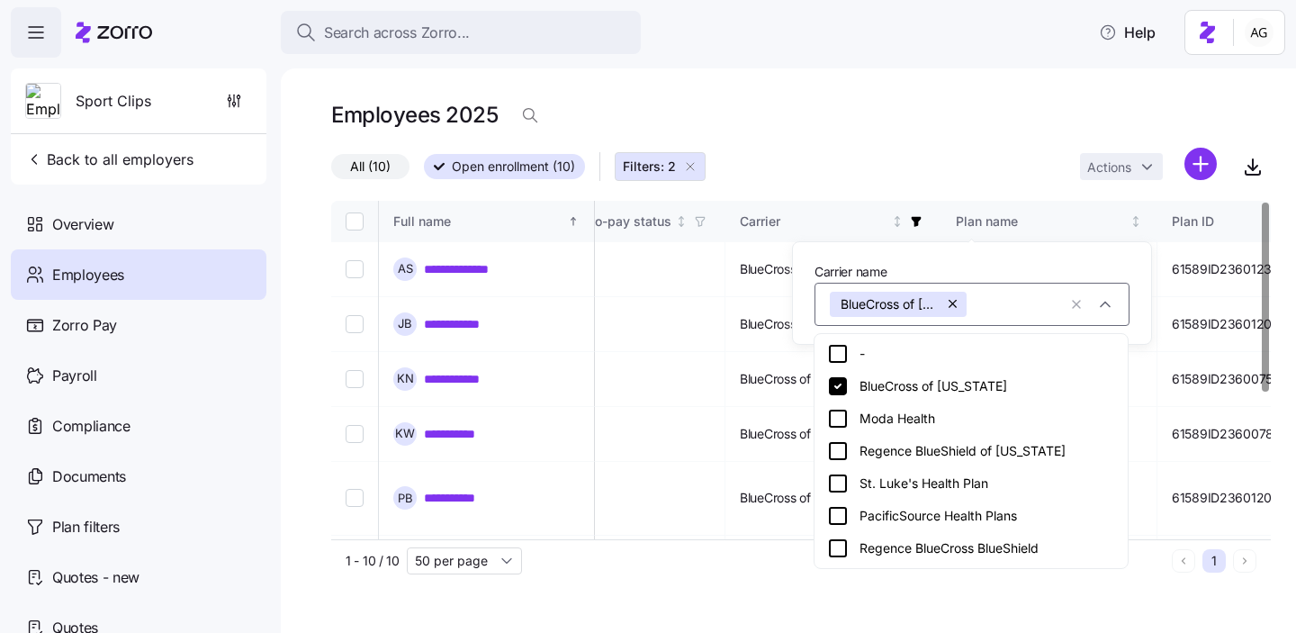
click at [954, 301] on button "button" at bounding box center [954, 304] width 25 height 25
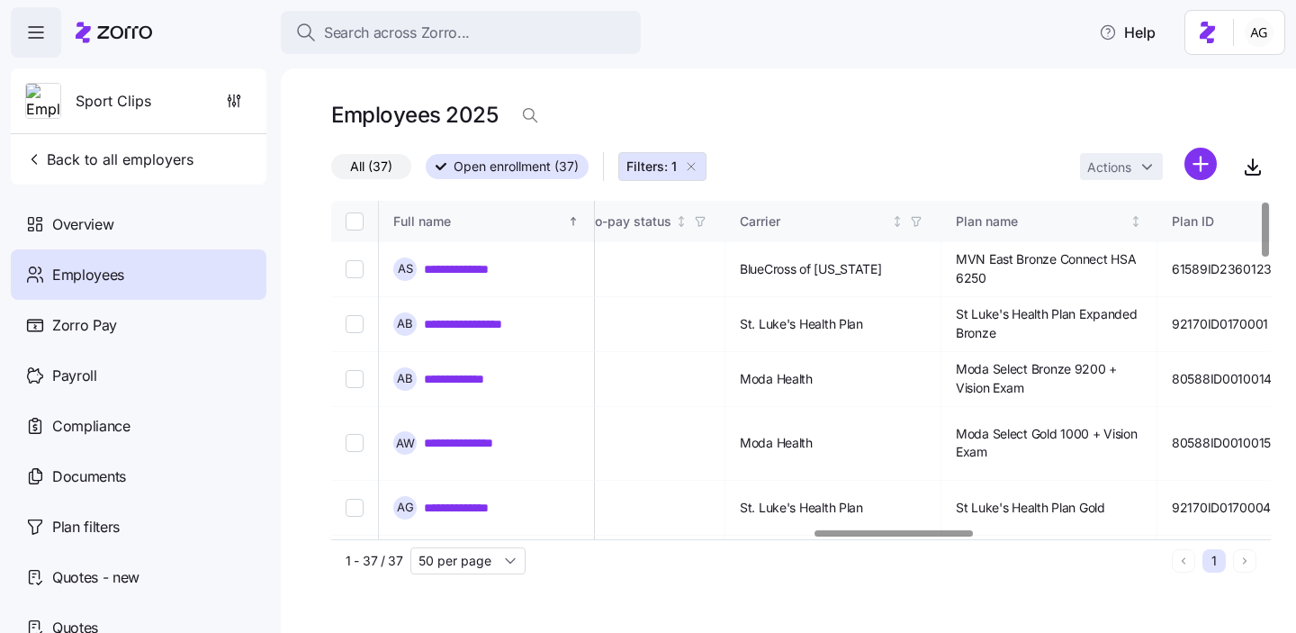
click at [893, 145] on div "Employees 2025" at bounding box center [801, 122] width 940 height 50
click at [923, 225] on icon "button" at bounding box center [916, 221] width 13 height 13
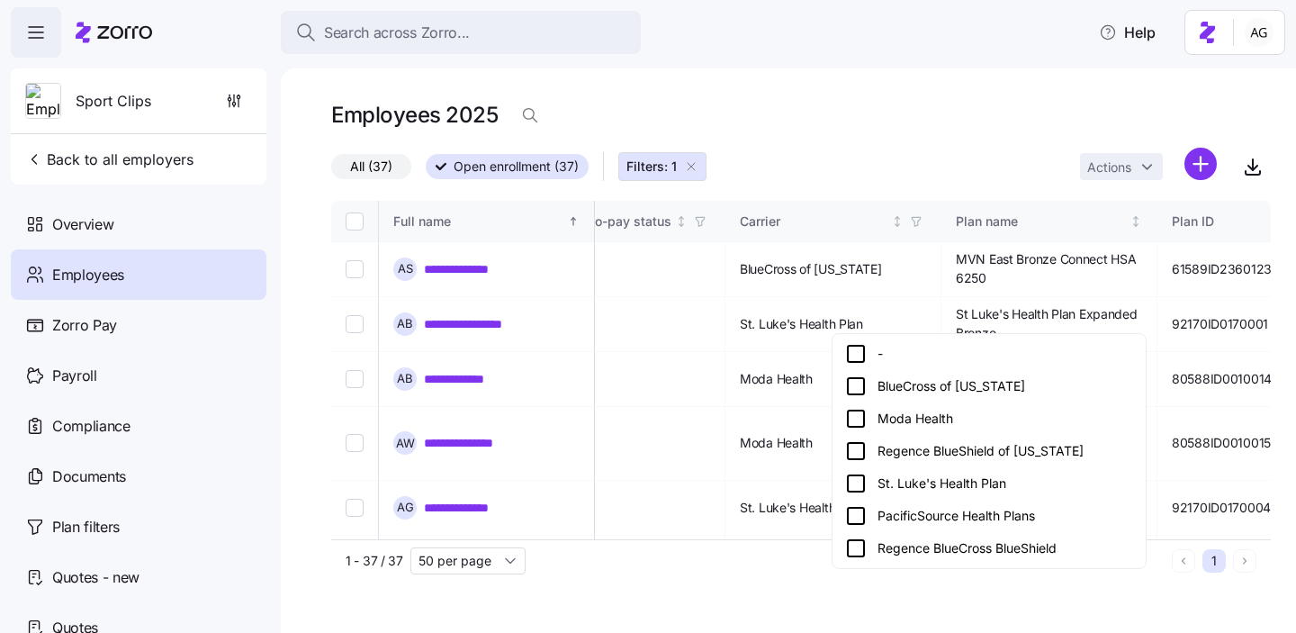
click at [855, 482] on icon at bounding box center [856, 484] width 22 height 22
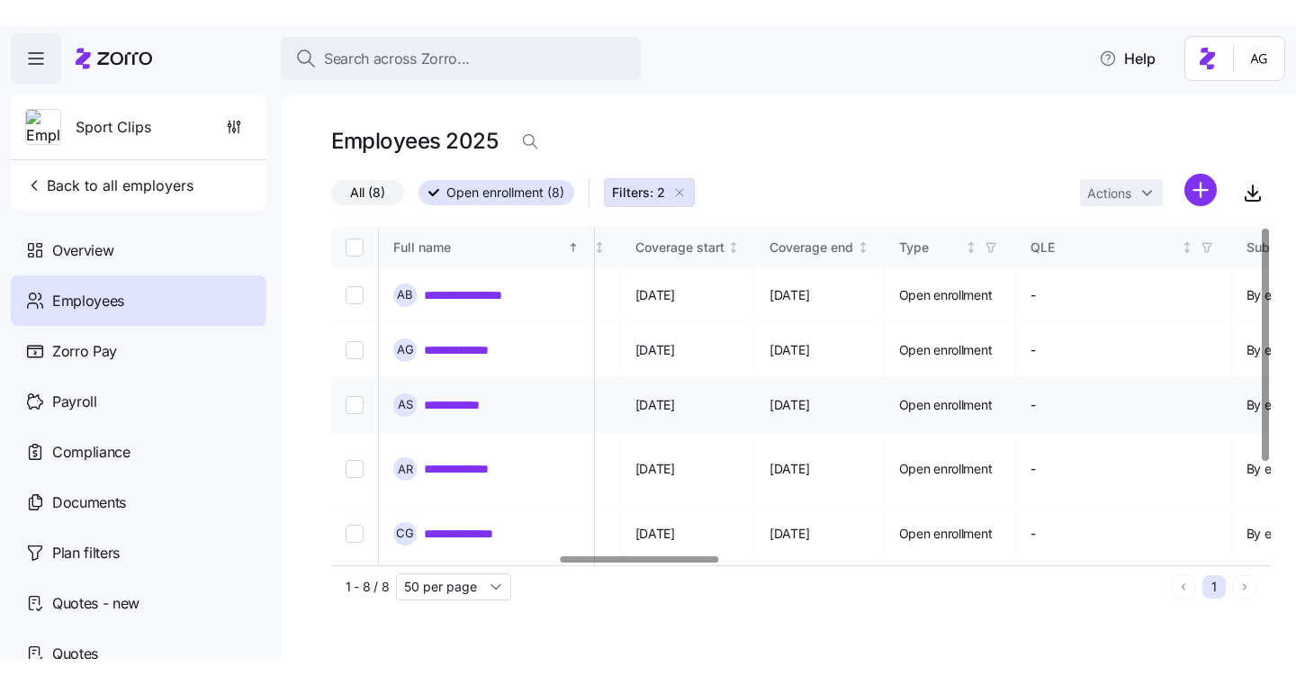
scroll to position [0, 1353]
